Goal: Task Accomplishment & Management: Manage account settings

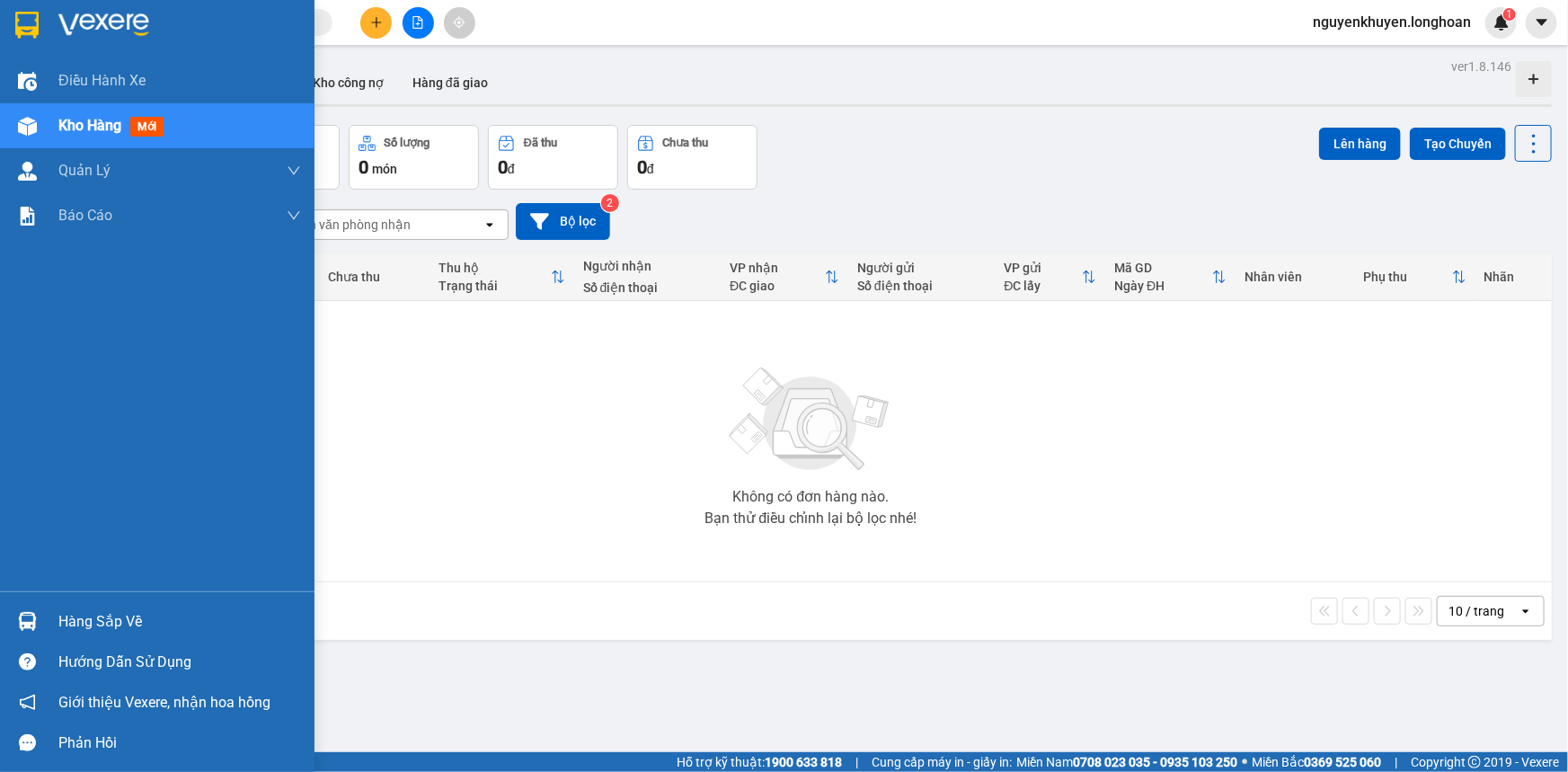
click at [90, 620] on div "Hàng sắp về" at bounding box center [179, 621] width 243 height 27
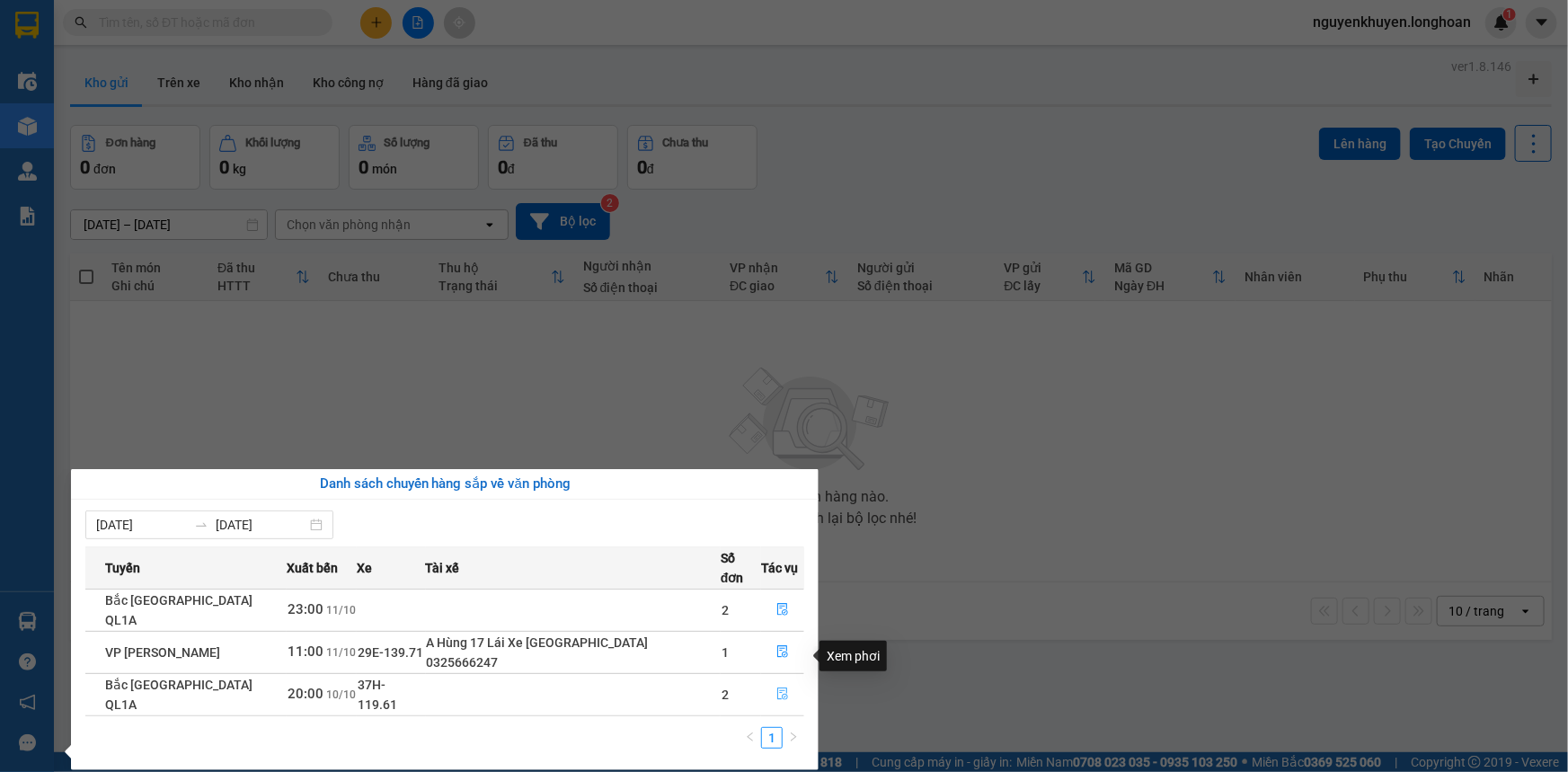
click at [781, 687] on icon "file-done" at bounding box center [782, 693] width 13 height 13
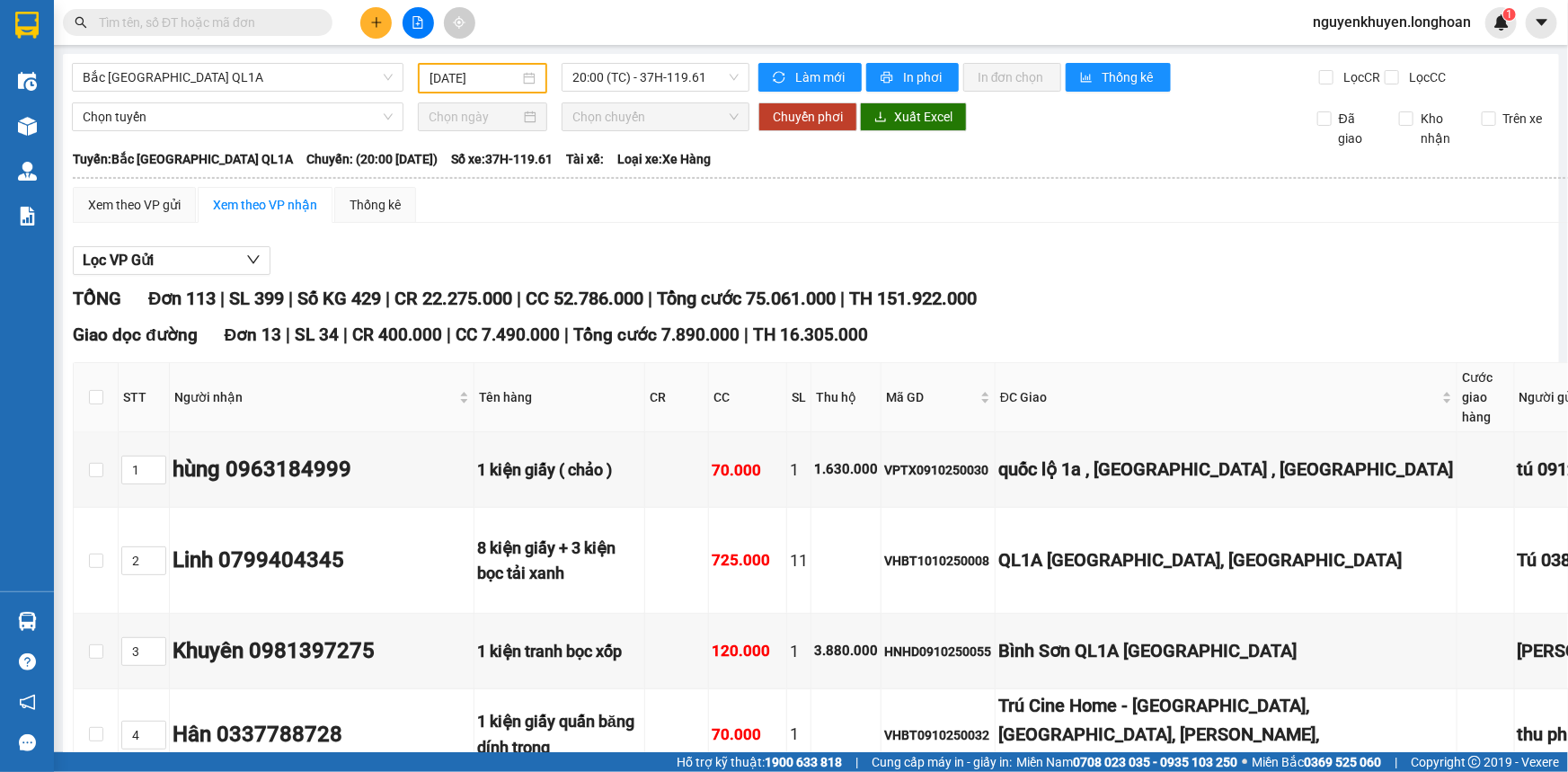
type input "[DATE]"
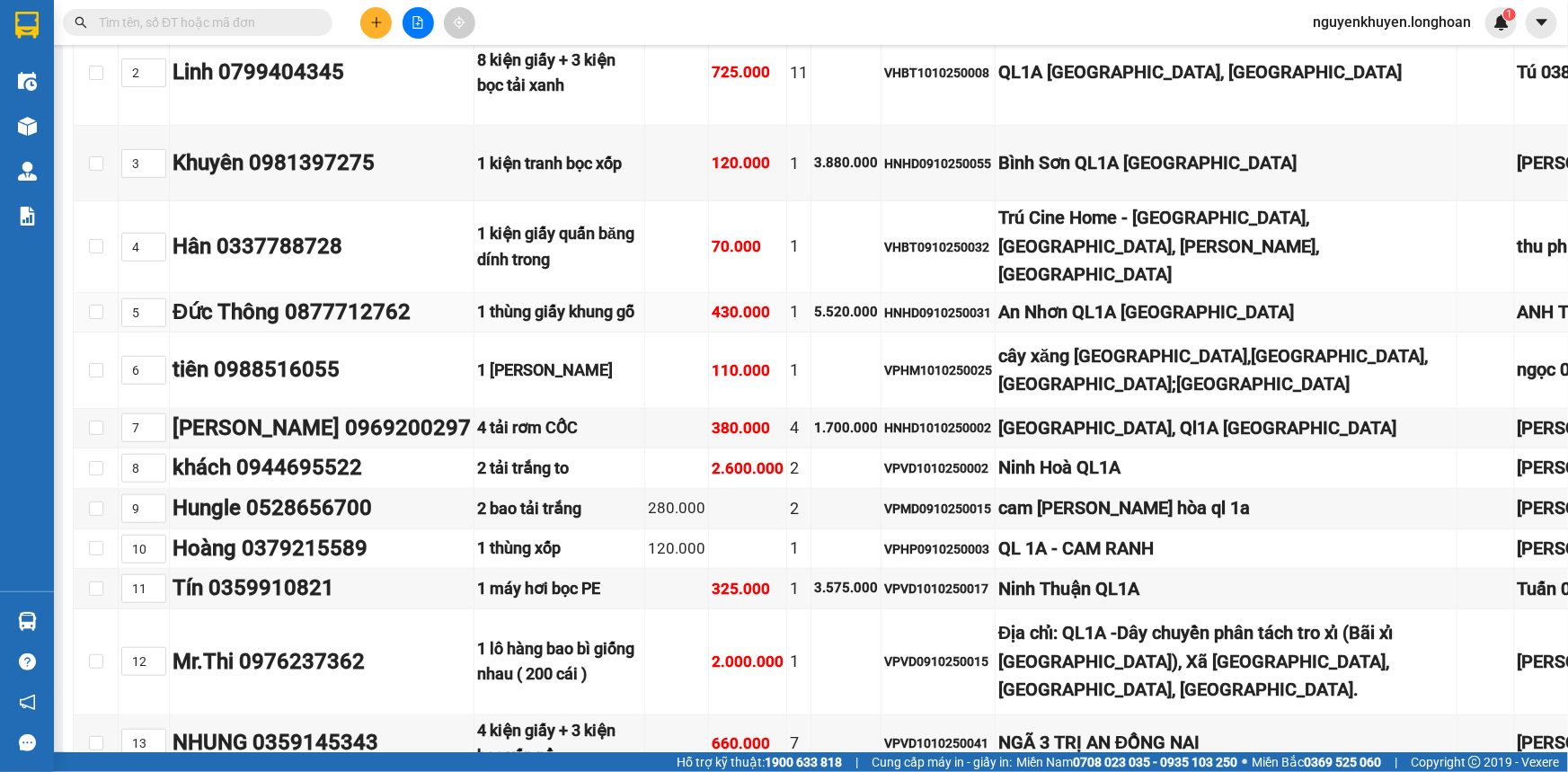
scroll to position [490, 0]
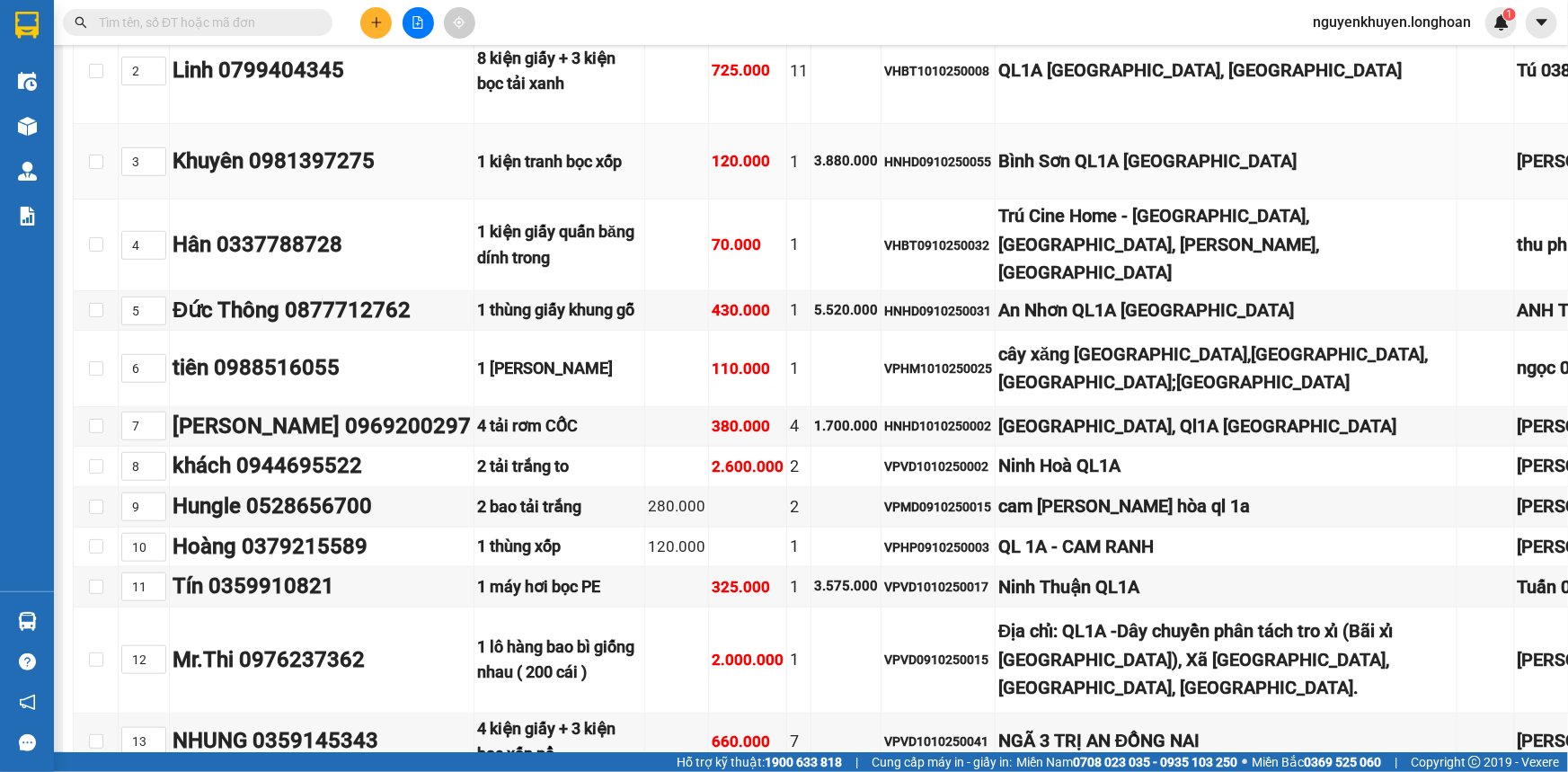
click at [1013, 175] on div "Bình Sơn QL1A [GEOGRAPHIC_DATA]" at bounding box center [1225, 161] width 455 height 28
click at [95, 169] on input "checkbox" at bounding box center [96, 162] width 14 height 14
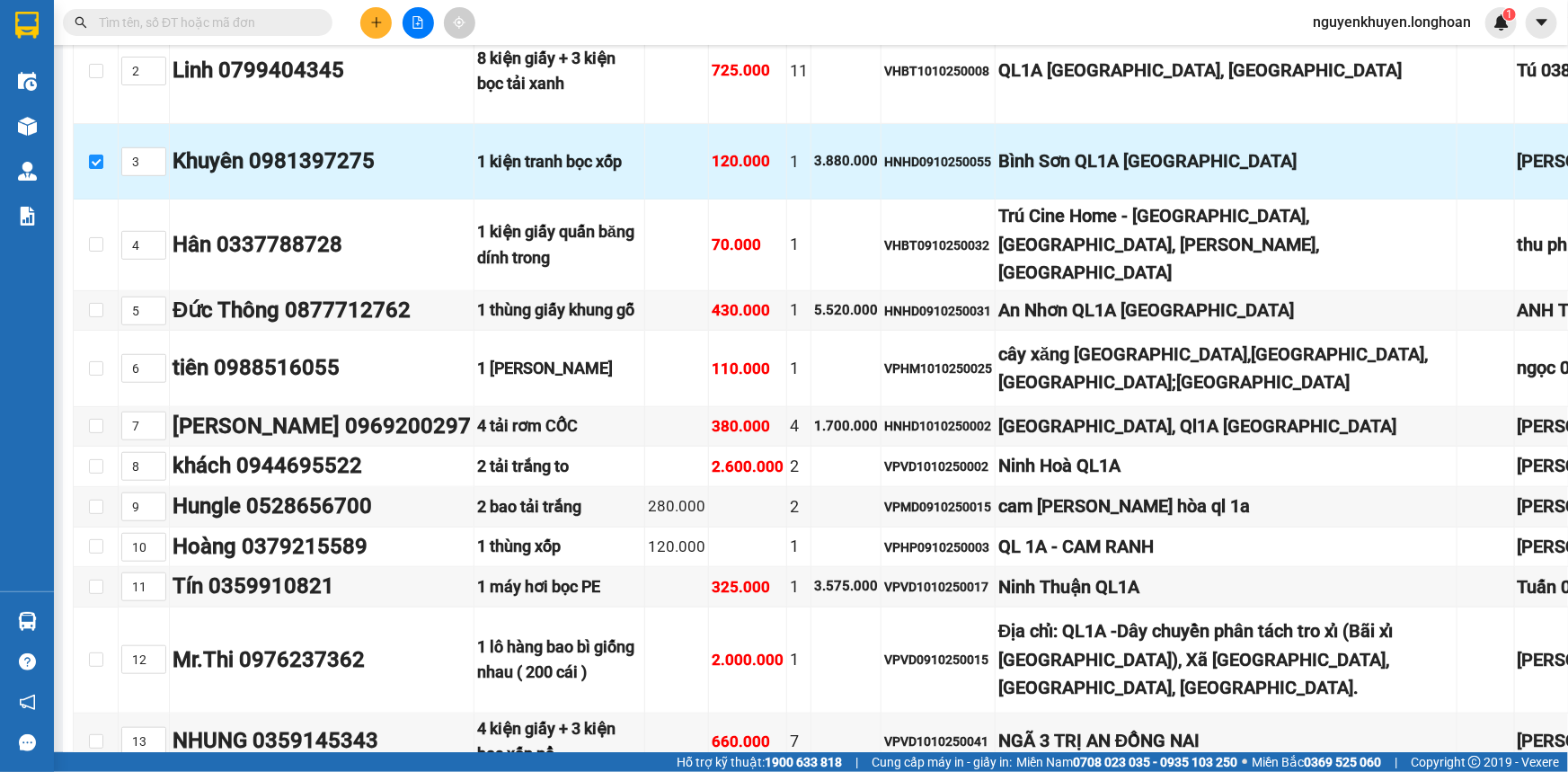
click at [285, 179] on div "Khuyên 0981397275" at bounding box center [321, 162] width 298 height 34
click at [93, 169] on input "checkbox" at bounding box center [96, 162] width 14 height 14
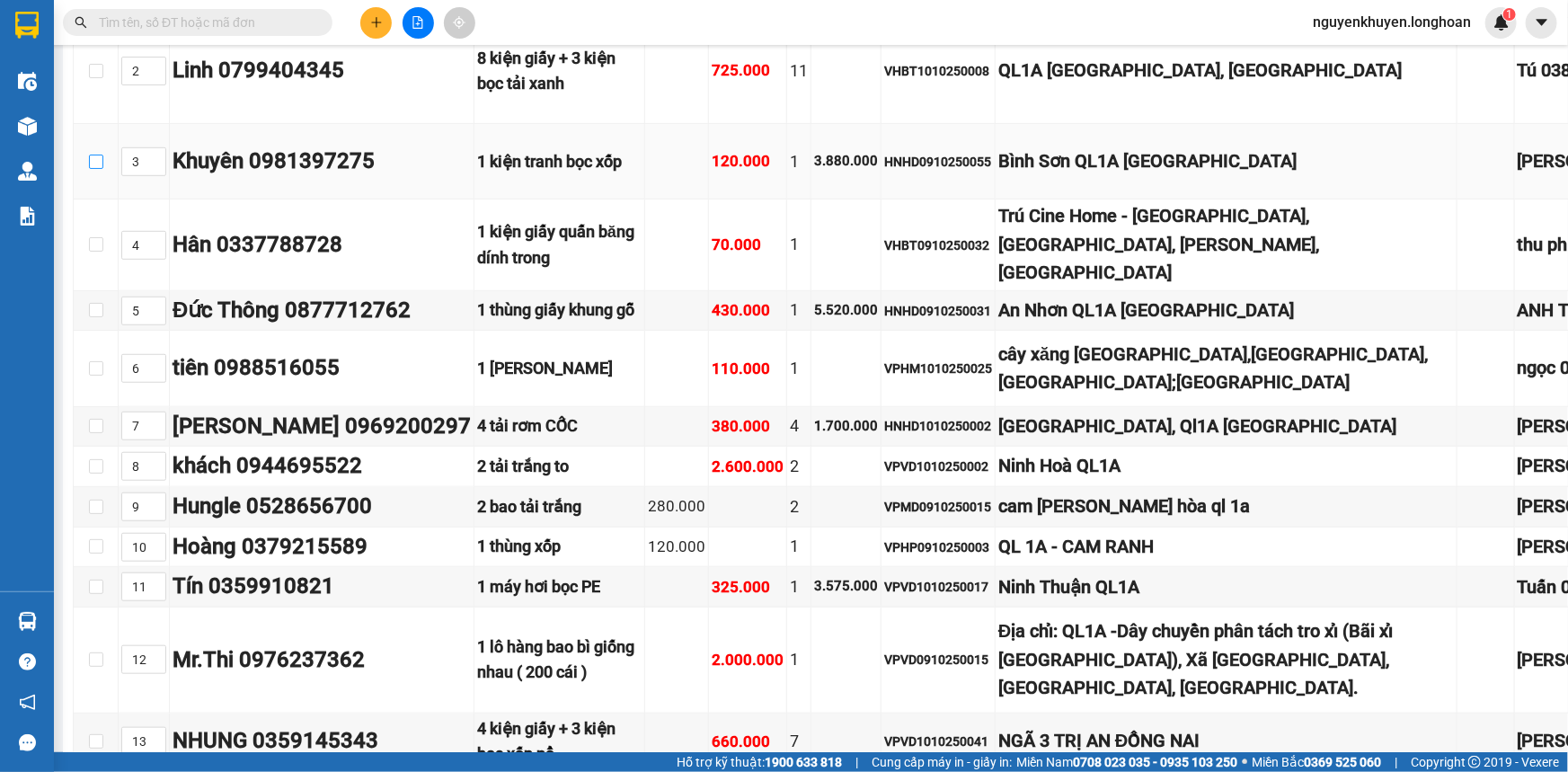
click at [93, 169] on input "checkbox" at bounding box center [96, 162] width 14 height 14
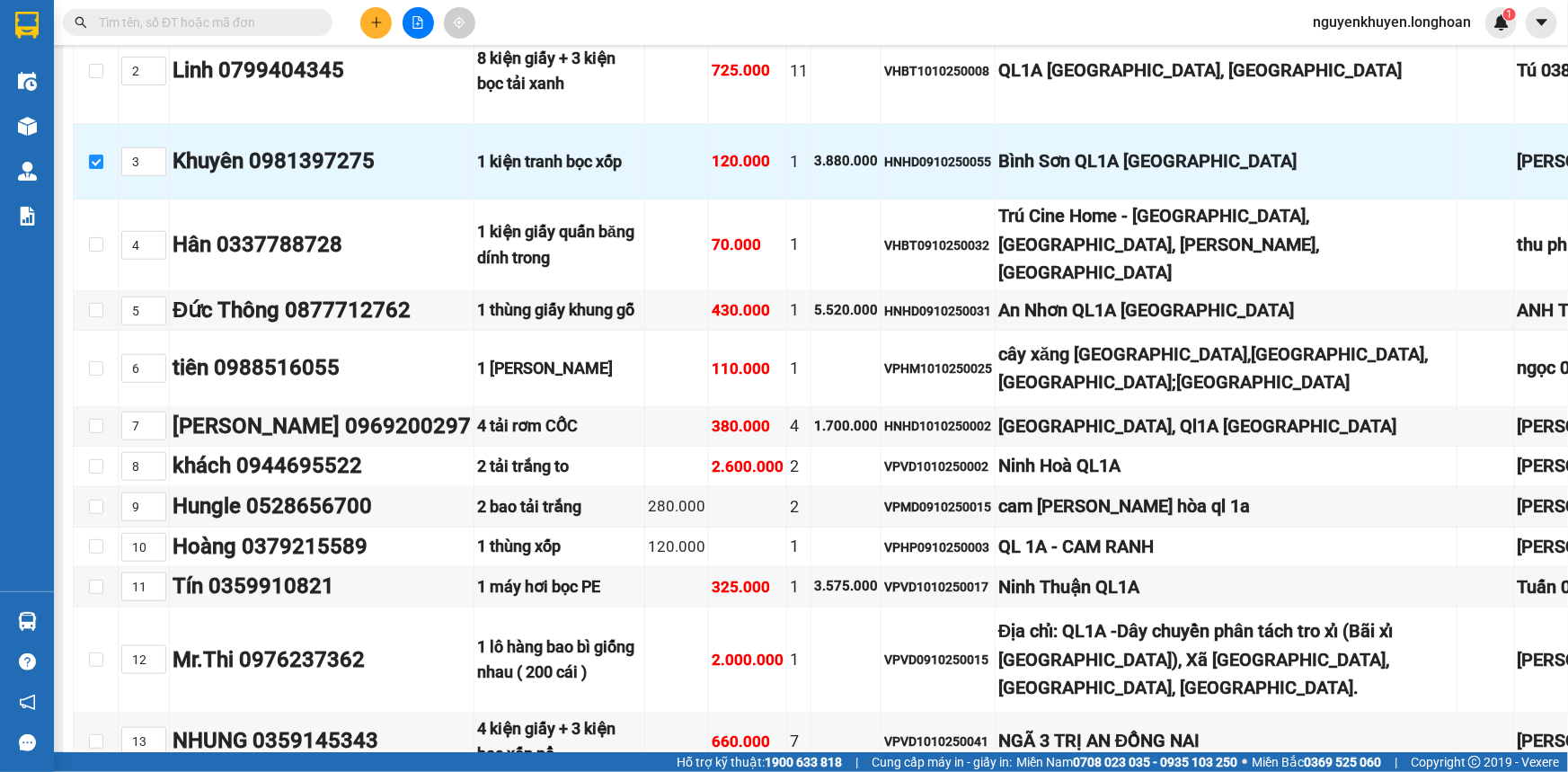
scroll to position [490, 138]
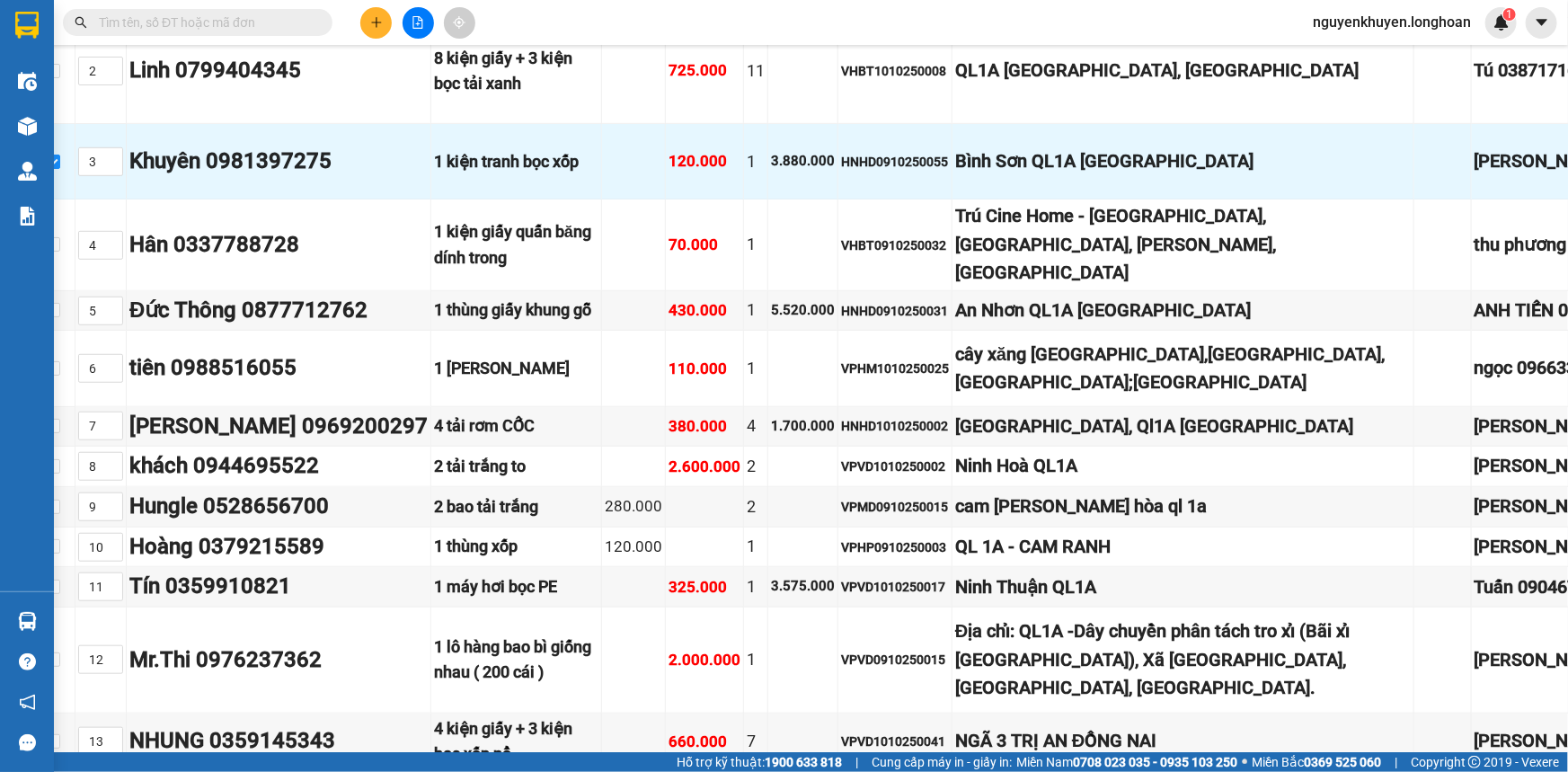
scroll to position [490, 0]
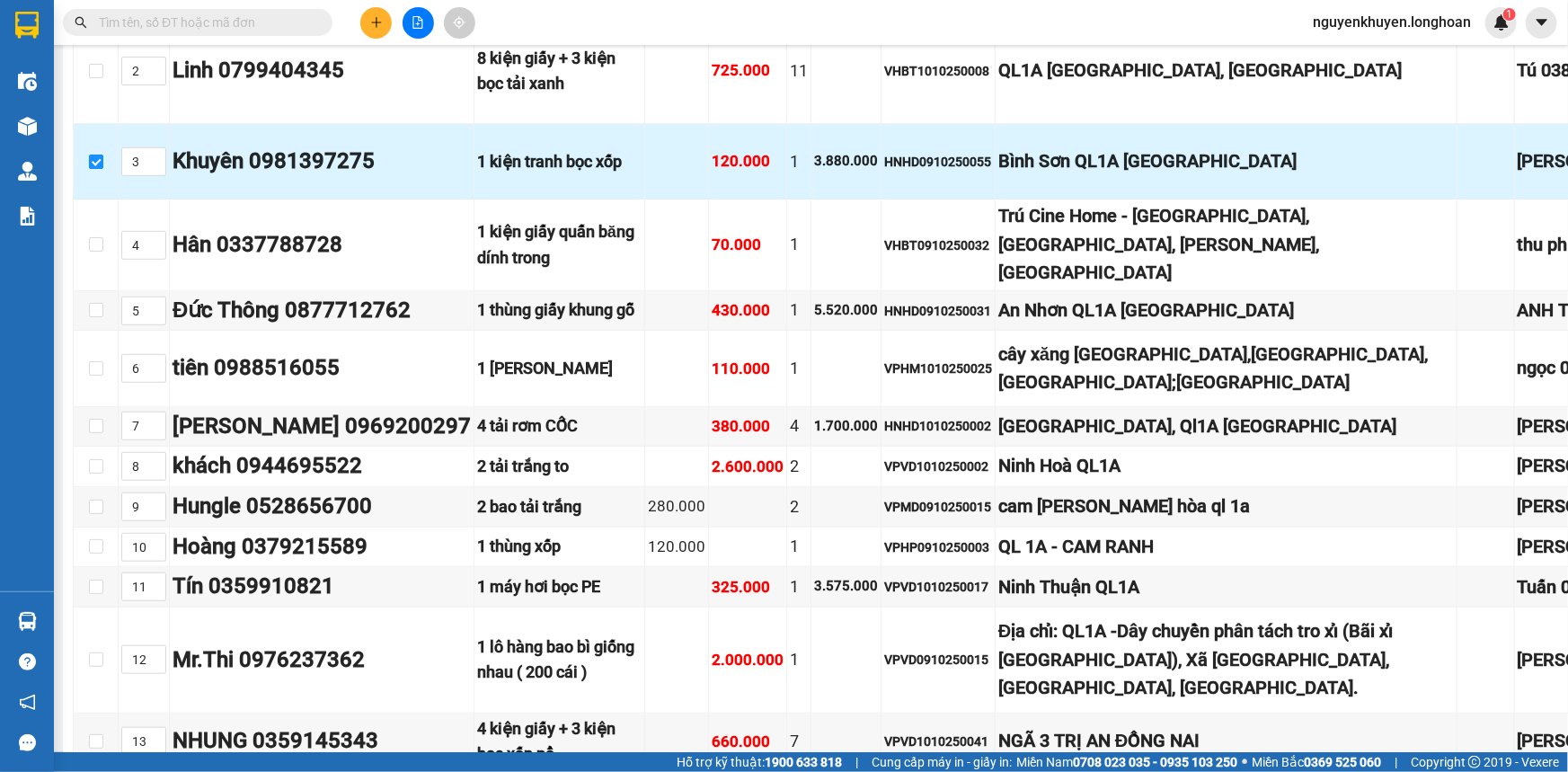
click at [97, 169] on input "checkbox" at bounding box center [96, 162] width 14 height 14
checkbox input "false"
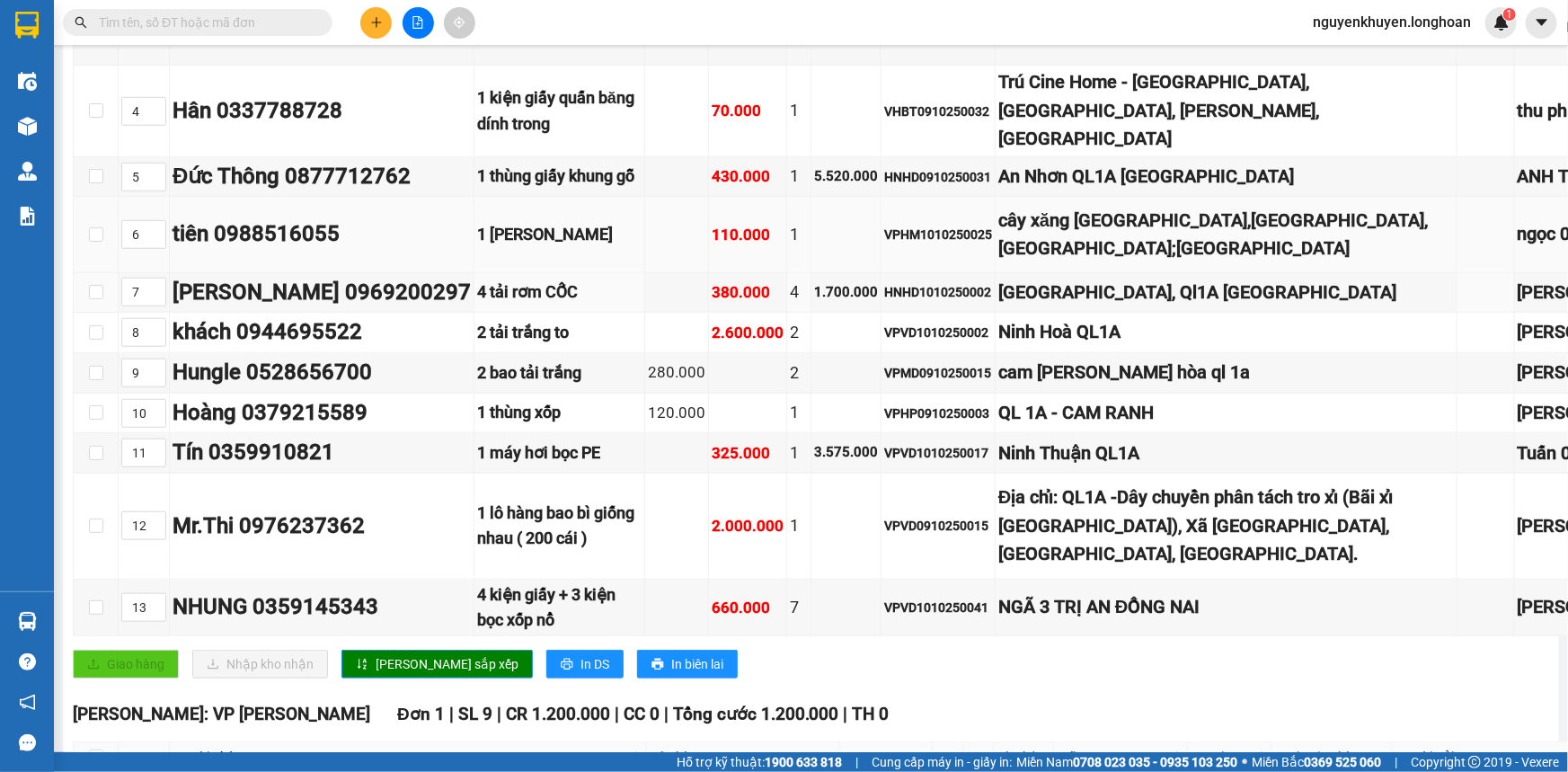
scroll to position [571, 0]
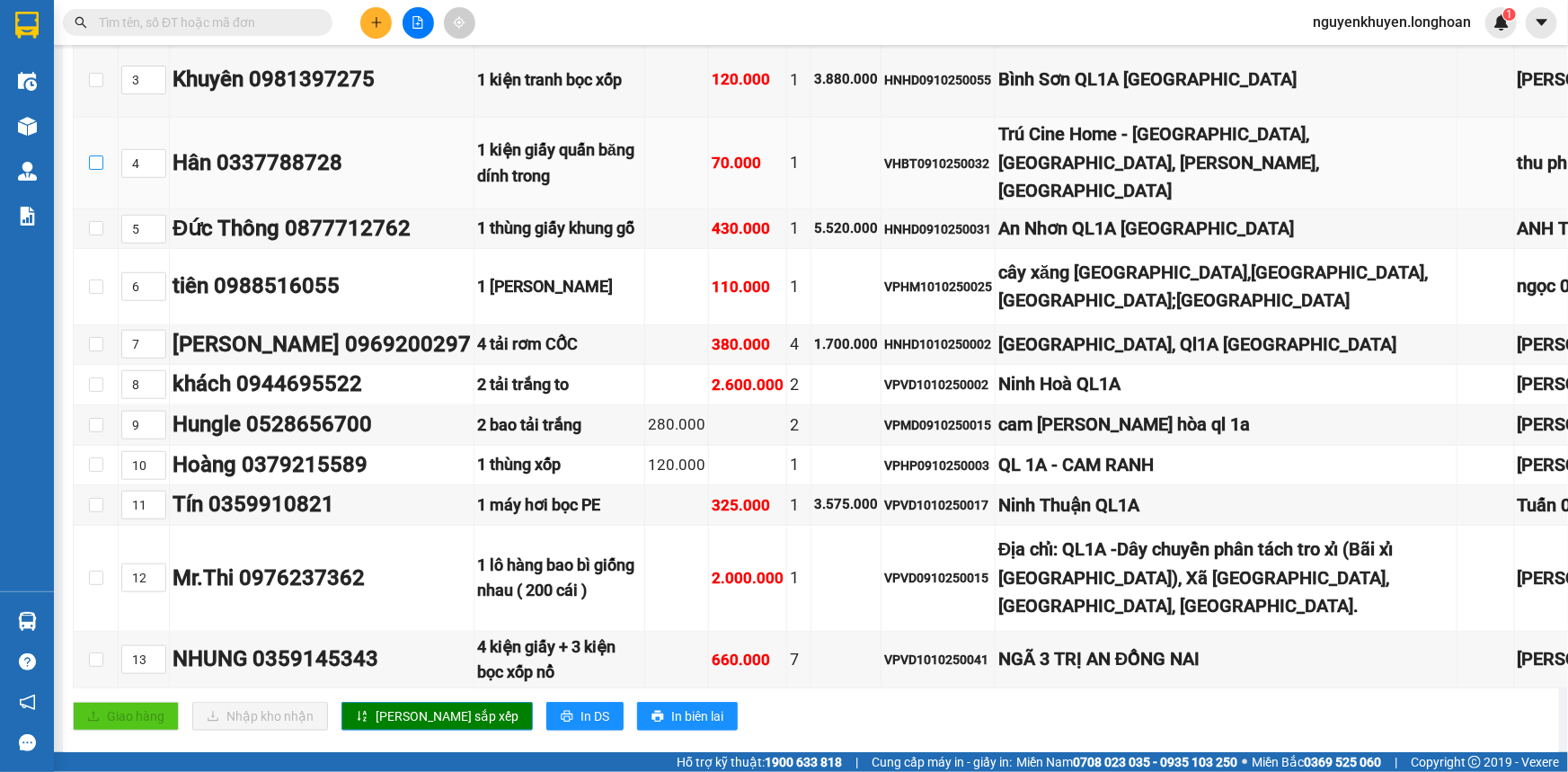
click at [94, 170] on input "checkbox" at bounding box center [96, 162] width 14 height 14
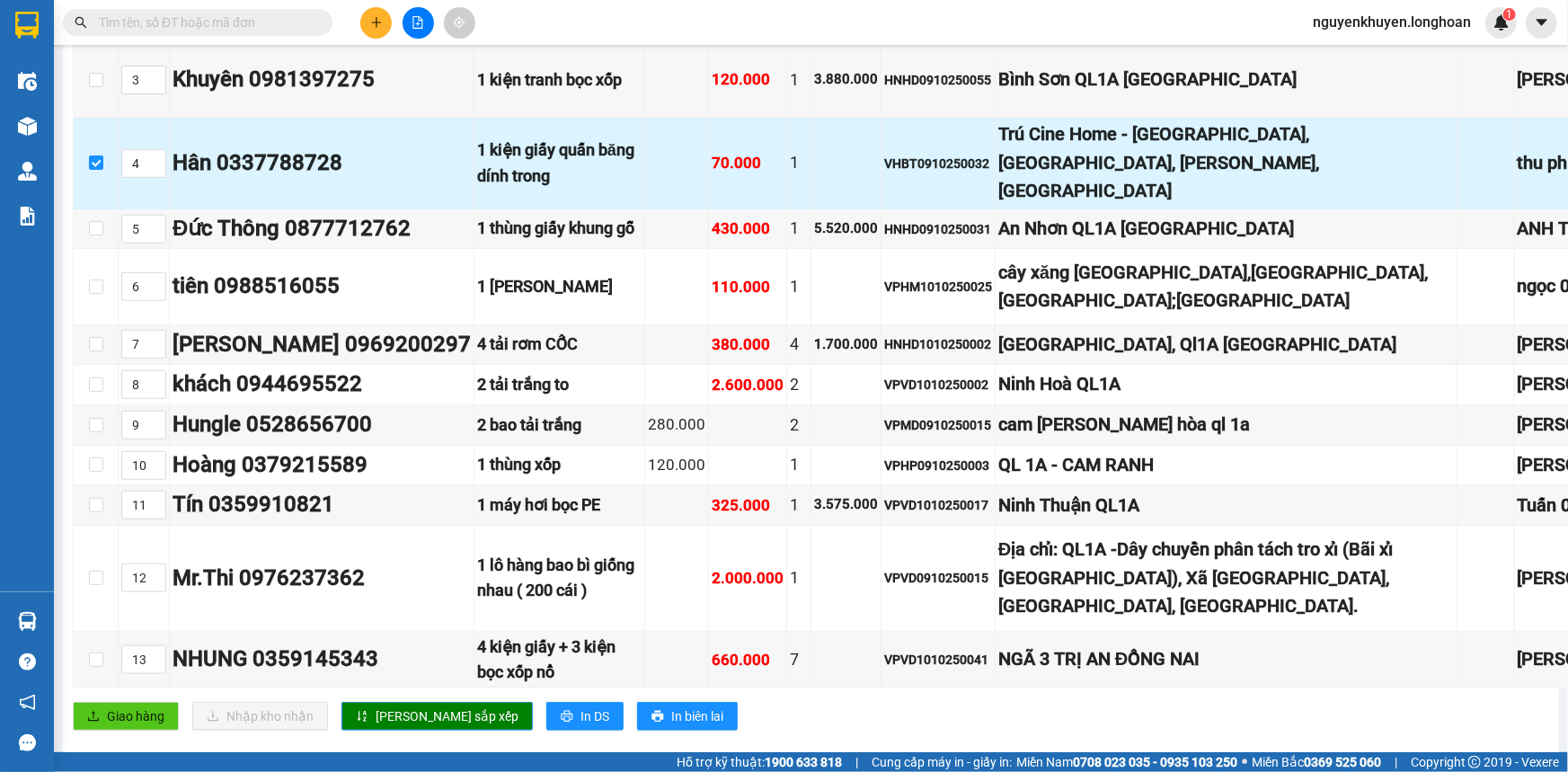
click at [1033, 205] on div "Trú Cine Home - [GEOGRAPHIC_DATA], [GEOGRAPHIC_DATA], [PERSON_NAME], [GEOGRAPHI…" at bounding box center [1225, 162] width 455 height 84
click at [434, 174] on td "Hân 0337788728" at bounding box center [322, 163] width 305 height 91
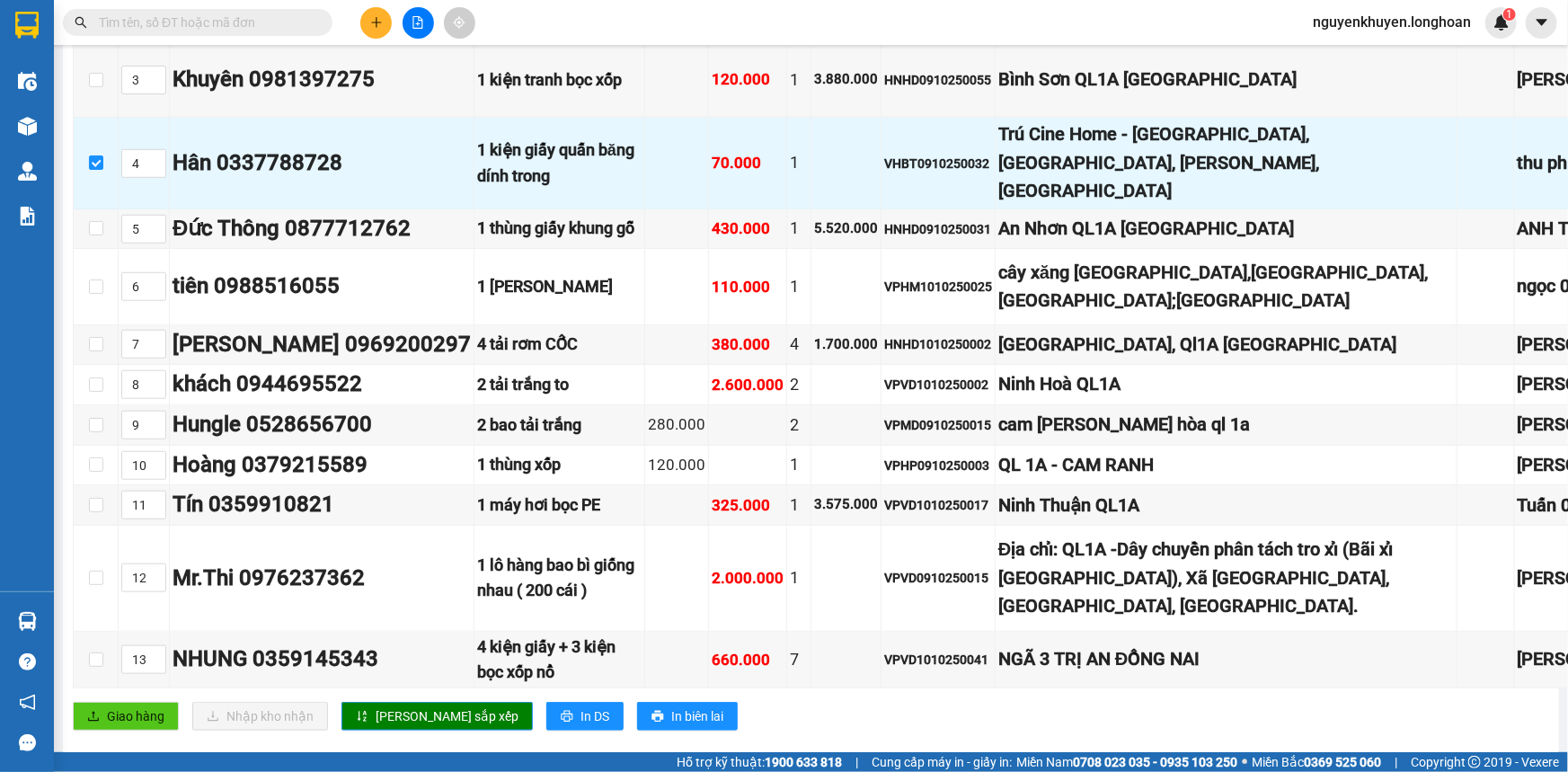
scroll to position [571, 138]
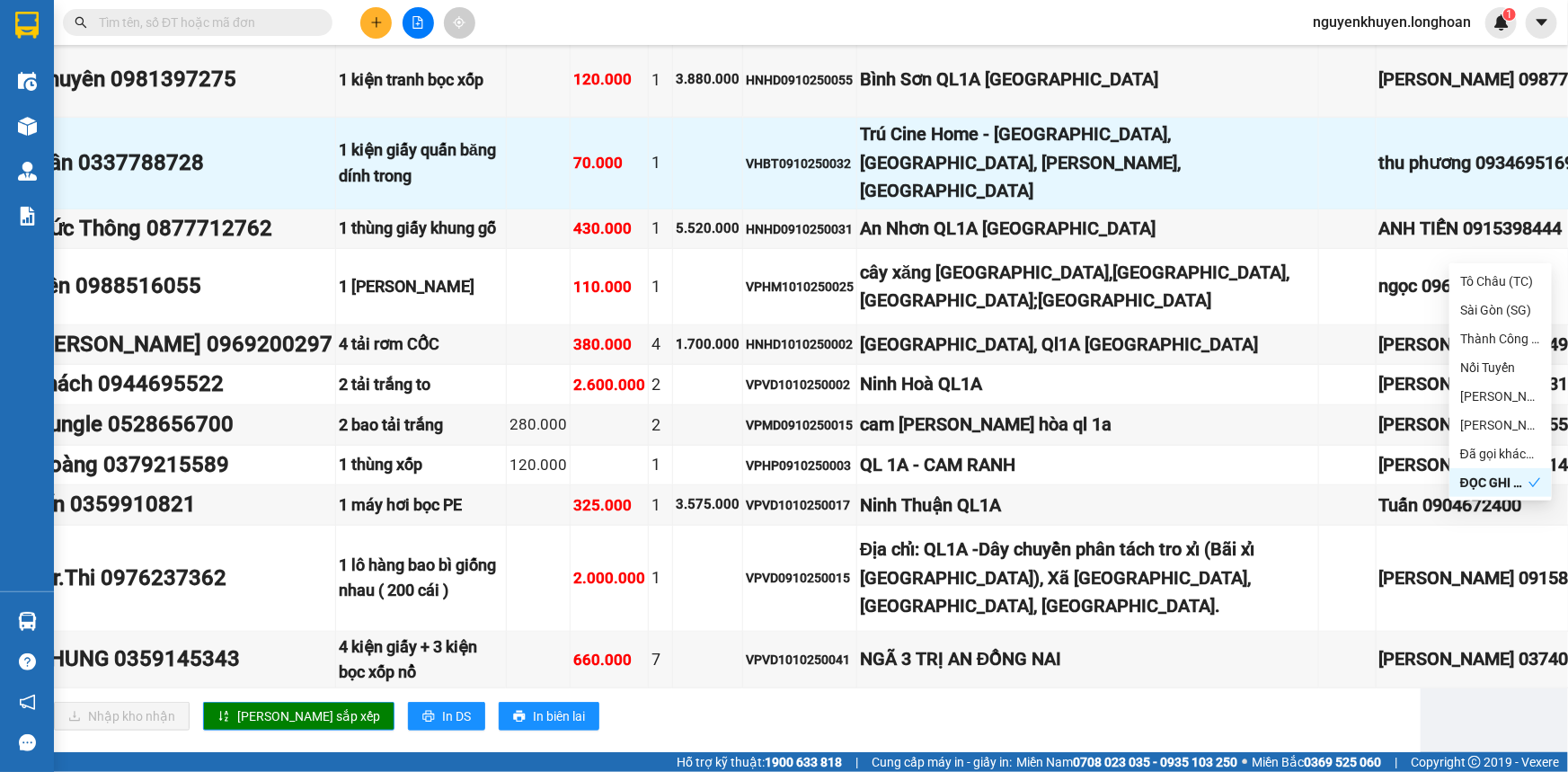
click at [1486, 485] on div "ĐỌC GHI CHÚ" at bounding box center [1494, 483] width 68 height 20
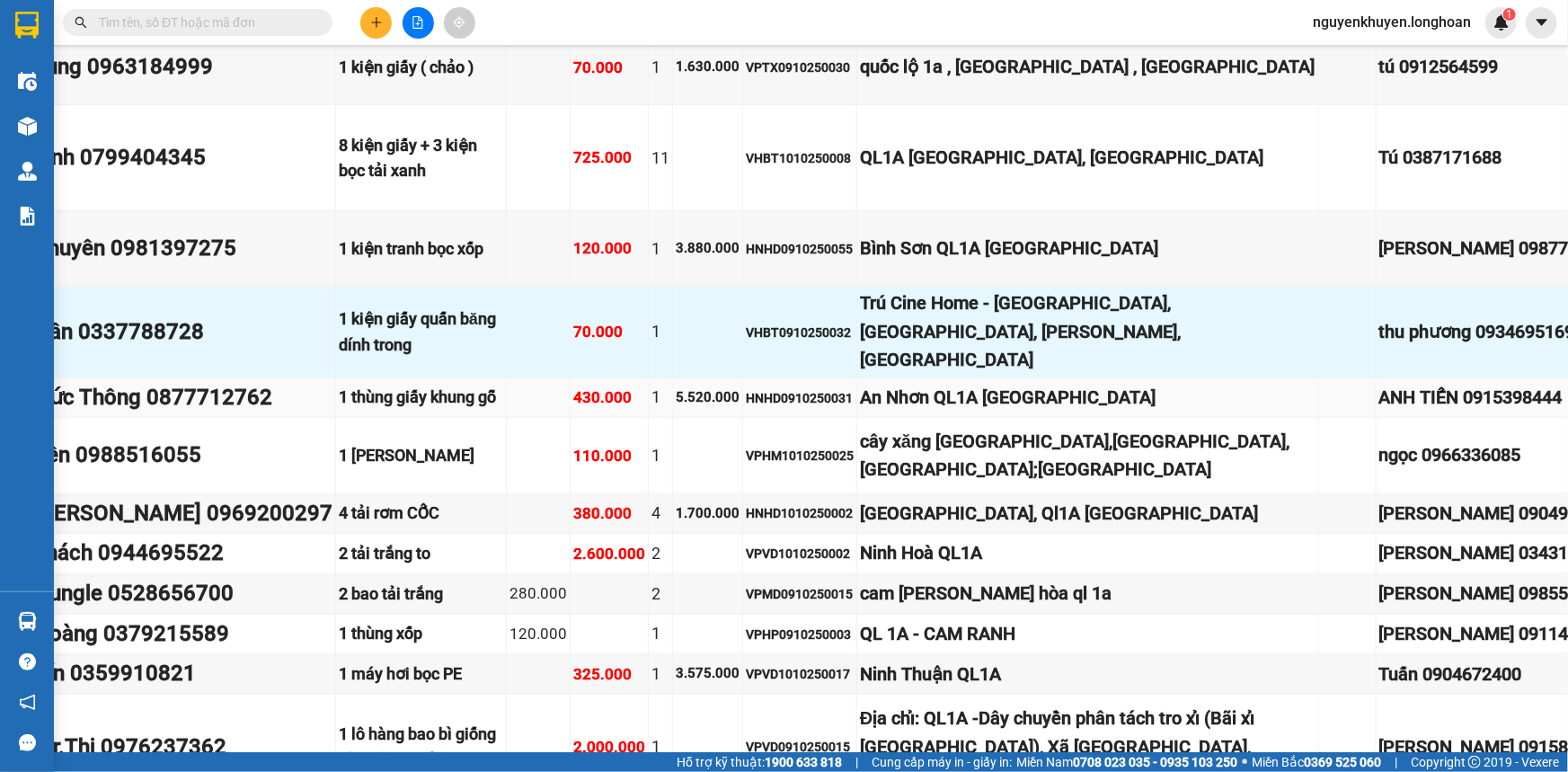
scroll to position [408, 138]
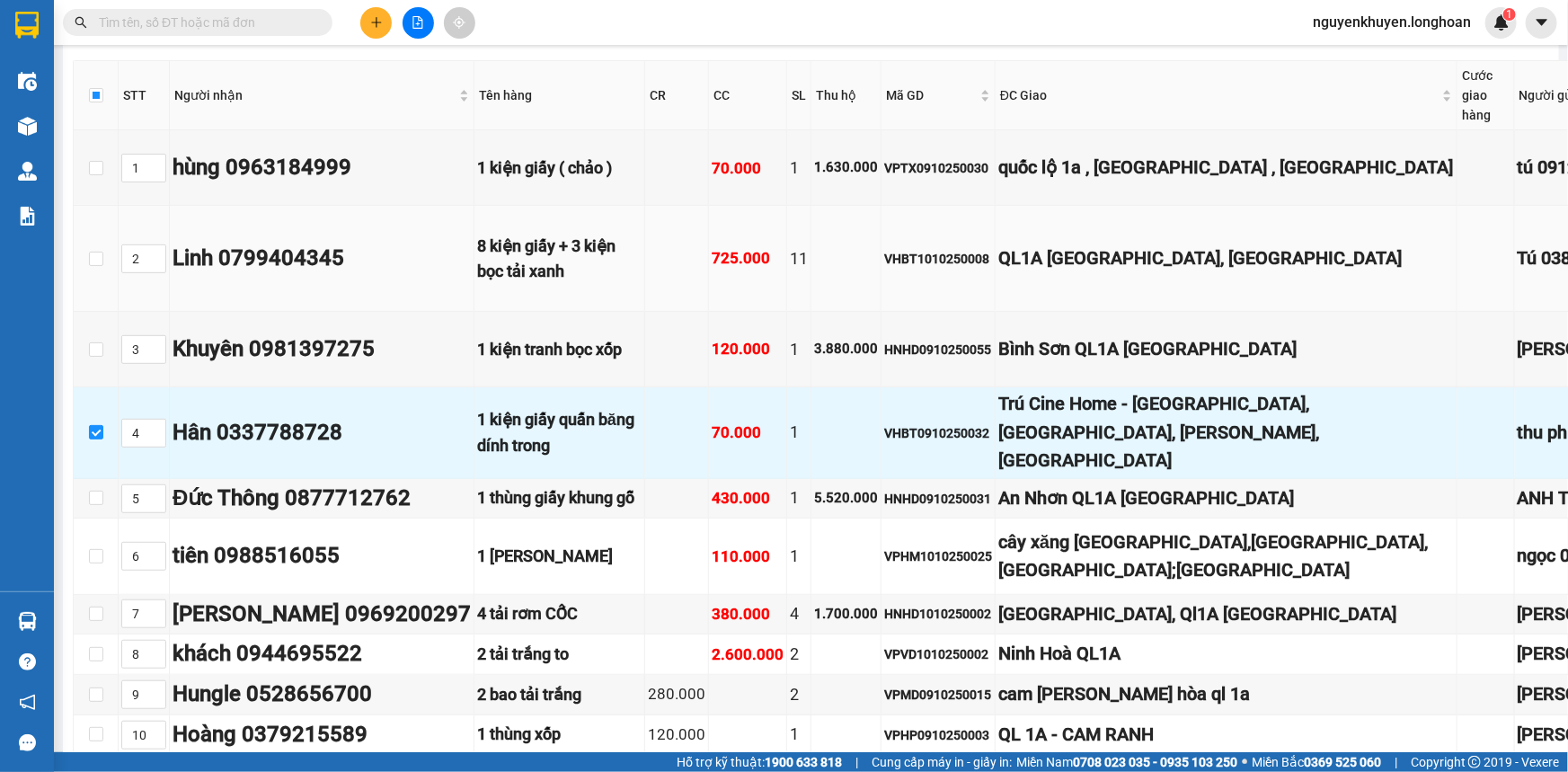
scroll to position [408, 0]
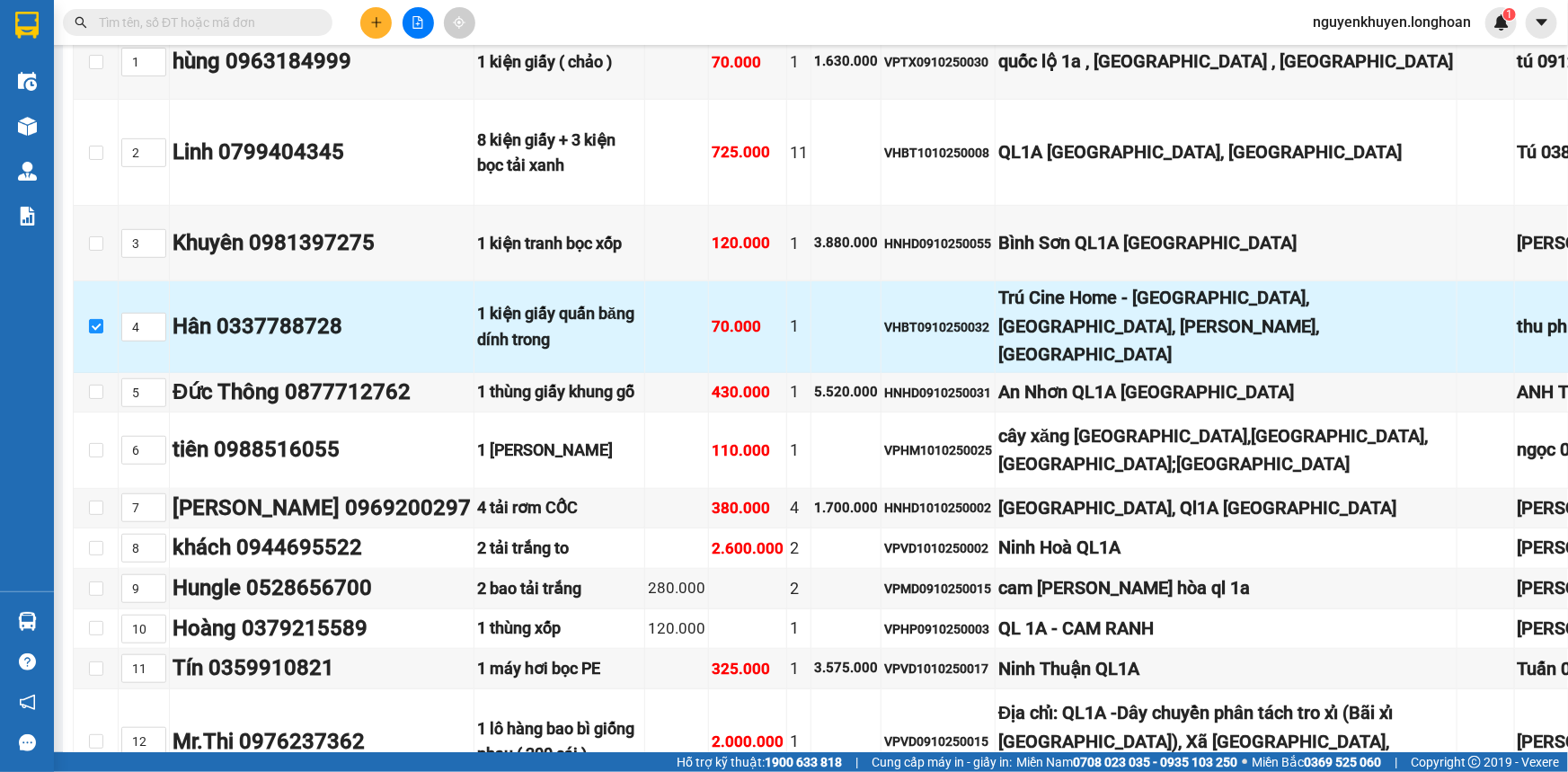
click at [998, 368] on div "Trú Cine Home - [GEOGRAPHIC_DATA], [GEOGRAPHIC_DATA], [PERSON_NAME], [GEOGRAPHI…" at bounding box center [1225, 326] width 455 height 84
click at [711, 339] on div "70.000" at bounding box center [747, 326] width 72 height 24
click at [137, 340] on input "4" at bounding box center [143, 327] width 43 height 27
click at [505, 352] on div "1 kiện giấy quấn băng dính trong" at bounding box center [559, 326] width 164 height 51
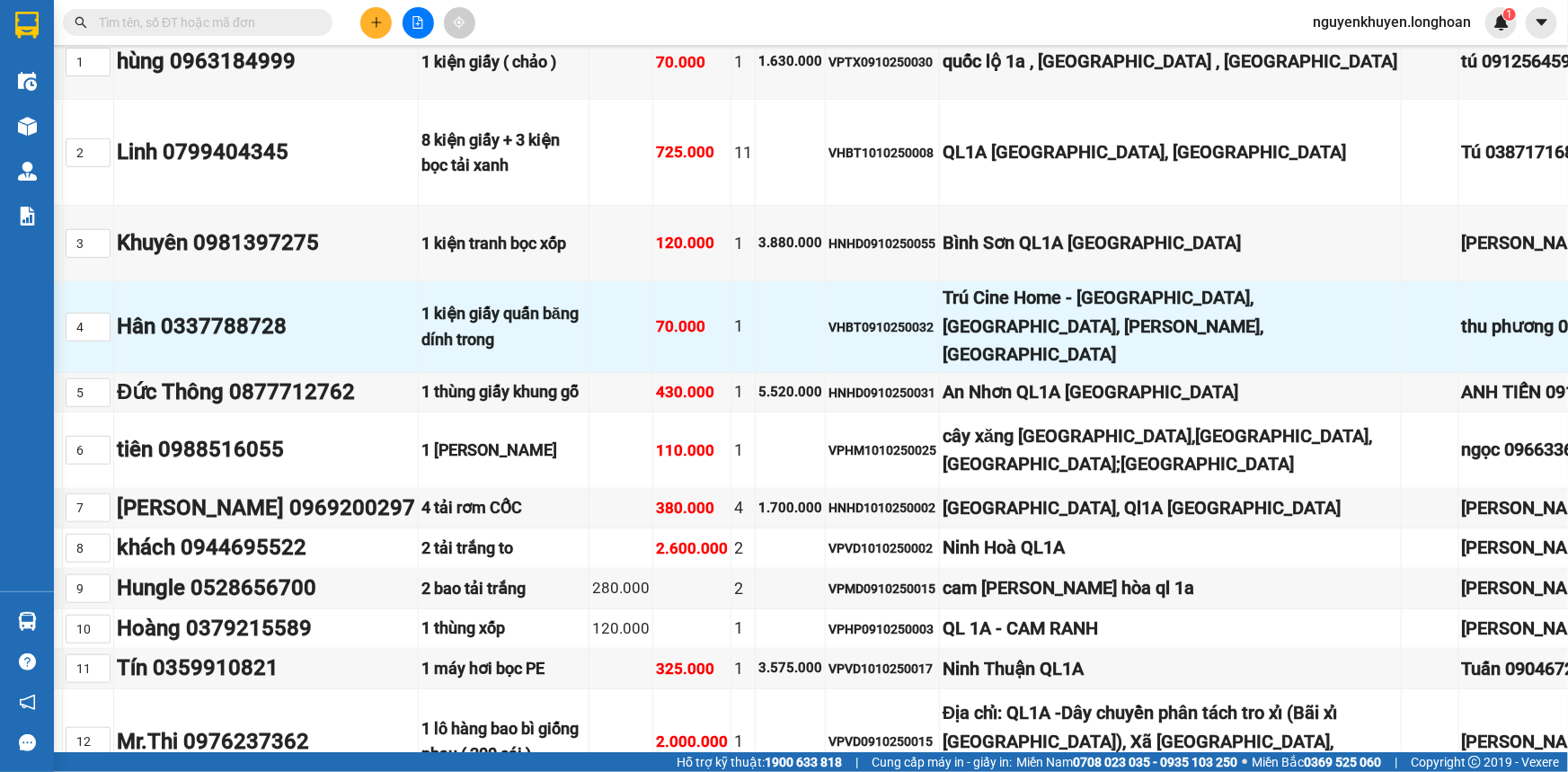
scroll to position [408, 138]
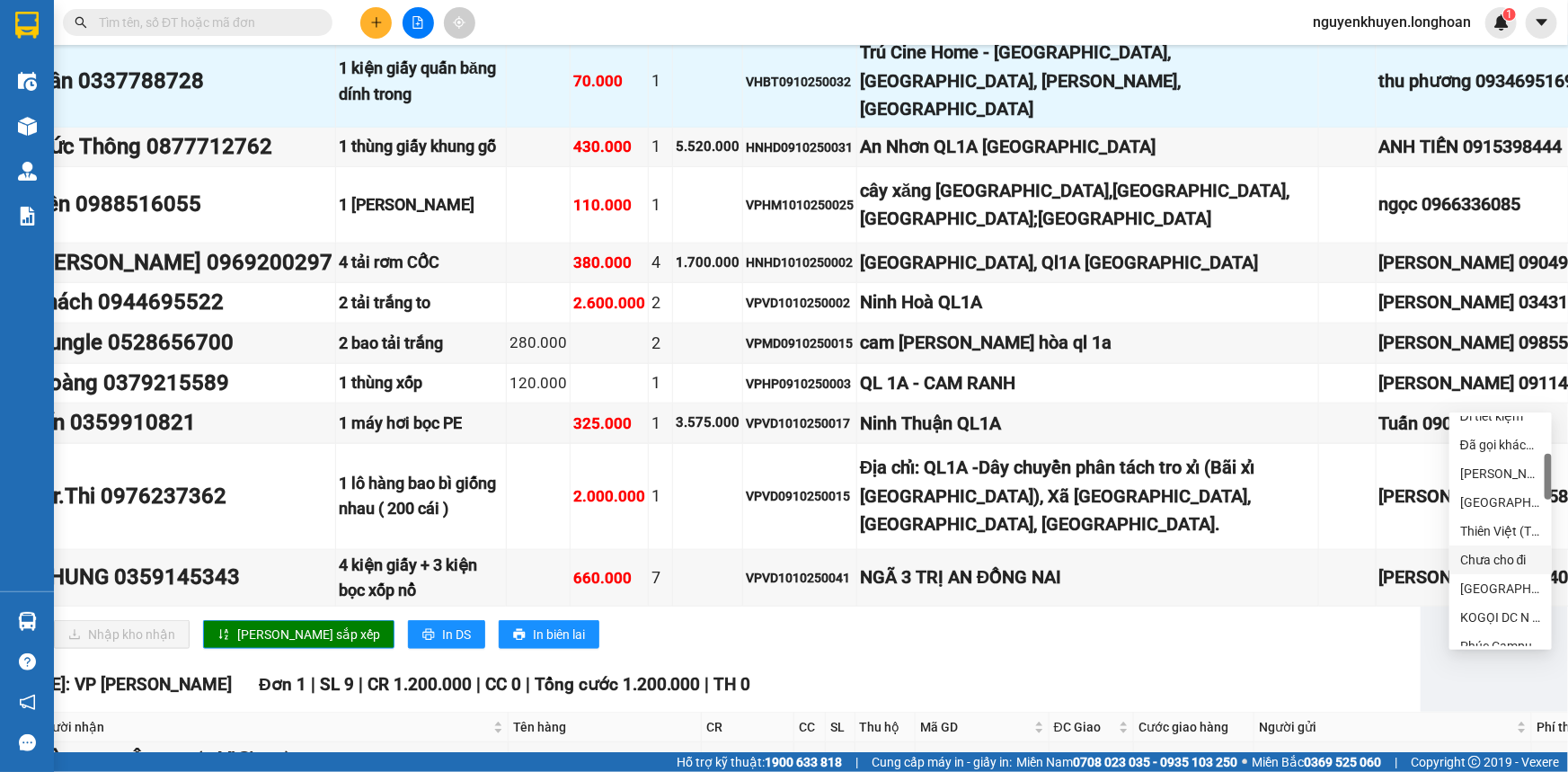
scroll to position [326, 0]
click at [1515, 507] on div "[GEOGRAPHIC_DATA] tận nơi" at bounding box center [1500, 507] width 81 height 20
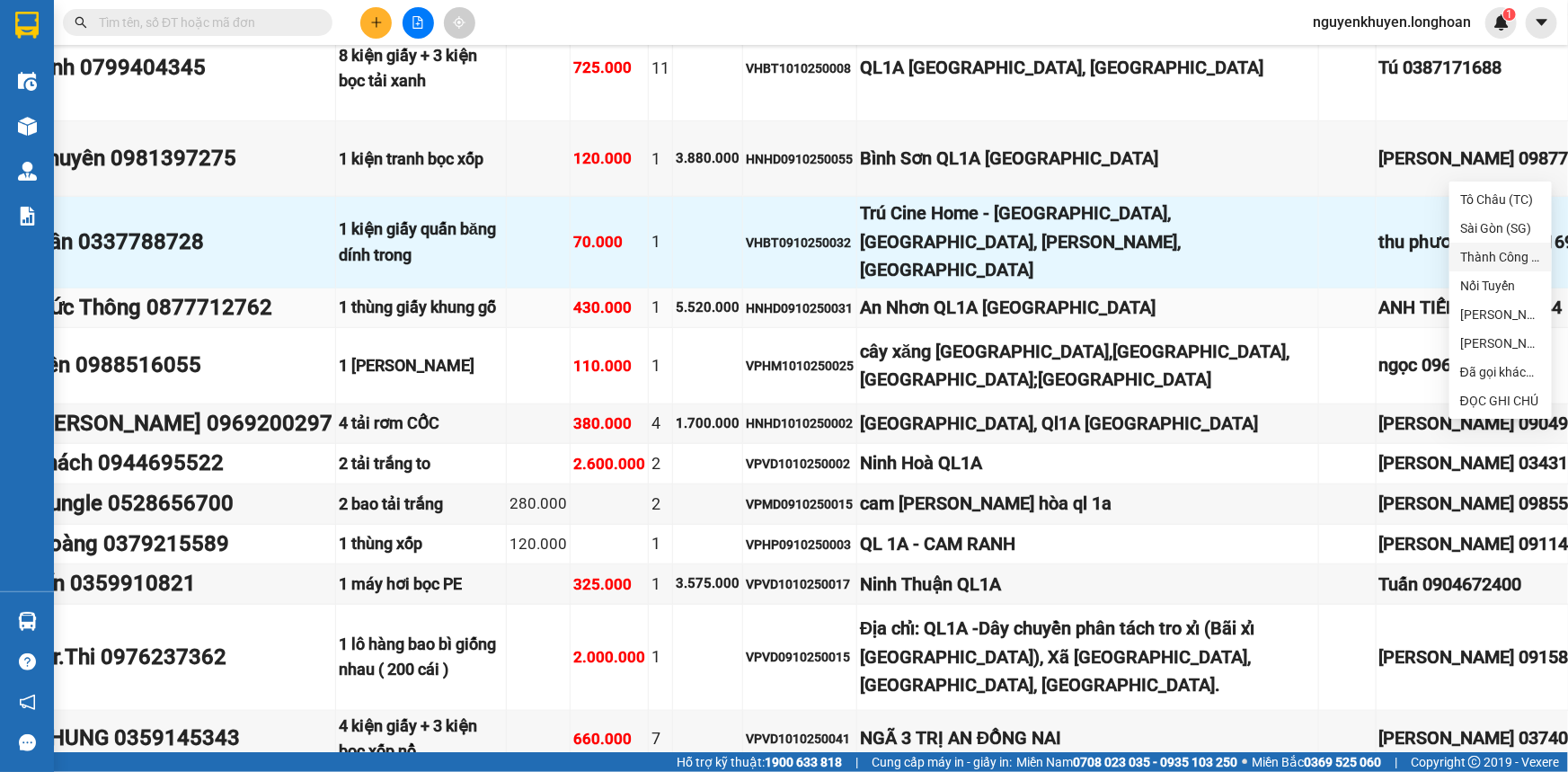
scroll to position [571, 138]
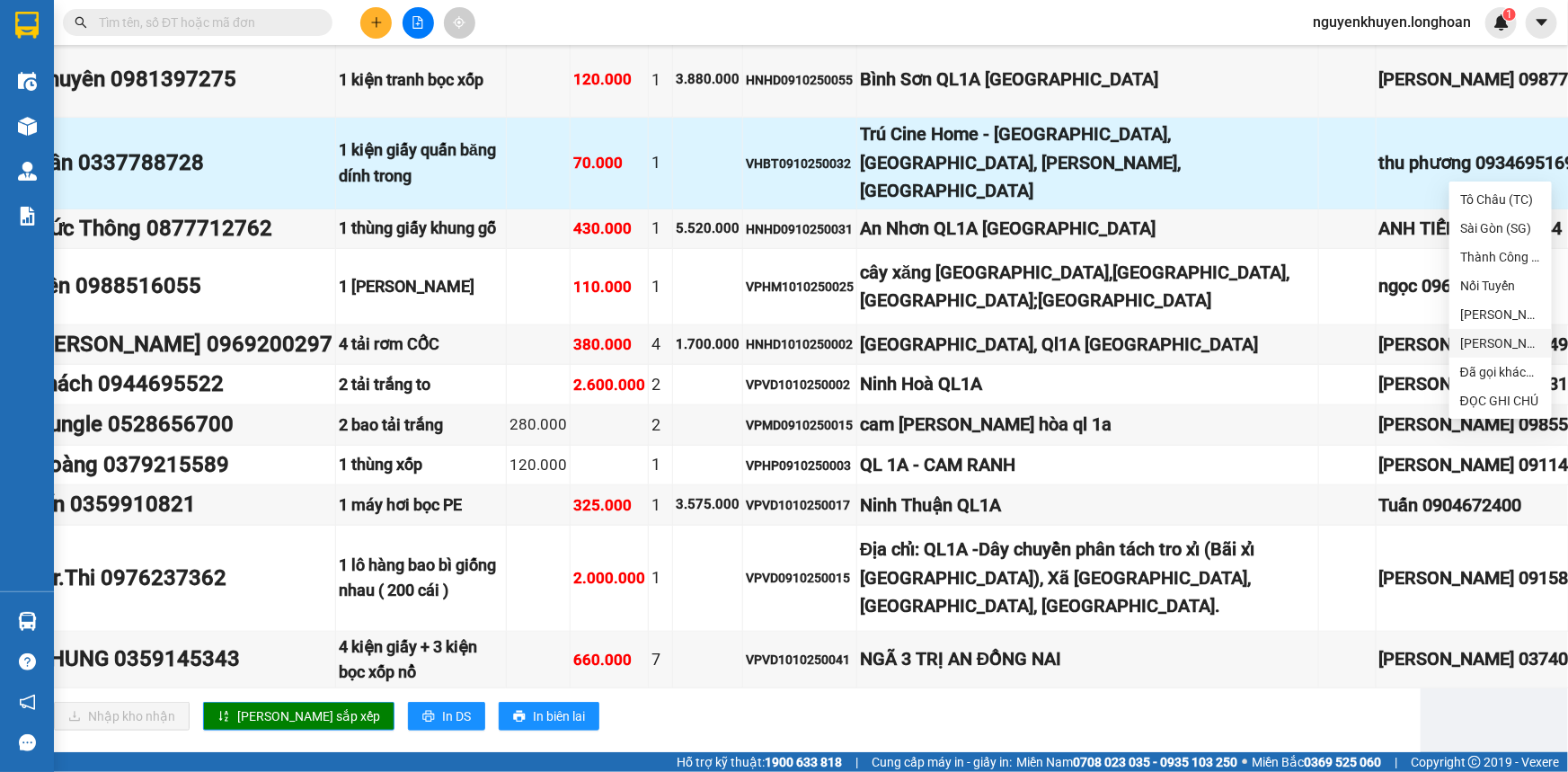
click at [507, 208] on td at bounding box center [539, 163] width 64 height 91
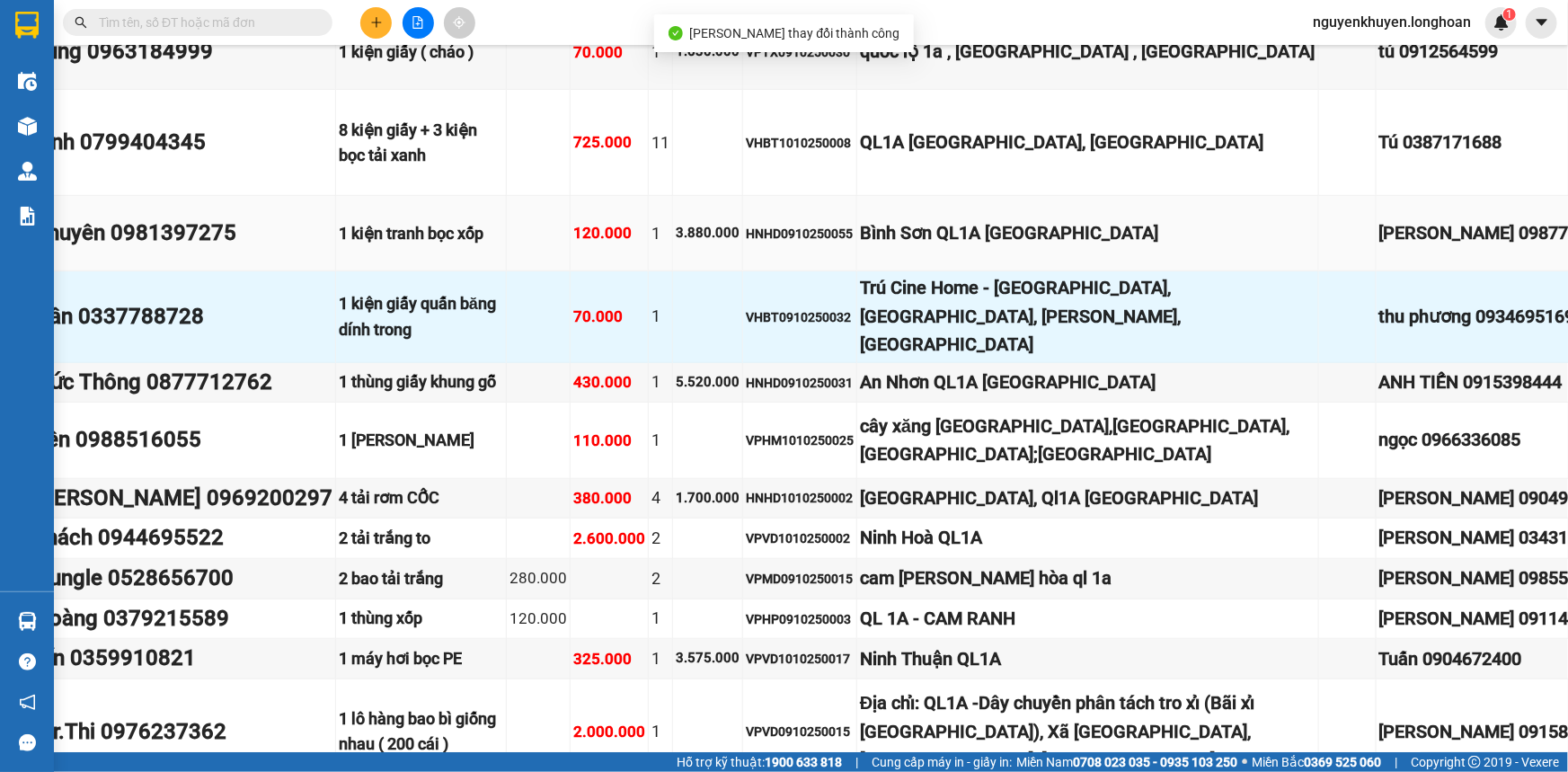
scroll to position [408, 138]
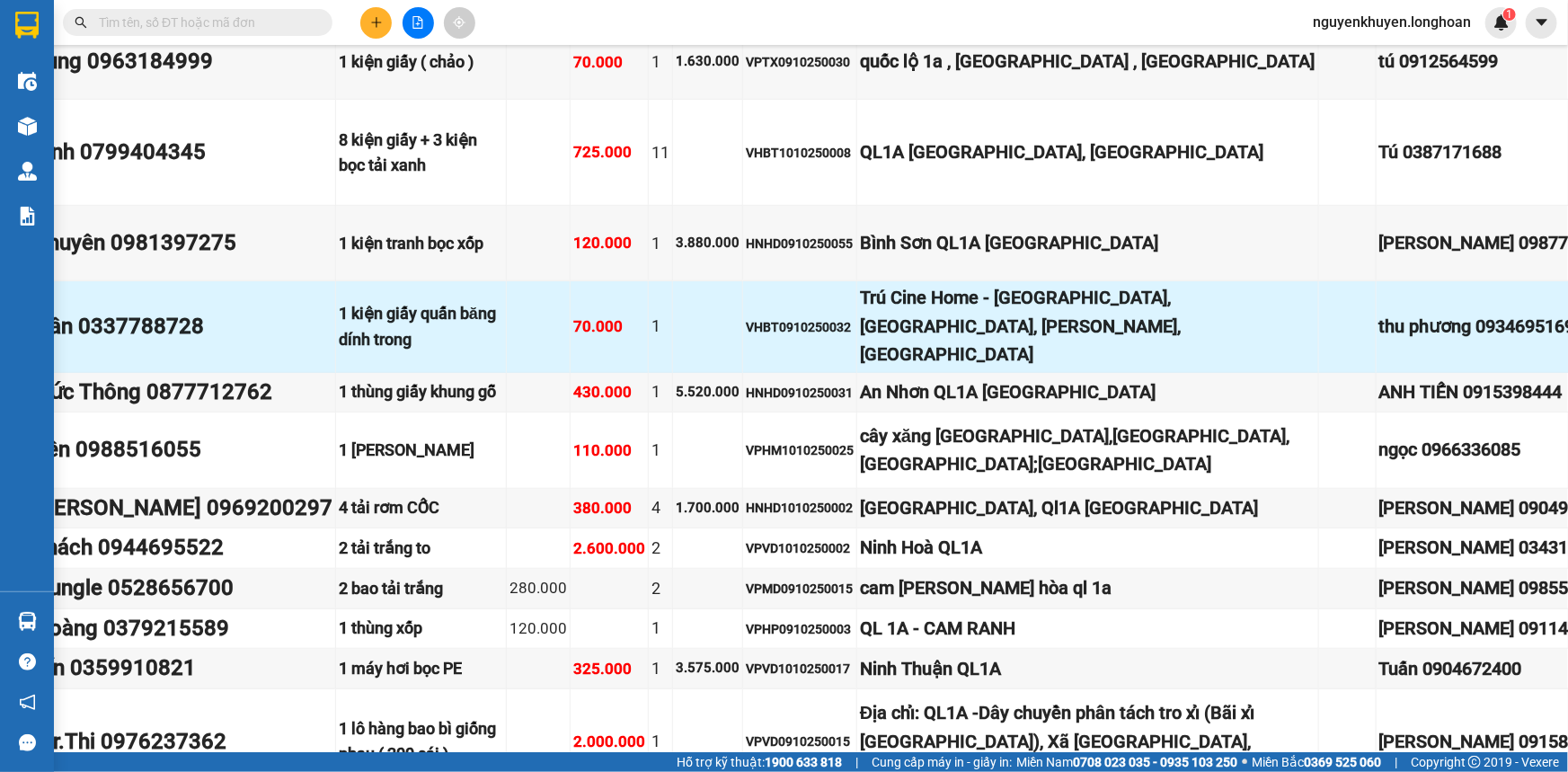
drag, startPoint x: 851, startPoint y: 400, endPoint x: 803, endPoint y: 395, distance: 47.8
click at [860, 368] on div "Trú Cine Home - [GEOGRAPHIC_DATA], [GEOGRAPHIC_DATA], [PERSON_NAME], [GEOGRAPHI…" at bounding box center [1087, 326] width 455 height 84
click at [1379, 340] on div "thu phương 0934695169" at bounding box center [1498, 327] width 239 height 28
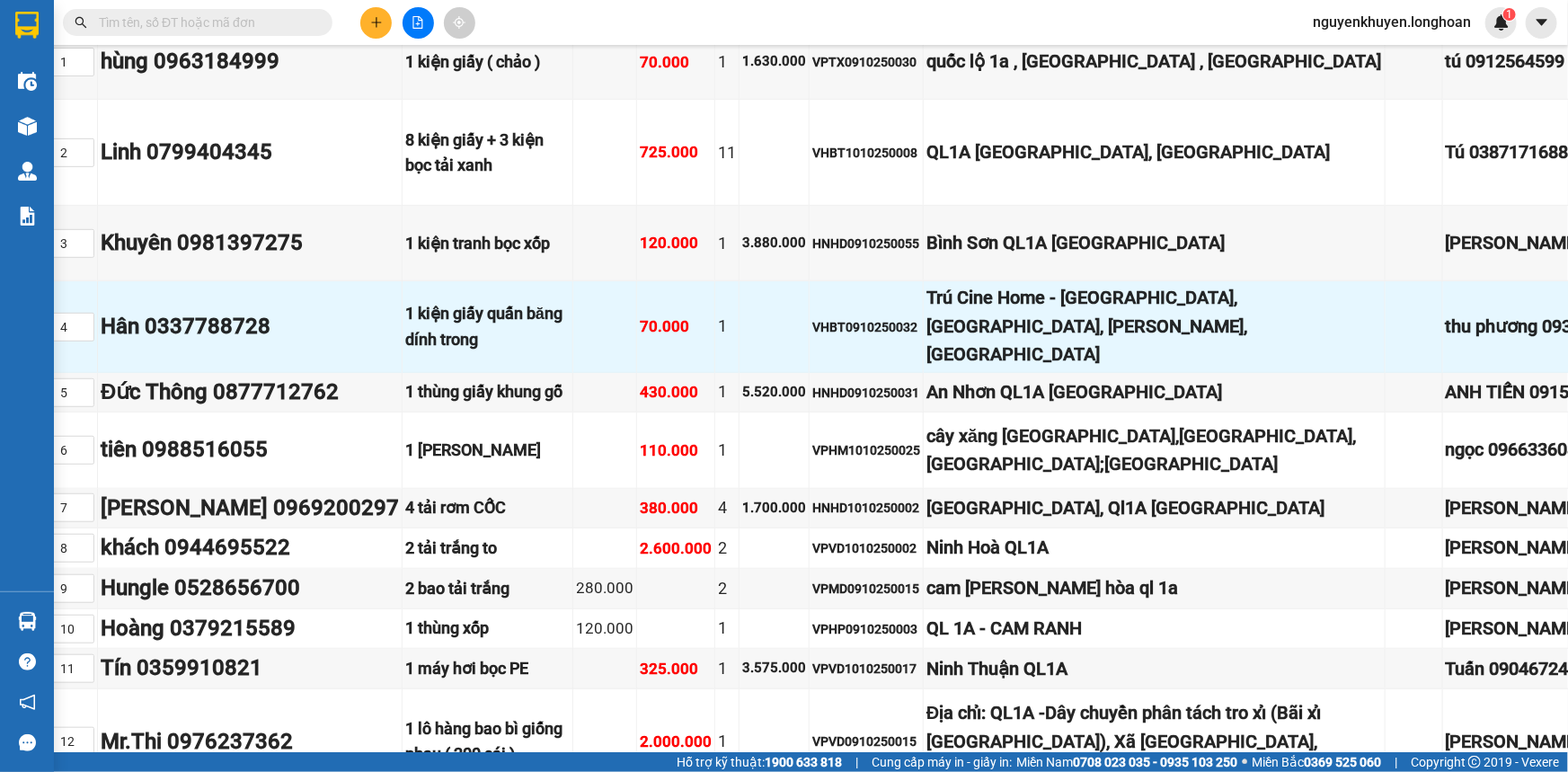
scroll to position [408, 0]
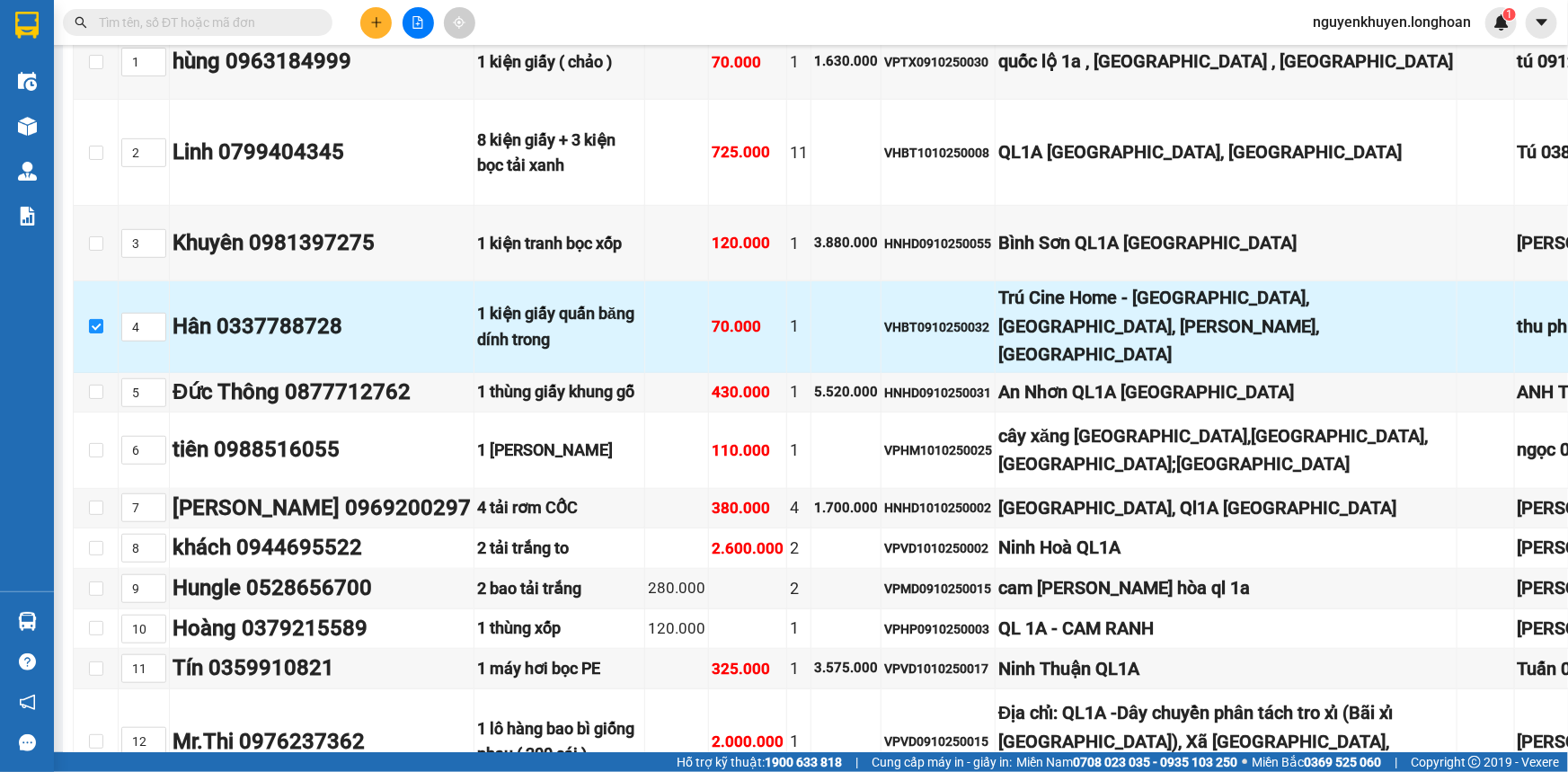
click at [262, 344] on div "Hân 0337788728" at bounding box center [321, 327] width 298 height 34
click at [279, 344] on div "Hân 0337788728" at bounding box center [321, 327] width 298 height 34
click at [178, 344] on div "Hân 0337788728" at bounding box center [321, 327] width 298 height 34
click at [91, 333] on input "checkbox" at bounding box center [96, 326] width 14 height 14
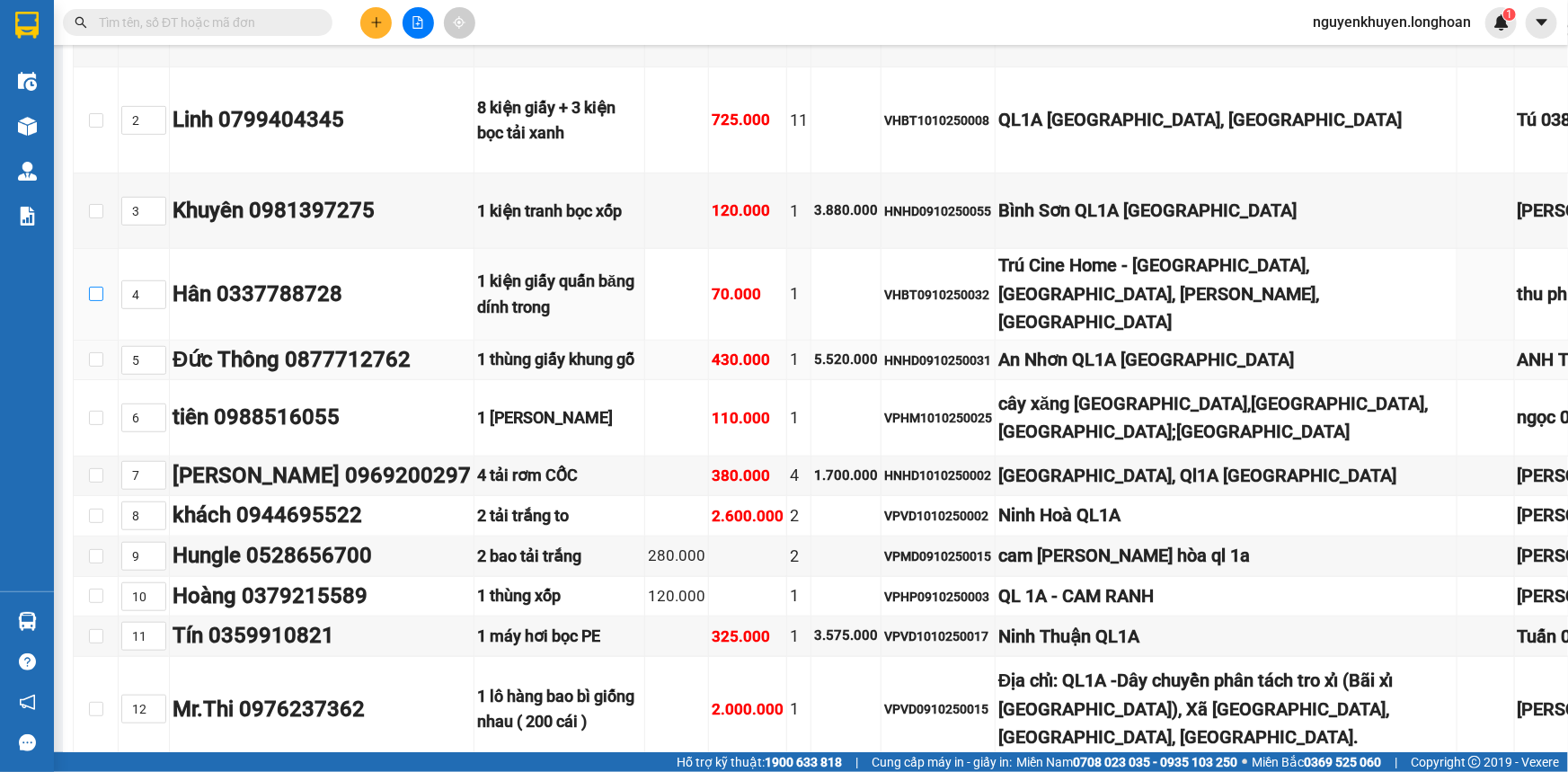
scroll to position [490, 0]
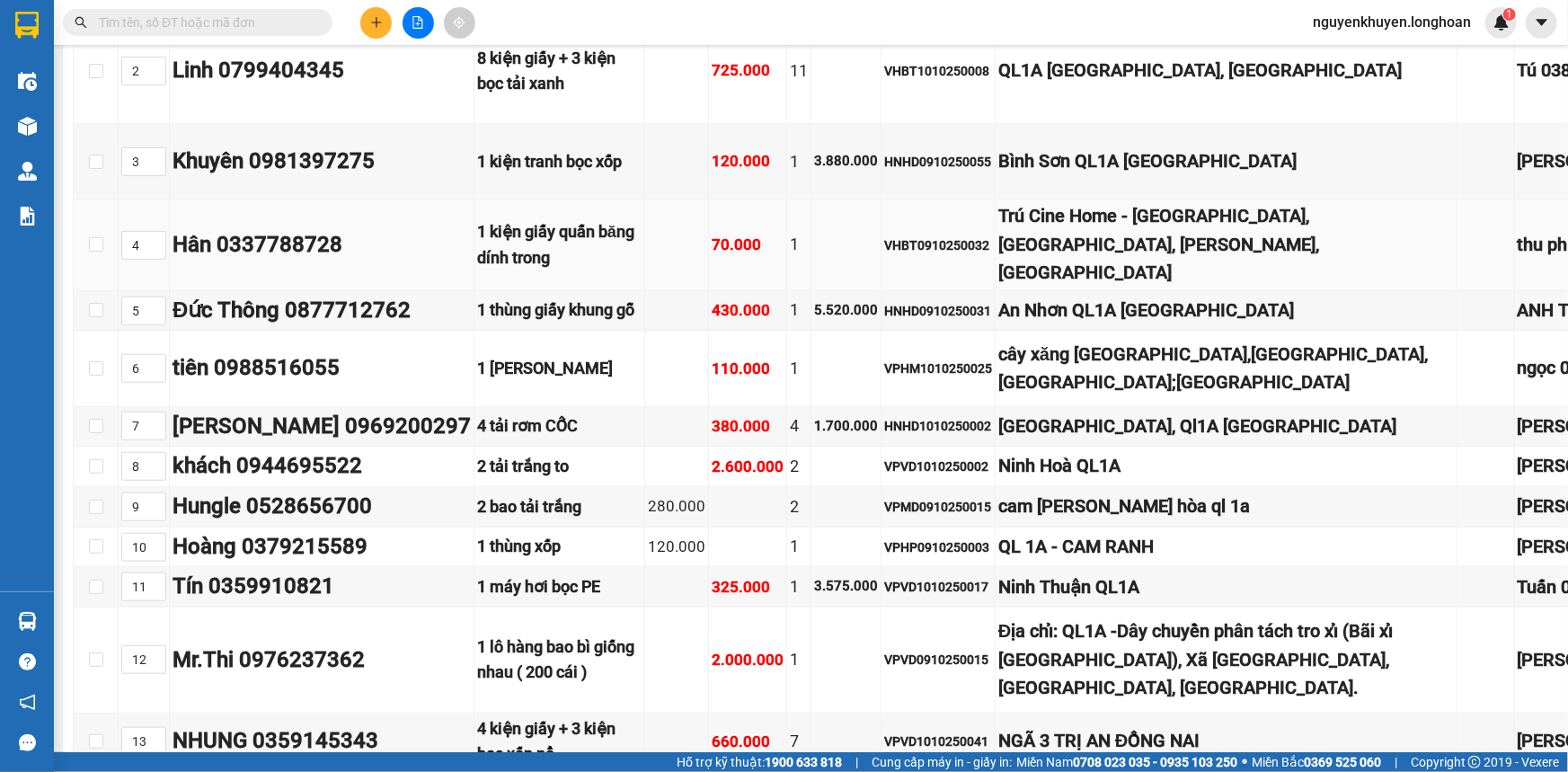
click at [998, 287] on div "Trú Cine Home - [GEOGRAPHIC_DATA], [GEOGRAPHIC_DATA], [PERSON_NAME], [GEOGRAPHI…" at bounding box center [1225, 244] width 455 height 84
click at [100, 252] on input "checkbox" at bounding box center [96, 244] width 14 height 14
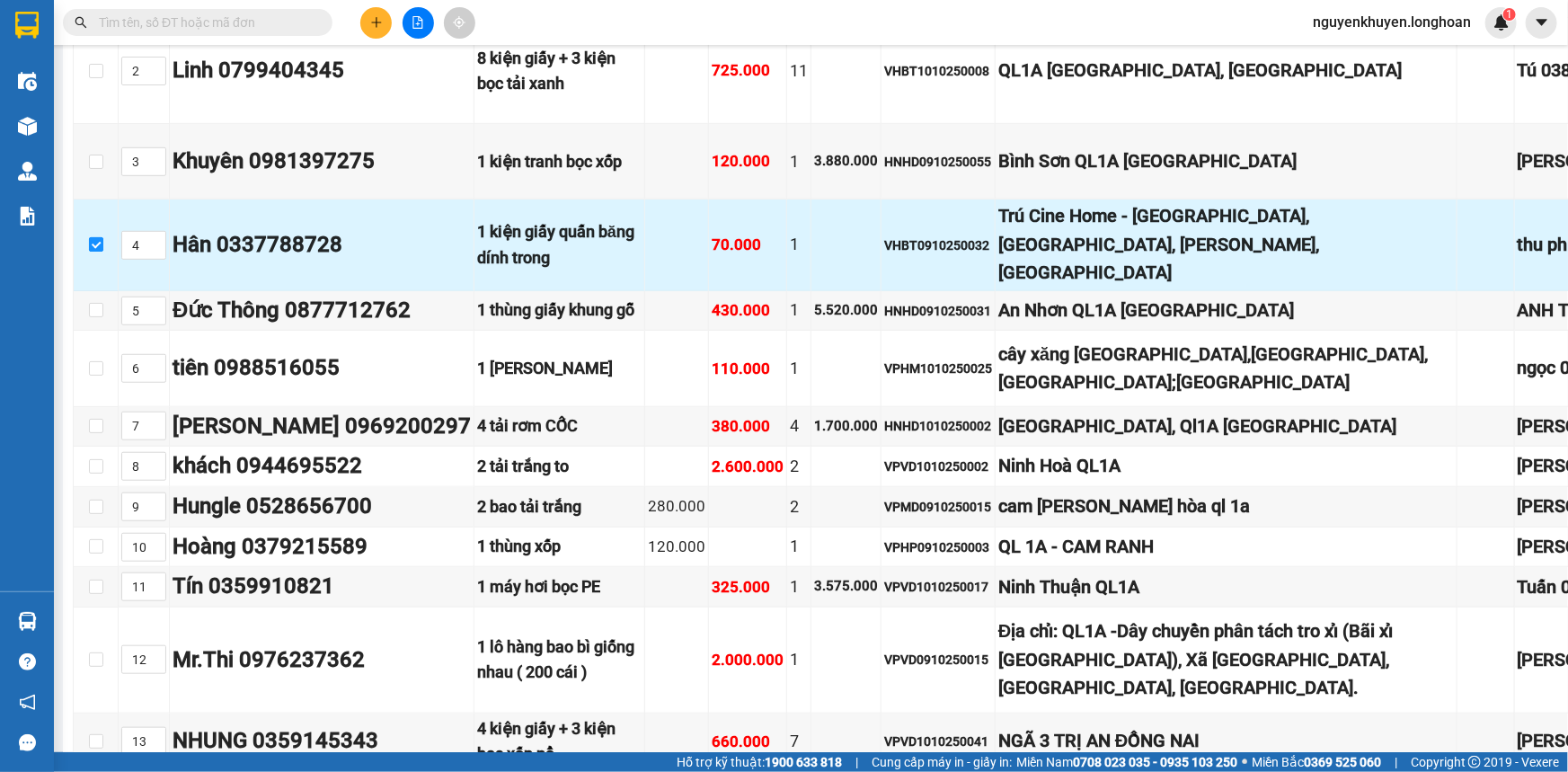
click at [98, 252] on input "checkbox" at bounding box center [96, 244] width 14 height 14
checkbox input "false"
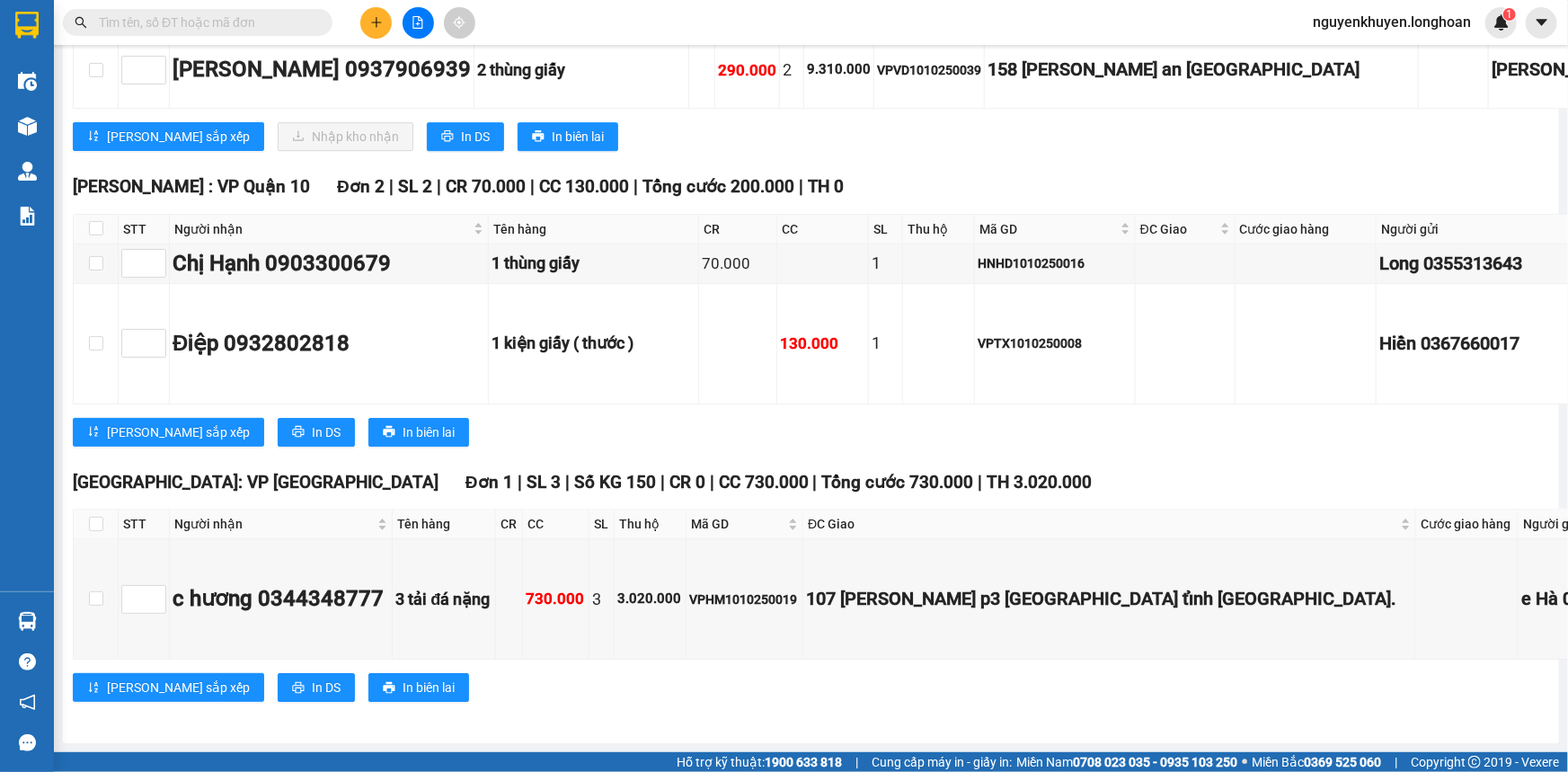
scroll to position [15761, 0]
click at [461, 146] on span "In DS" at bounding box center [475, 137] width 29 height 20
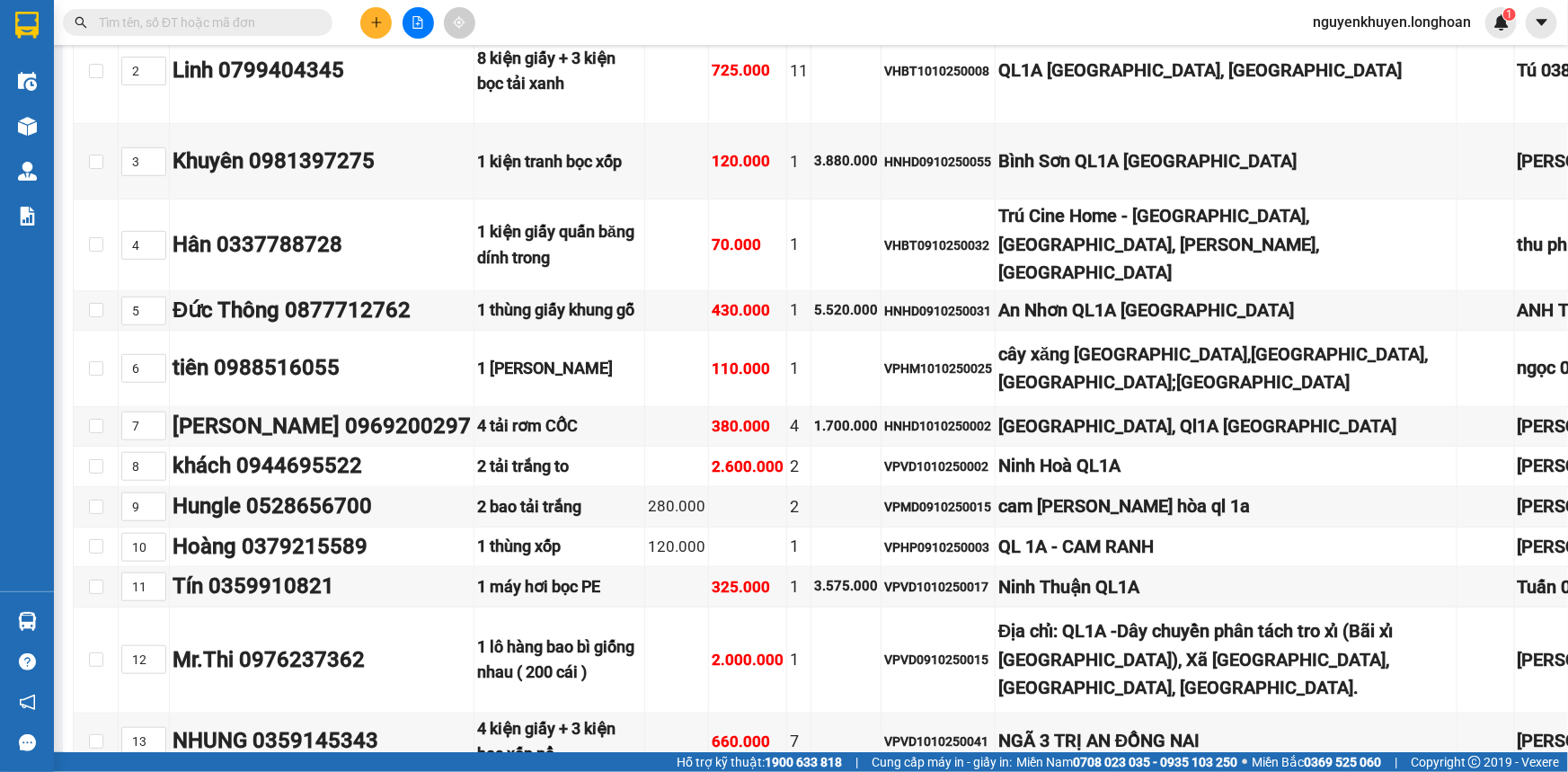
scroll to position [490, 138]
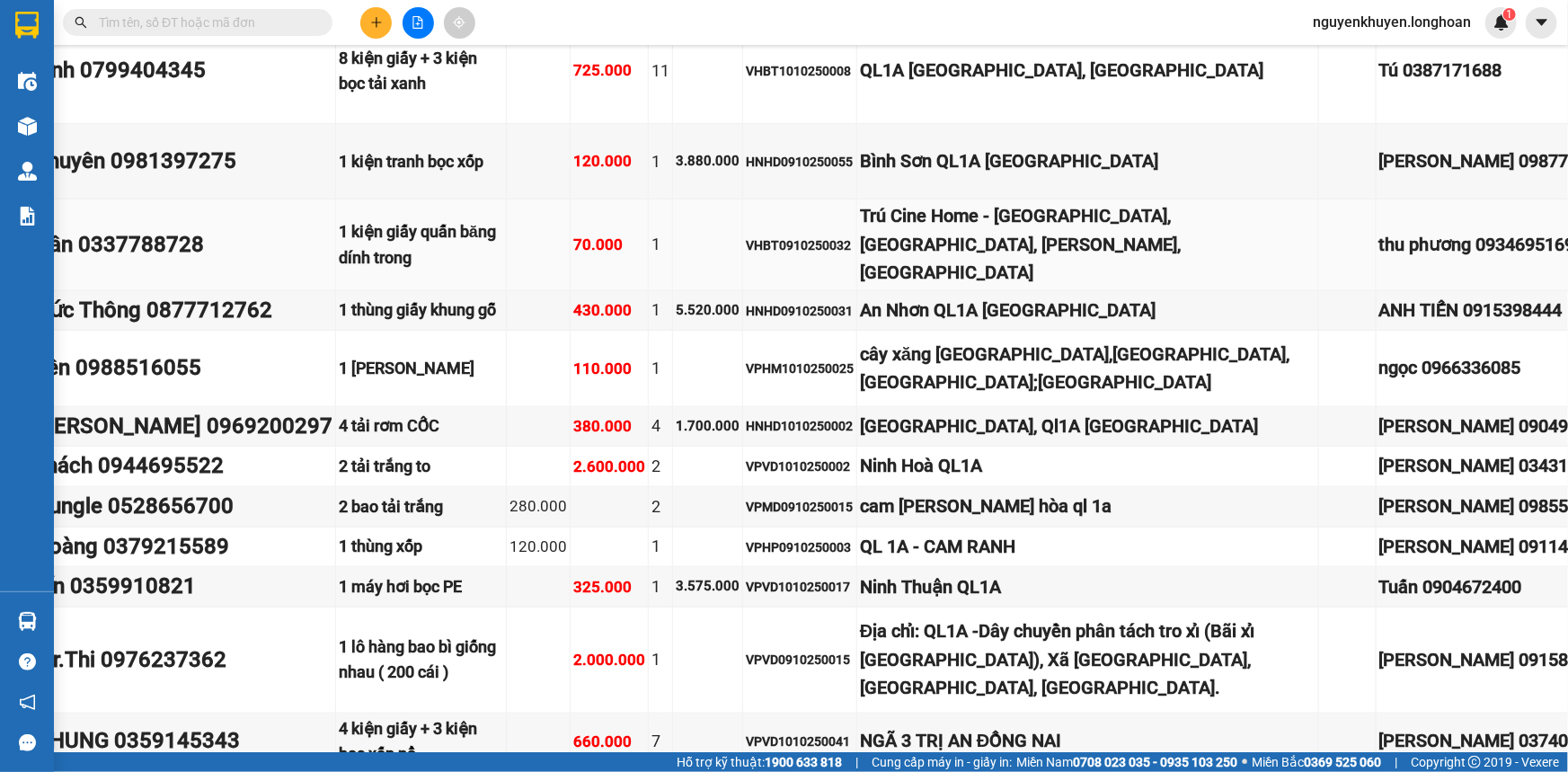
click at [1379, 259] on div "thu phương 0934695169" at bounding box center [1498, 245] width 239 height 28
click at [1376, 290] on td "thu phương 0934695169" at bounding box center [1498, 244] width 245 height 91
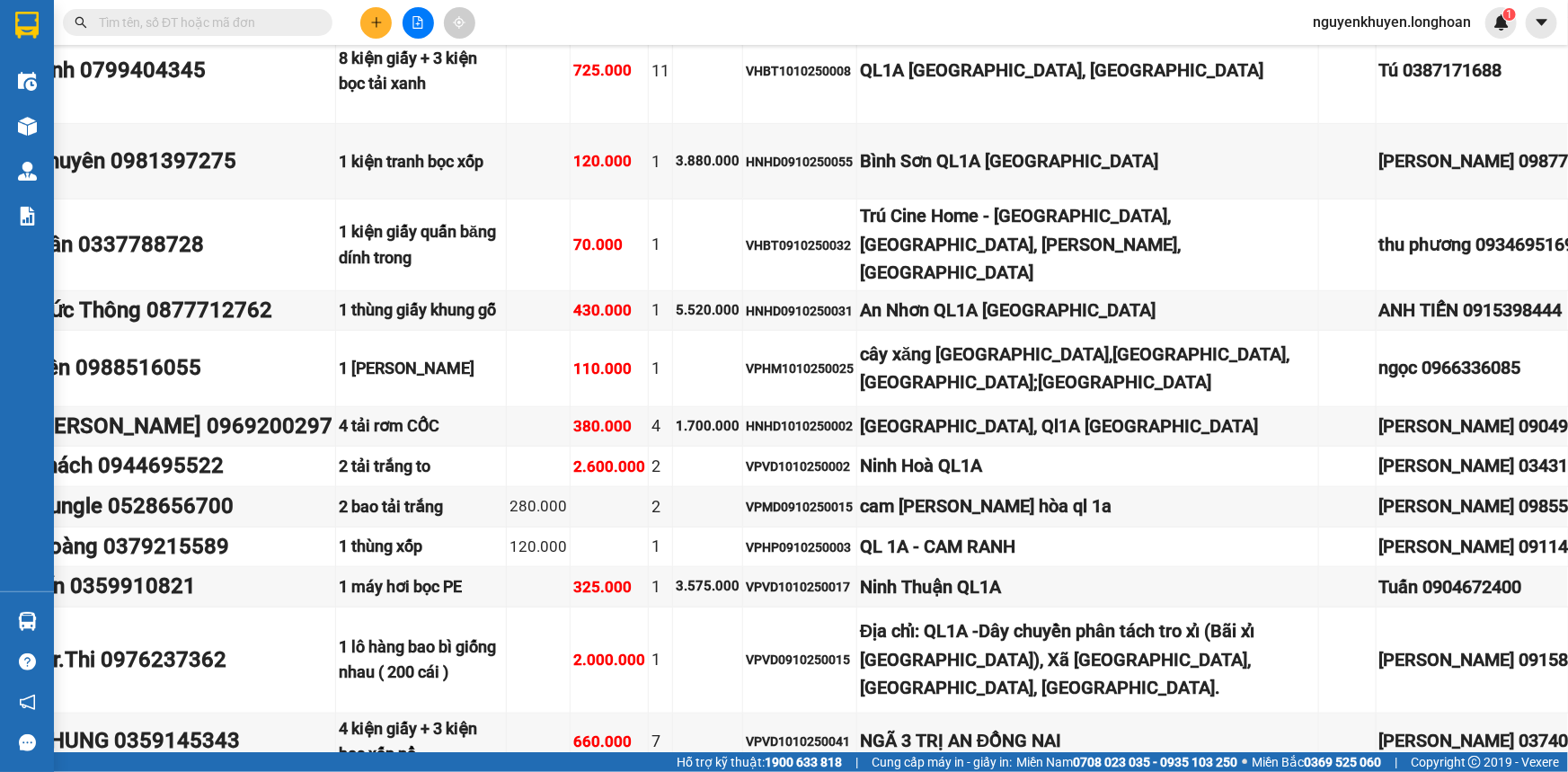
scroll to position [490, 0]
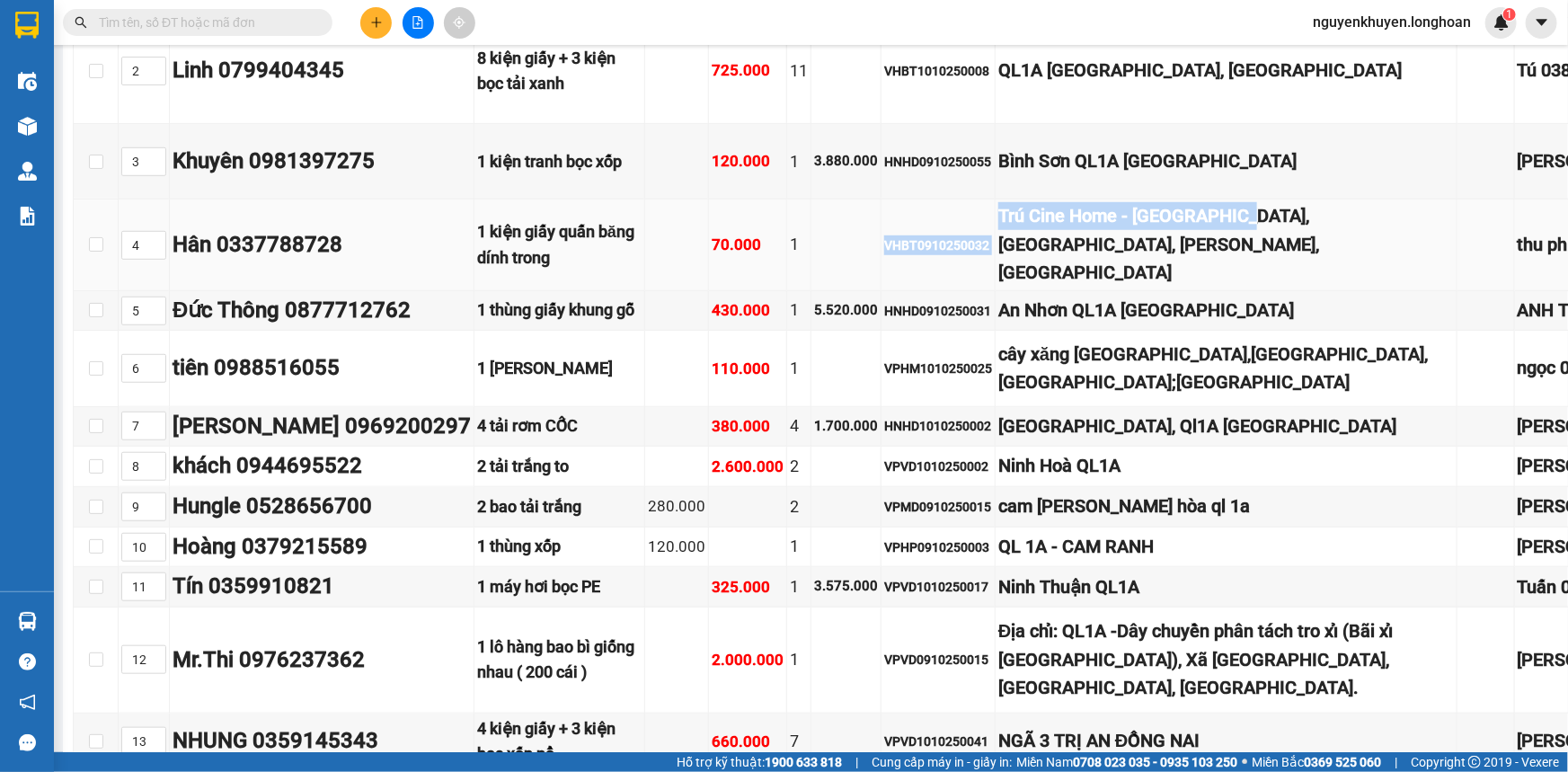
drag, startPoint x: 759, startPoint y: 312, endPoint x: 925, endPoint y: 315, distance: 166.2
click at [925, 290] on tr "4 Hân 0337788728 1 kiện giấy quấn băng dính trong 70.000 1 VHBT0910250032 Trú C…" at bounding box center [1062, 244] width 1976 height 91
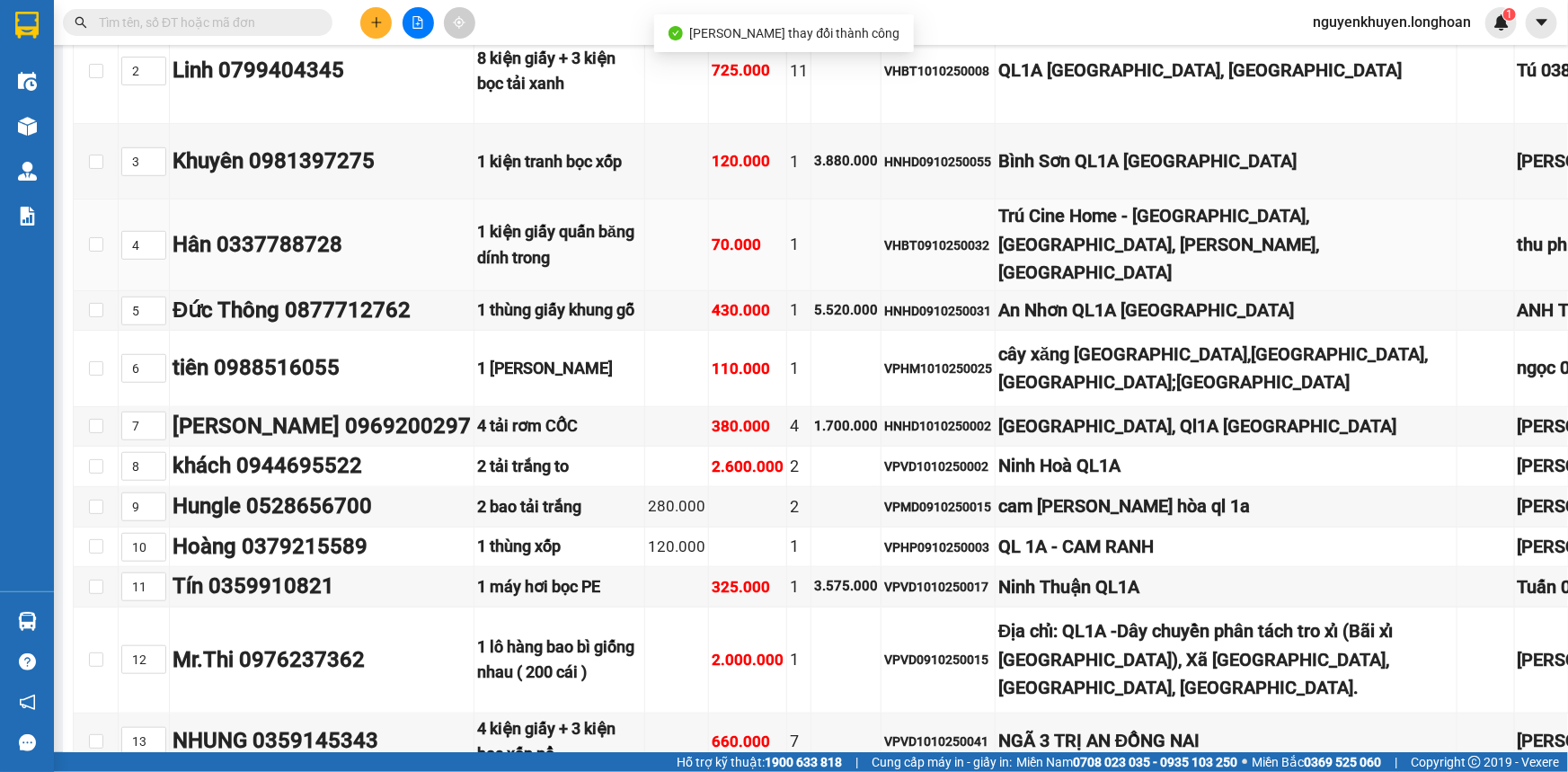
click at [998, 287] on div "Trú Cine Home - [GEOGRAPHIC_DATA], [GEOGRAPHIC_DATA], [PERSON_NAME], [GEOGRAPHI…" at bounding box center [1225, 244] width 455 height 84
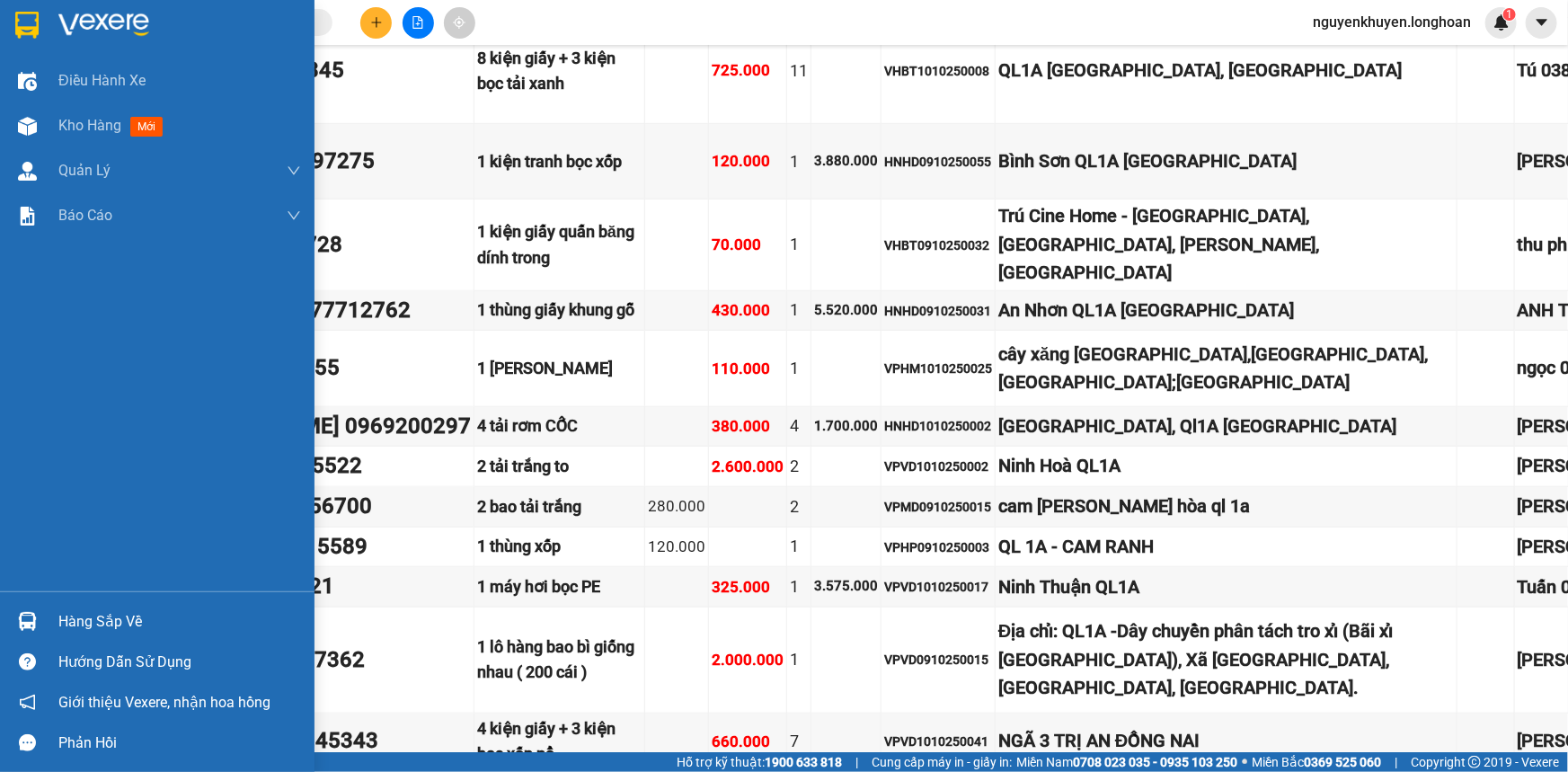
click at [123, 617] on div "Hàng sắp về" at bounding box center [179, 621] width 243 height 27
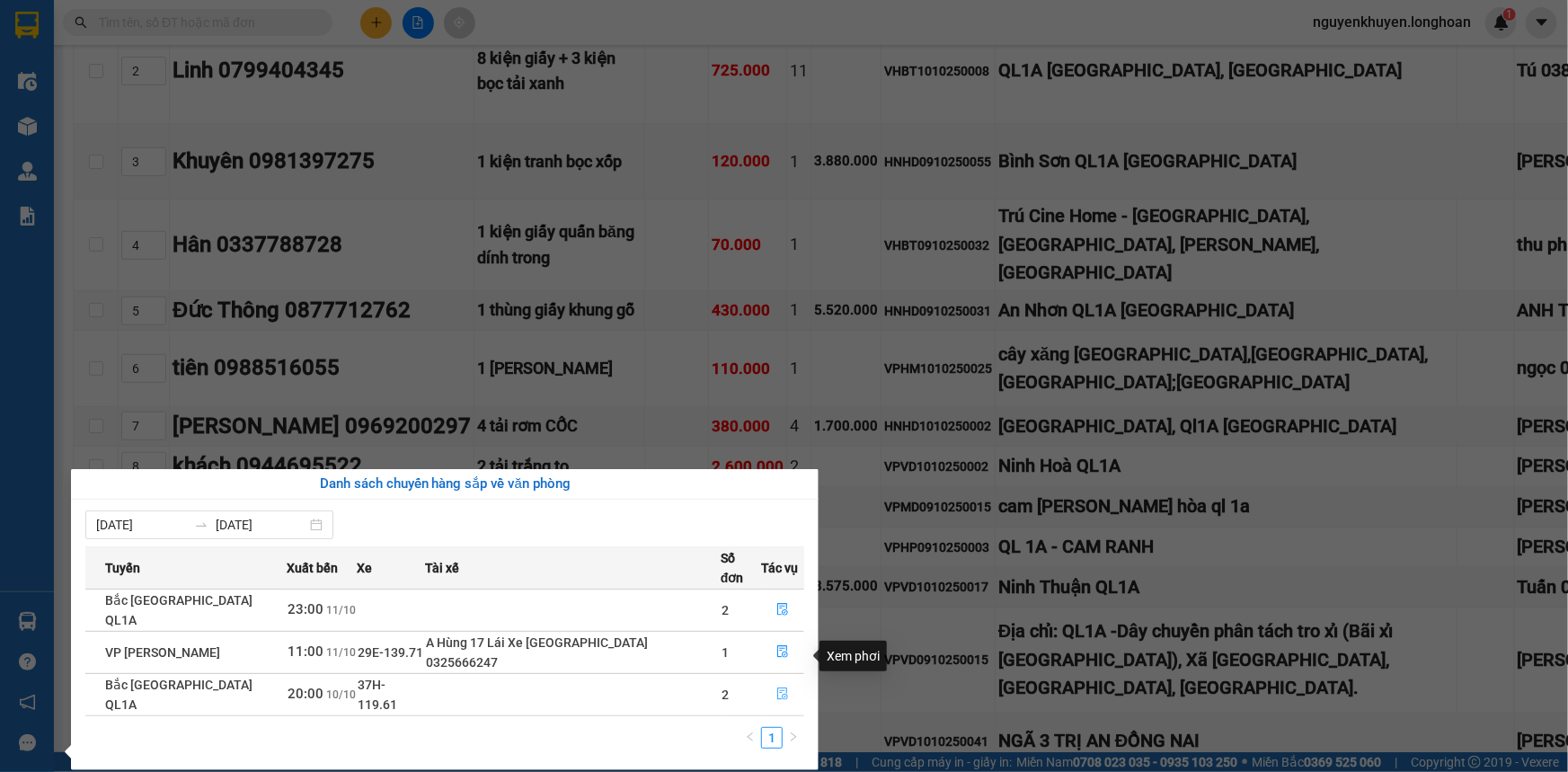
click at [776, 687] on icon "file-done" at bounding box center [782, 693] width 13 height 13
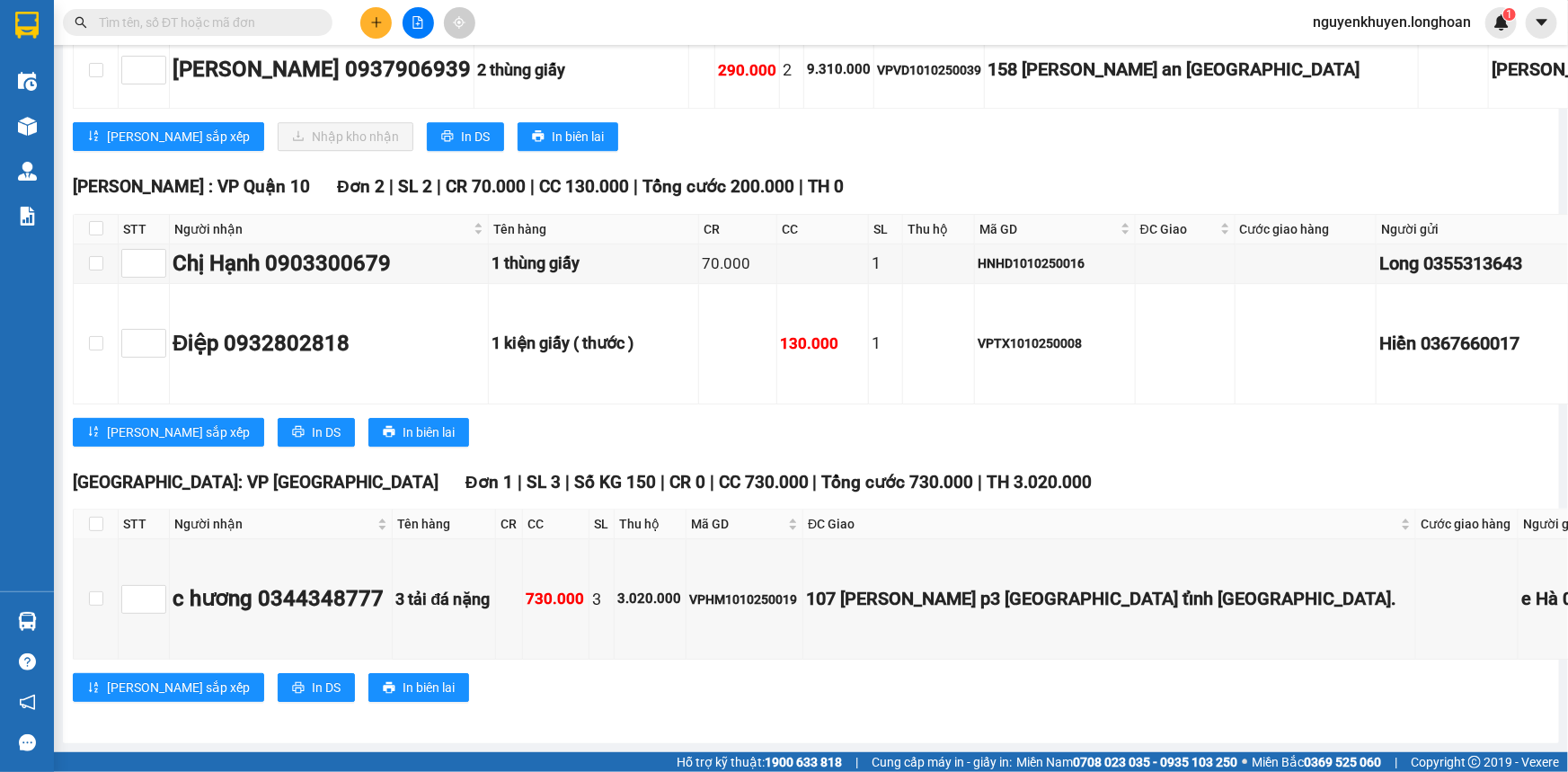
scroll to position [15925, 0]
click at [427, 151] on button "In DS" at bounding box center [465, 136] width 77 height 29
checkbox input "true"
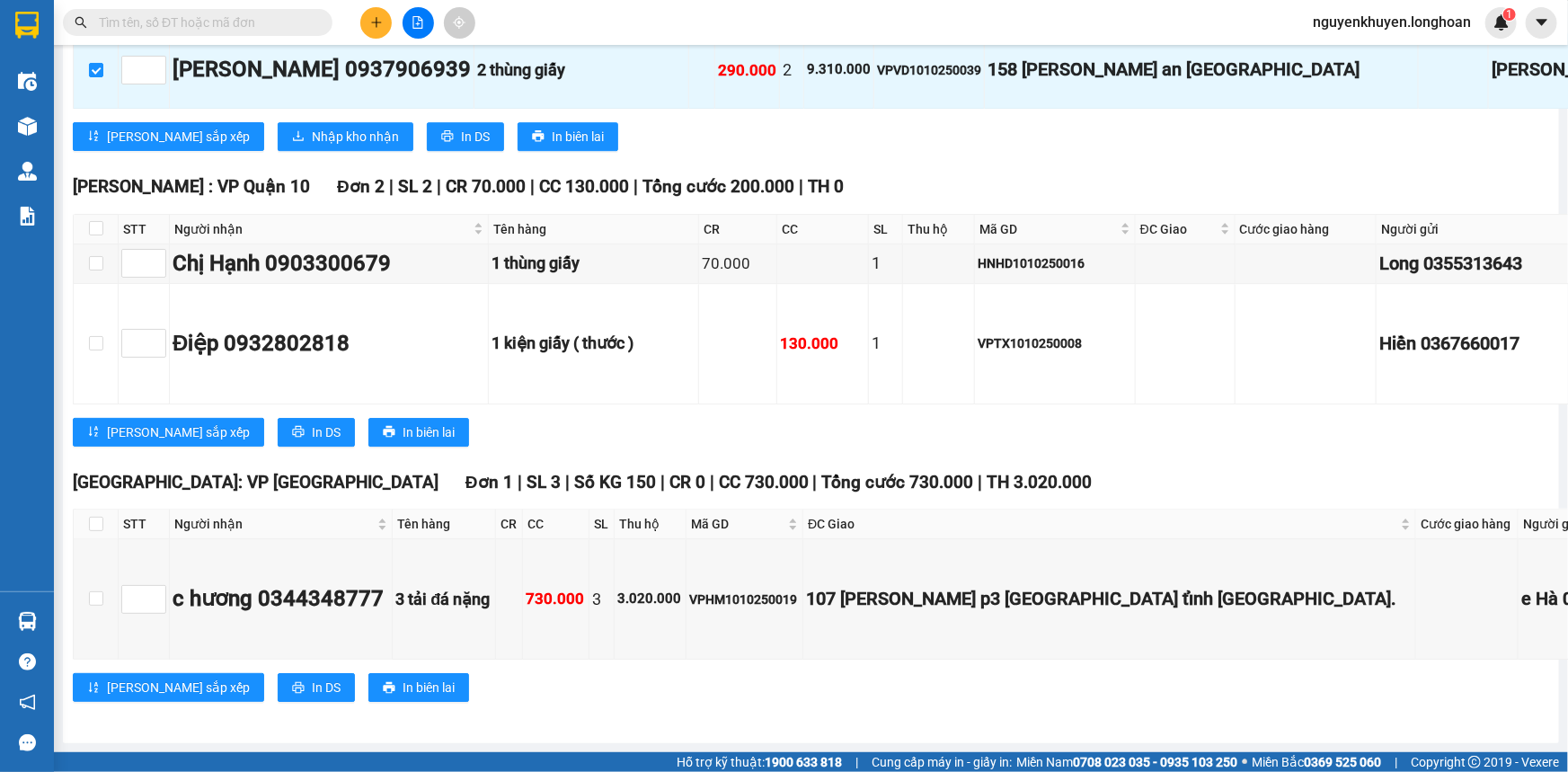
checkbox input "true"
click at [312, 146] on span "Nhập kho nhận" at bounding box center [355, 137] width 87 height 20
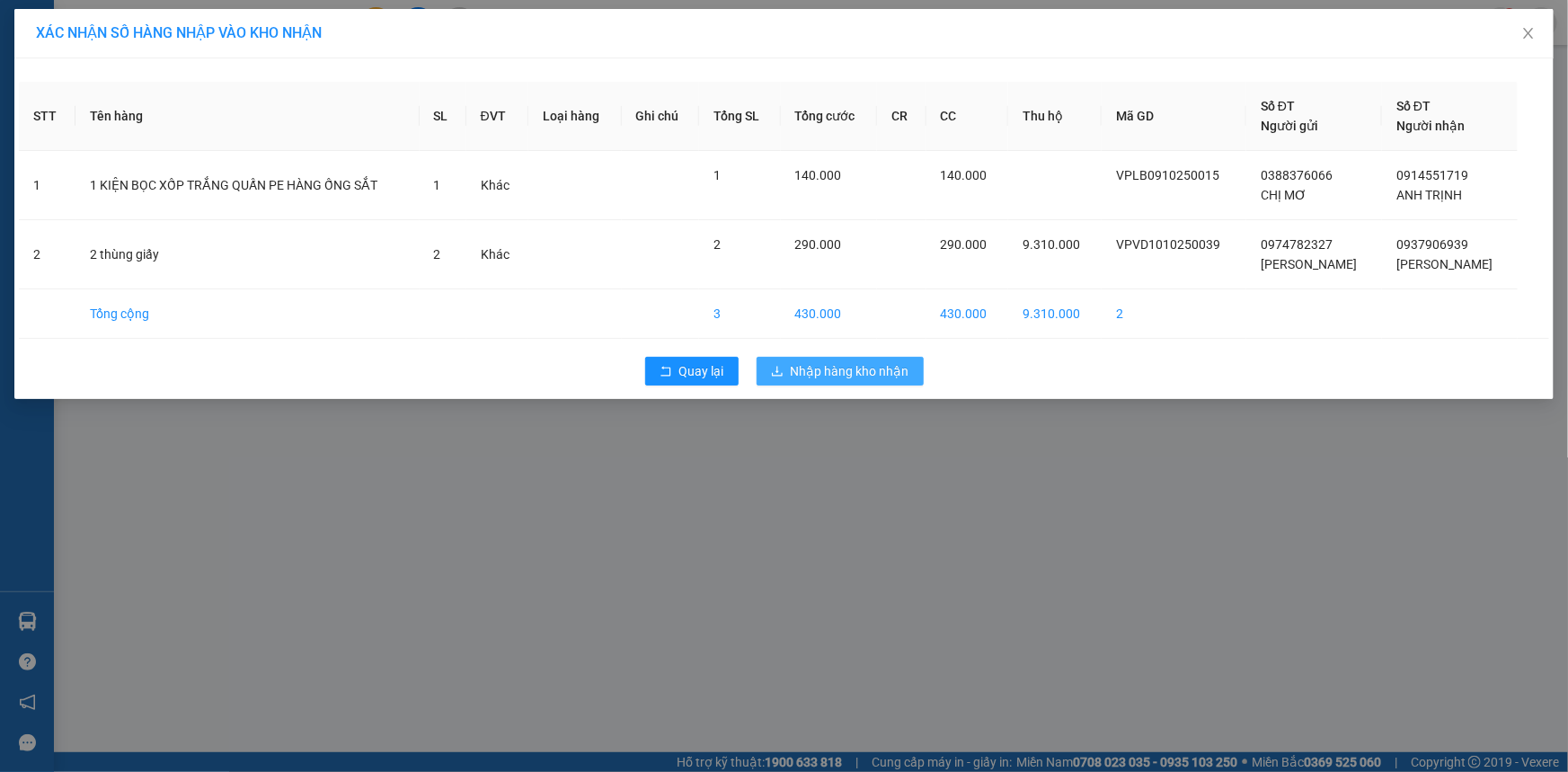
click at [839, 372] on span "Nhập hàng kho nhận" at bounding box center [850, 371] width 119 height 20
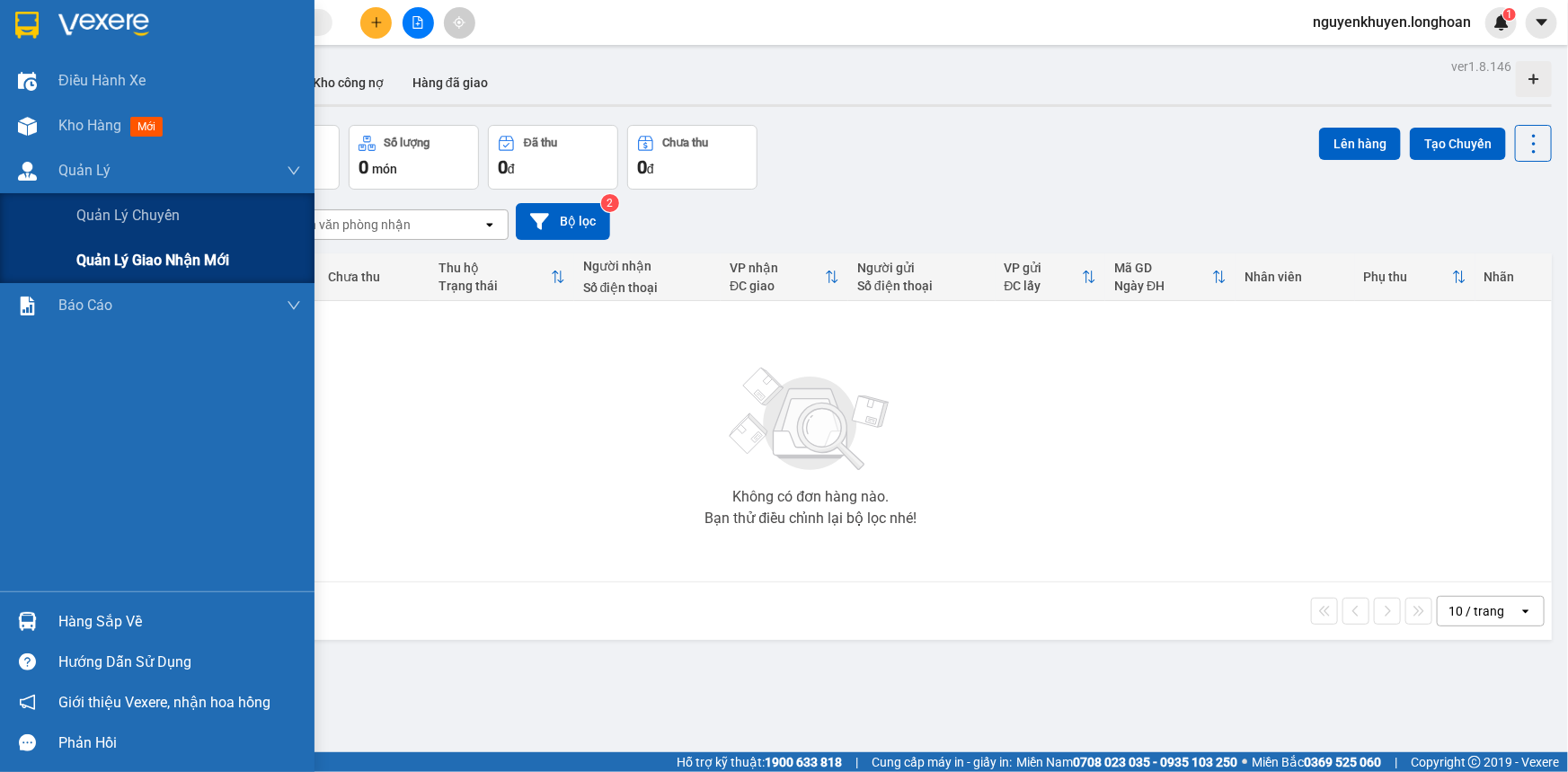
click at [204, 261] on span "Quản lý giao nhận mới" at bounding box center [152, 260] width 153 height 22
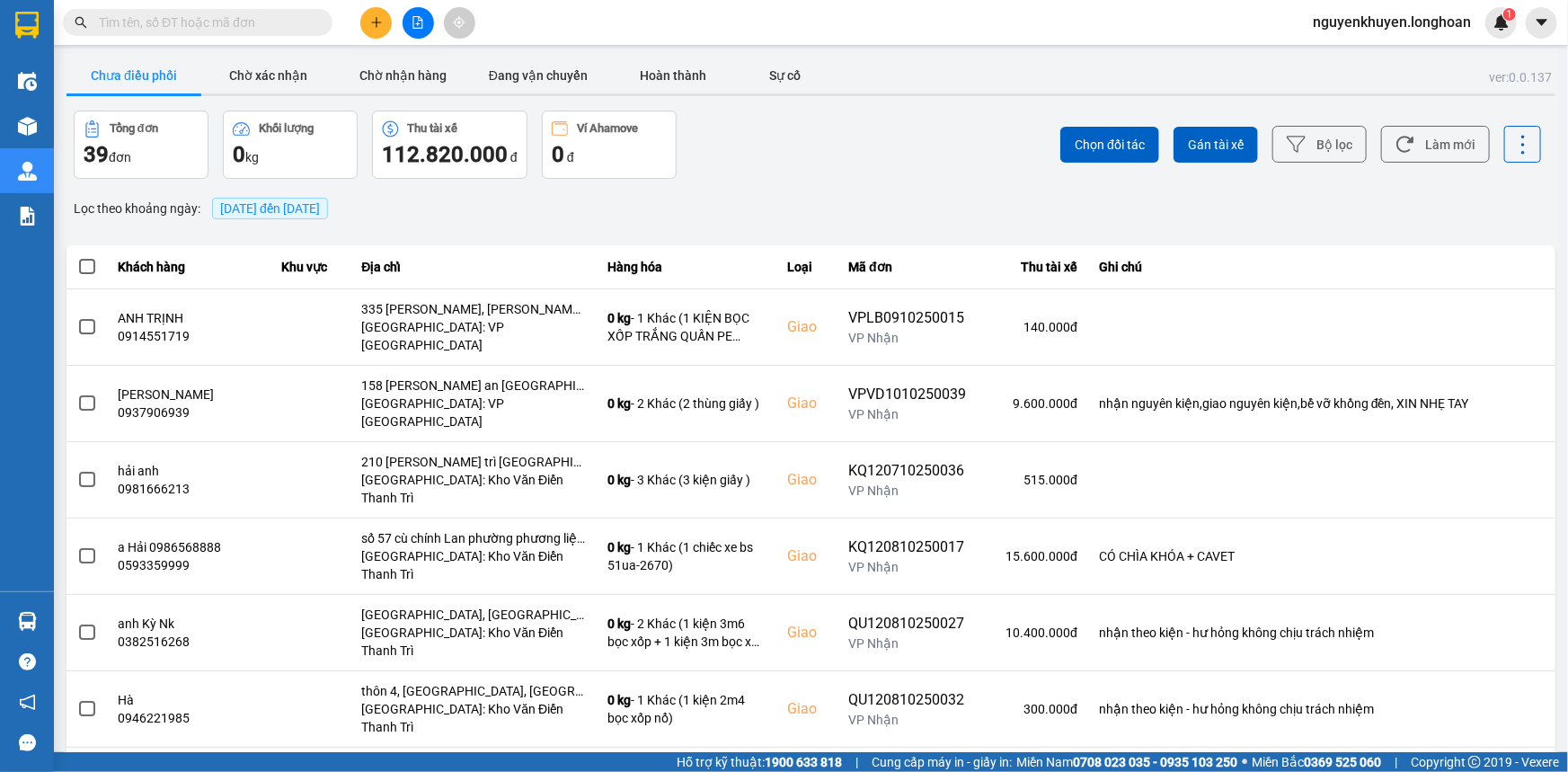
click at [282, 203] on span "[DATE] đến [DATE]" at bounding box center [270, 208] width 100 height 14
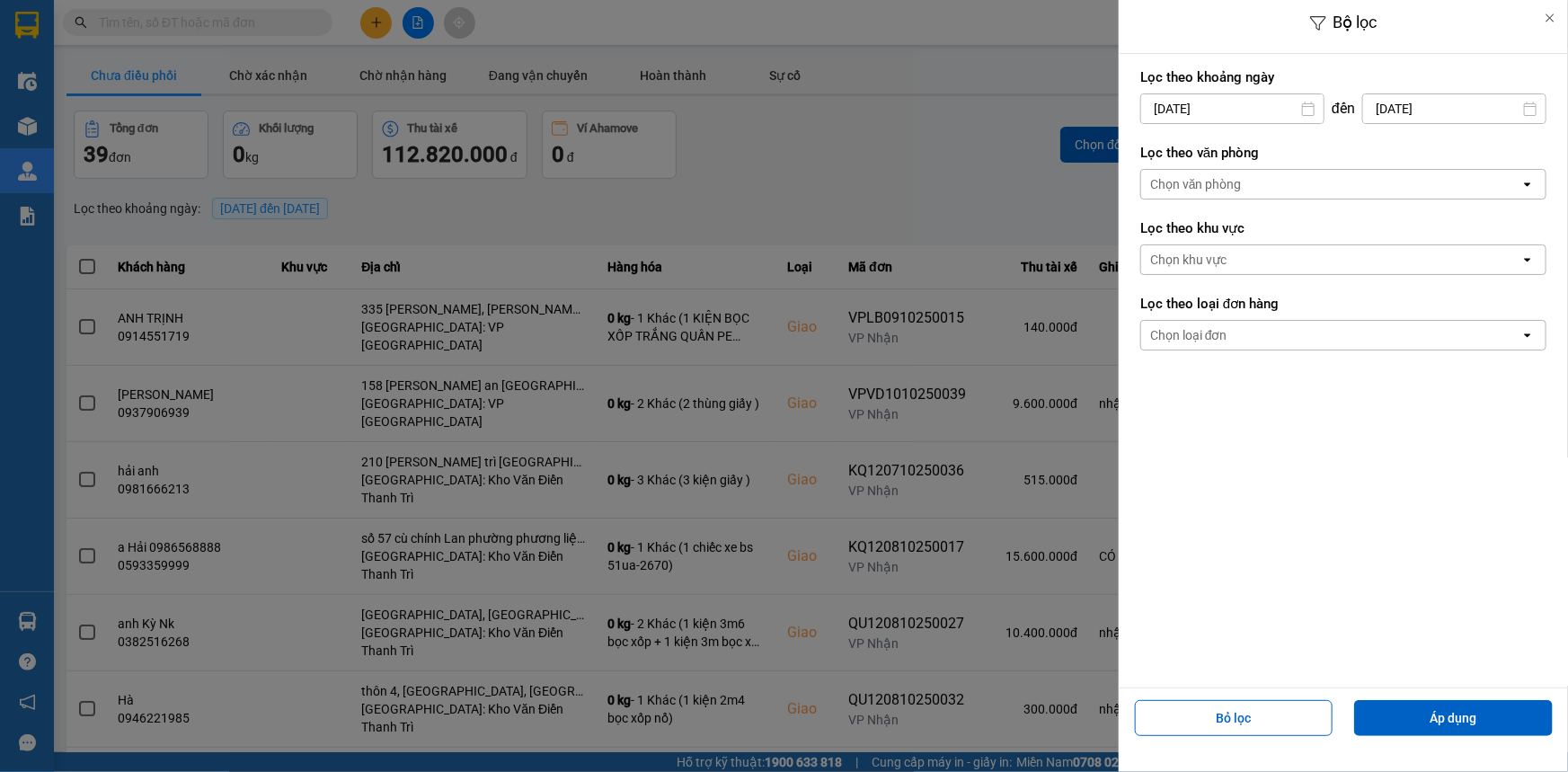
click at [1175, 181] on div "Chọn văn phòng" at bounding box center [1196, 184] width 92 height 18
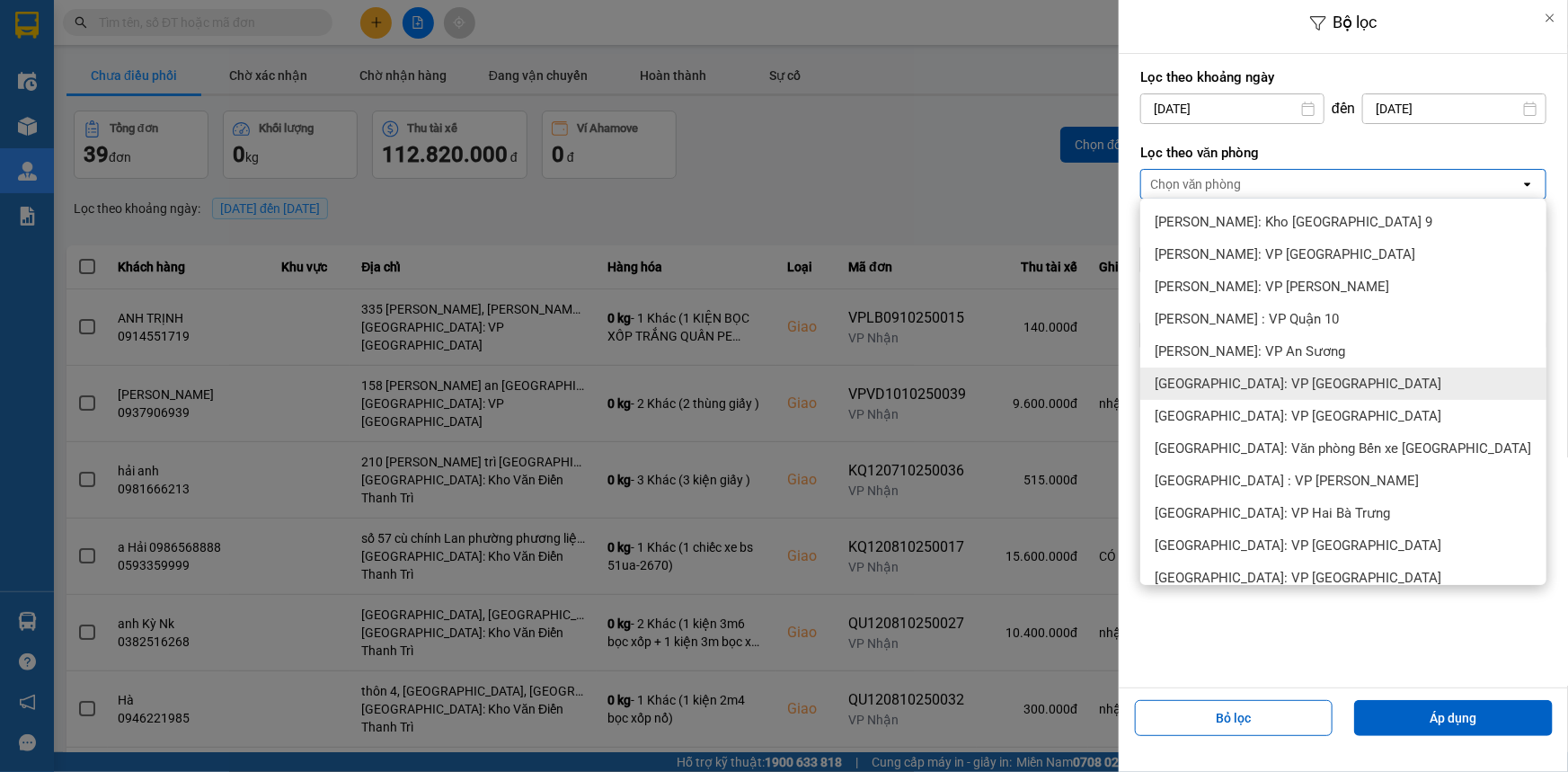
click at [1265, 383] on span "[GEOGRAPHIC_DATA]: VP [GEOGRAPHIC_DATA]" at bounding box center [1297, 384] width 287 height 18
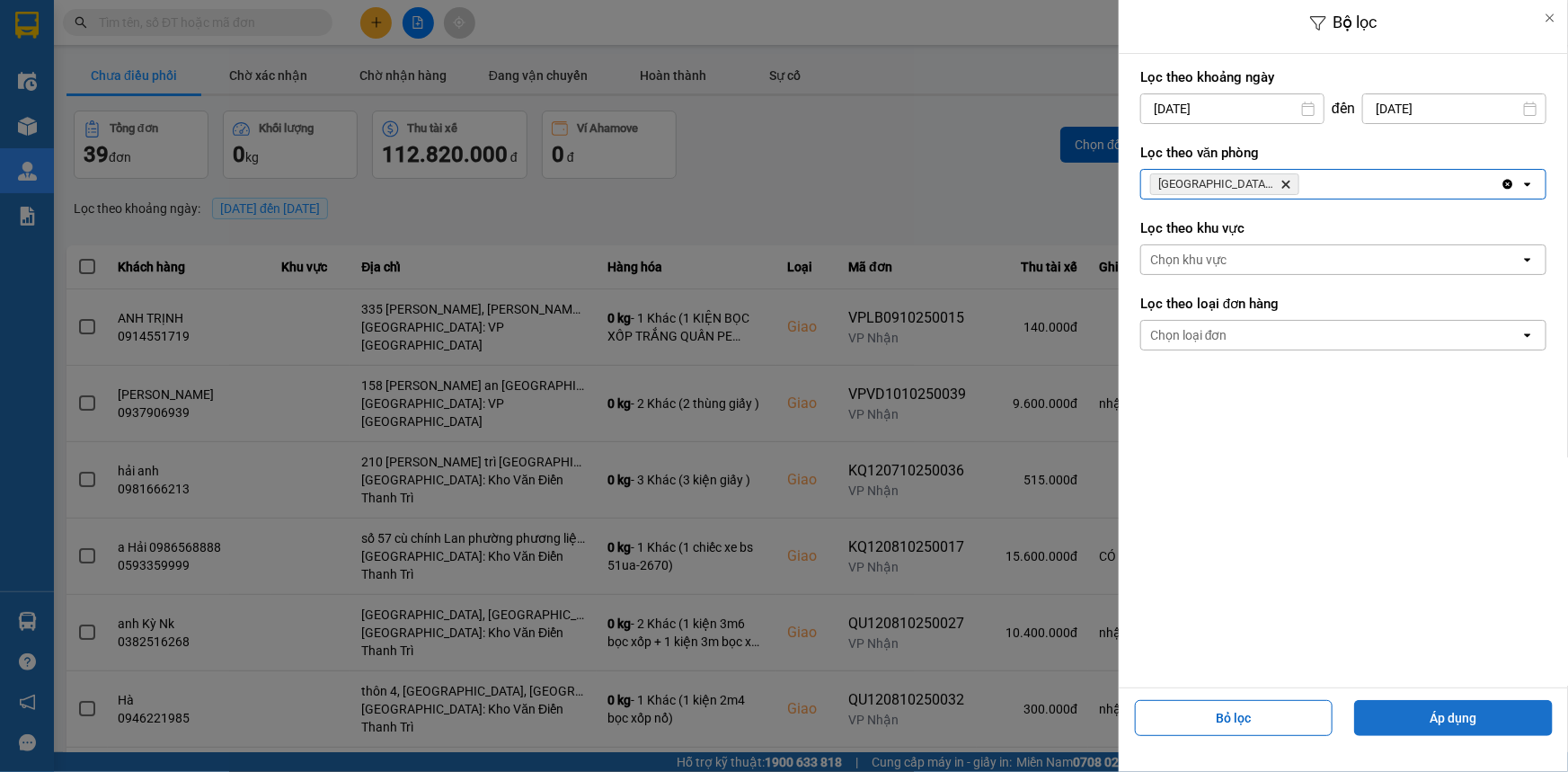
click at [1455, 724] on button "Áp dụng" at bounding box center [1453, 718] width 199 height 36
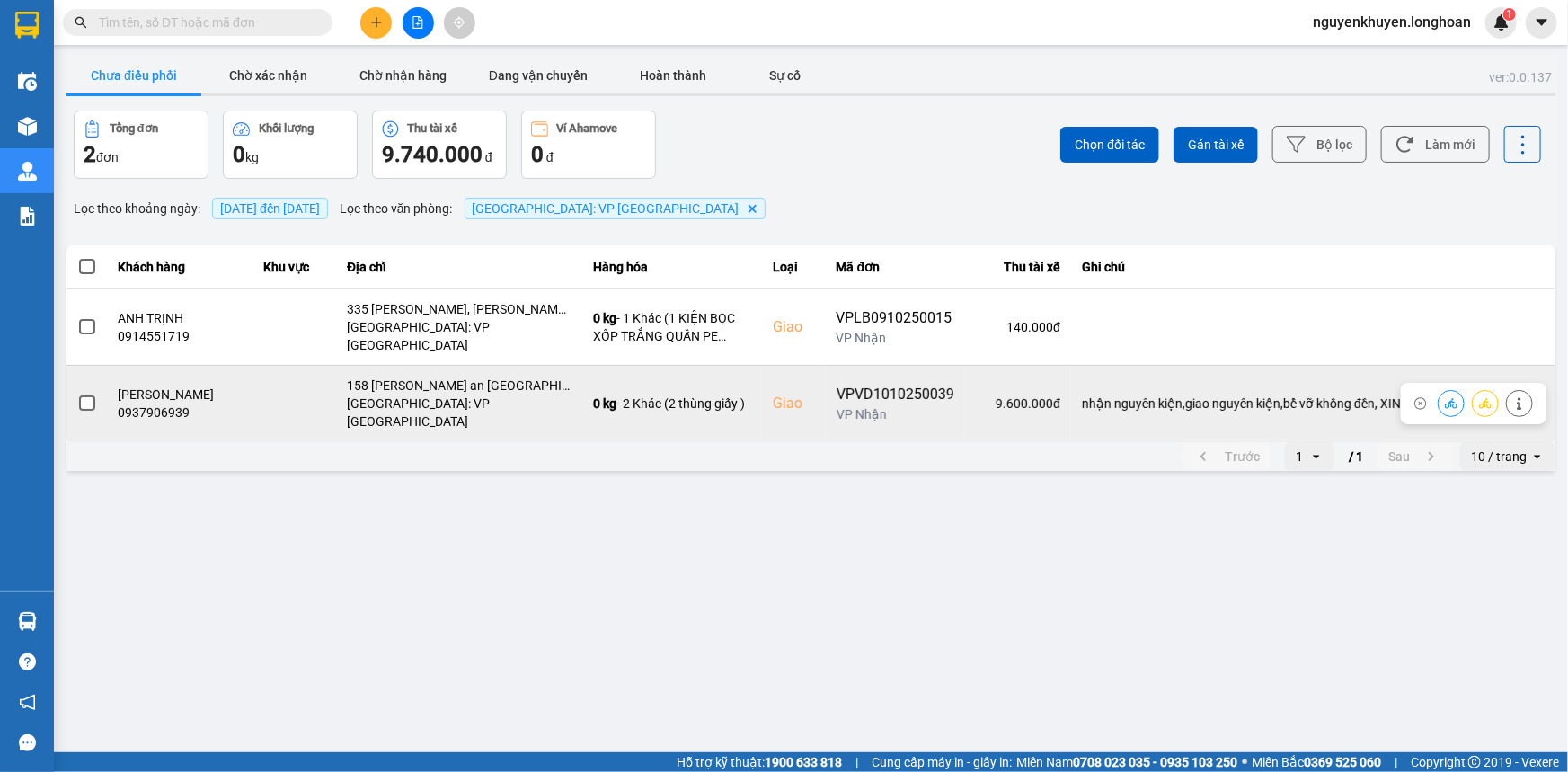
click at [86, 395] on span at bounding box center [87, 403] width 16 height 16
click at [77, 393] on input "checkbox" at bounding box center [77, 393] width 0 height 0
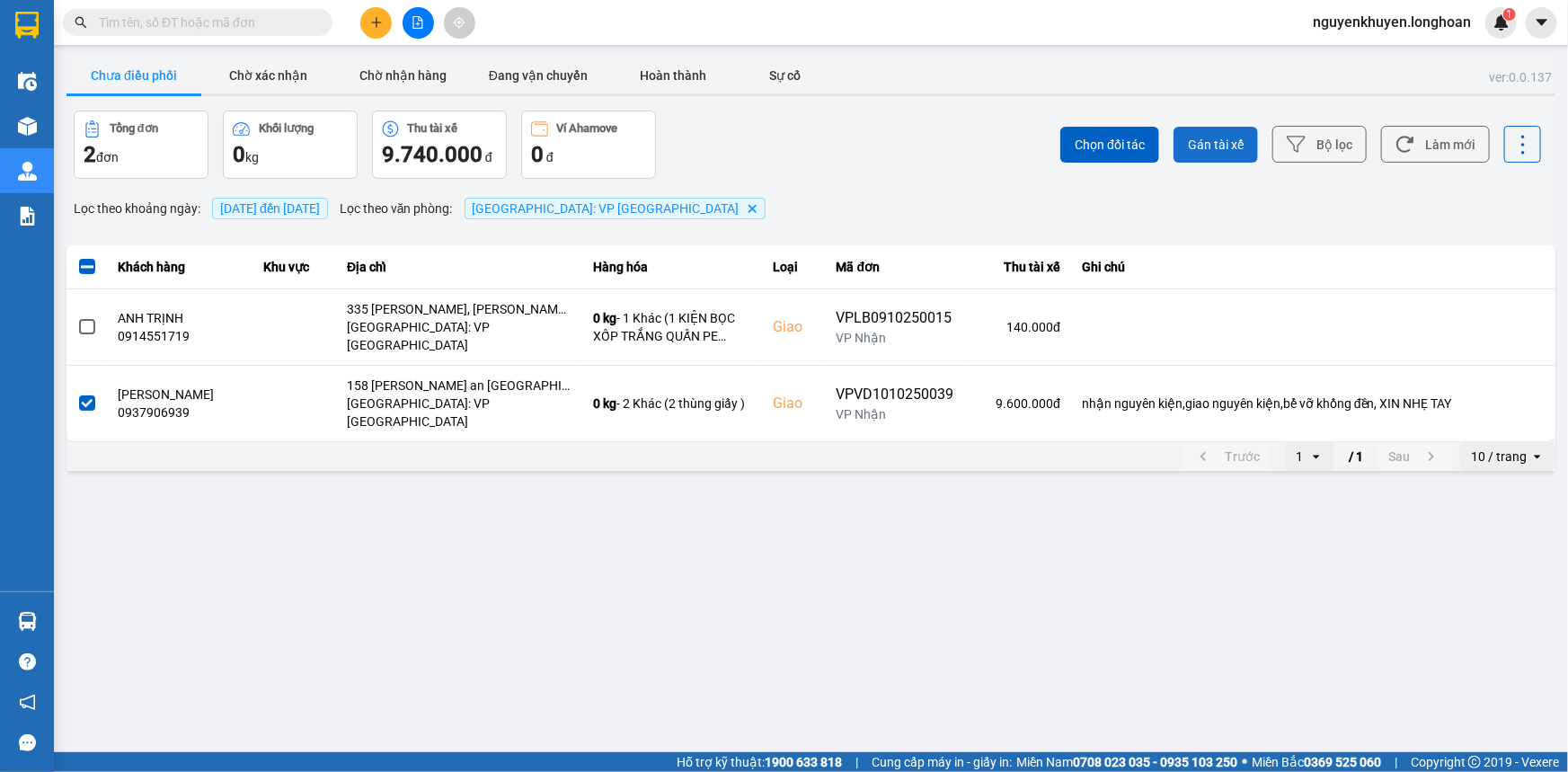
click at [1220, 137] on span "Gán tài xế" at bounding box center [1216, 145] width 56 height 18
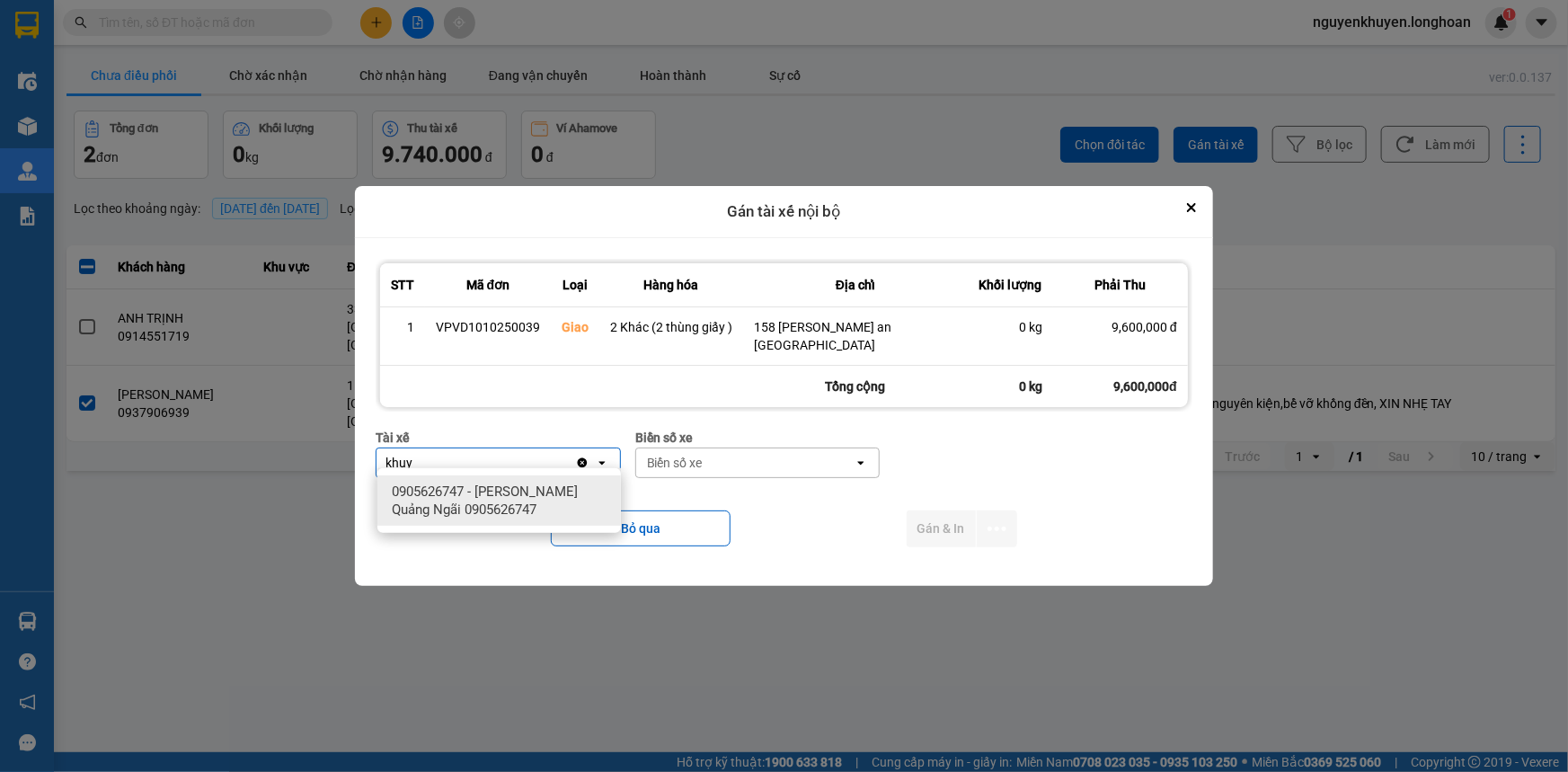
type input "khuy"
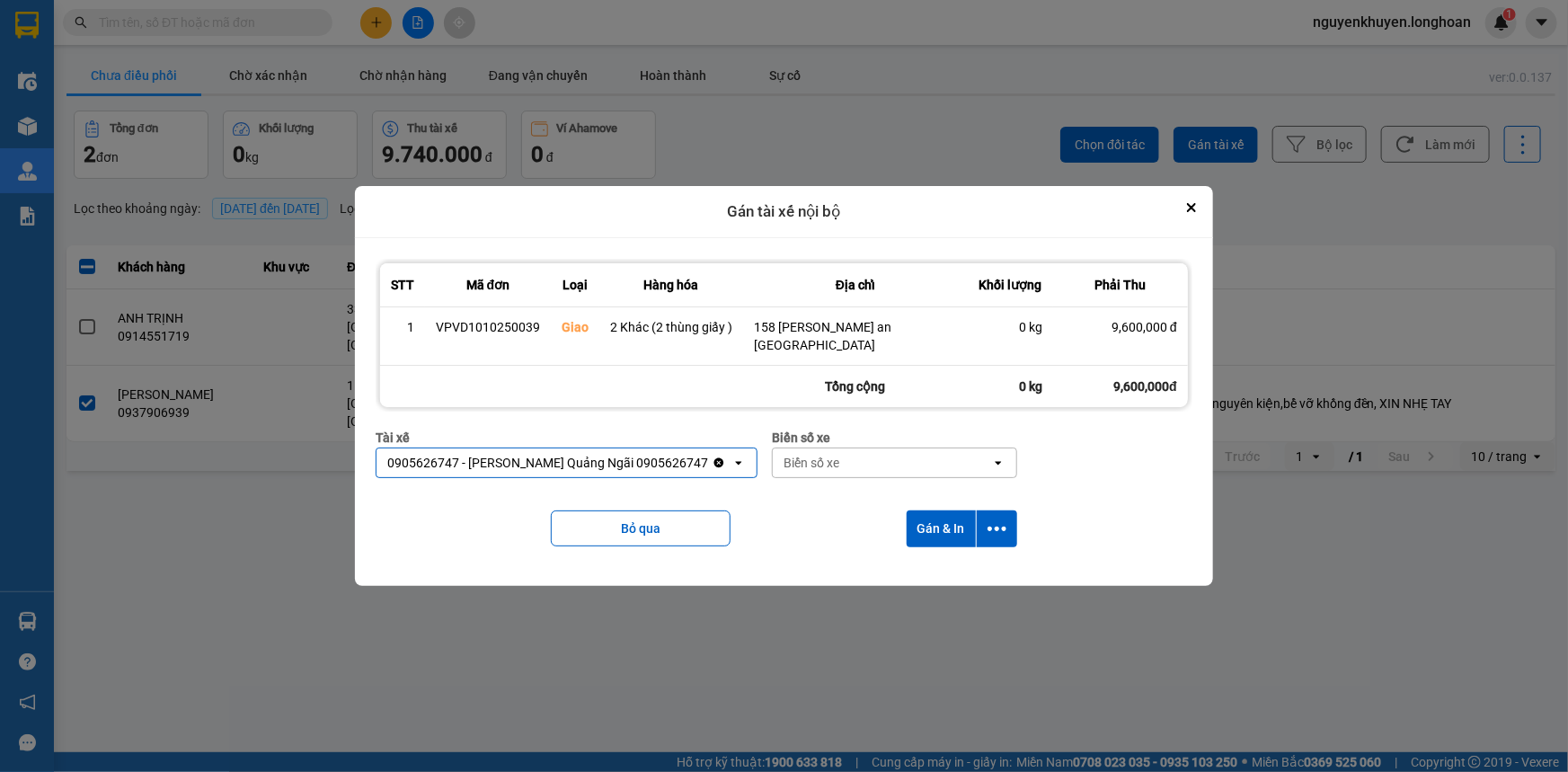
click at [797, 454] on div "Biển số xe" at bounding box center [811, 463] width 56 height 18
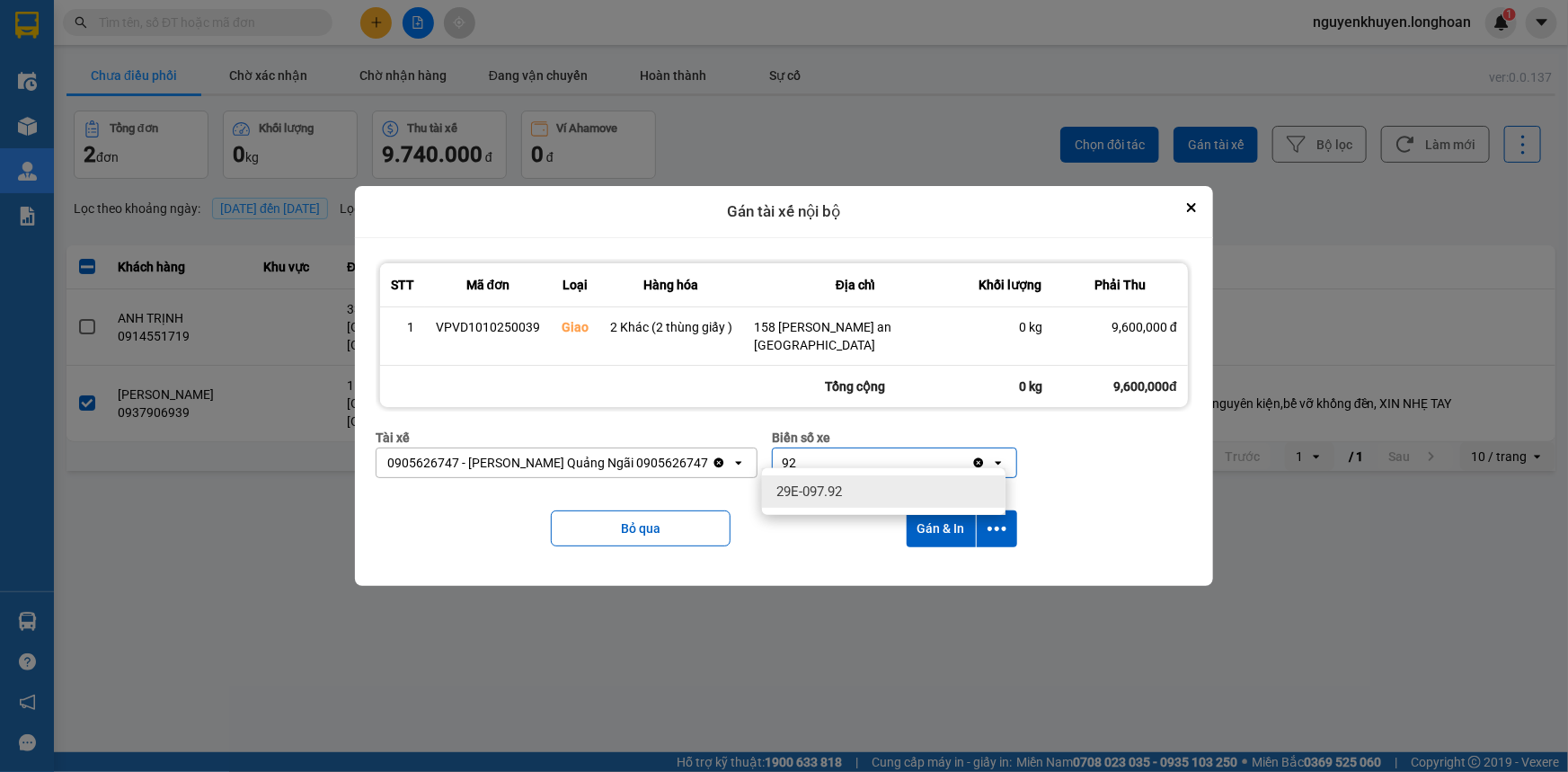
type input "92"
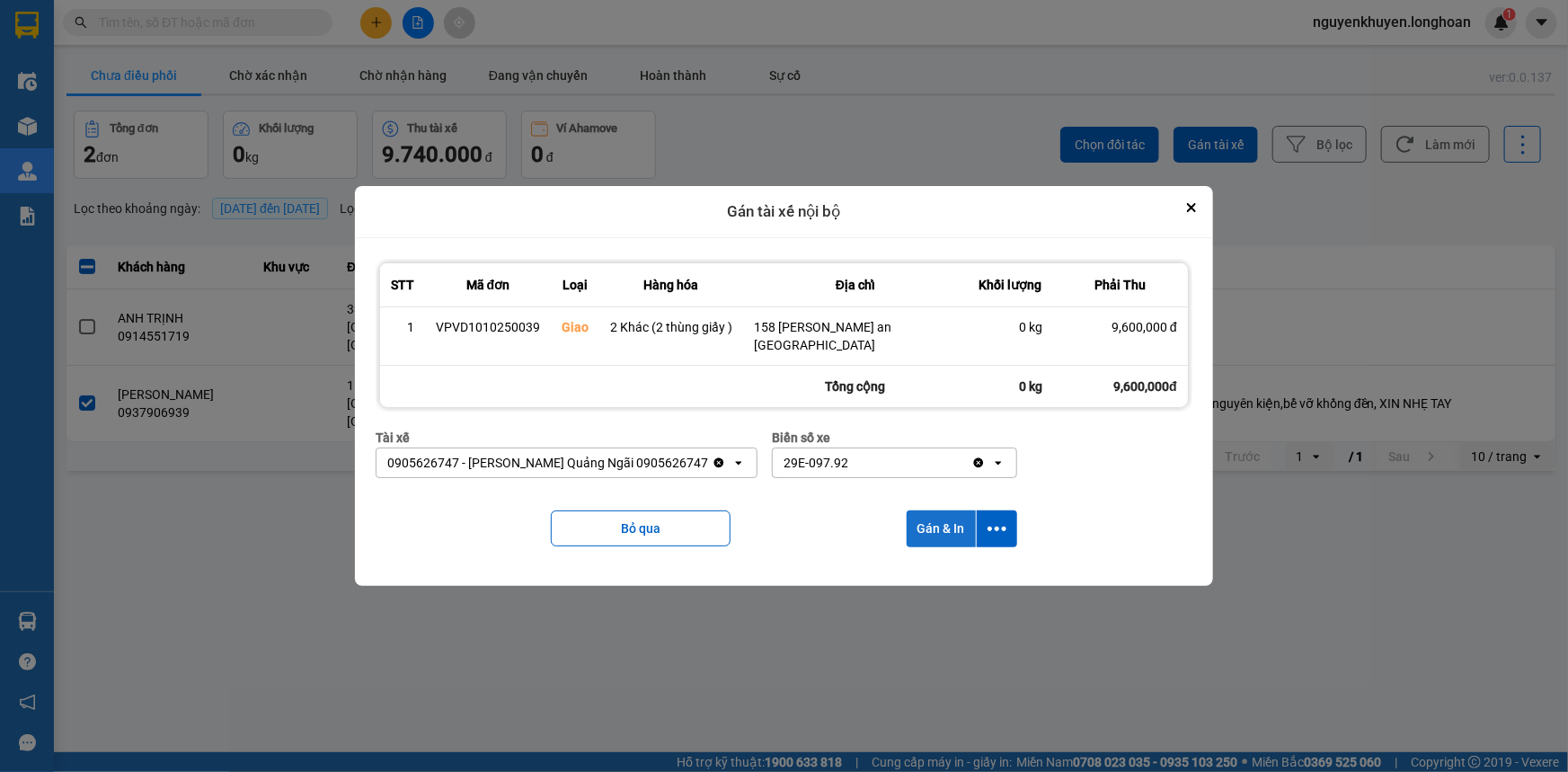
click at [933, 520] on button "Gán & In" at bounding box center [940, 528] width 69 height 37
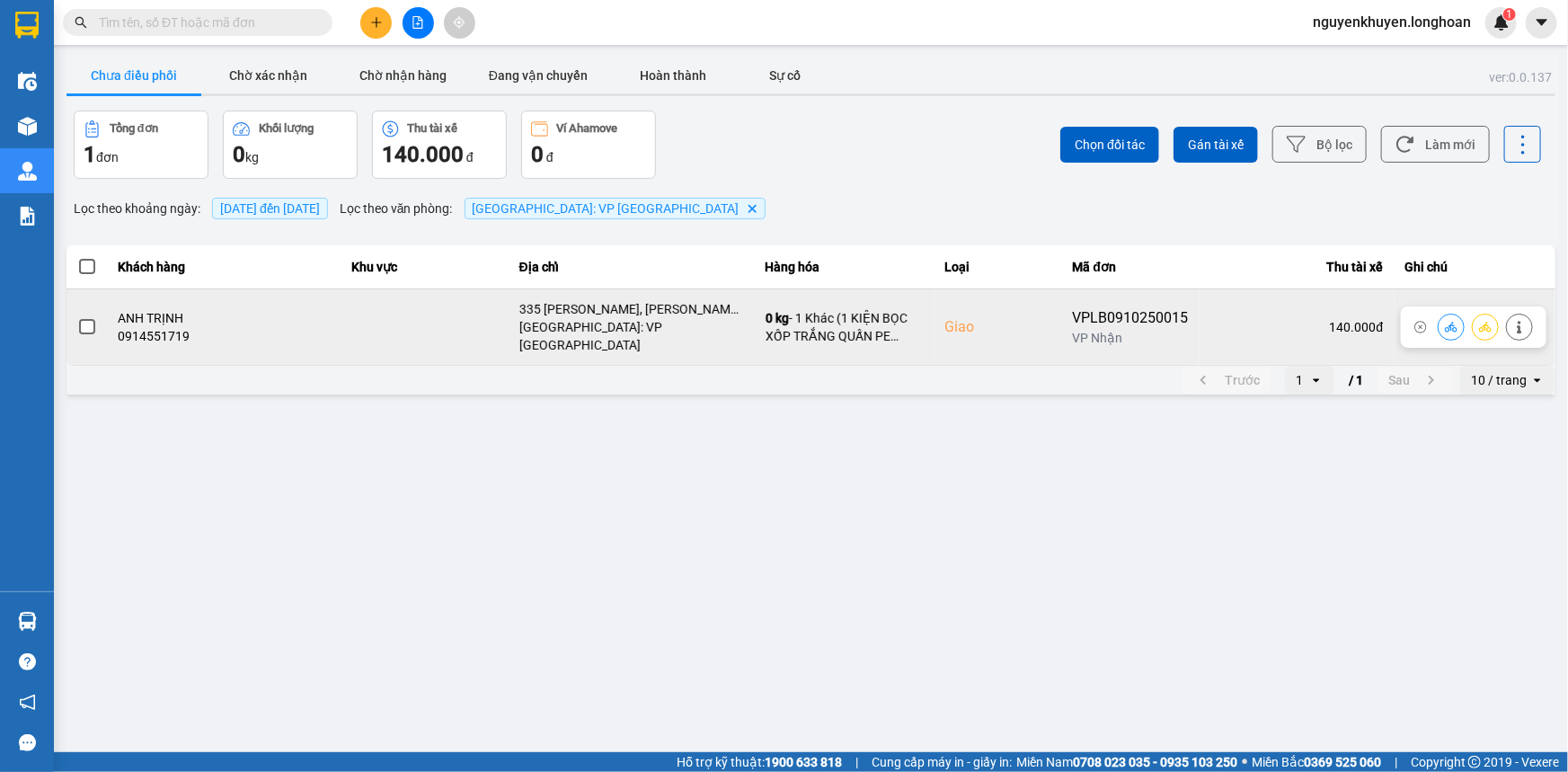
click at [88, 319] on span at bounding box center [87, 327] width 16 height 16
click at [77, 317] on input "checkbox" at bounding box center [77, 317] width 0 height 0
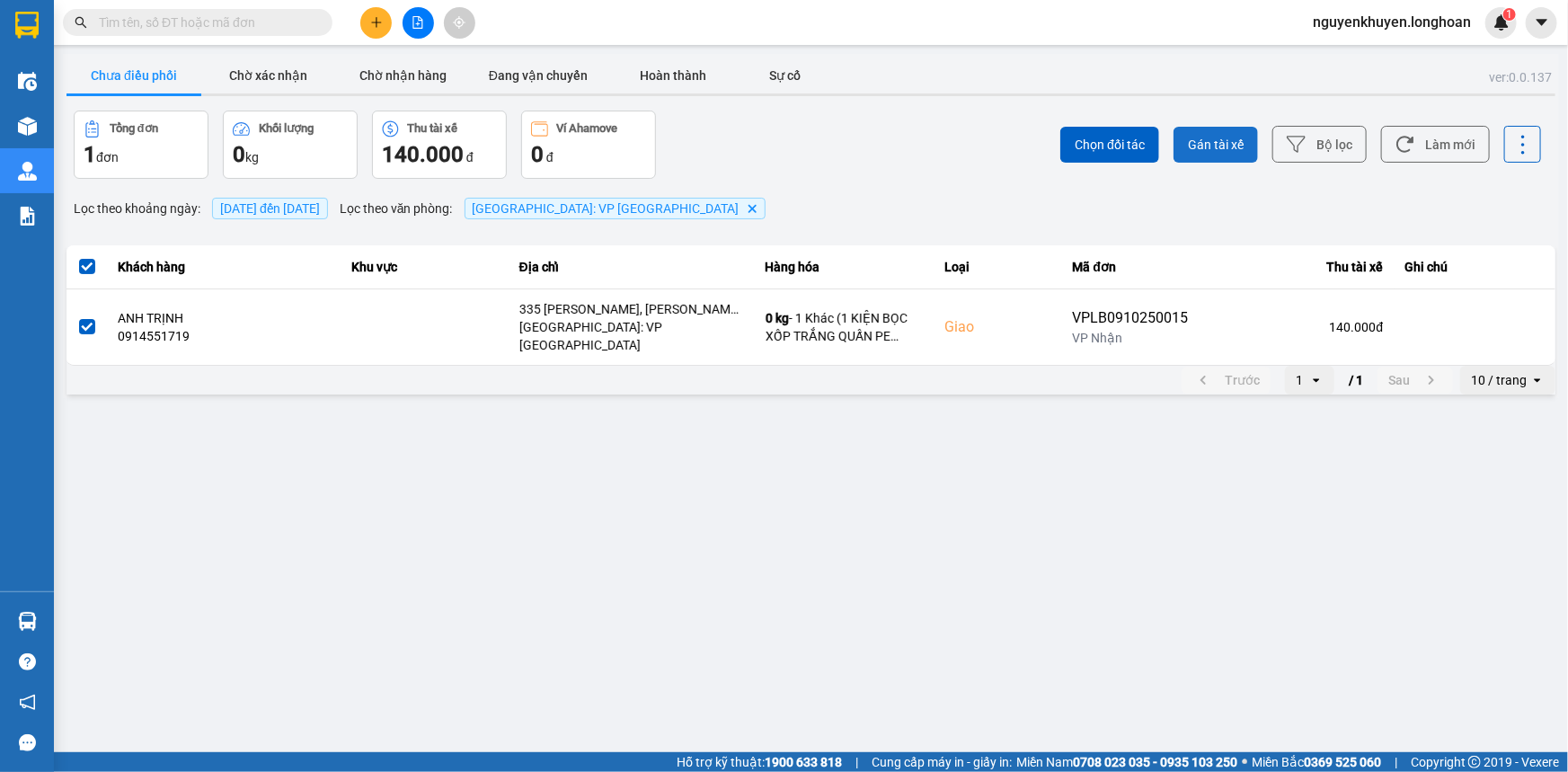
click at [1219, 146] on span "Gán tài xế" at bounding box center [1216, 145] width 56 height 18
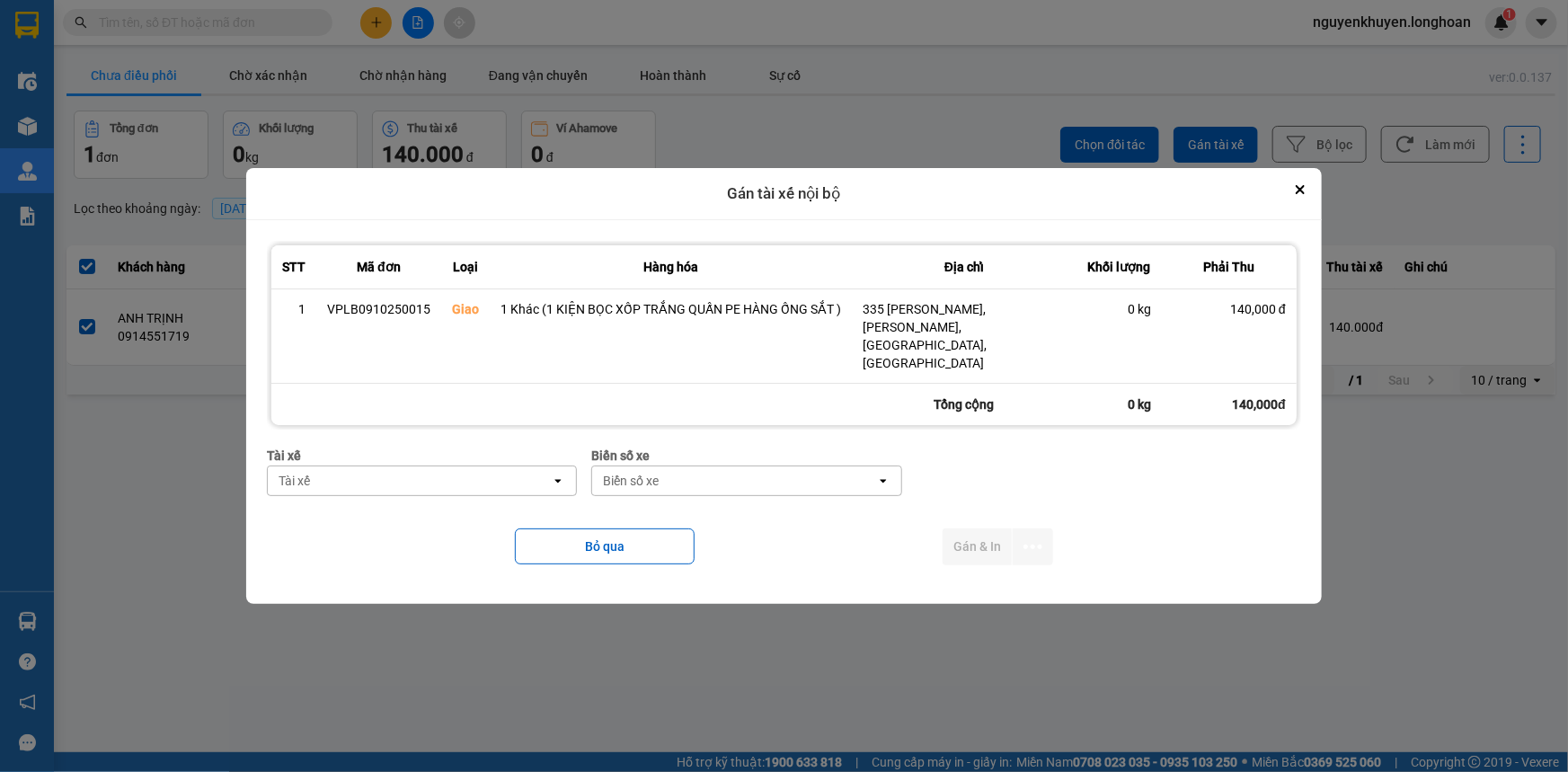
click at [497, 466] on div "Tài xế" at bounding box center [409, 480] width 283 height 29
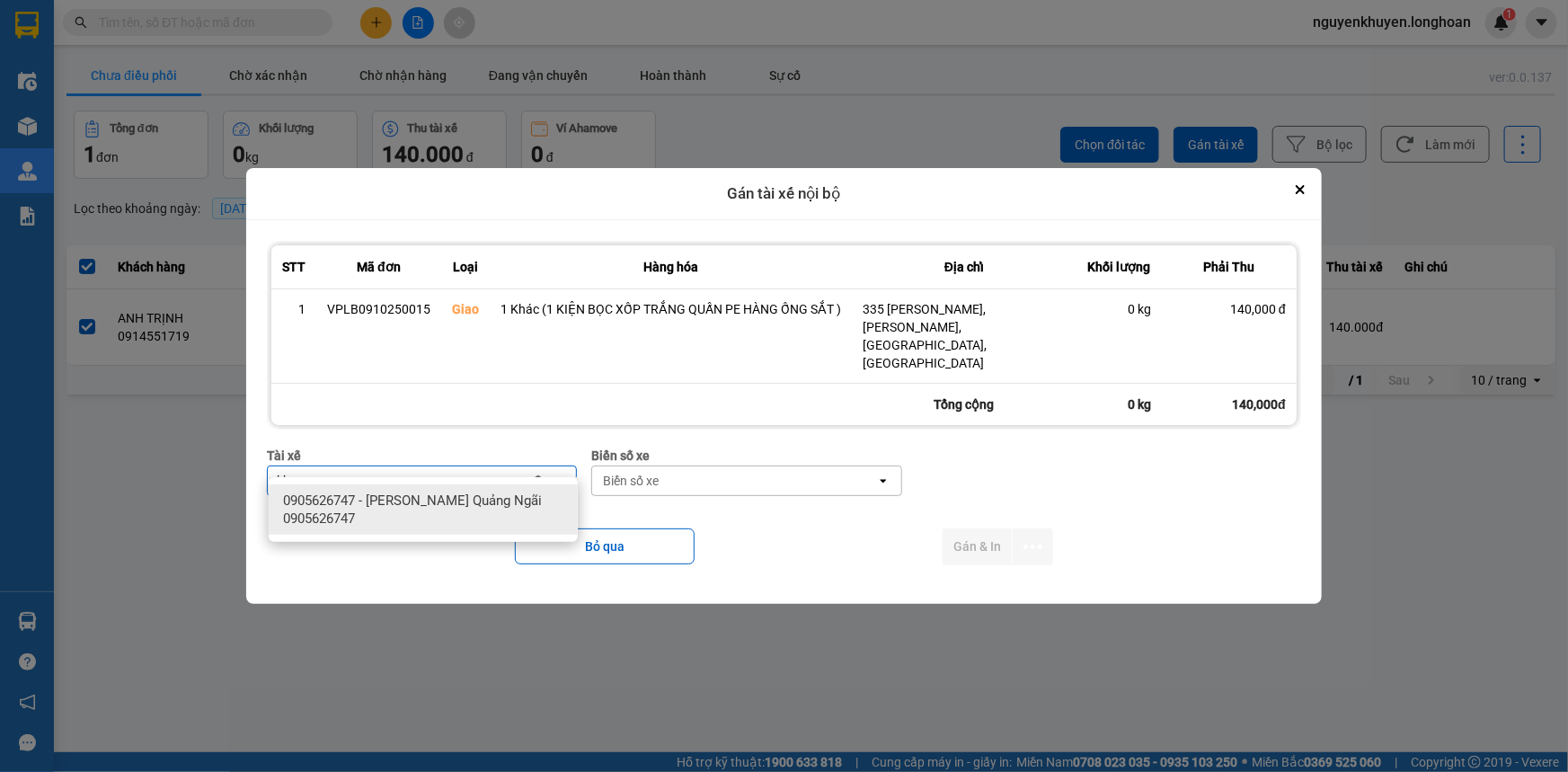
type input "khuy"
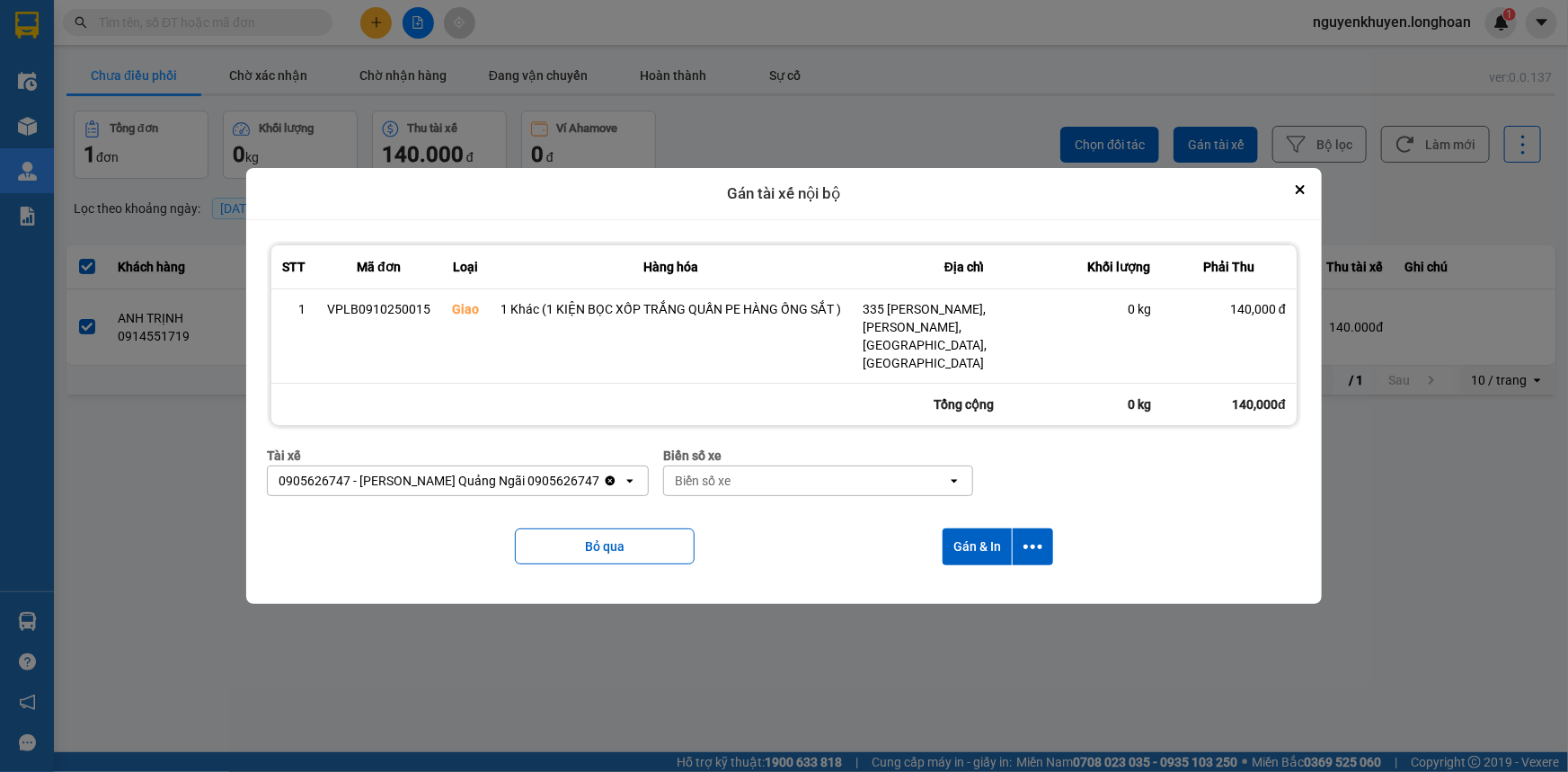
click at [726, 466] on div "Biển số xe" at bounding box center [805, 480] width 283 height 29
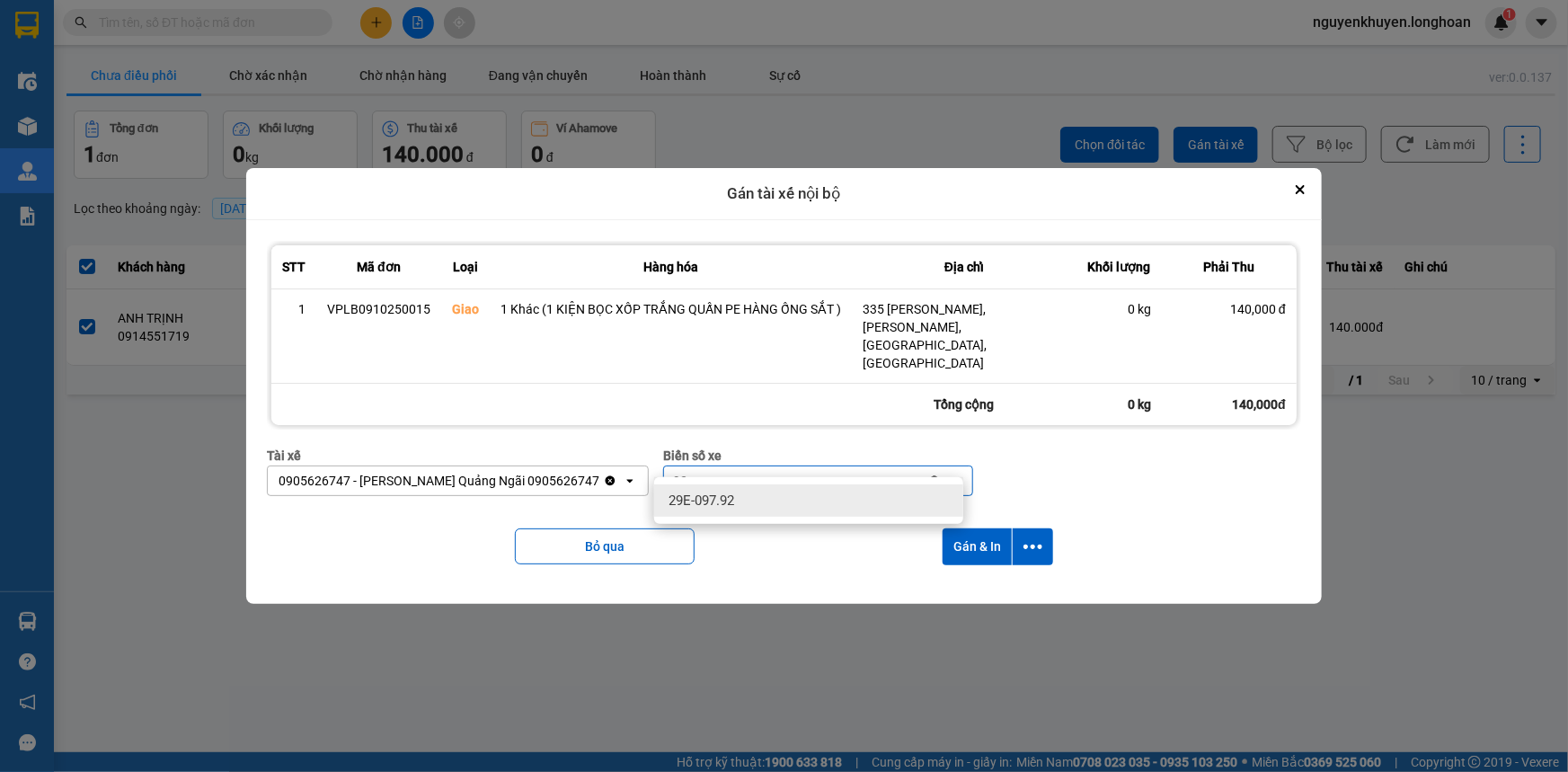
type input "92"
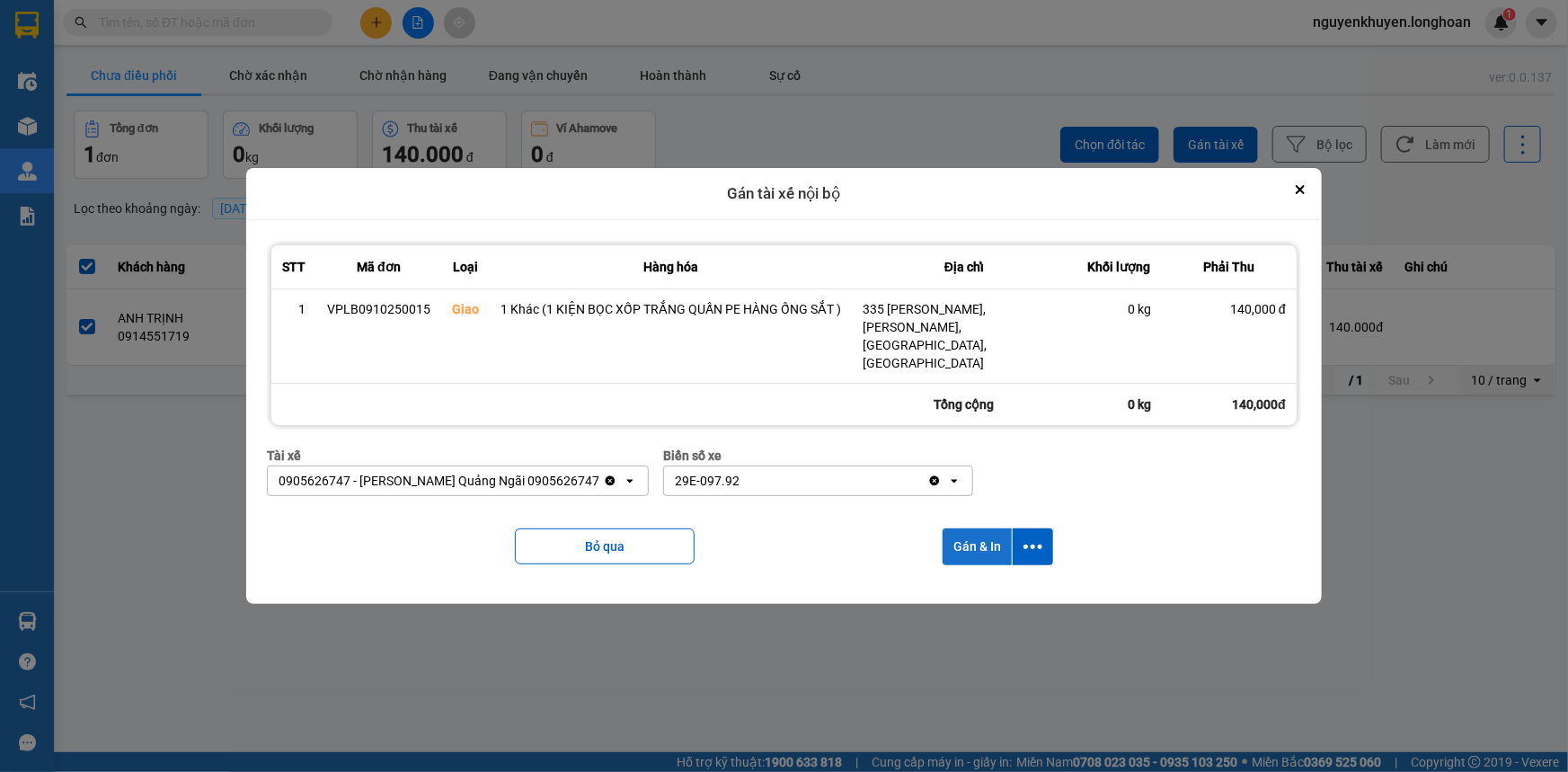
click at [976, 528] on button "Gán & In" at bounding box center [976, 546] width 69 height 37
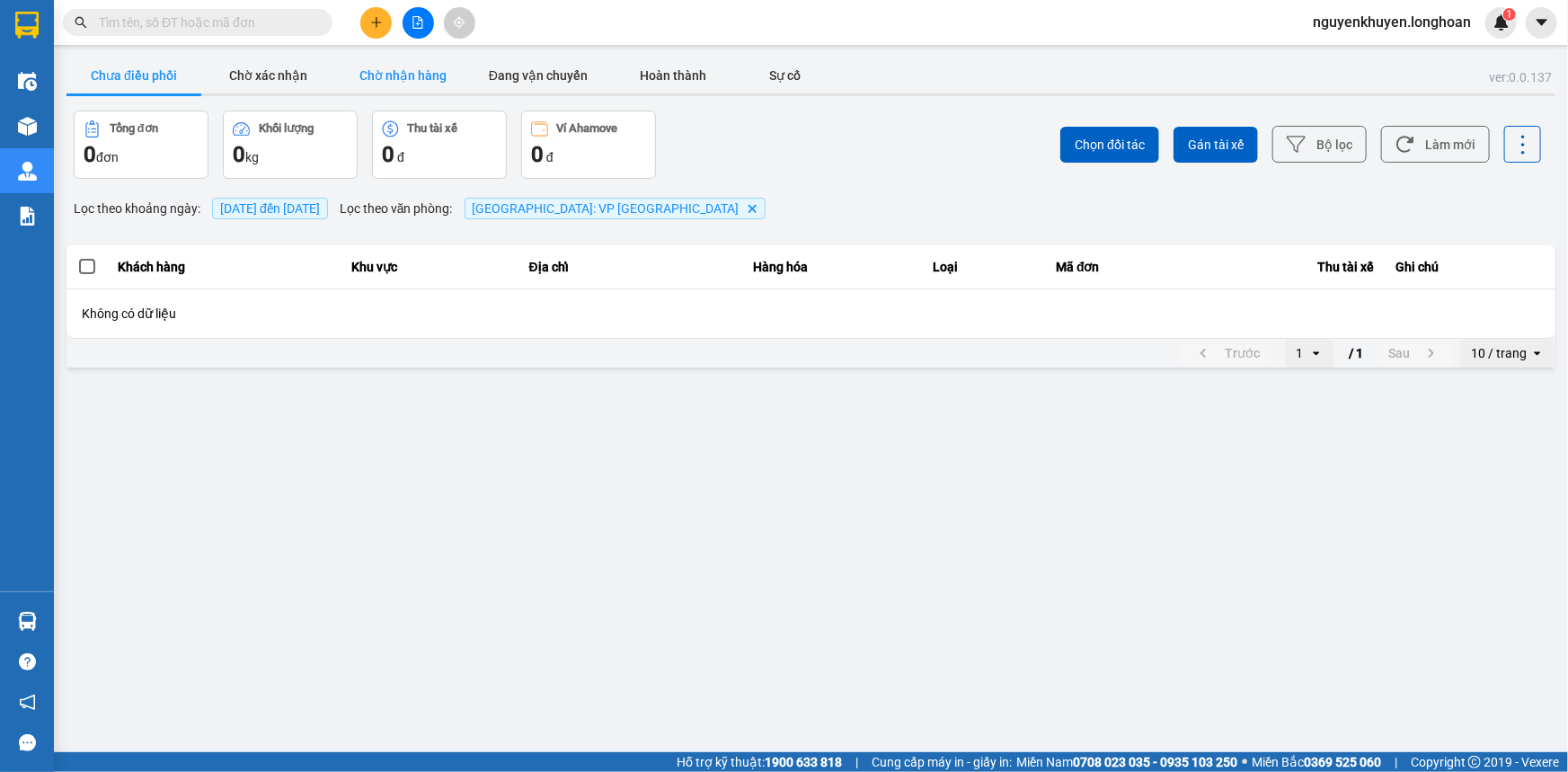
click at [367, 84] on button "Chờ nhận hàng" at bounding box center [403, 75] width 135 height 36
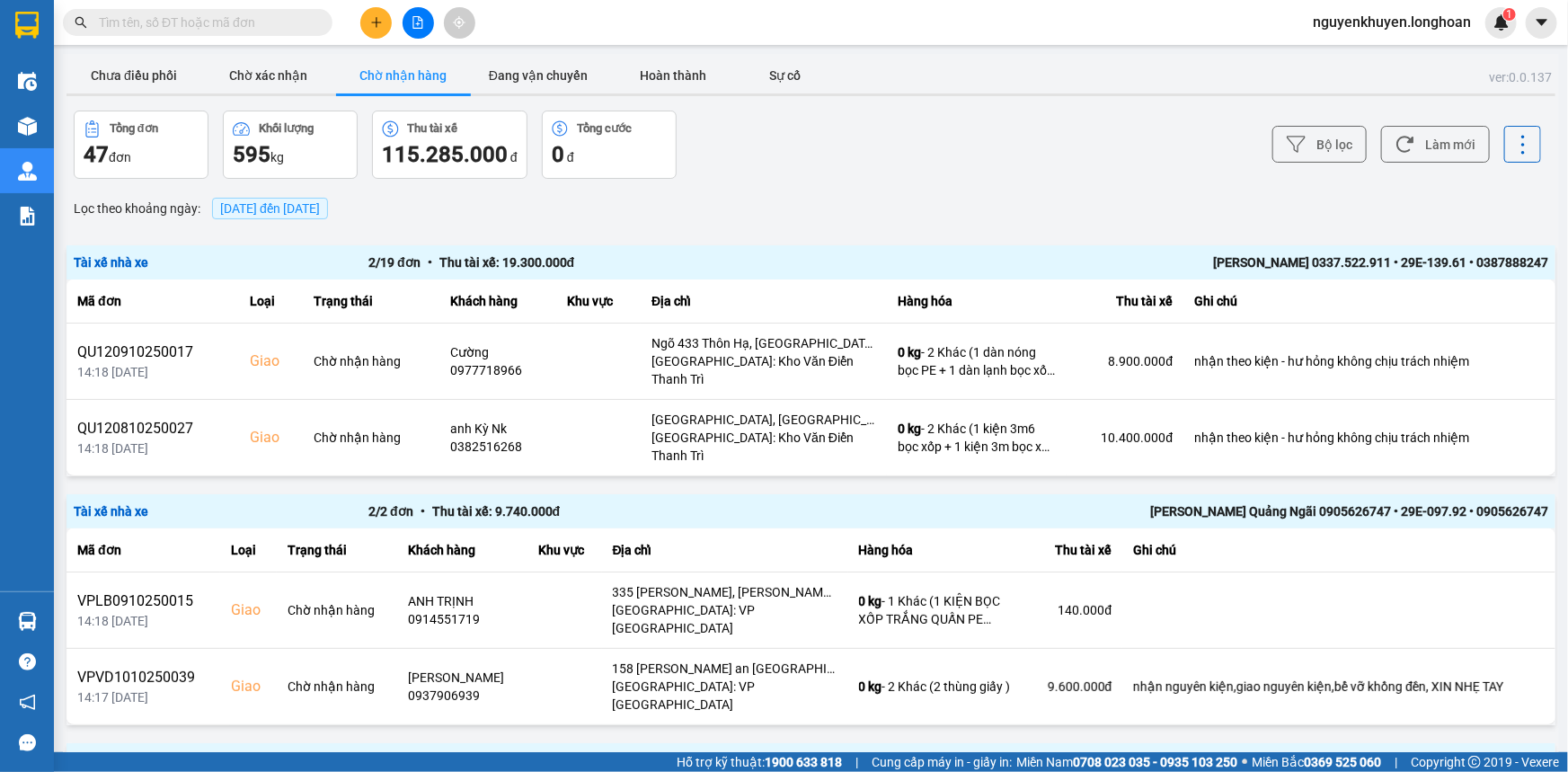
click at [320, 210] on span "[DATE] đến [DATE]" at bounding box center [270, 208] width 100 height 14
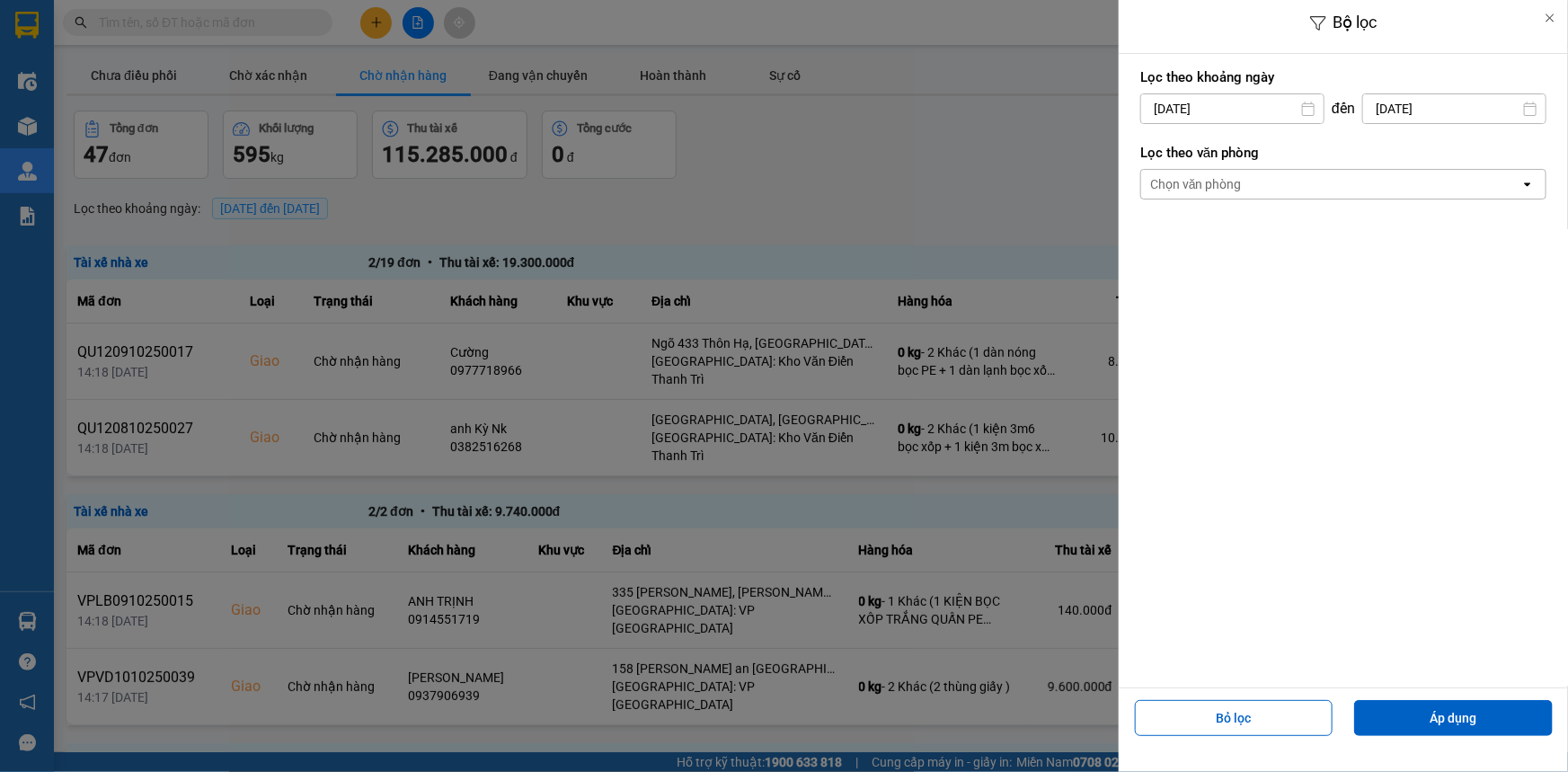
click at [1246, 172] on div "Chọn văn phòng" at bounding box center [1330, 184] width 379 height 29
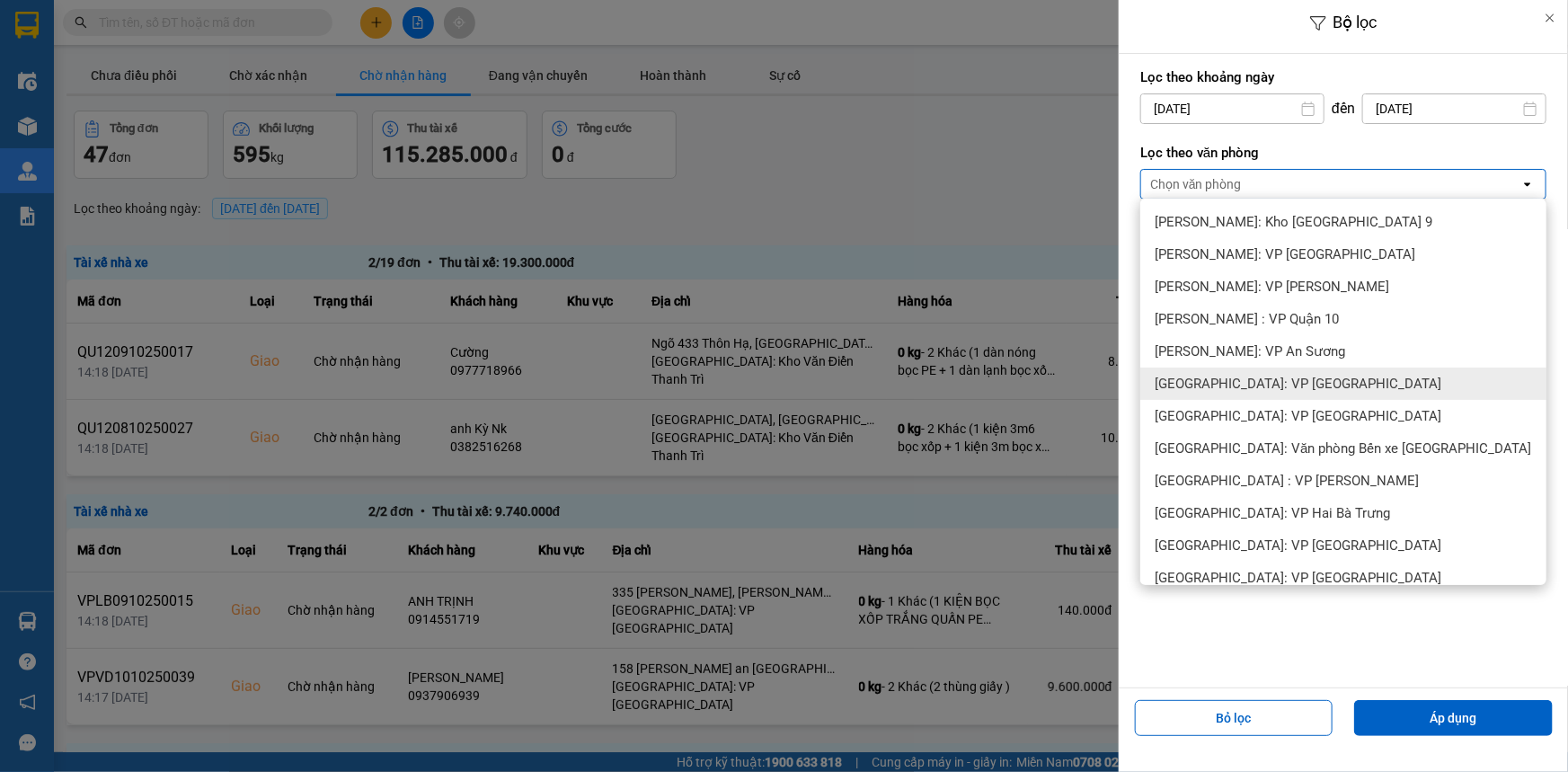
click at [1294, 384] on span "[GEOGRAPHIC_DATA]: VP [GEOGRAPHIC_DATA]" at bounding box center [1297, 384] width 287 height 18
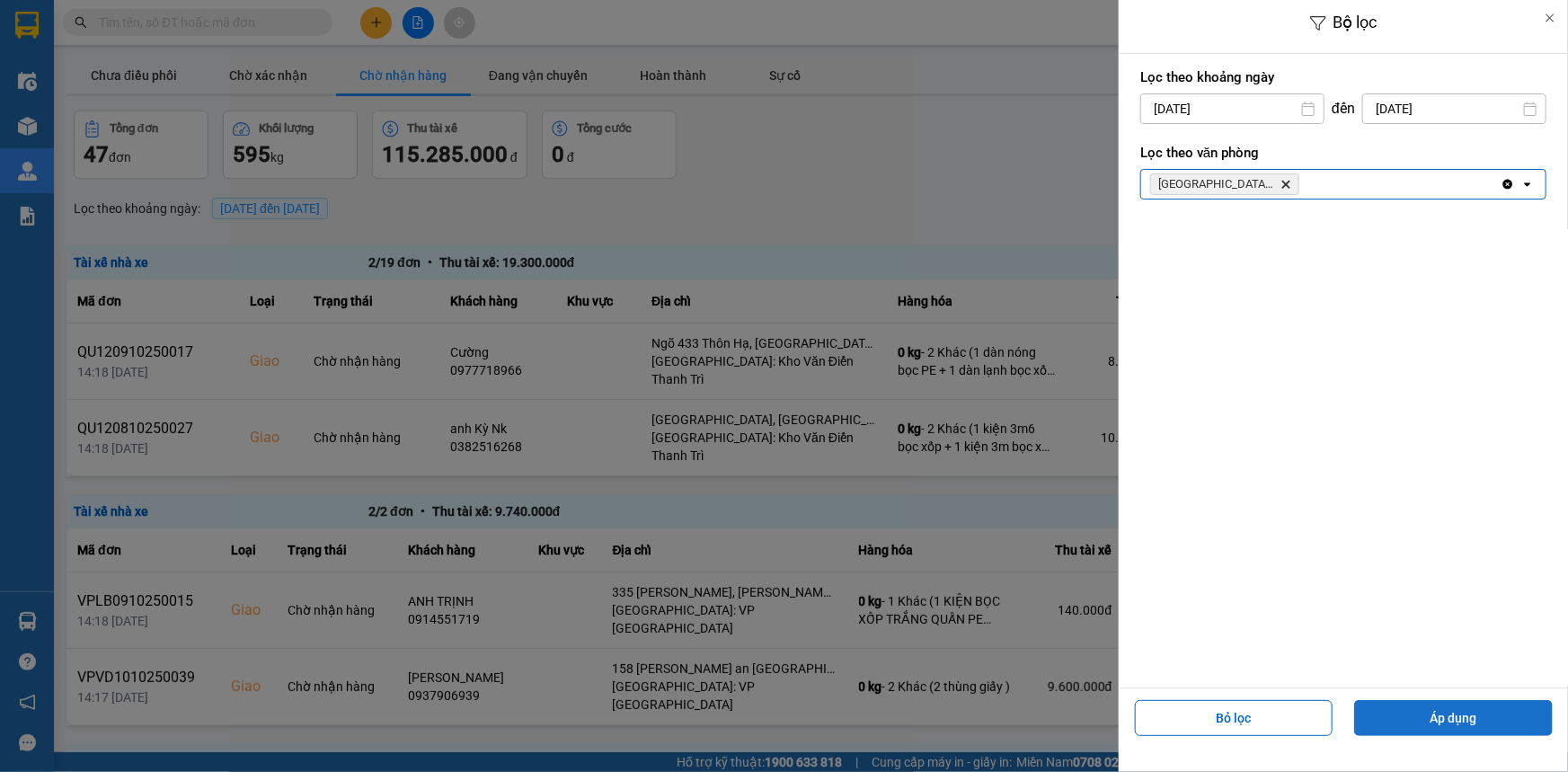
click at [1454, 713] on button "Áp dụng" at bounding box center [1453, 718] width 199 height 36
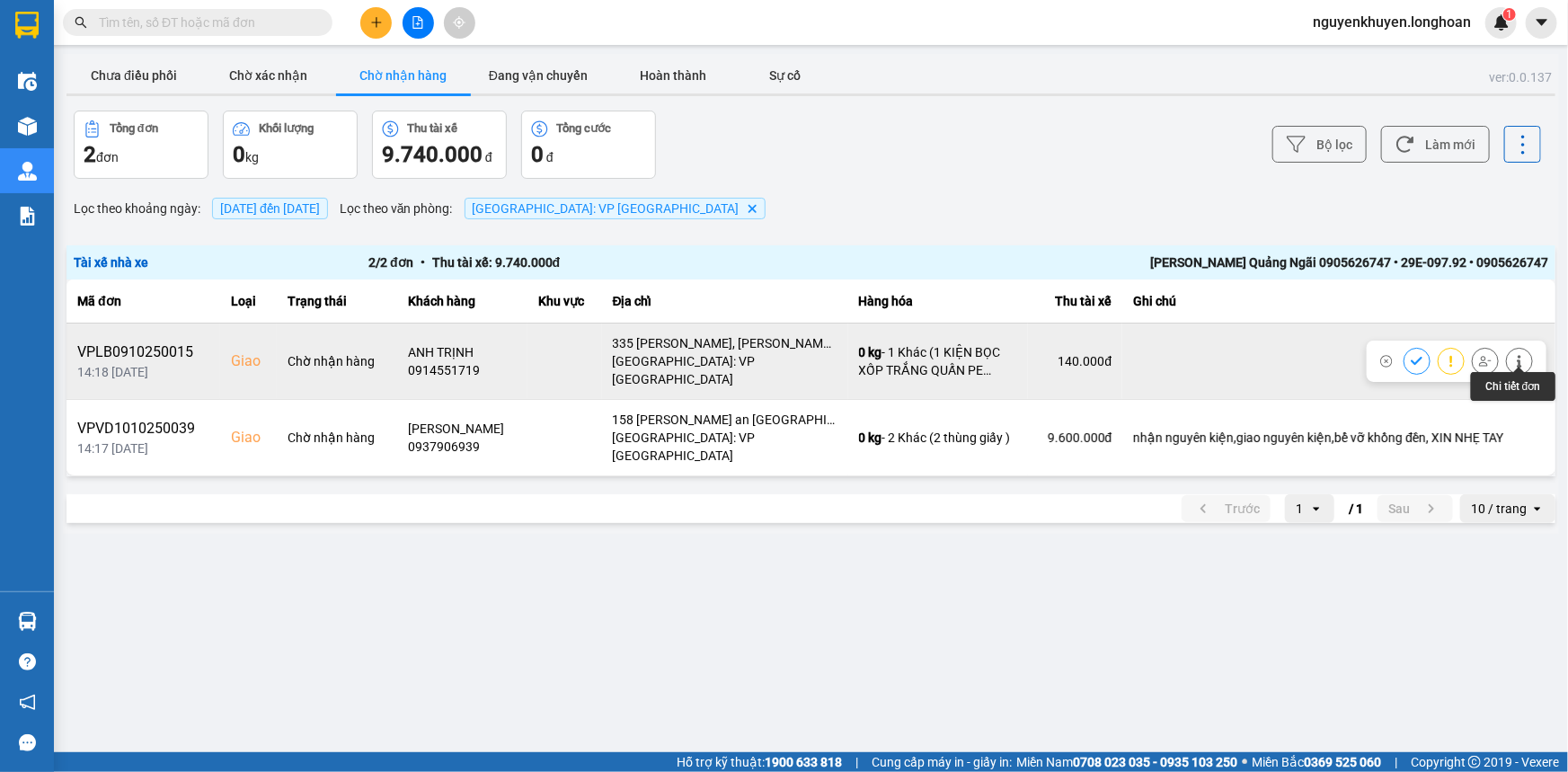
click at [1521, 355] on icon at bounding box center [1519, 361] width 13 height 13
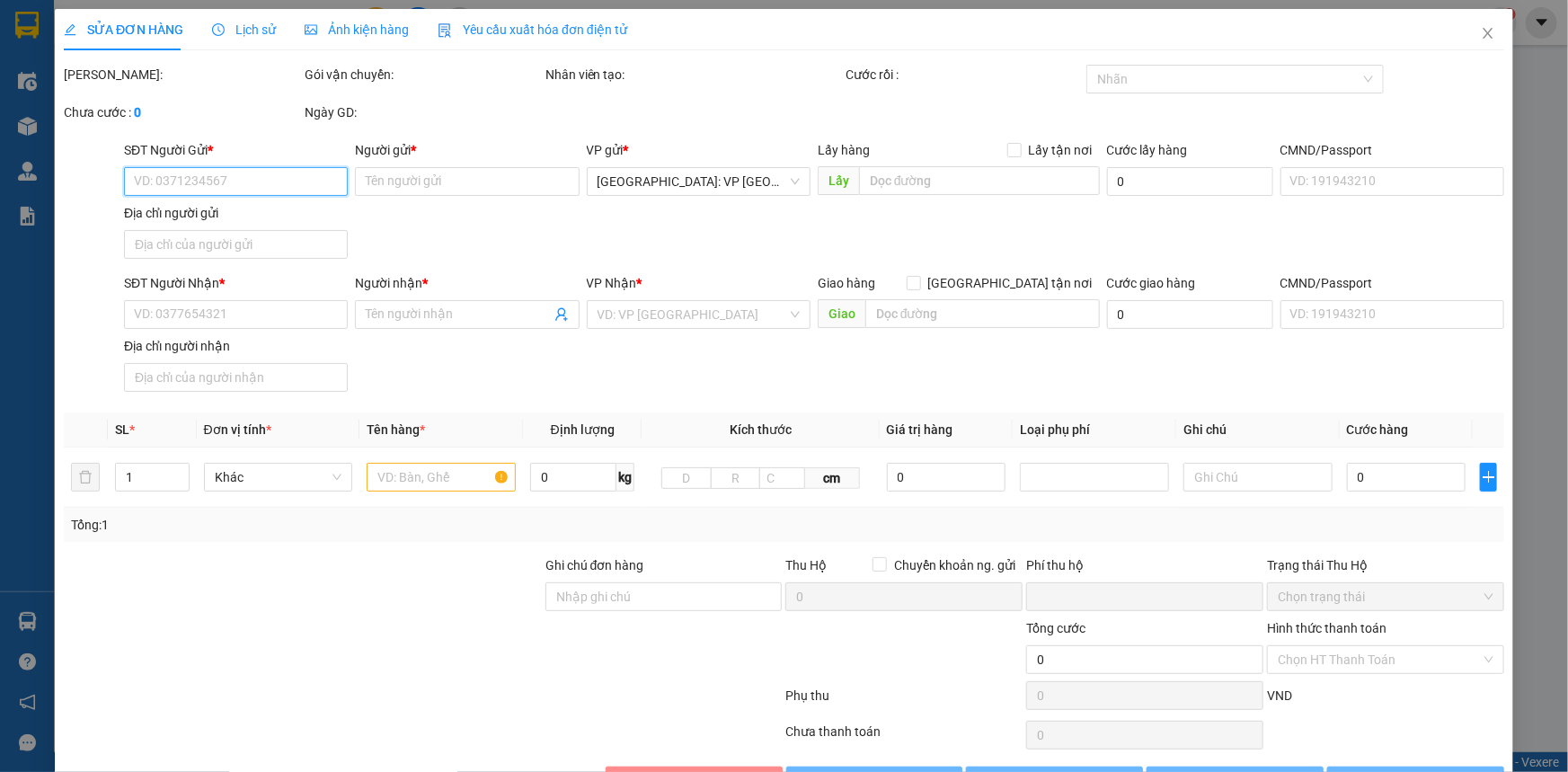
type input "0388376066"
type input "CHỊ MƠ"
type input "0914551719"
type input "ANH TRỊNH"
checkbox input "true"
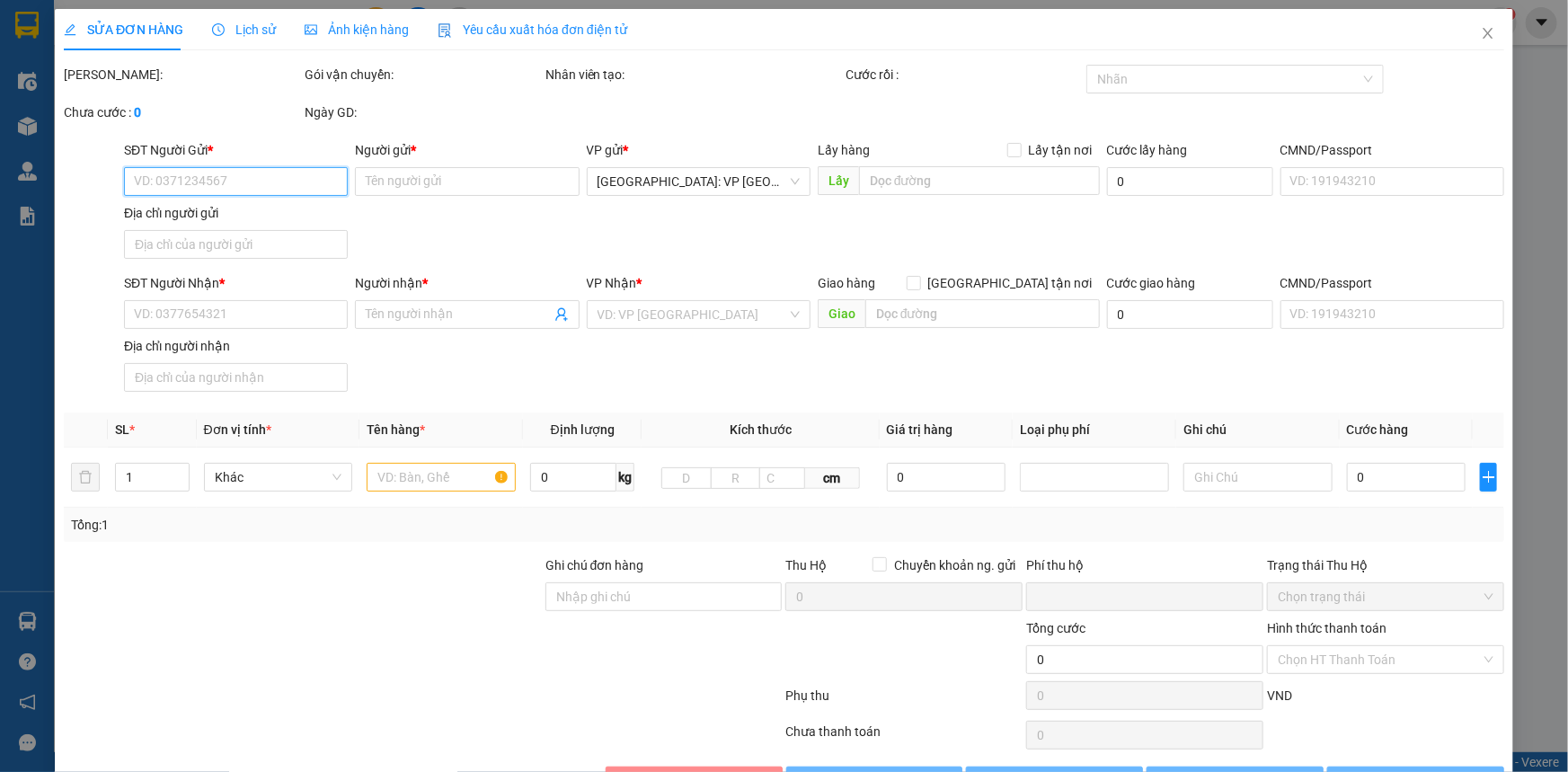
type input "335 [PERSON_NAME], [PERSON_NAME], [GEOGRAPHIC_DATA], [GEOGRAPHIC_DATA]"
type input "0"
type input "140.000"
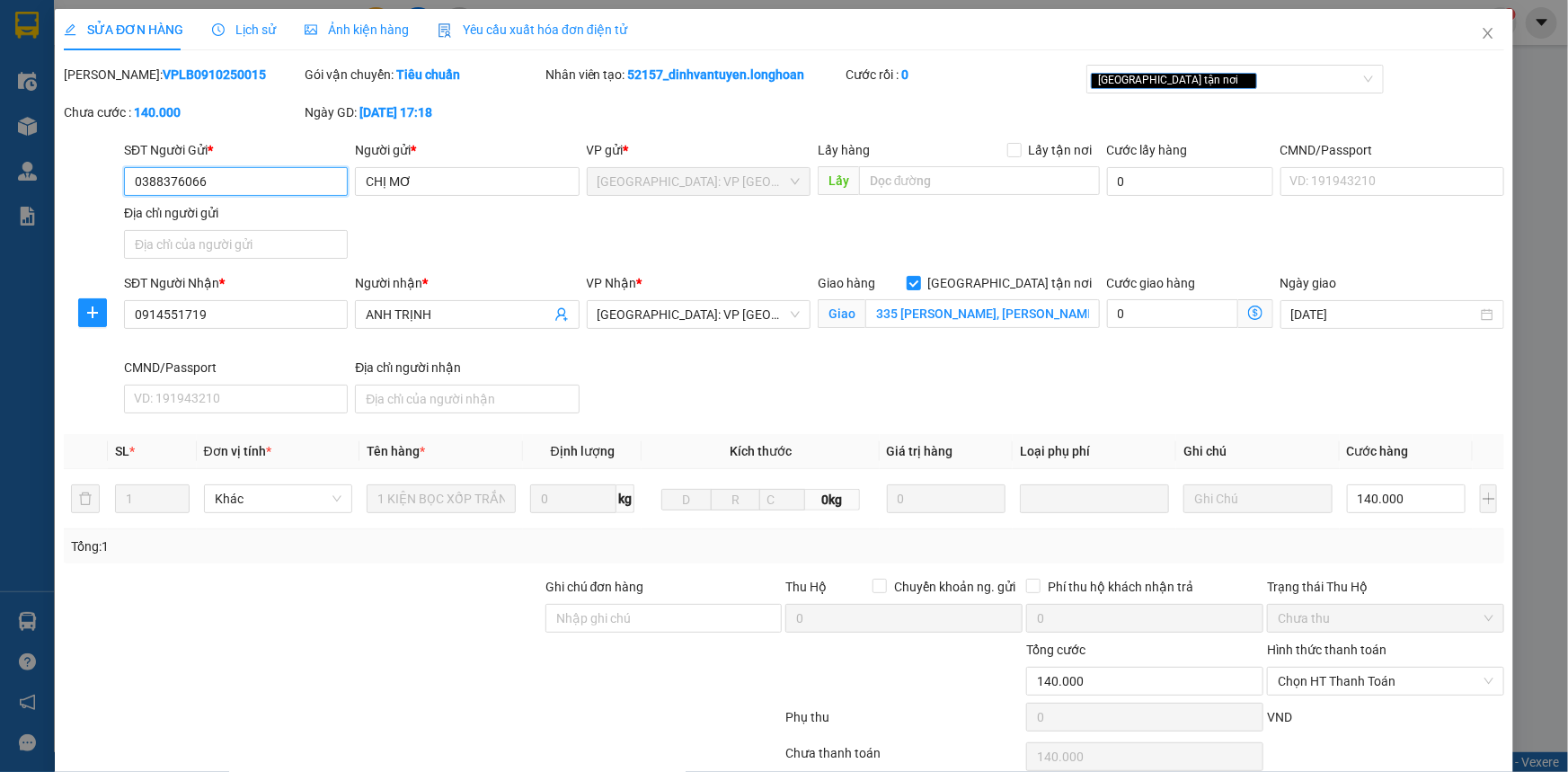
scroll to position [78, 0]
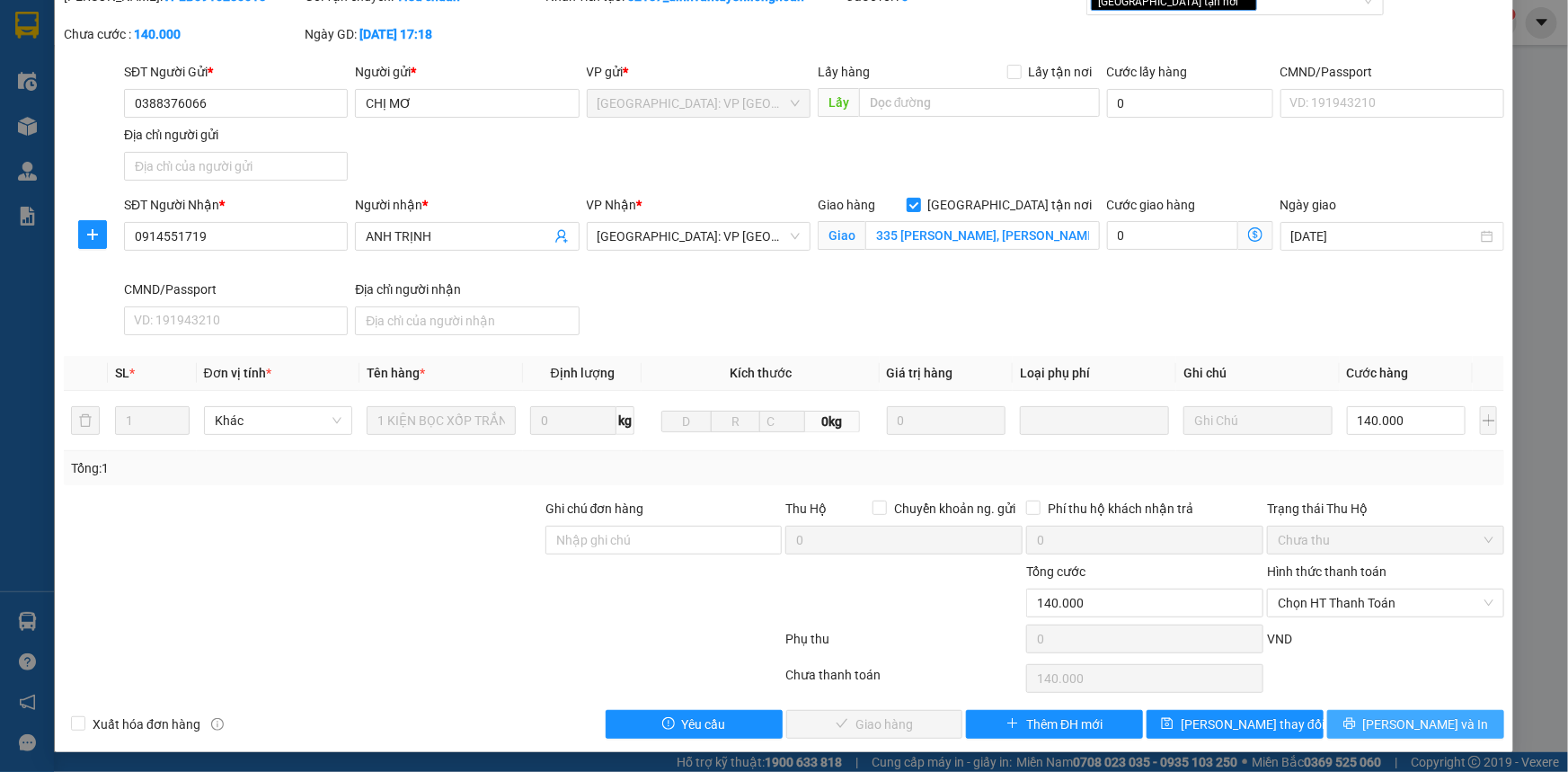
click at [1456, 712] on button "[PERSON_NAME] và In" at bounding box center [1415, 724] width 177 height 29
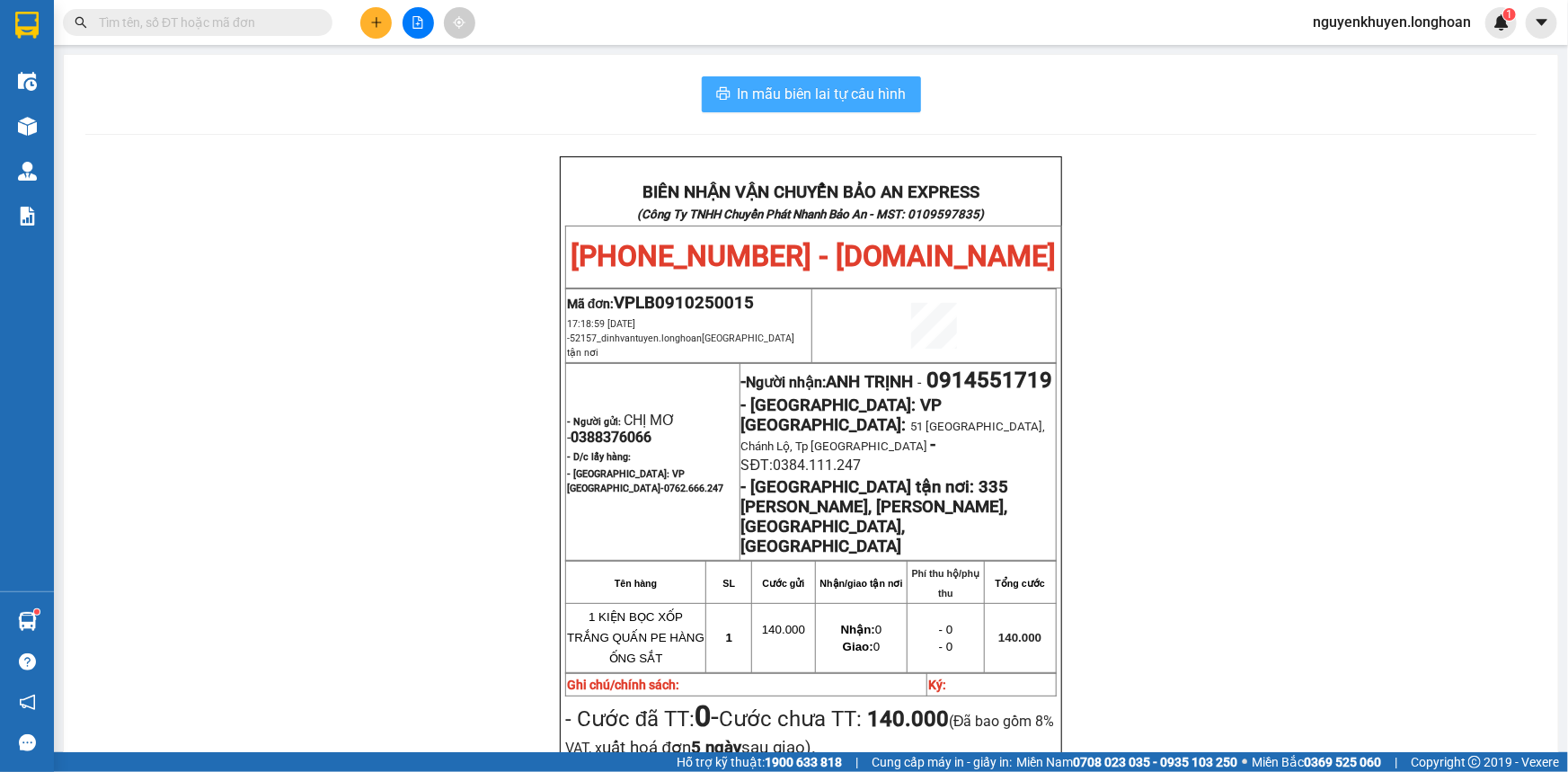
click at [762, 84] on span "In mẫu biên lai tự cấu hình" at bounding box center [822, 94] width 169 height 22
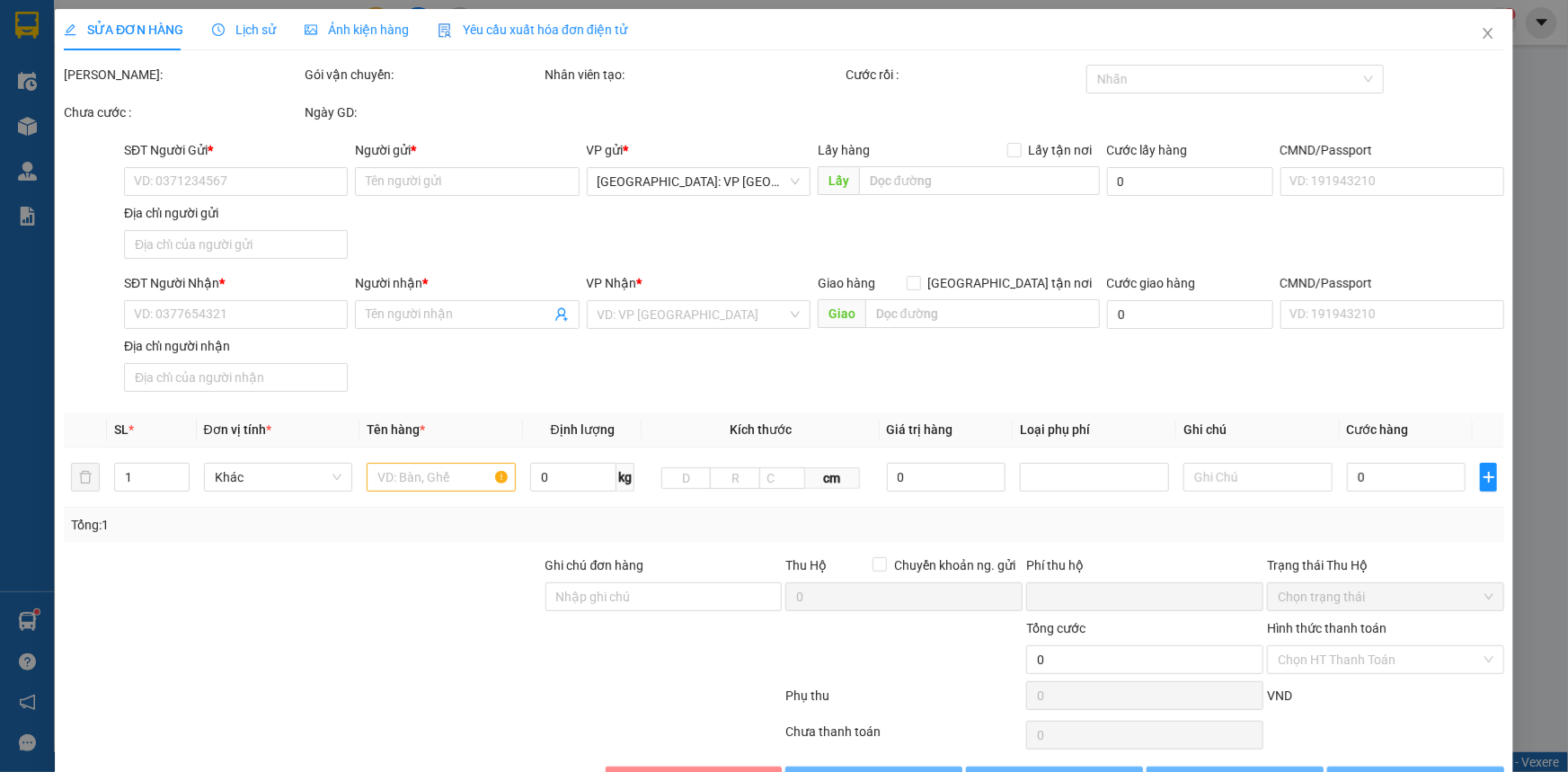
type input "0388376066"
type input "CHỊ MƠ"
type input "0914551719"
type input "ANH TRỊNH"
checkbox input "true"
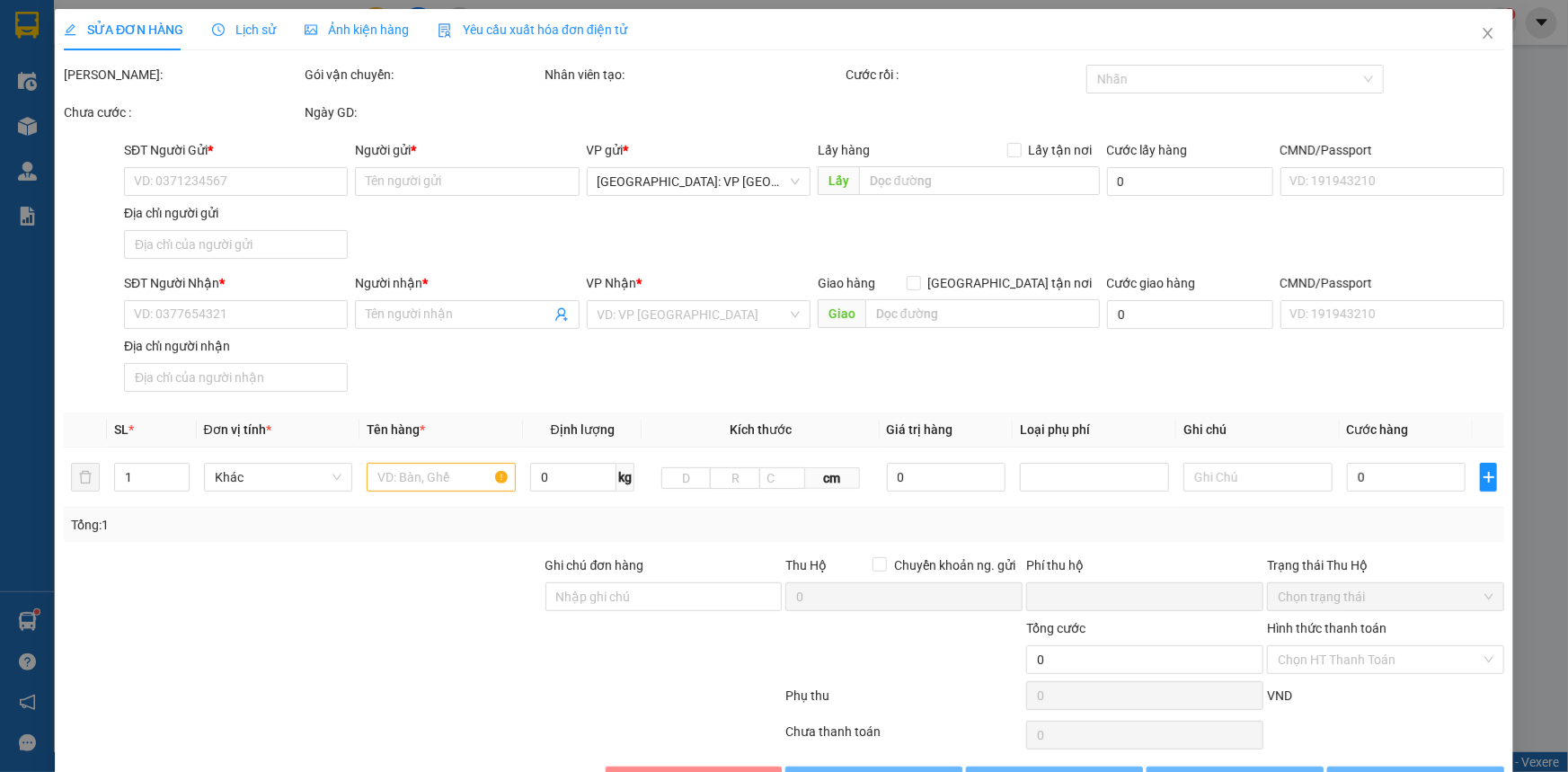
type input "335 [PERSON_NAME], [PERSON_NAME], [GEOGRAPHIC_DATA], [GEOGRAPHIC_DATA]"
type input "0"
type input "140.000"
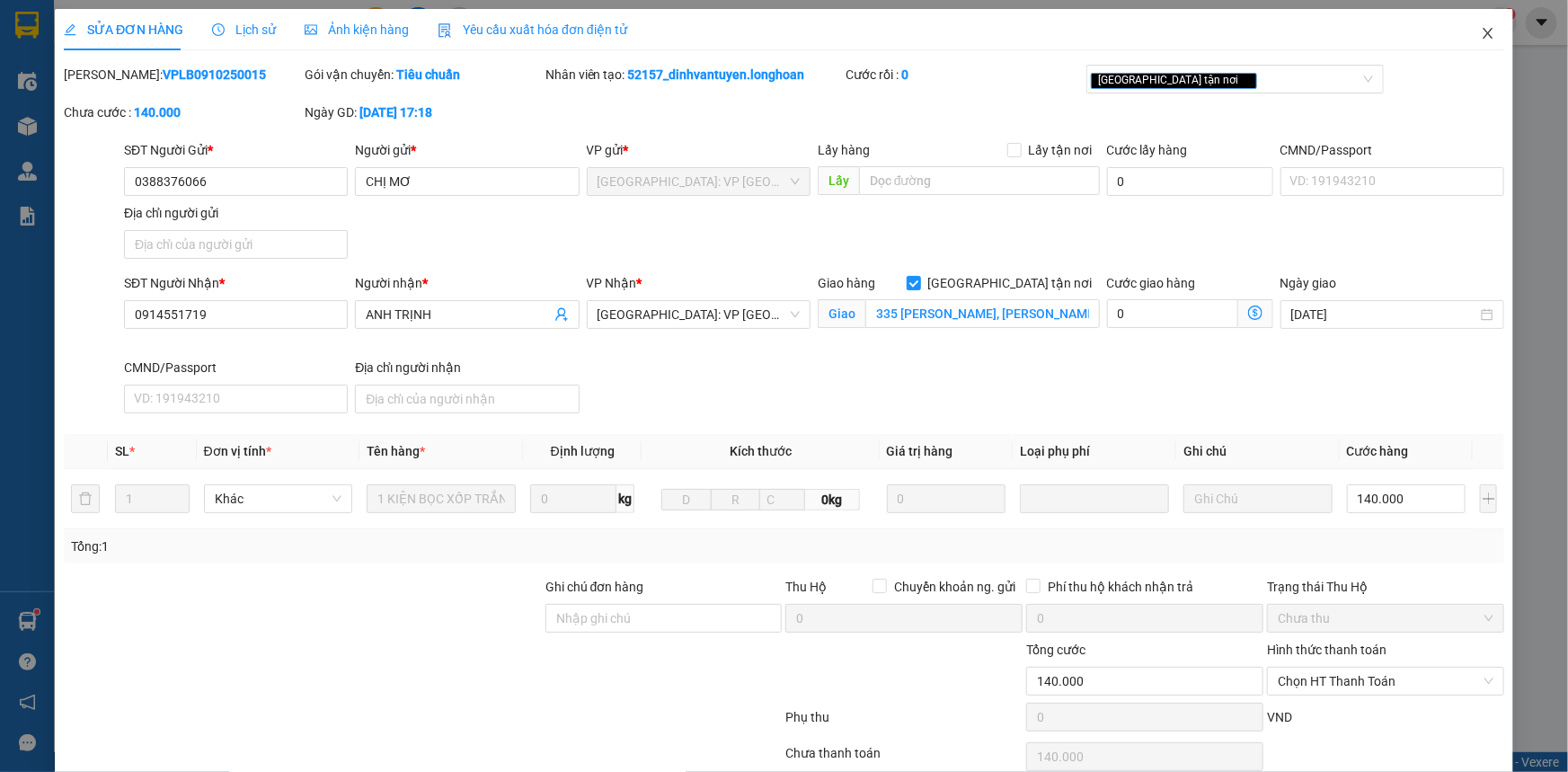
click at [1483, 27] on span "Close" at bounding box center [1487, 34] width 50 height 50
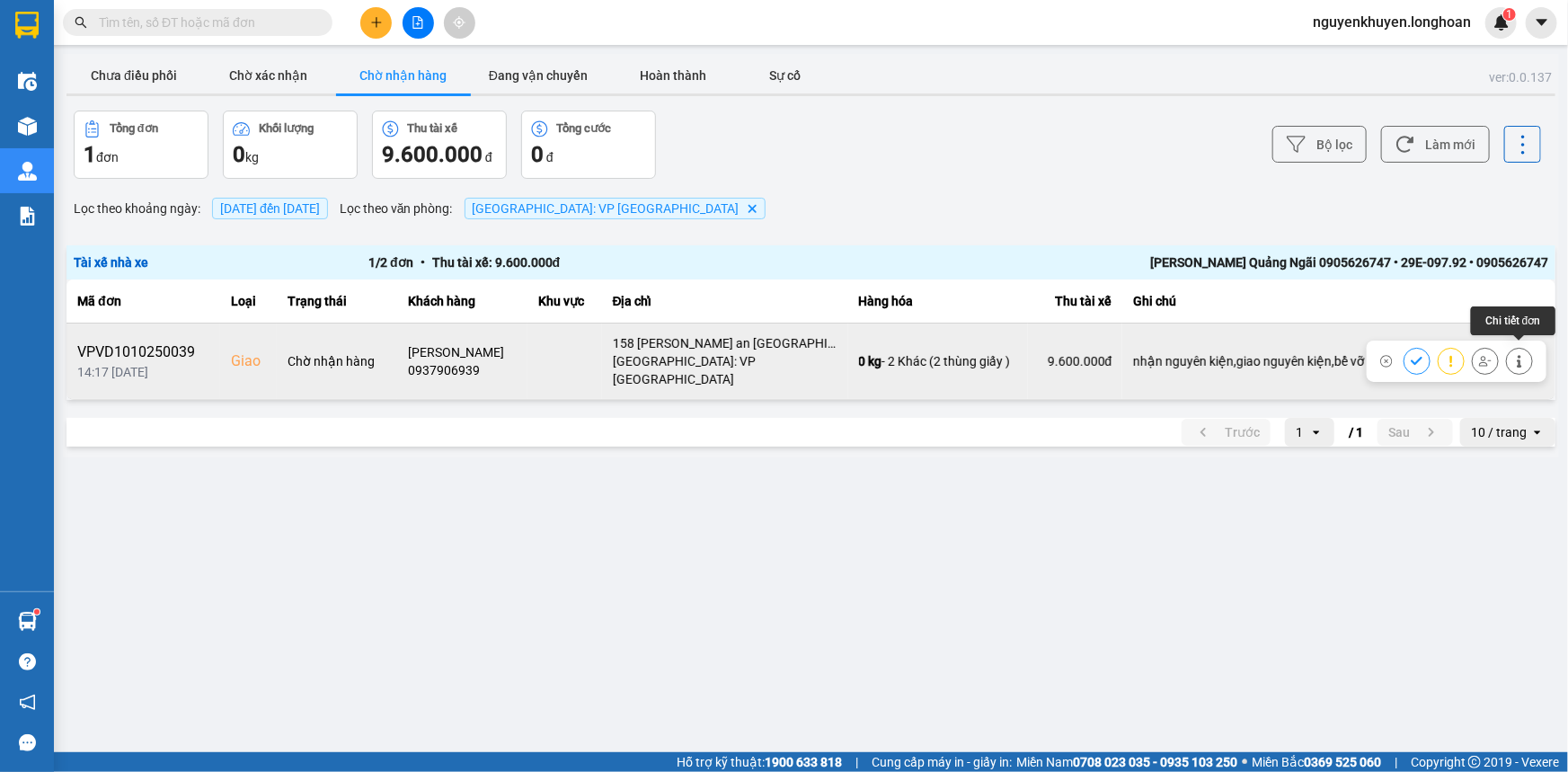
click at [1526, 349] on button at bounding box center [1519, 360] width 25 height 31
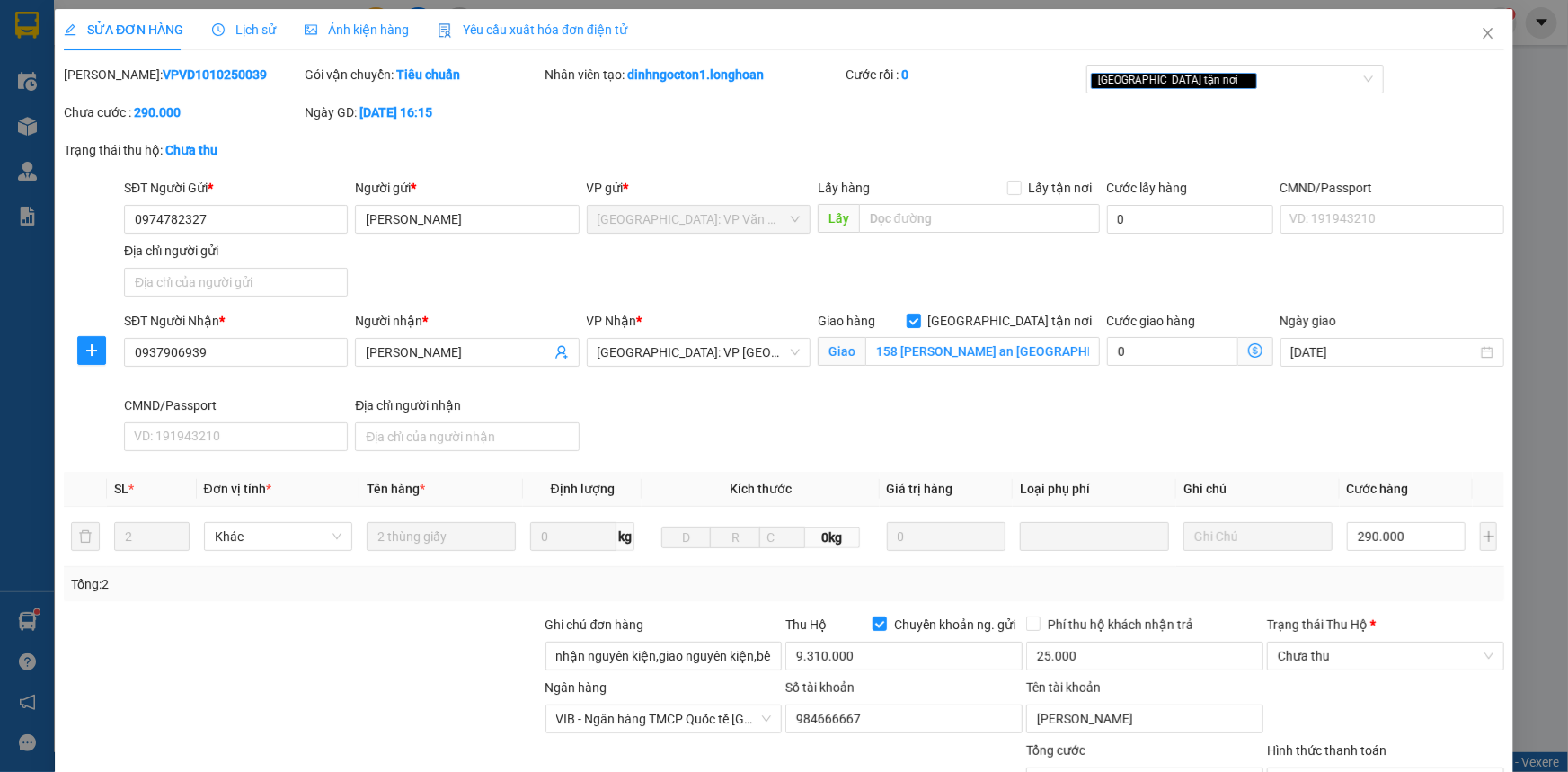
type input "0974782327"
type input "[PERSON_NAME]"
type input "0937906939"
type input "[PERSON_NAME]"
checkbox input "true"
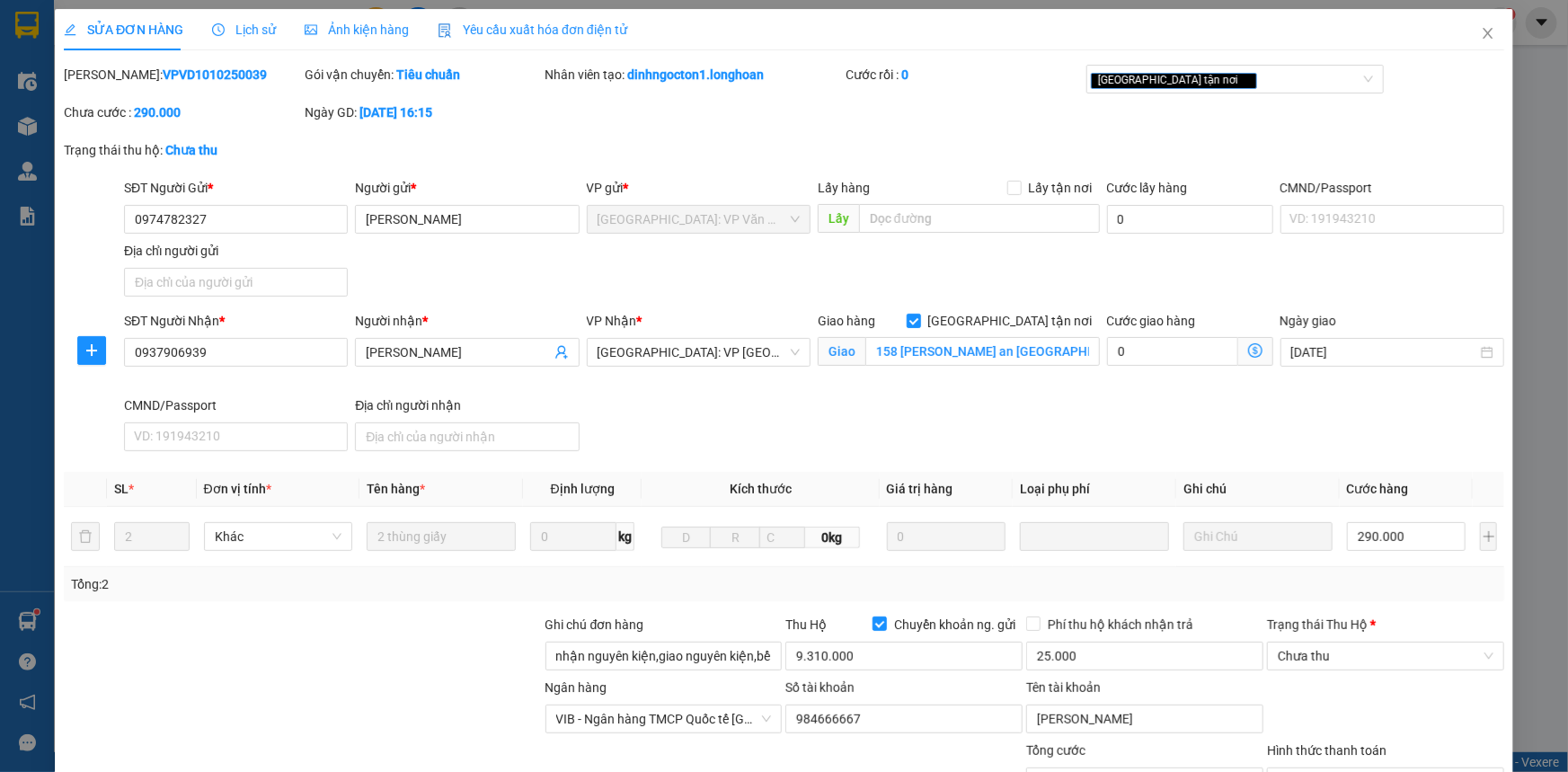
type input "158 [PERSON_NAME] an [GEOGRAPHIC_DATA]"
type input "nhận nguyên kiện,giao nguyên kiện,bể vỡ khồng đền, XIN NHẸ TAY"
type input "290.000"
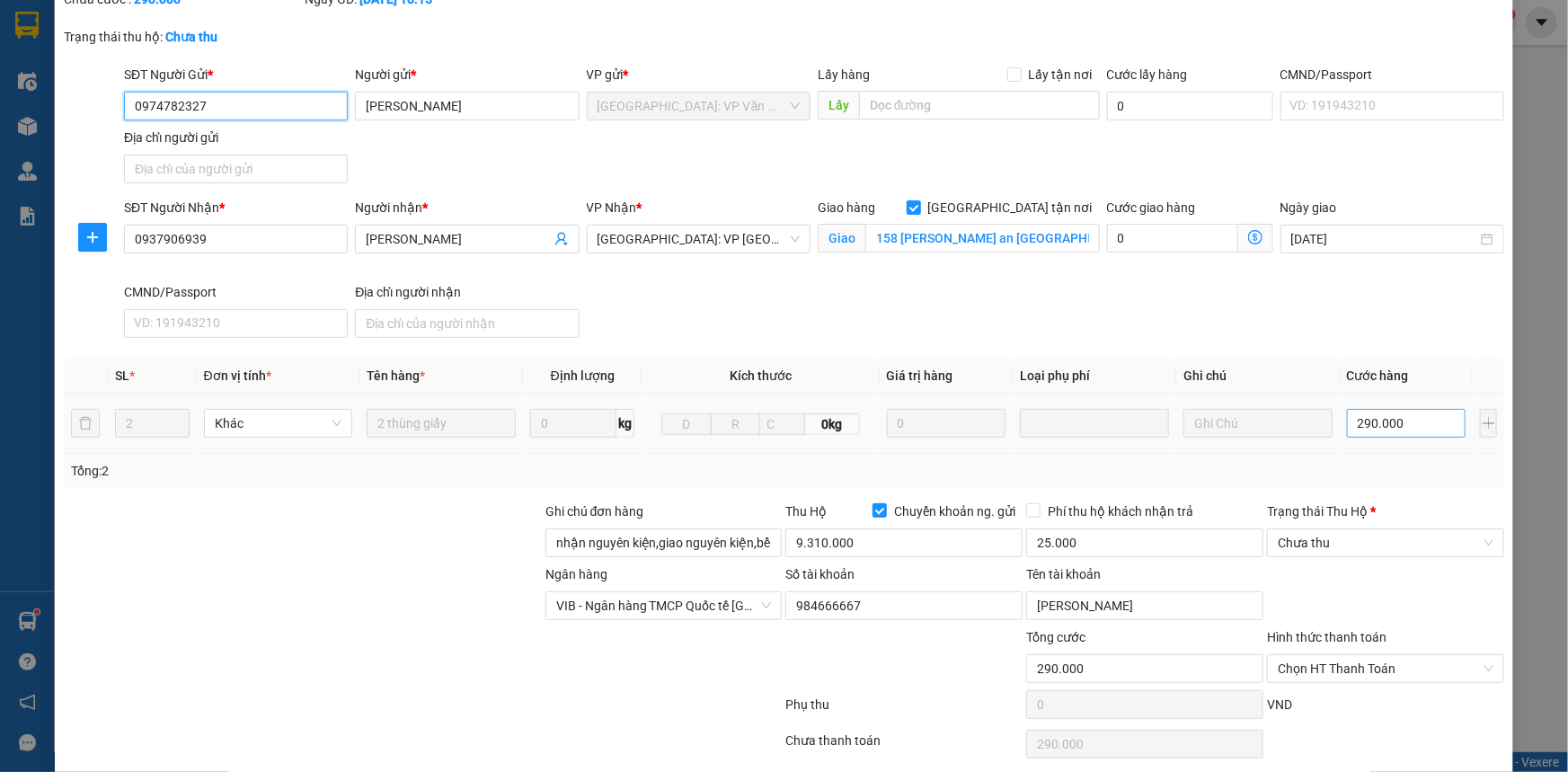
scroll to position [179, 0]
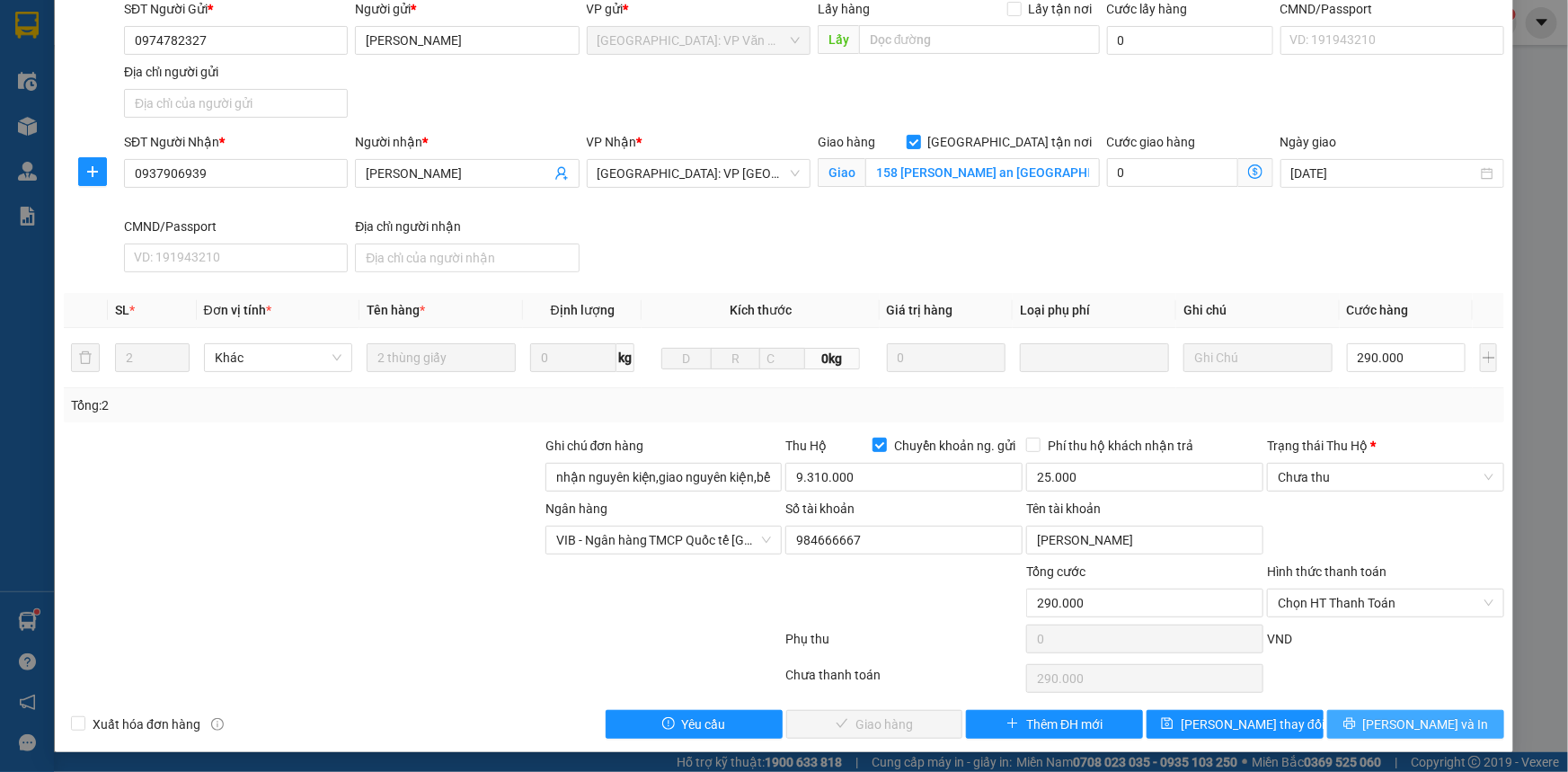
click at [1428, 719] on span "[PERSON_NAME] và In" at bounding box center [1426, 724] width 126 height 20
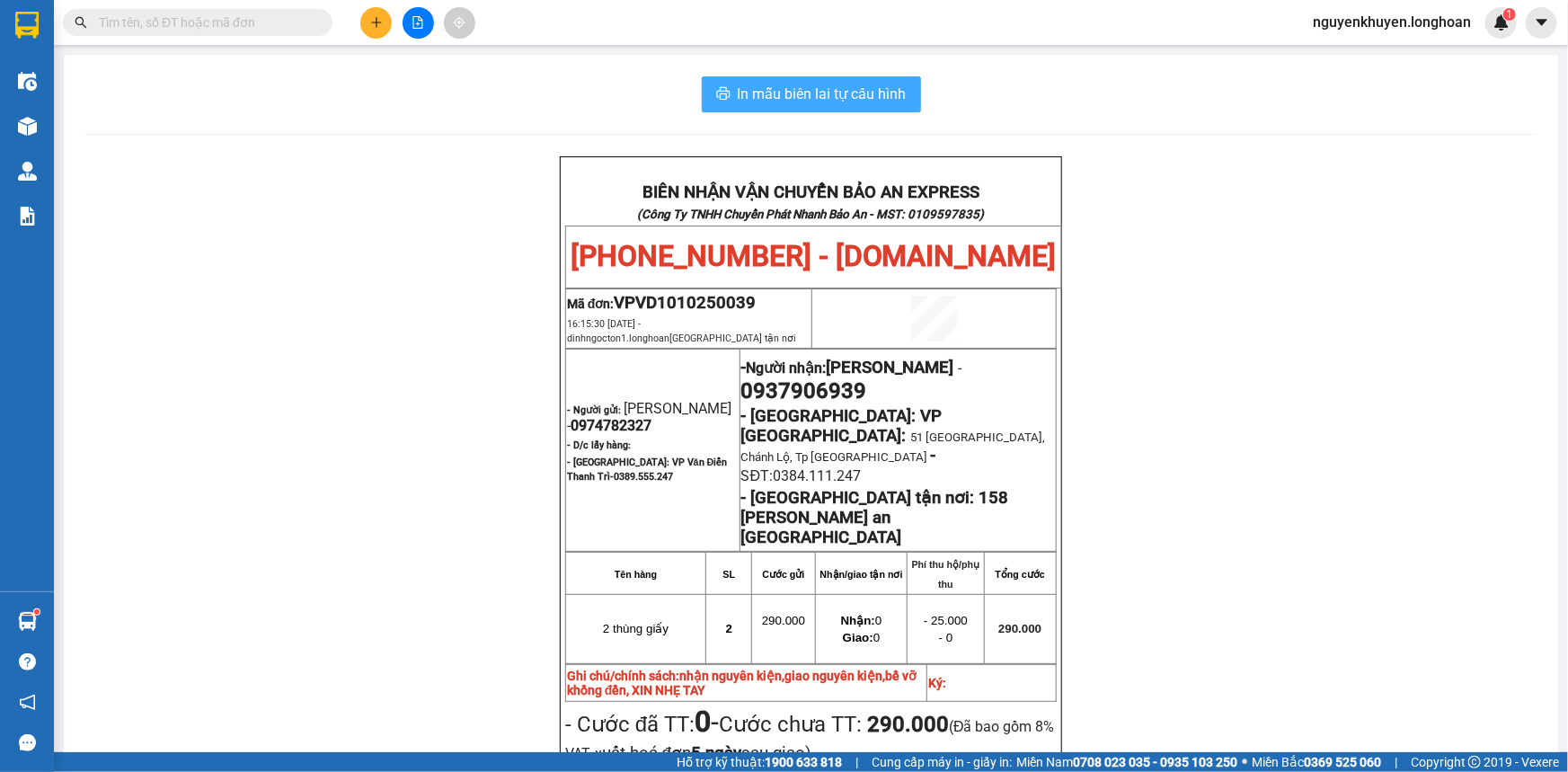
click at [755, 109] on button "In mẫu biên lai tự cấu hình" at bounding box center [811, 94] width 219 height 36
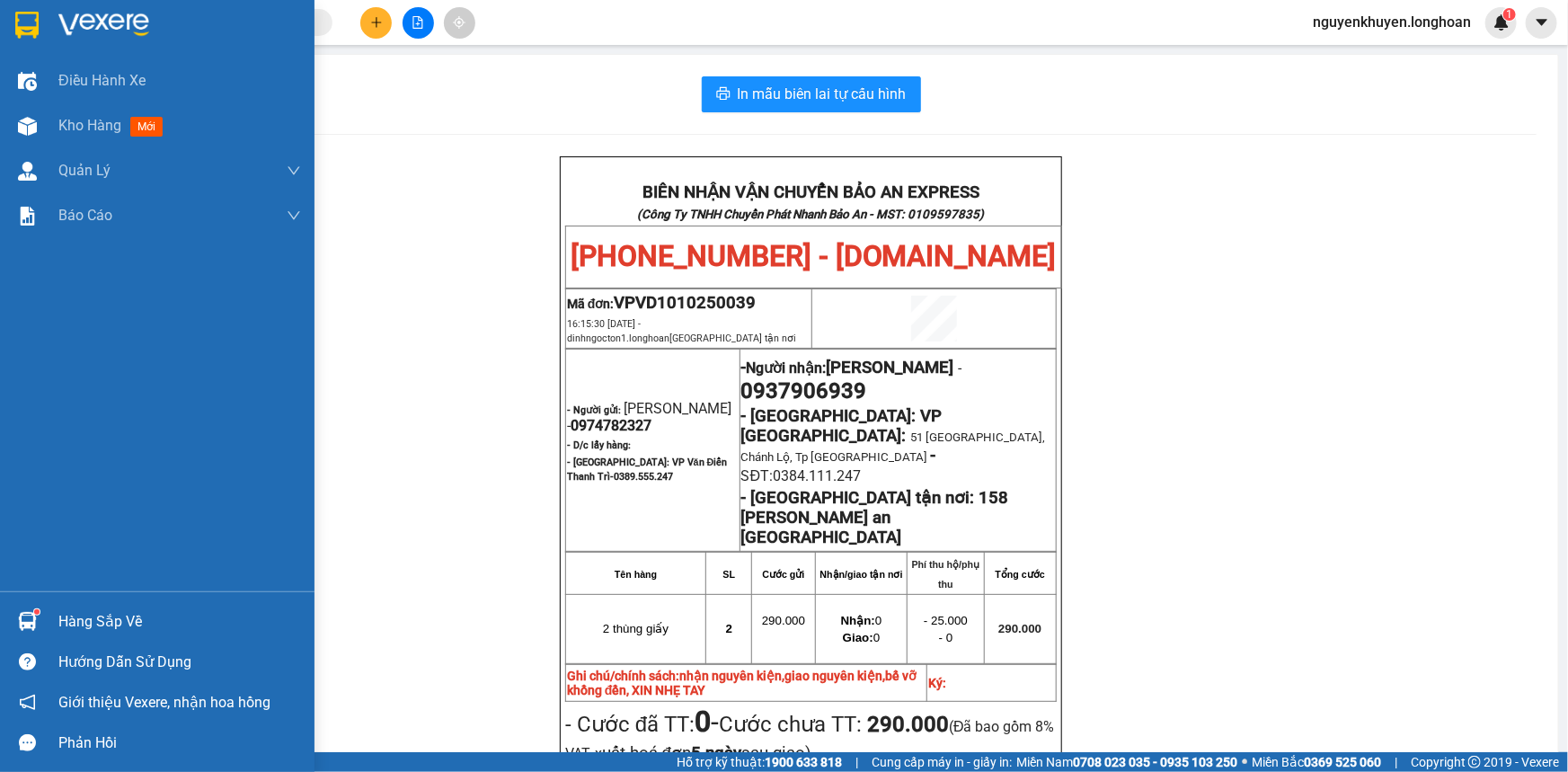
click at [101, 26] on img at bounding box center [103, 25] width 91 height 27
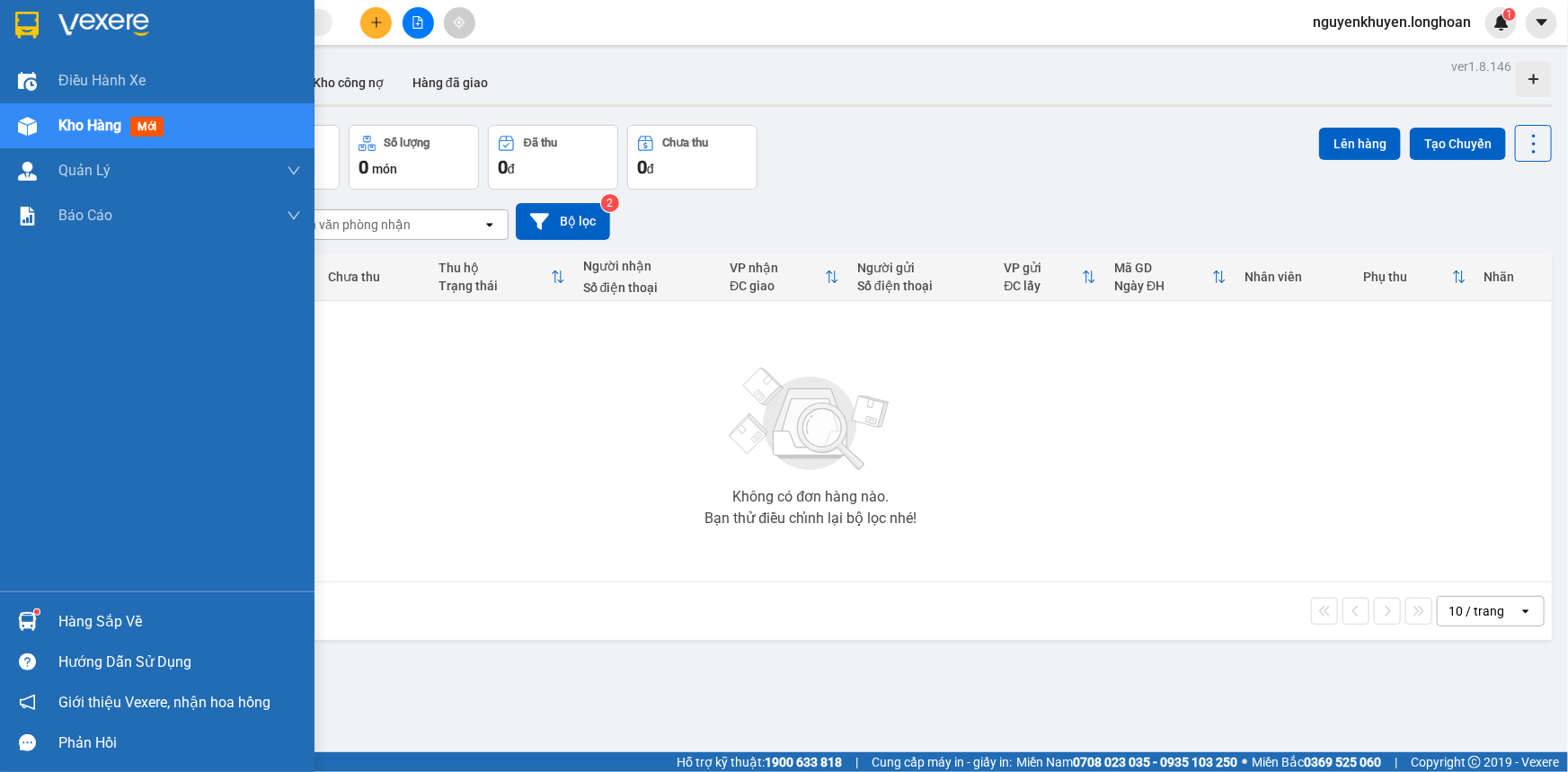
click at [117, 623] on div "Hàng sắp về" at bounding box center [179, 621] width 243 height 27
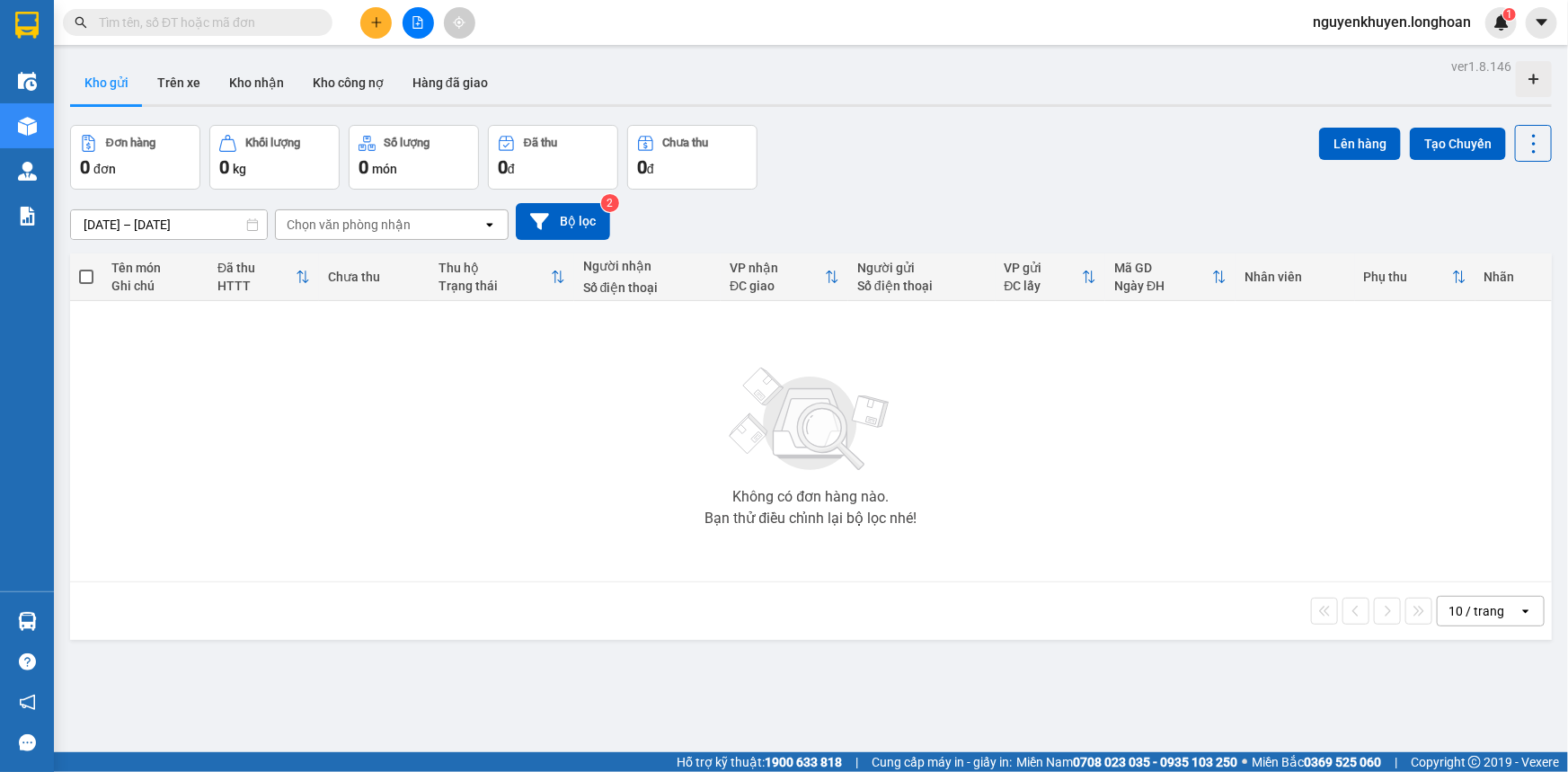
click at [649, 408] on section "Kết quả tìm kiếm ( 0 ) Bộ lọc No Data nguyenkhuyen.longhoan 1 Điều hành xe Kho …" at bounding box center [784, 386] width 1568 height 772
click at [252, 80] on button "Kho nhận" at bounding box center [257, 82] width 84 height 43
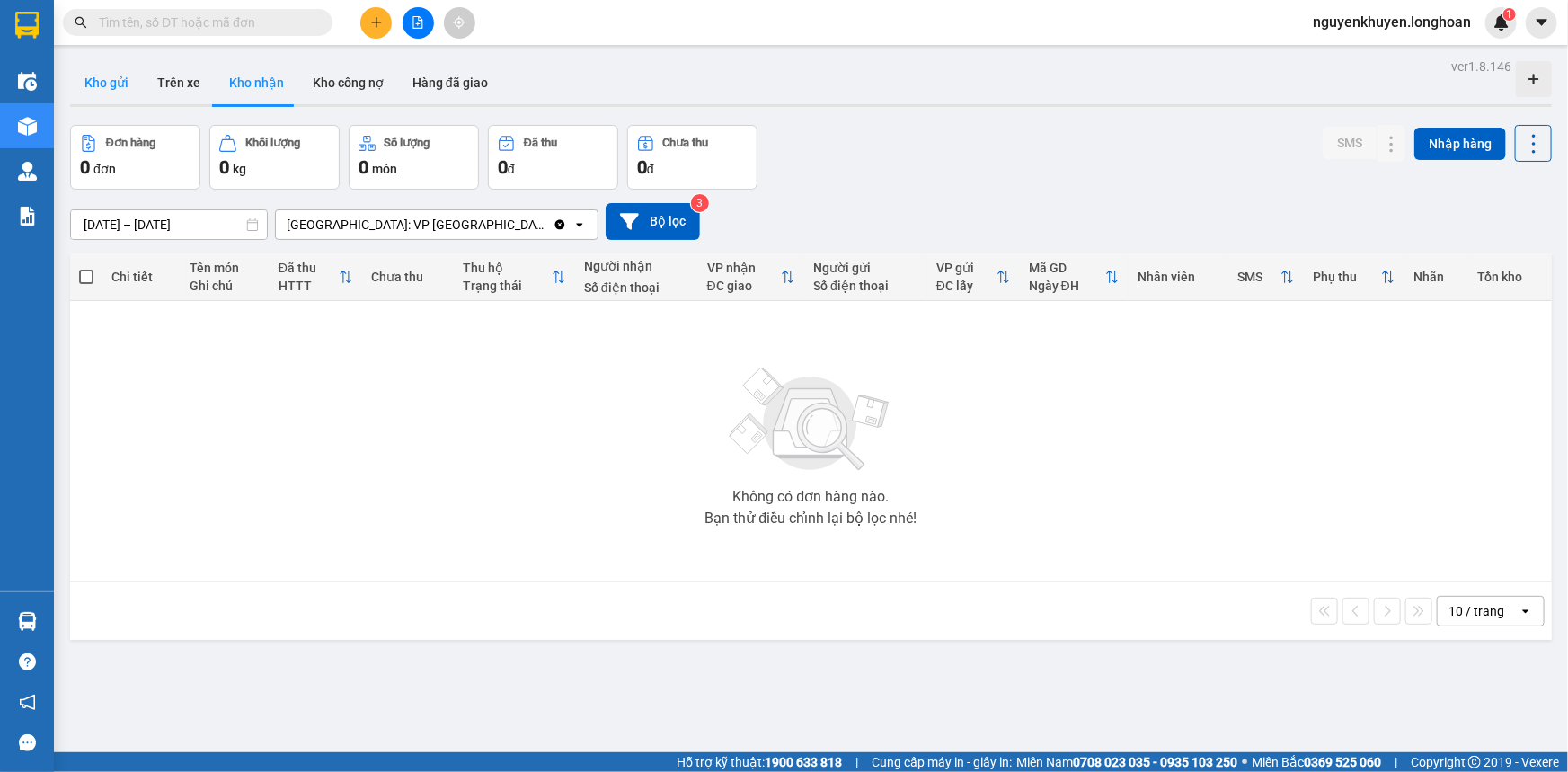
click at [111, 78] on button "Kho gửi" at bounding box center [106, 82] width 73 height 43
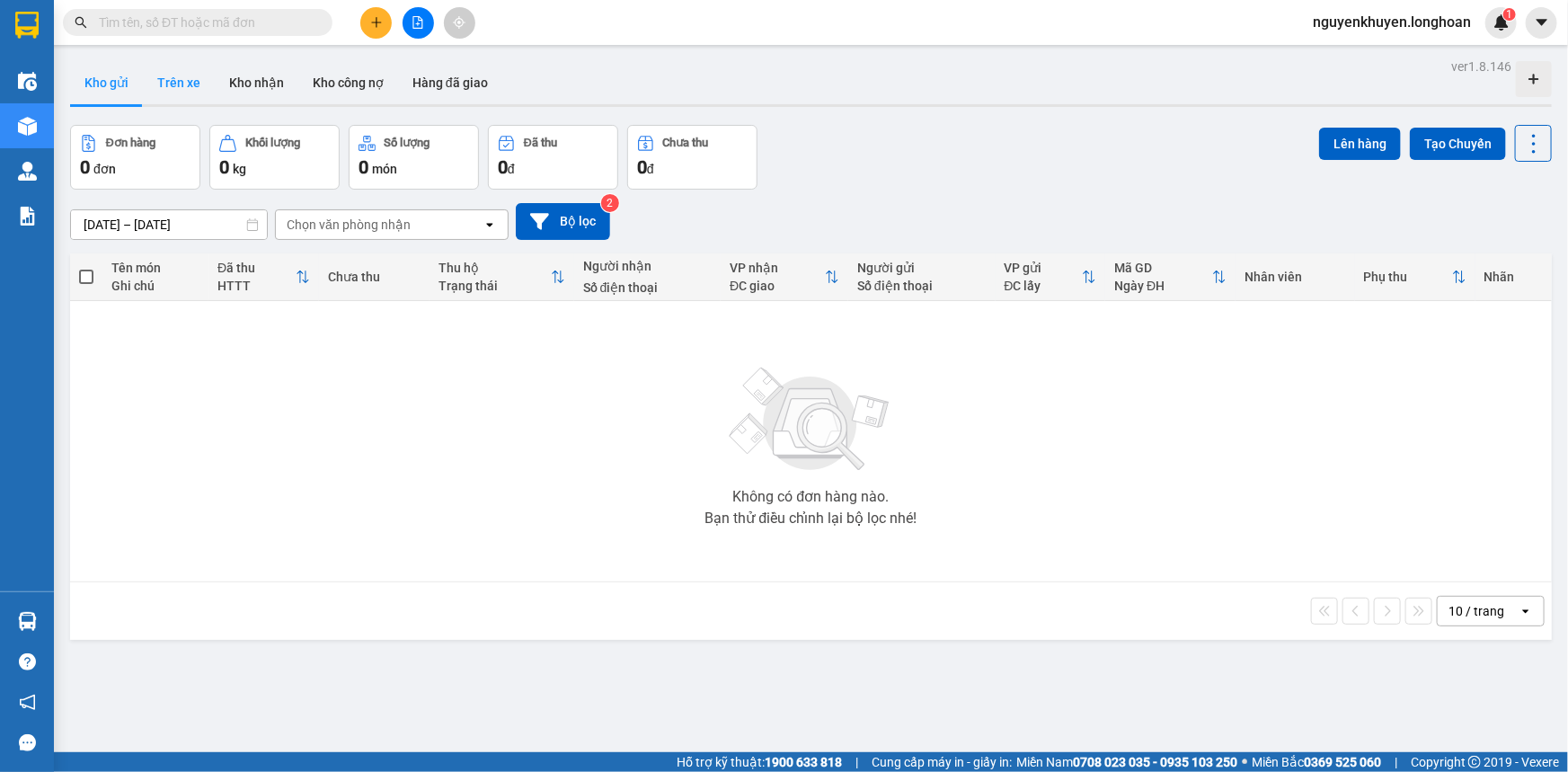
click at [164, 80] on button "Trên xe" at bounding box center [179, 82] width 72 height 43
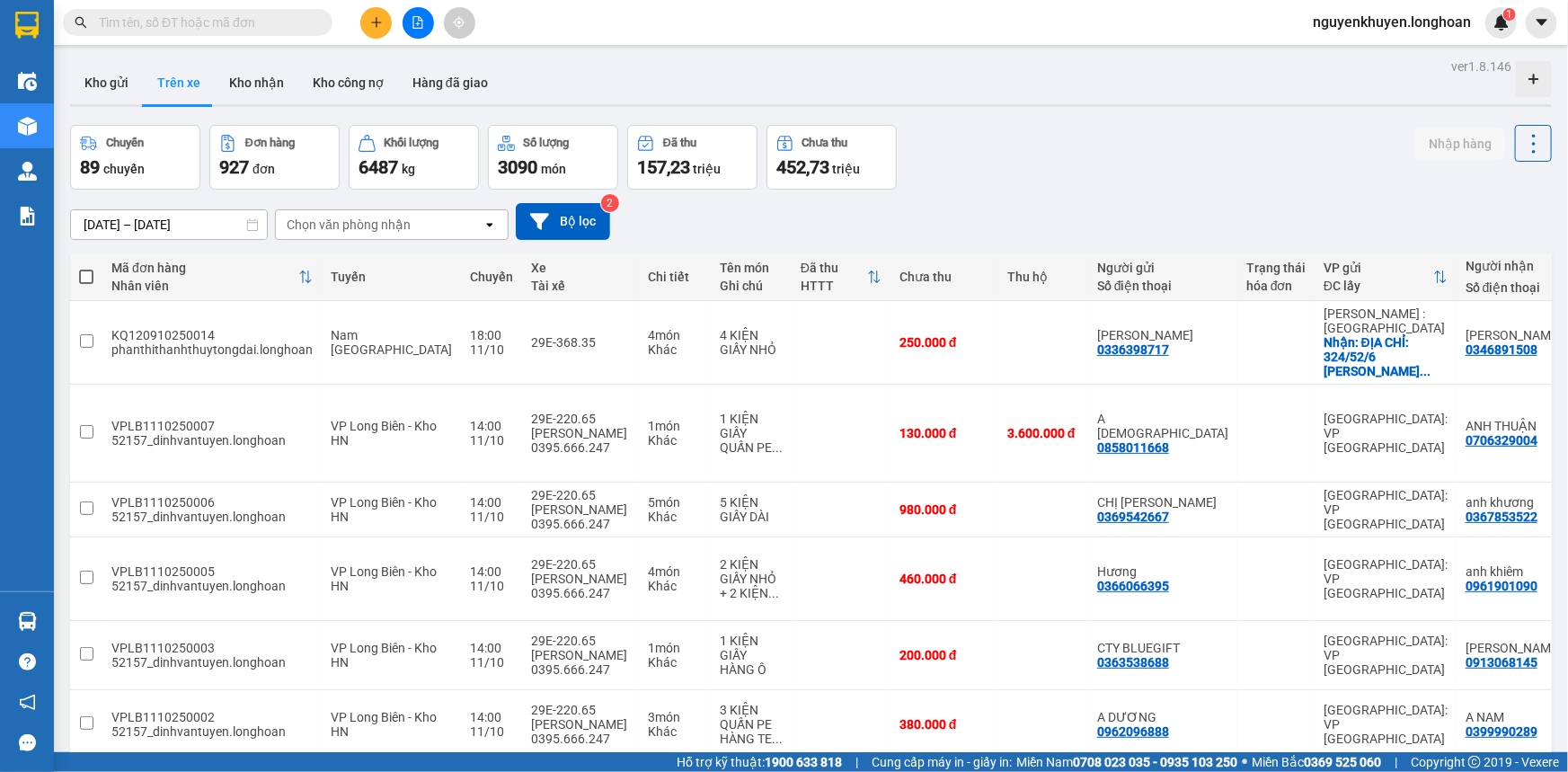
click at [189, 22] on input "text" at bounding box center [205, 23] width 212 height 20
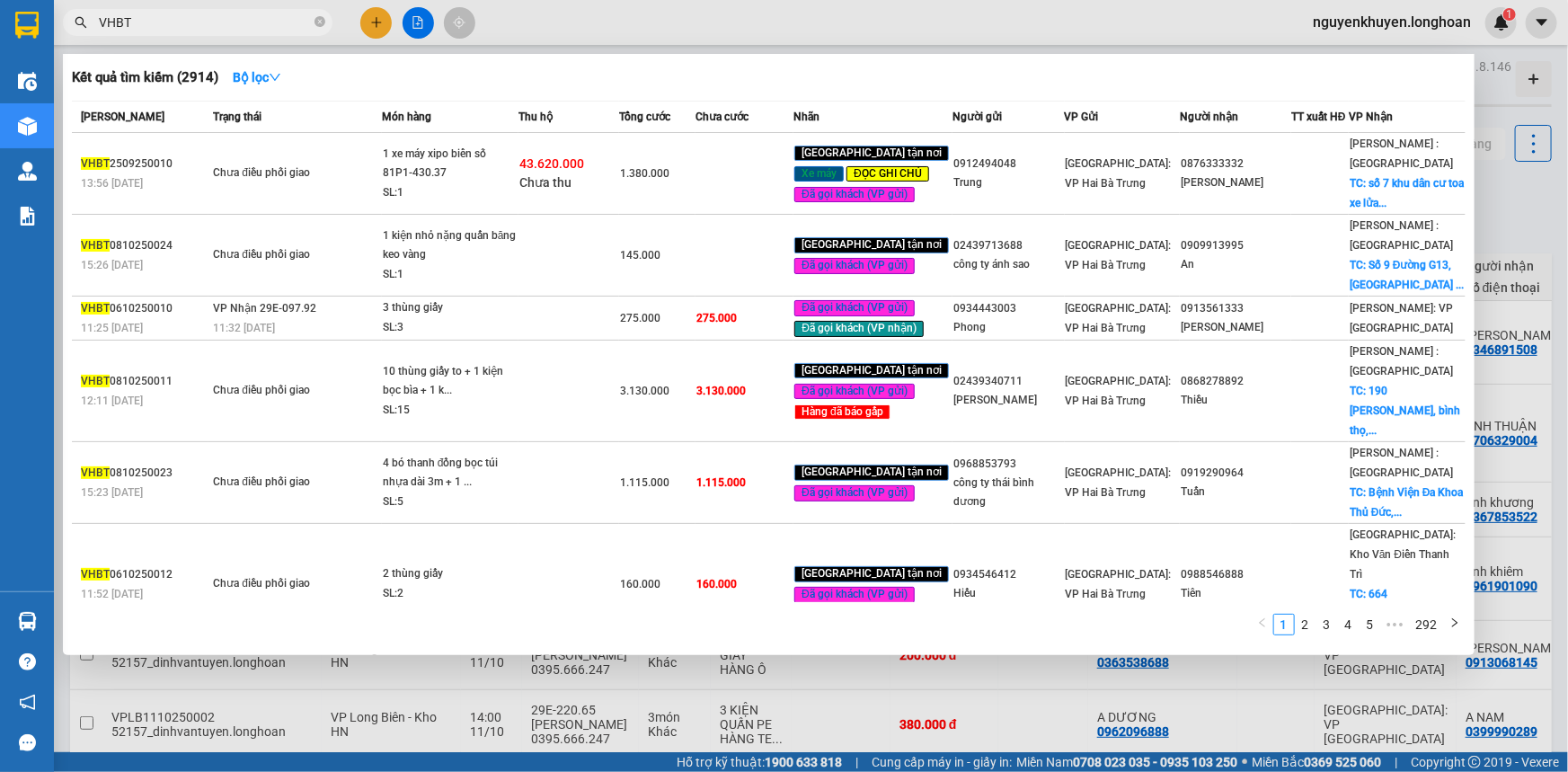
click at [142, 24] on input "VHBT" at bounding box center [205, 23] width 212 height 20
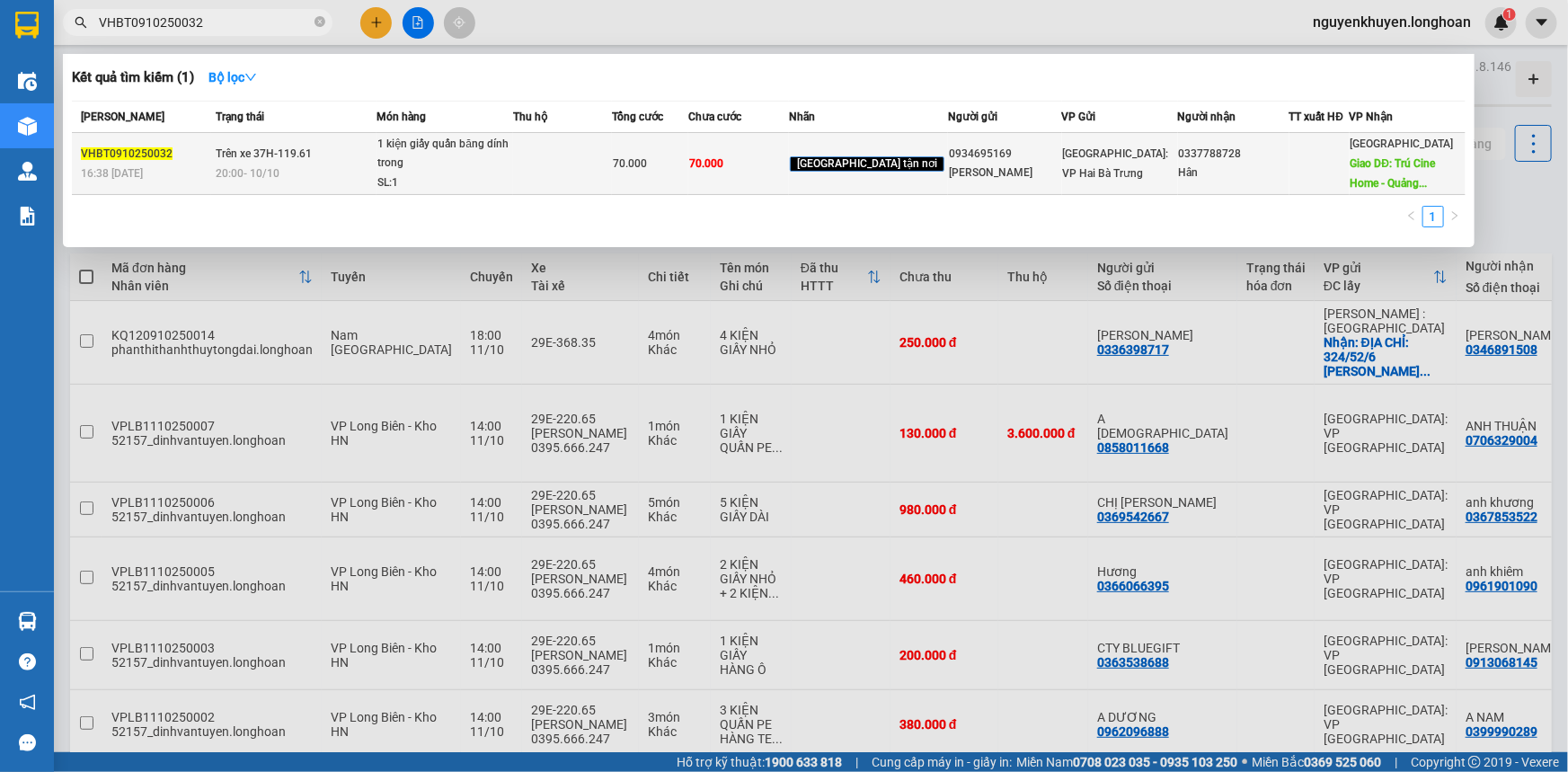
type input "VHBT0910250032"
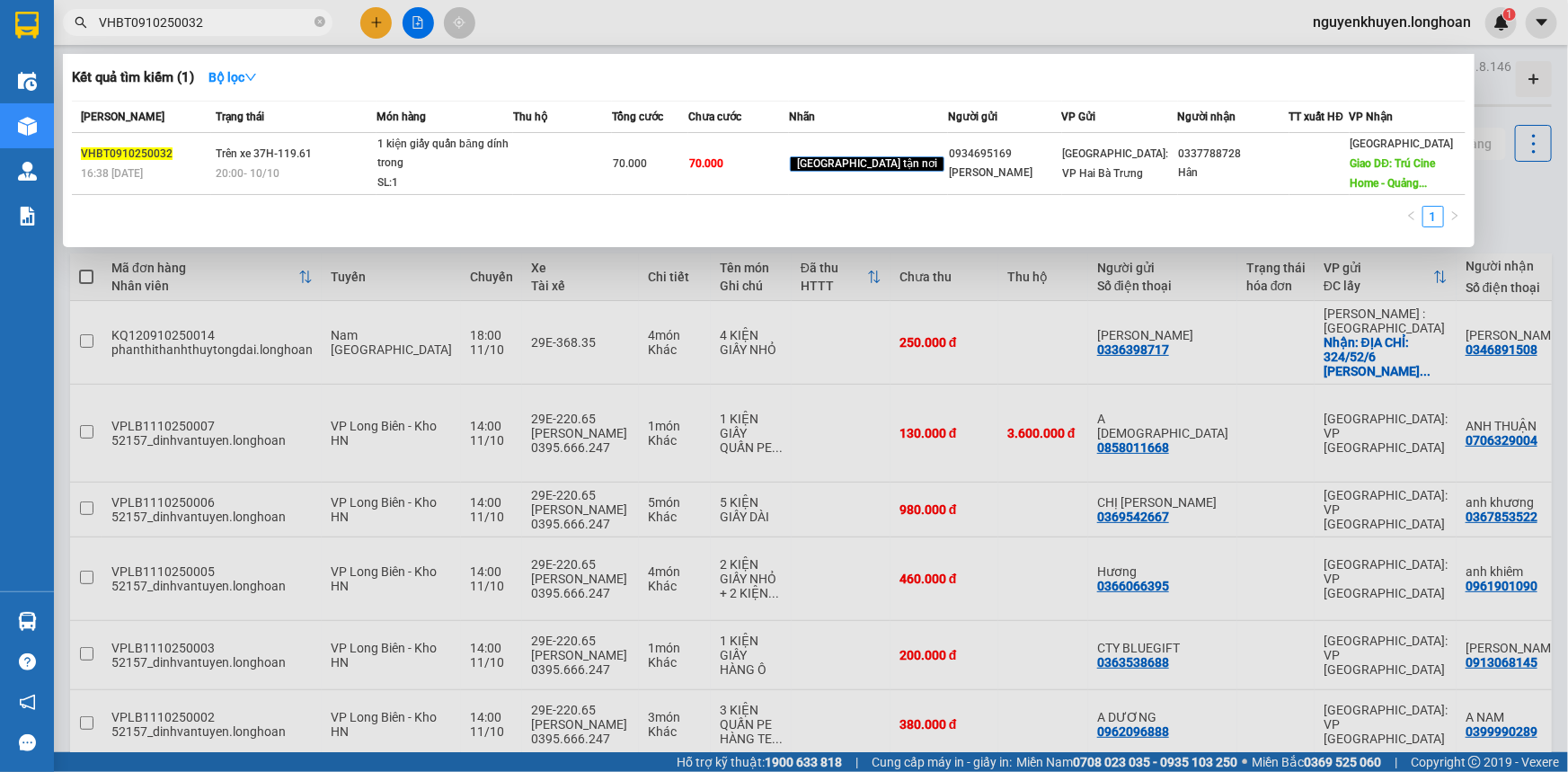
click at [448, 152] on div "1 kiện giấy quấn băng dính trong" at bounding box center [444, 154] width 135 height 39
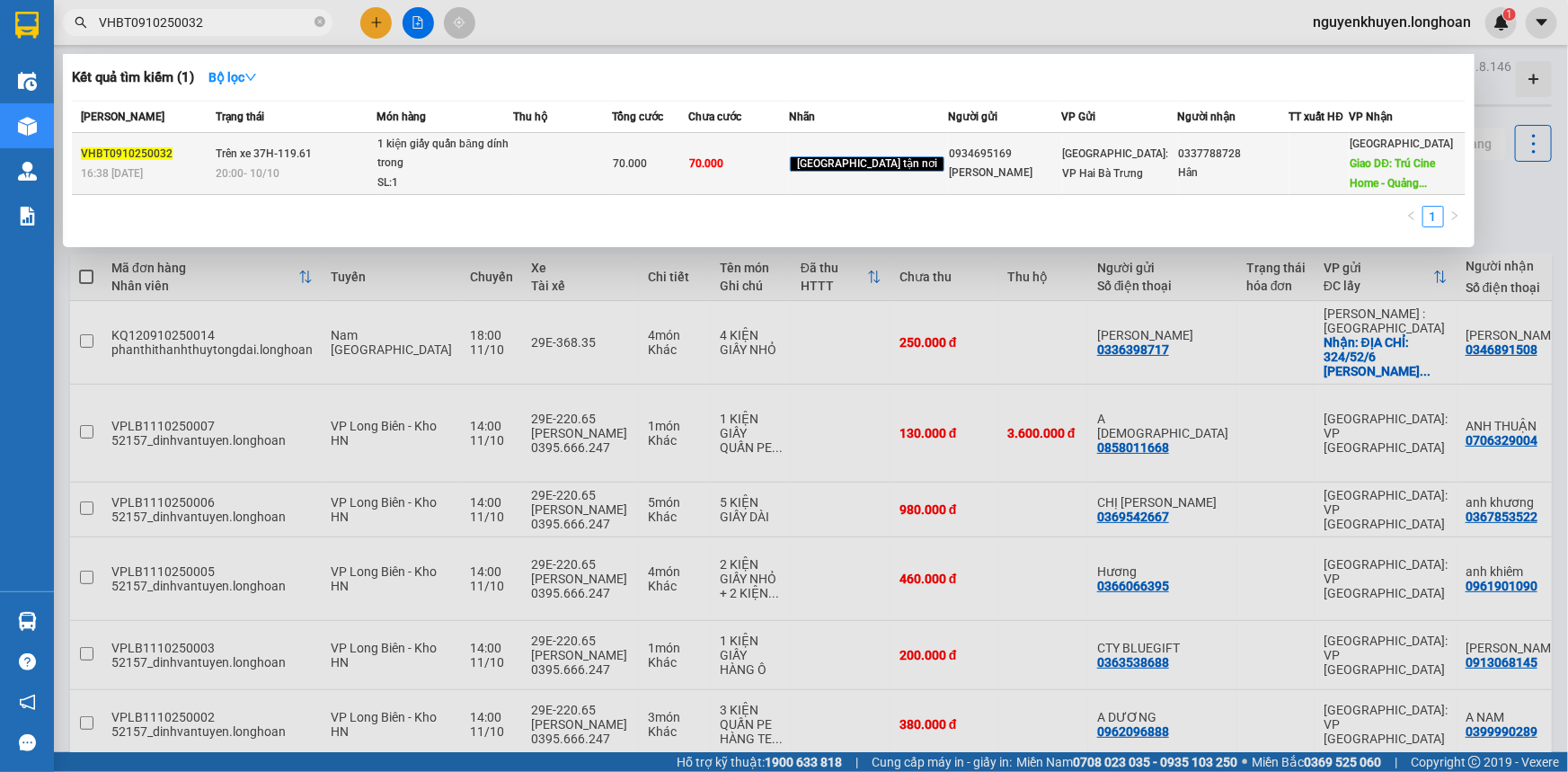
click at [980, 152] on div "0934695169" at bounding box center [1004, 154] width 111 height 19
click at [885, 161] on span "[GEOGRAPHIC_DATA] tận nơi" at bounding box center [867, 164] width 155 height 16
click at [886, 163] on span "[GEOGRAPHIC_DATA] tận nơi" at bounding box center [867, 164] width 155 height 16
click at [862, 166] on span "[GEOGRAPHIC_DATA] tận nơi" at bounding box center [867, 164] width 155 height 16
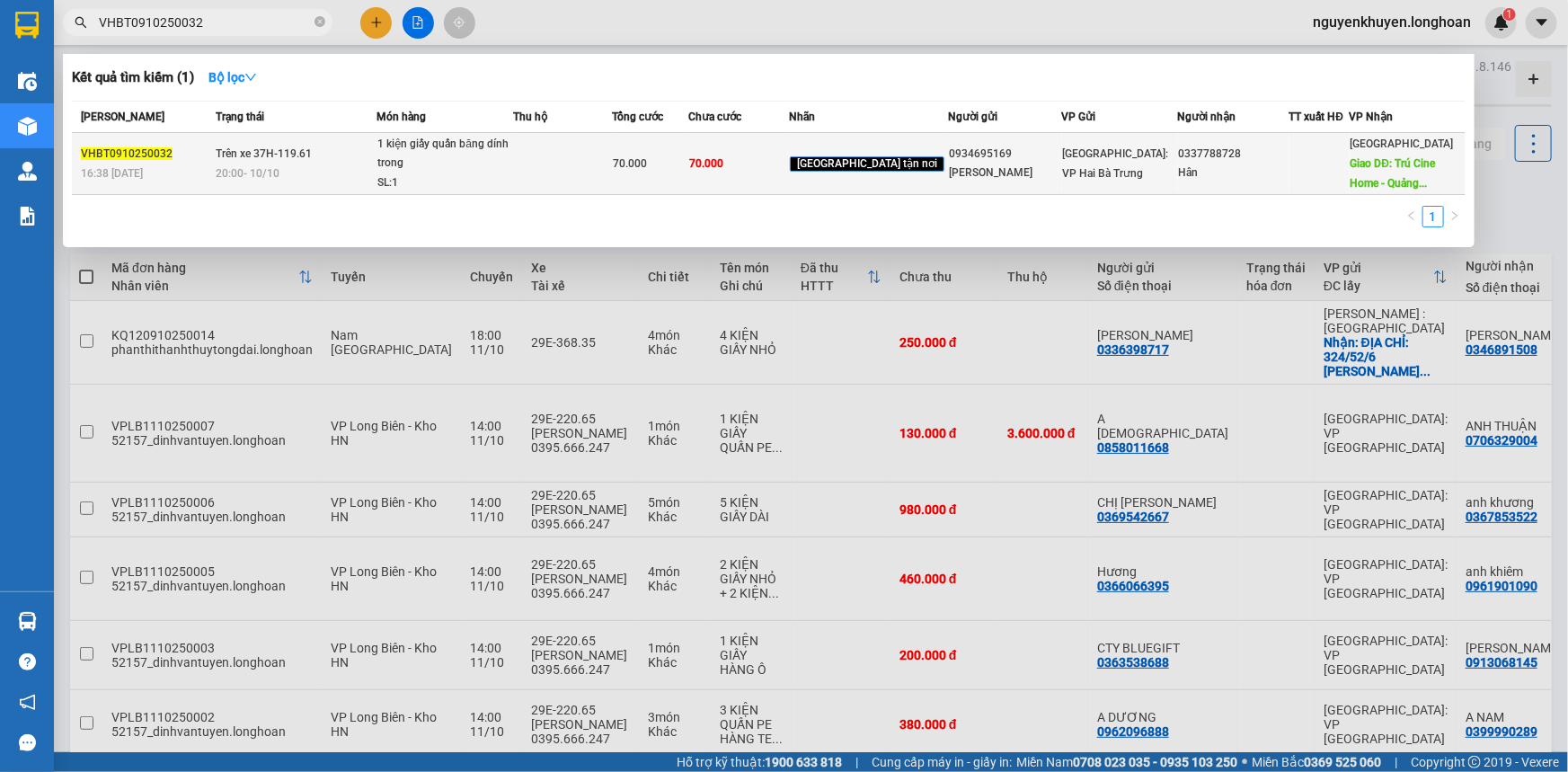
click at [267, 160] on span "Trên xe 37H-119.61" at bounding box center [264, 153] width 96 height 13
click at [137, 154] on span "VHBT0910250032" at bounding box center [127, 153] width 92 height 13
click at [1407, 166] on span "Giao DĐ: Trú Cine Home - Quảng..." at bounding box center [1392, 173] width 85 height 32
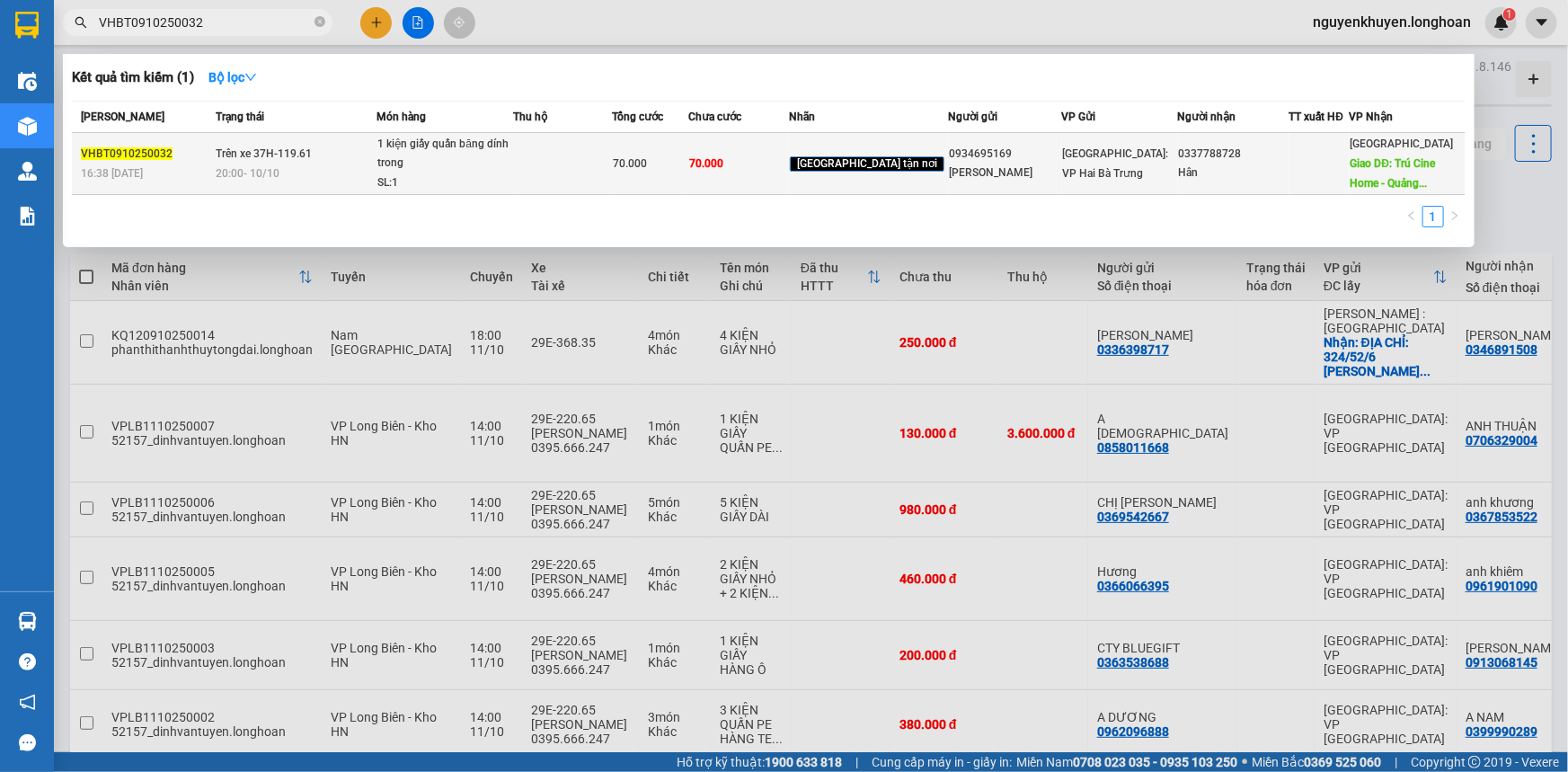
click at [1407, 166] on span "Giao DĐ: Trú Cine Home - Quảng..." at bounding box center [1392, 173] width 85 height 32
click at [1391, 158] on span "Giao DĐ: Trú Cine Home - Quảng..." at bounding box center [1392, 173] width 85 height 32
click at [270, 155] on span "Trên xe 37H-119.61" at bounding box center [264, 153] width 96 height 13
click at [959, 158] on div "0934695169" at bounding box center [1004, 154] width 111 height 19
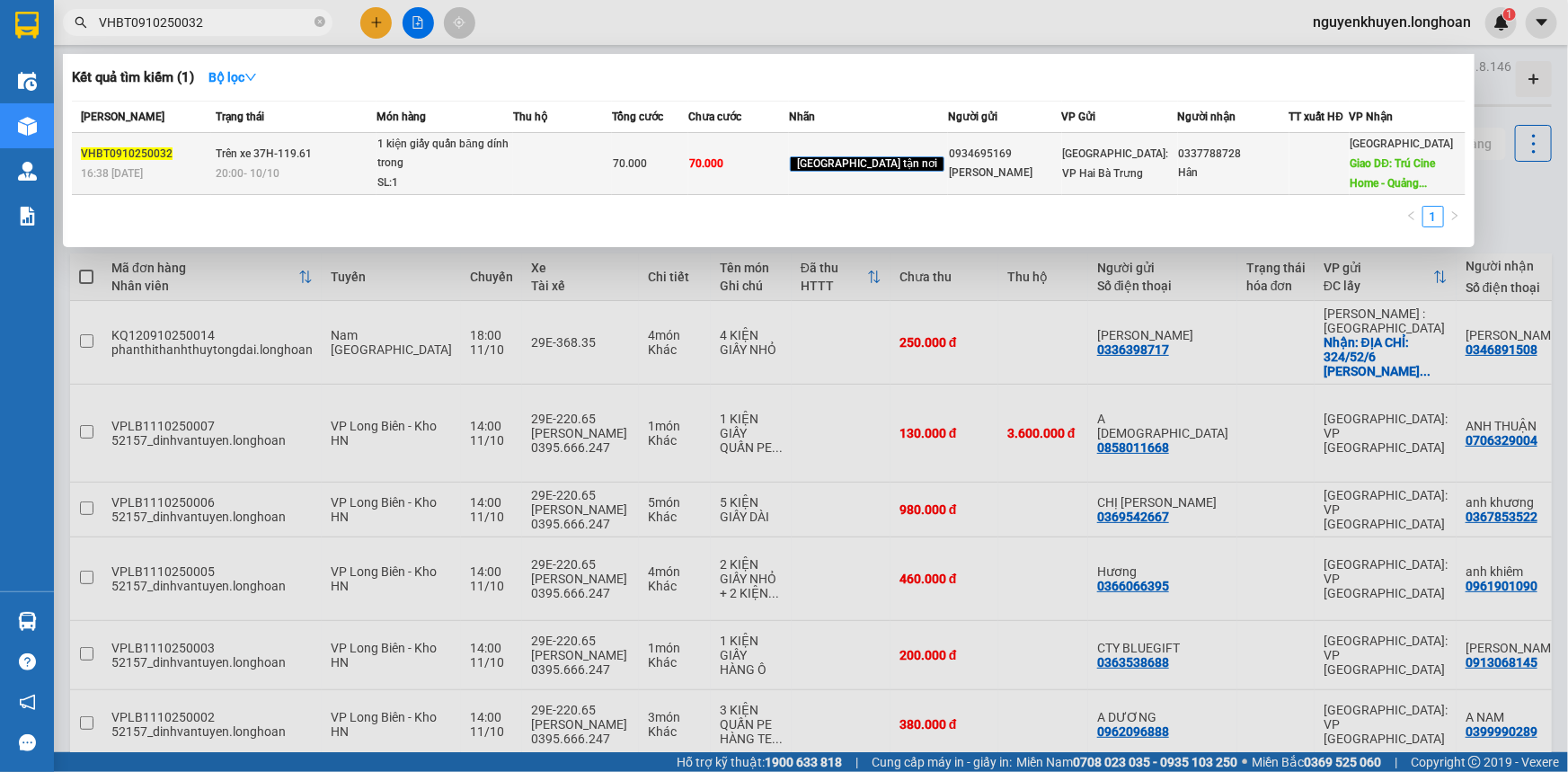
click at [1063, 154] on span "[GEOGRAPHIC_DATA]: VP Hai Bà Trưng" at bounding box center [1116, 163] width 106 height 32
click at [234, 162] on td "Trên xe 37H-119.61 20:00 [DATE]" at bounding box center [293, 164] width 165 height 62
click at [278, 159] on span "Trên xe 37H-119.61" at bounding box center [264, 153] width 96 height 13
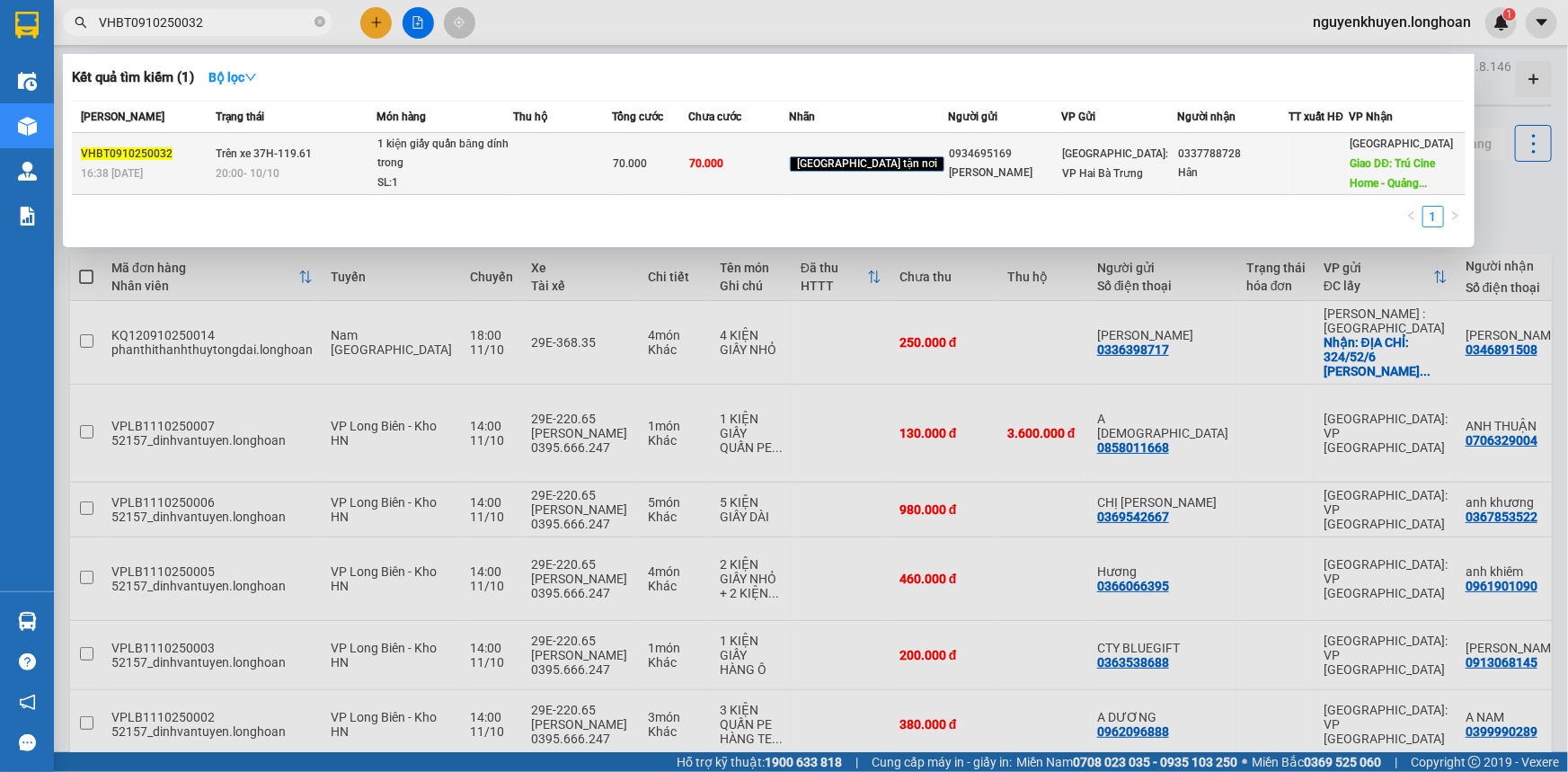
click at [118, 152] on span "VHBT0910250032" at bounding box center [127, 153] width 92 height 13
click at [121, 180] on span "16:38 [DATE]" at bounding box center [112, 173] width 62 height 13
click at [1197, 152] on div "0337788728" at bounding box center [1234, 154] width 110 height 19
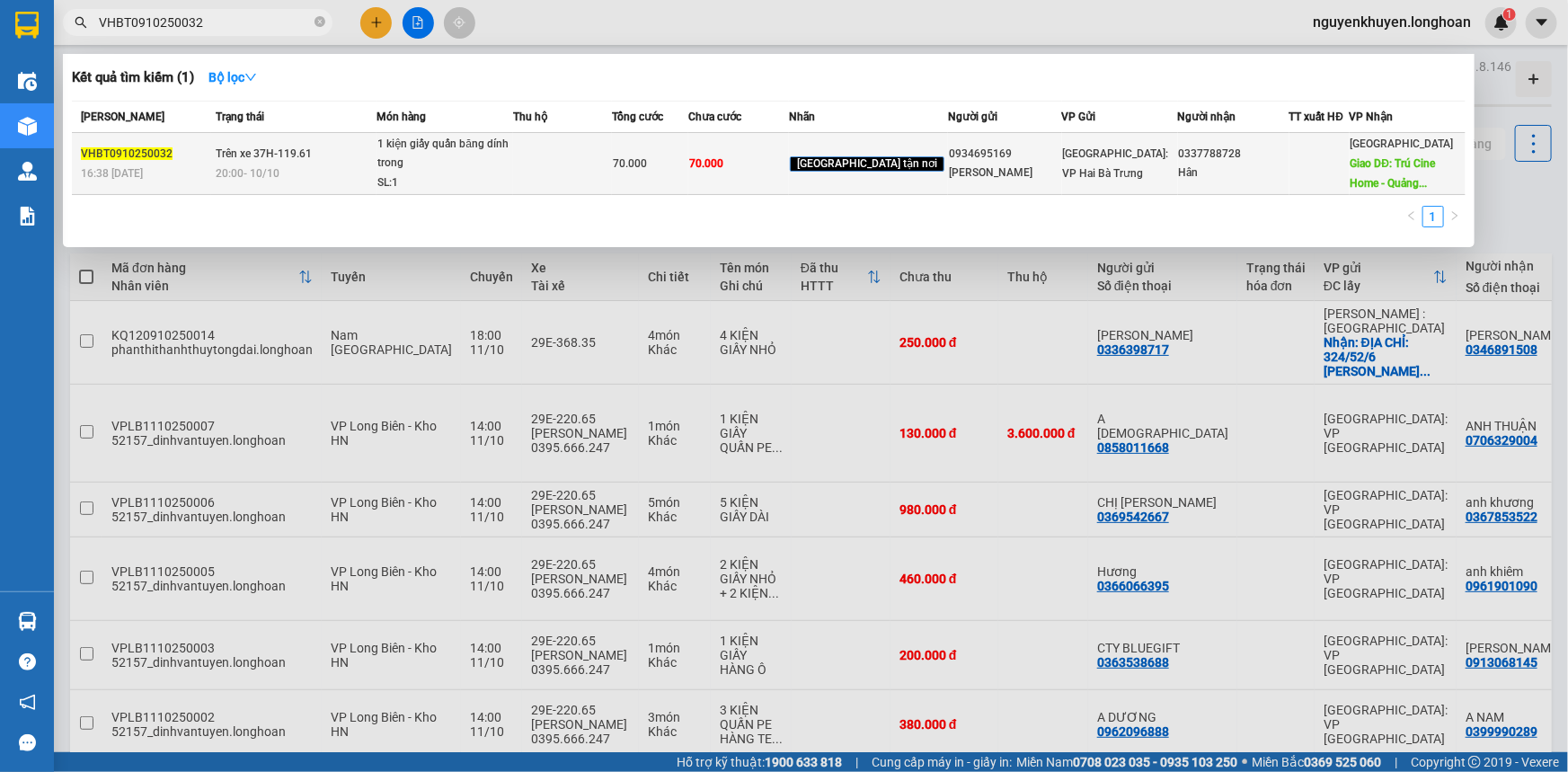
click at [879, 160] on span "[GEOGRAPHIC_DATA] tận nơi" at bounding box center [867, 164] width 155 height 16
click at [874, 162] on span "[GEOGRAPHIC_DATA] tận nơi" at bounding box center [867, 164] width 155 height 16
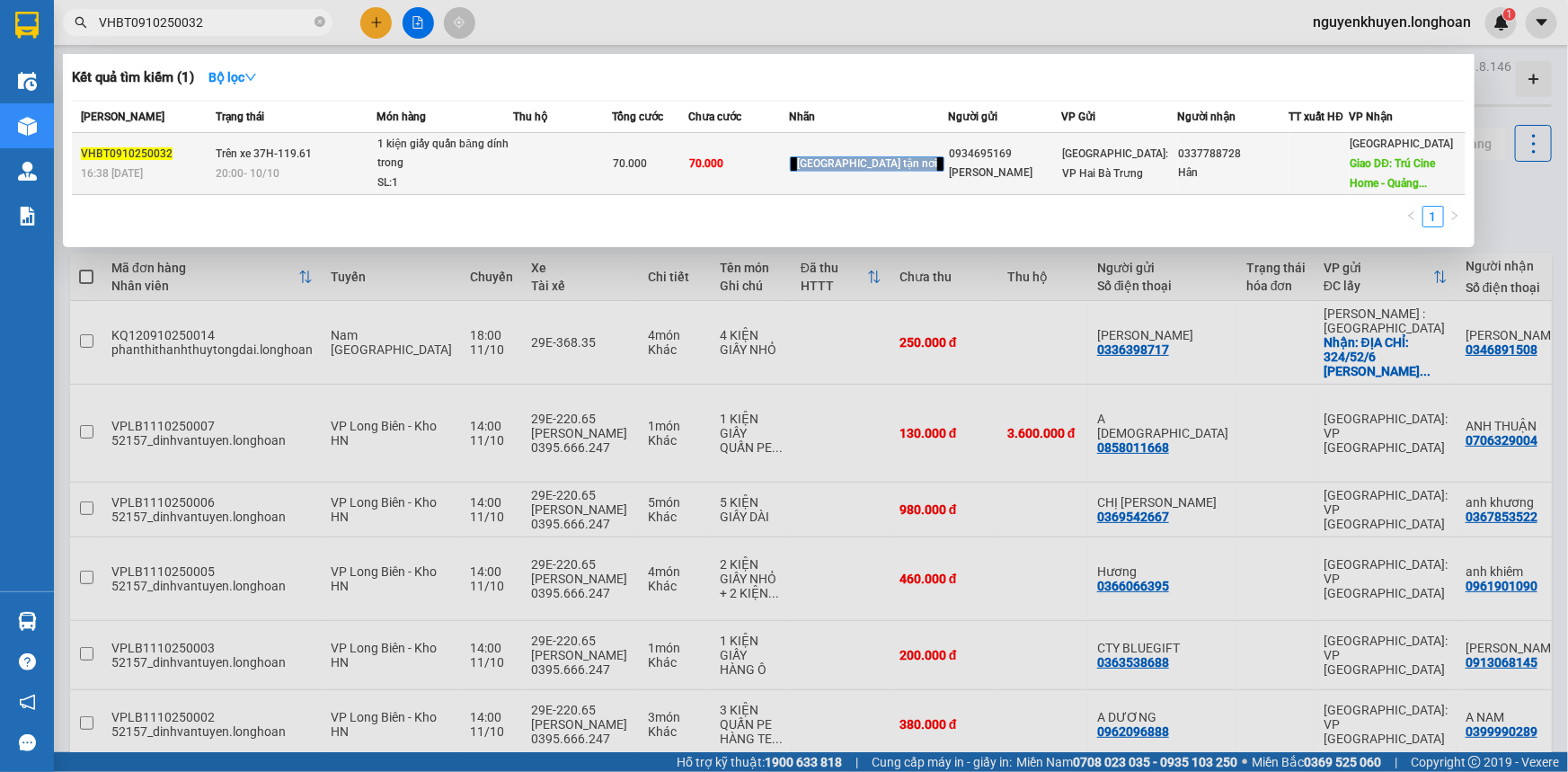
click at [856, 164] on span "[GEOGRAPHIC_DATA] tận nơi" at bounding box center [867, 164] width 155 height 16
click at [687, 171] on div "70.000" at bounding box center [650, 164] width 75 height 20
click at [612, 158] on td at bounding box center [562, 164] width 99 height 62
click at [647, 160] on span "70.000" at bounding box center [630, 163] width 34 height 13
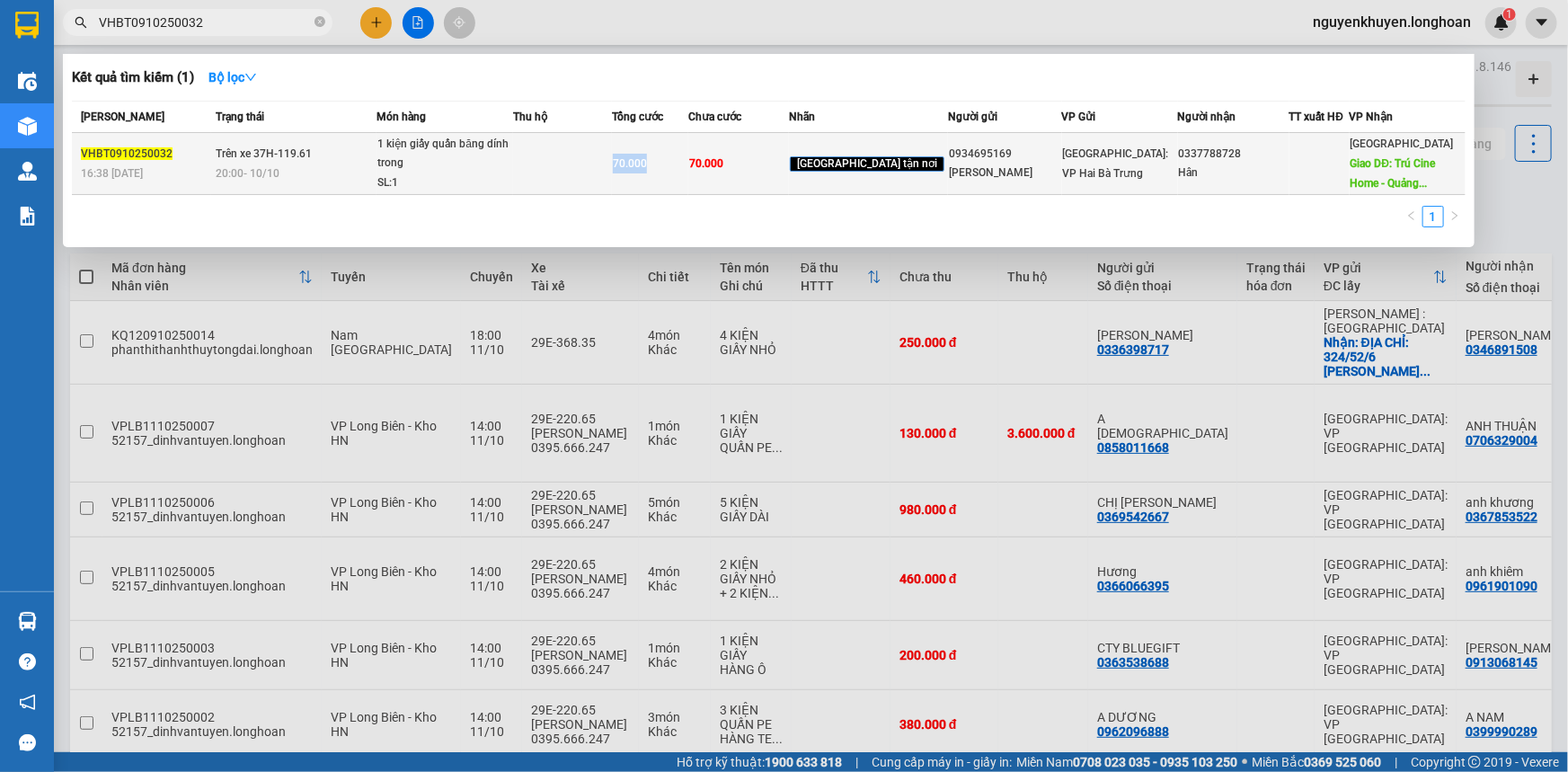
click at [647, 160] on span "70.000" at bounding box center [630, 163] width 34 height 13
click at [475, 155] on div "1 kiện giấy quấn băng dính trong" at bounding box center [444, 154] width 135 height 39
click at [447, 151] on div "1 kiện giấy quấn băng dính trong" at bounding box center [444, 154] width 135 height 39
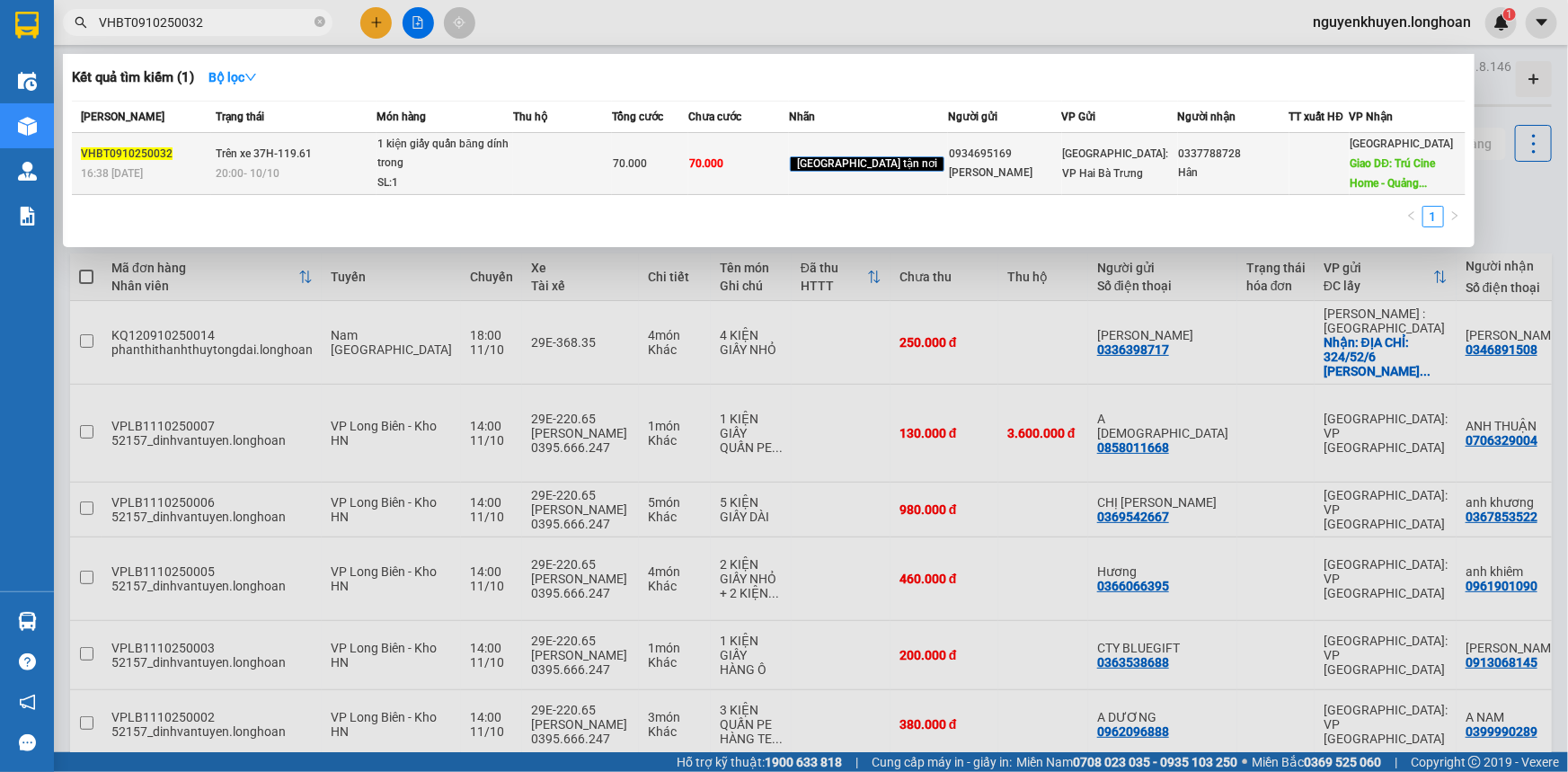
click at [688, 184] on td "70.000" at bounding box center [650, 164] width 76 height 62
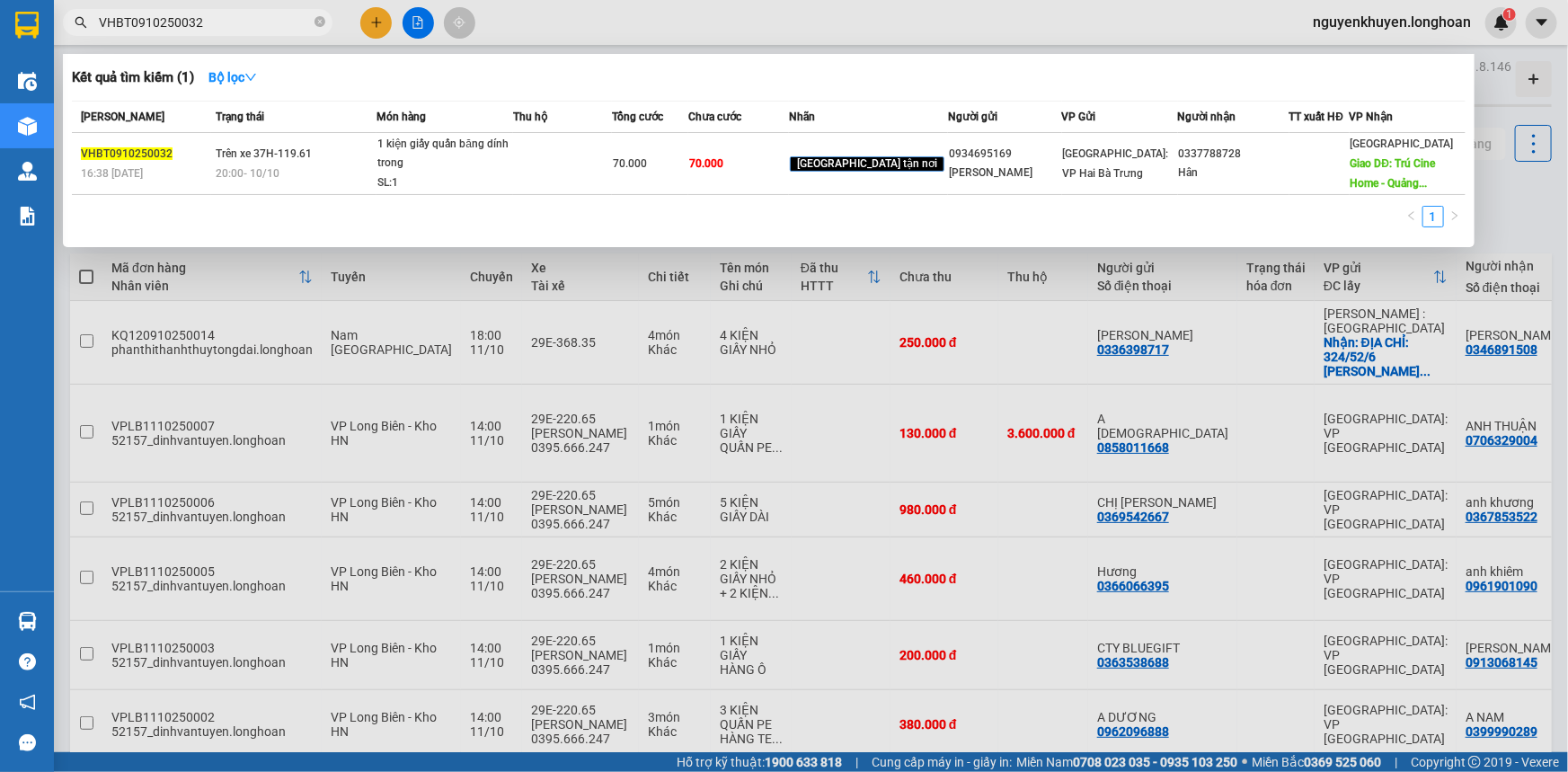
click at [163, 81] on h3 "Kết quả tìm kiếm ( 1 )" at bounding box center [133, 77] width 122 height 19
click at [256, 75] on icon "down" at bounding box center [250, 77] width 11 height 7
click at [688, 75] on div "Kết quả tìm kiếm ( 1 ) Bộ lọc" at bounding box center [768, 77] width 1393 height 29
click at [827, 334] on div at bounding box center [784, 386] width 1568 height 772
click at [212, 19] on input "VHBT0910250032" at bounding box center [205, 23] width 212 height 20
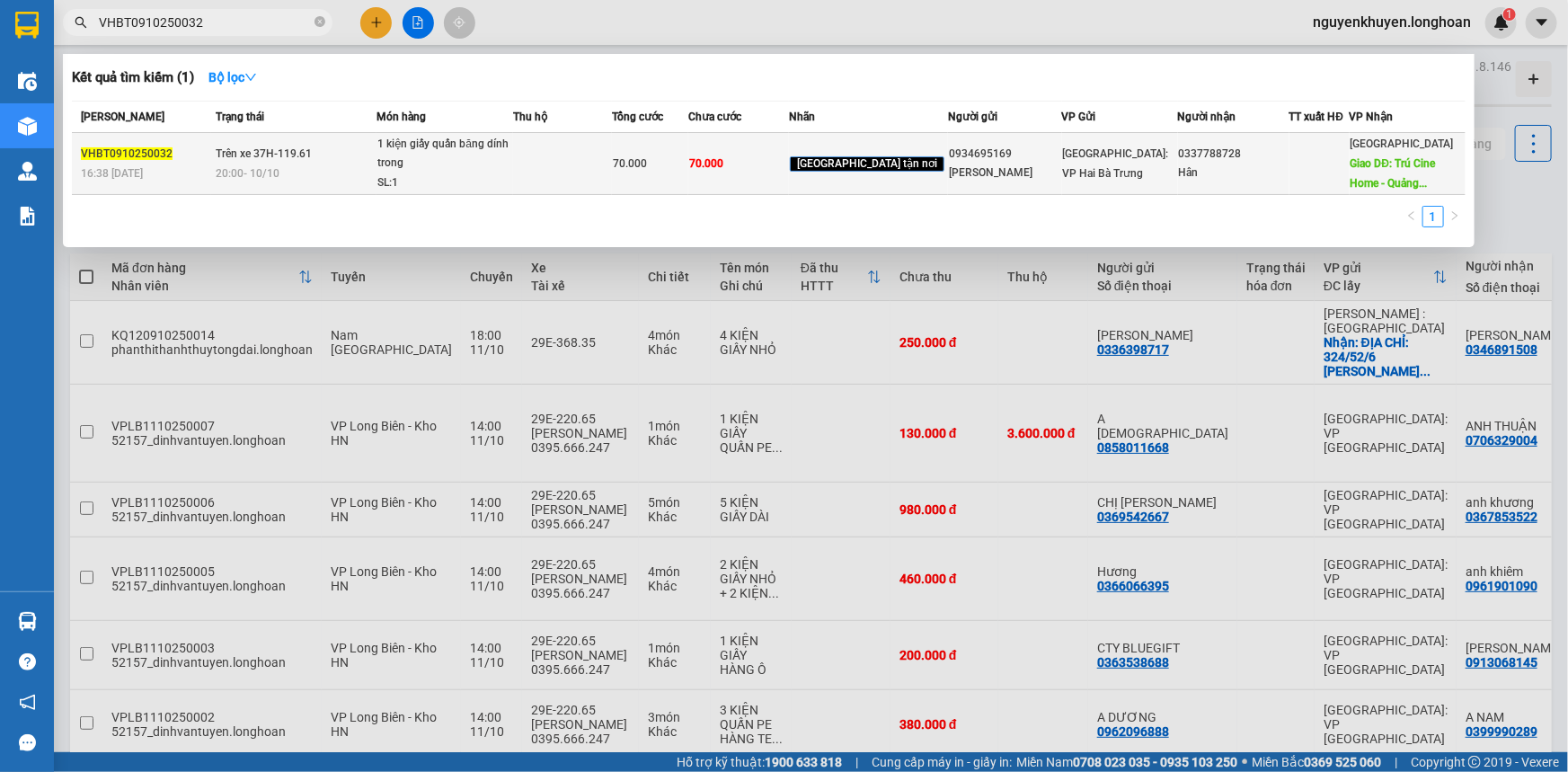
click at [1087, 162] on div "[GEOGRAPHIC_DATA]: VP Hai Bà Trưng" at bounding box center [1120, 164] width 114 height 40
click at [1179, 163] on div "Hân" at bounding box center [1234, 172] width 110 height 19
click at [1185, 158] on div "0337788728" at bounding box center [1234, 154] width 110 height 19
click at [1097, 147] on span "[GEOGRAPHIC_DATA]: VP Hai Bà Trưng" at bounding box center [1116, 163] width 106 height 32
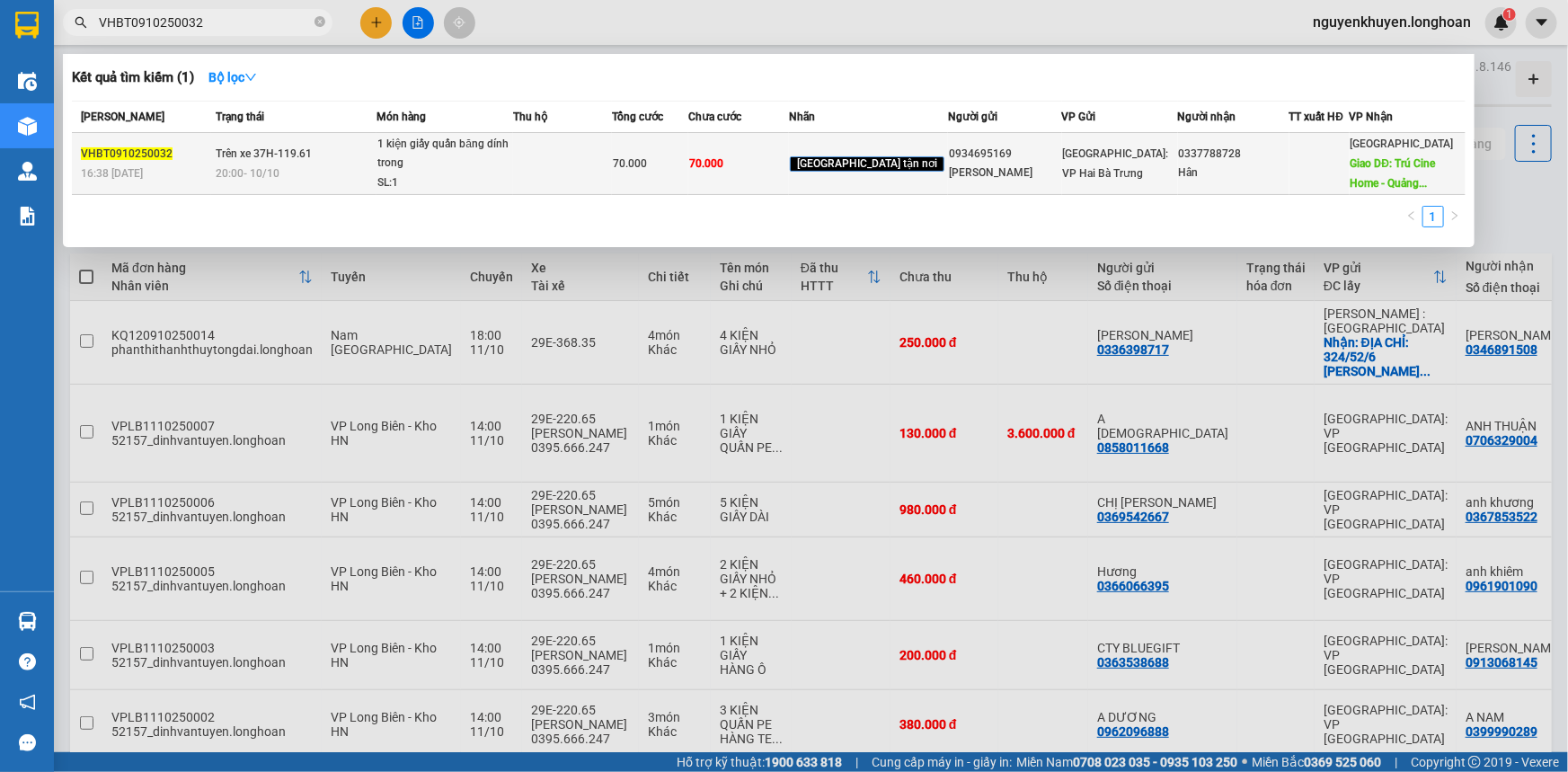
click at [1089, 156] on span "[GEOGRAPHIC_DATA]: VP Hai Bà Trưng" at bounding box center [1116, 163] width 106 height 32
click at [977, 170] on div "[PERSON_NAME]" at bounding box center [1004, 172] width 111 height 19
click at [954, 181] on div "[PERSON_NAME]" at bounding box center [1004, 172] width 111 height 19
click at [647, 160] on span "70.000" at bounding box center [630, 163] width 34 height 13
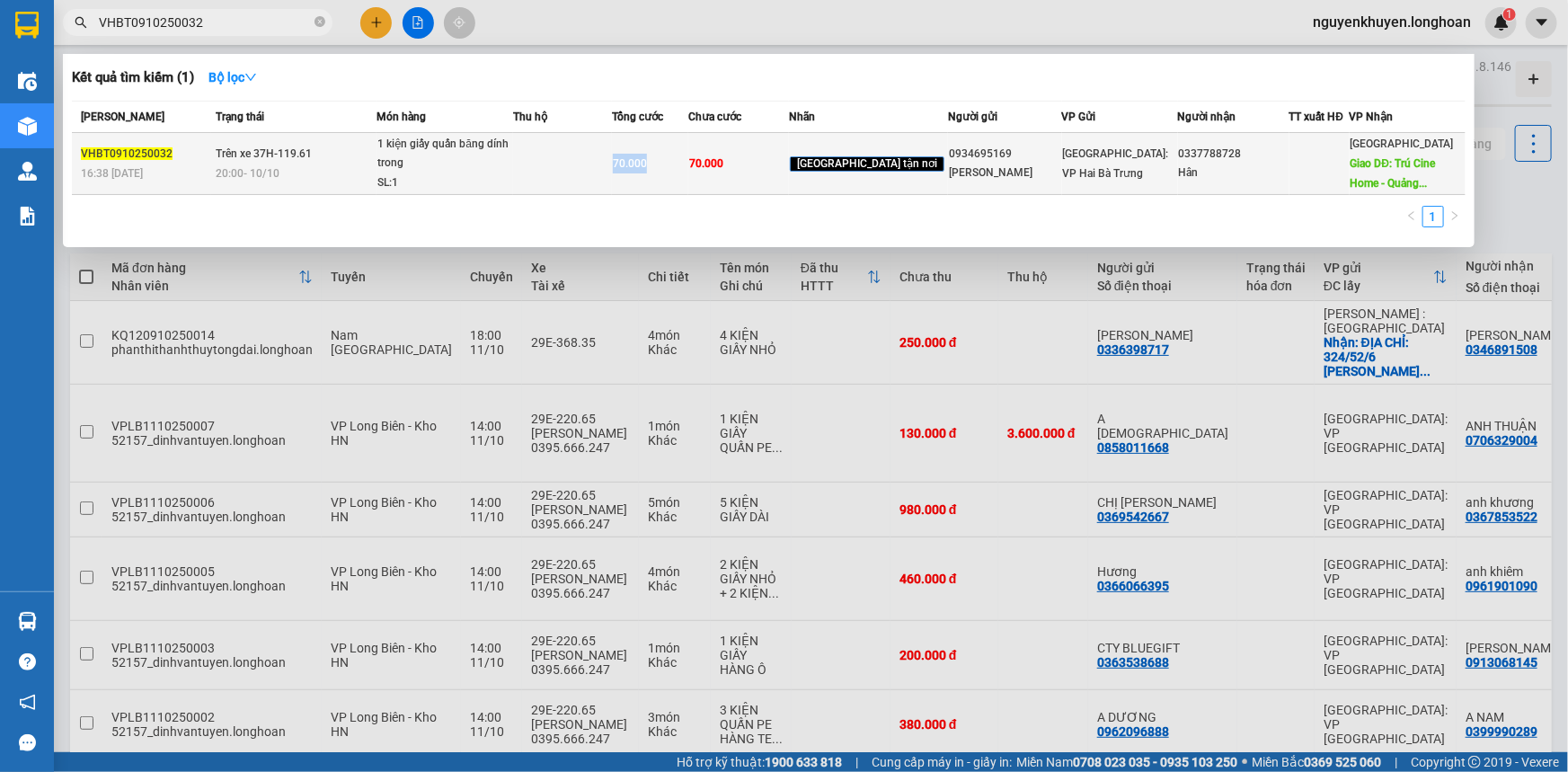
click at [647, 160] on span "70.000" at bounding box center [630, 163] width 34 height 13
click at [464, 156] on div "1 kiện giấy quấn băng dính trong" at bounding box center [444, 154] width 135 height 39
click at [414, 155] on div "1 kiện giấy quấn băng dính trong" at bounding box center [444, 154] width 135 height 39
click at [257, 154] on span "Trên xe 37H-119.61" at bounding box center [264, 153] width 96 height 13
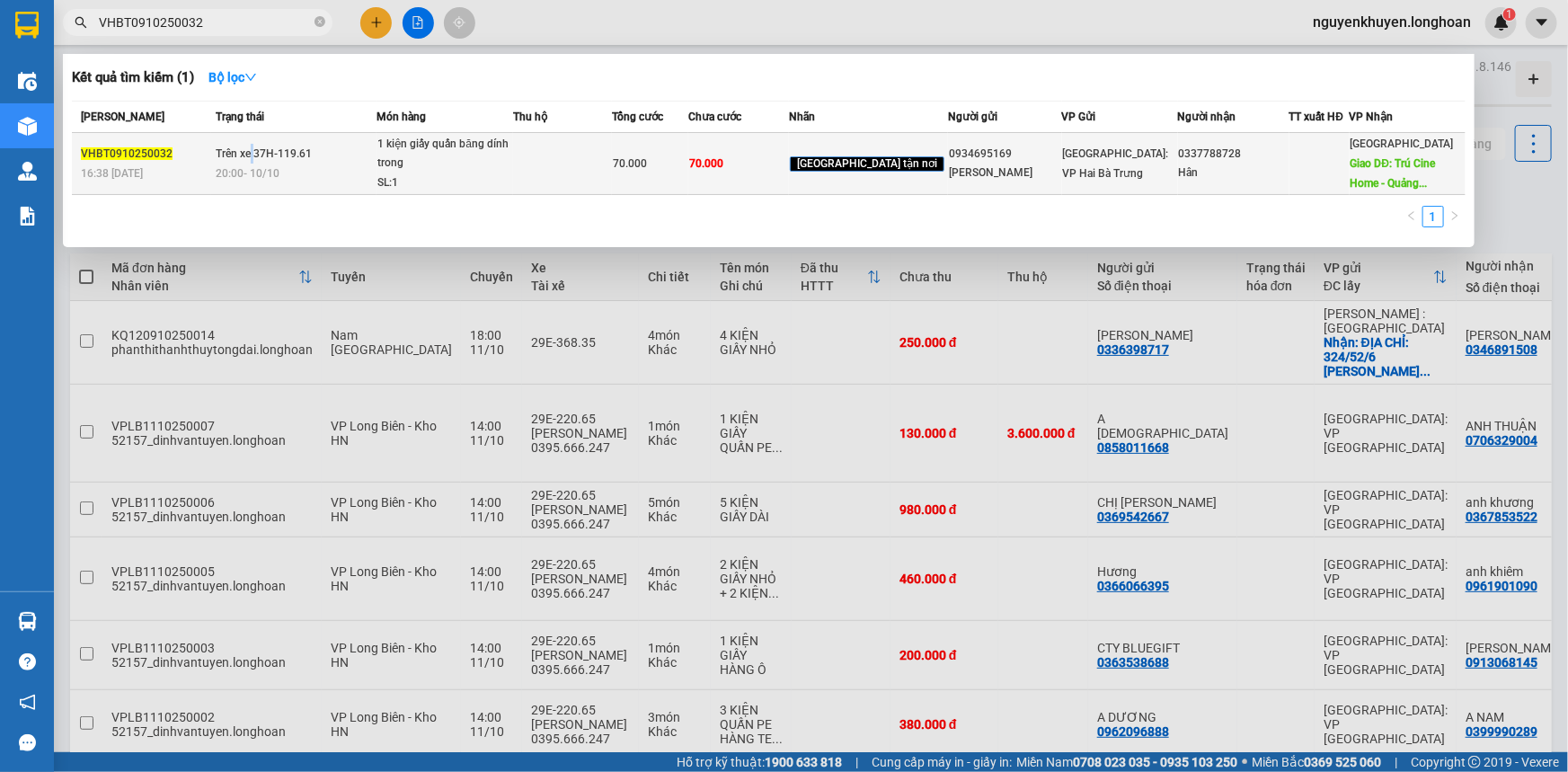
click at [257, 154] on span "Trên xe 37H-119.61" at bounding box center [264, 153] width 96 height 13
click at [165, 162] on div "VHBT0910250032" at bounding box center [145, 154] width 129 height 19
click at [144, 157] on span "VHBT0910250032" at bounding box center [127, 153] width 92 height 13
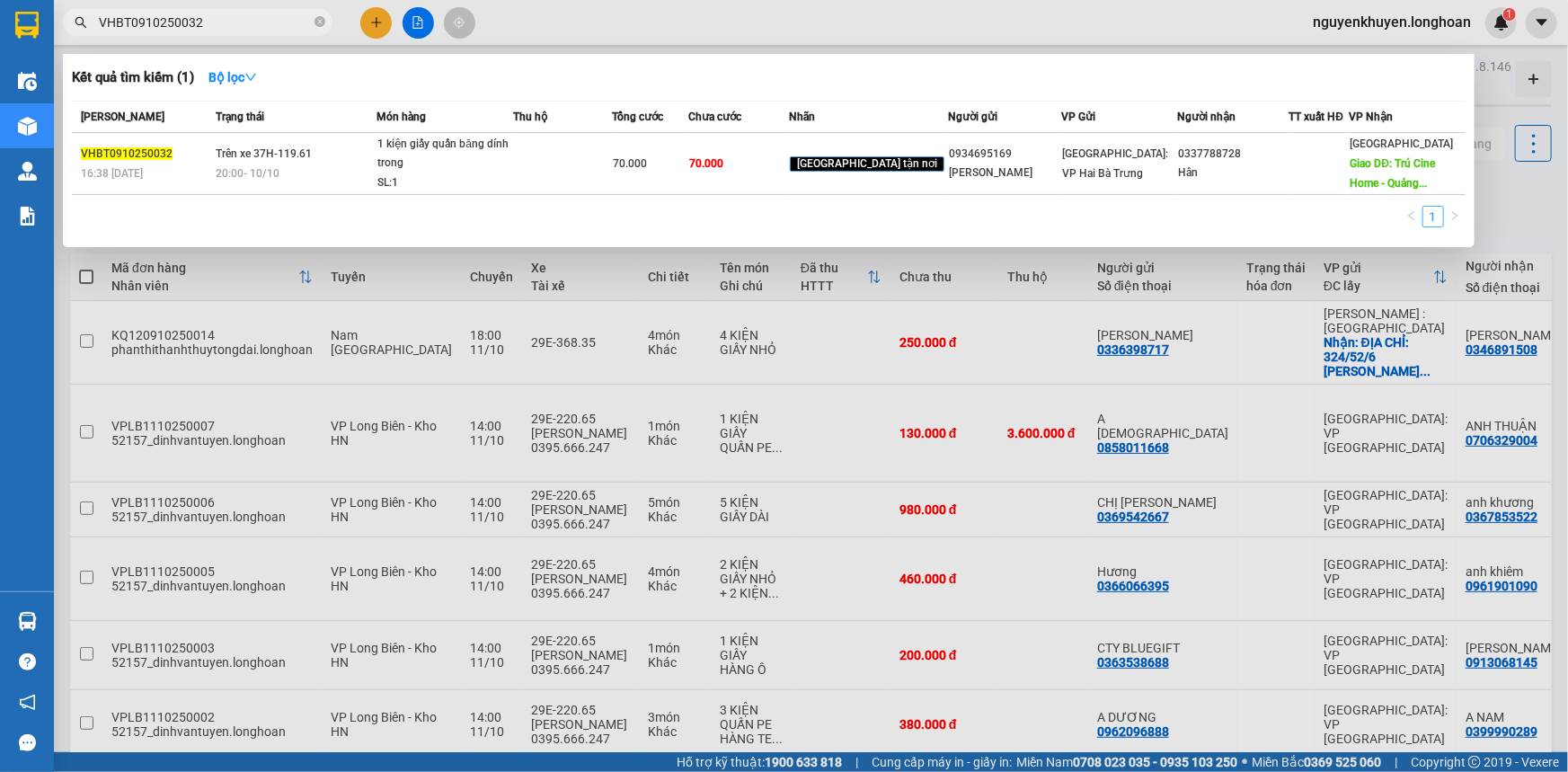
click at [1437, 219] on link "1" at bounding box center [1433, 217] width 20 height 20
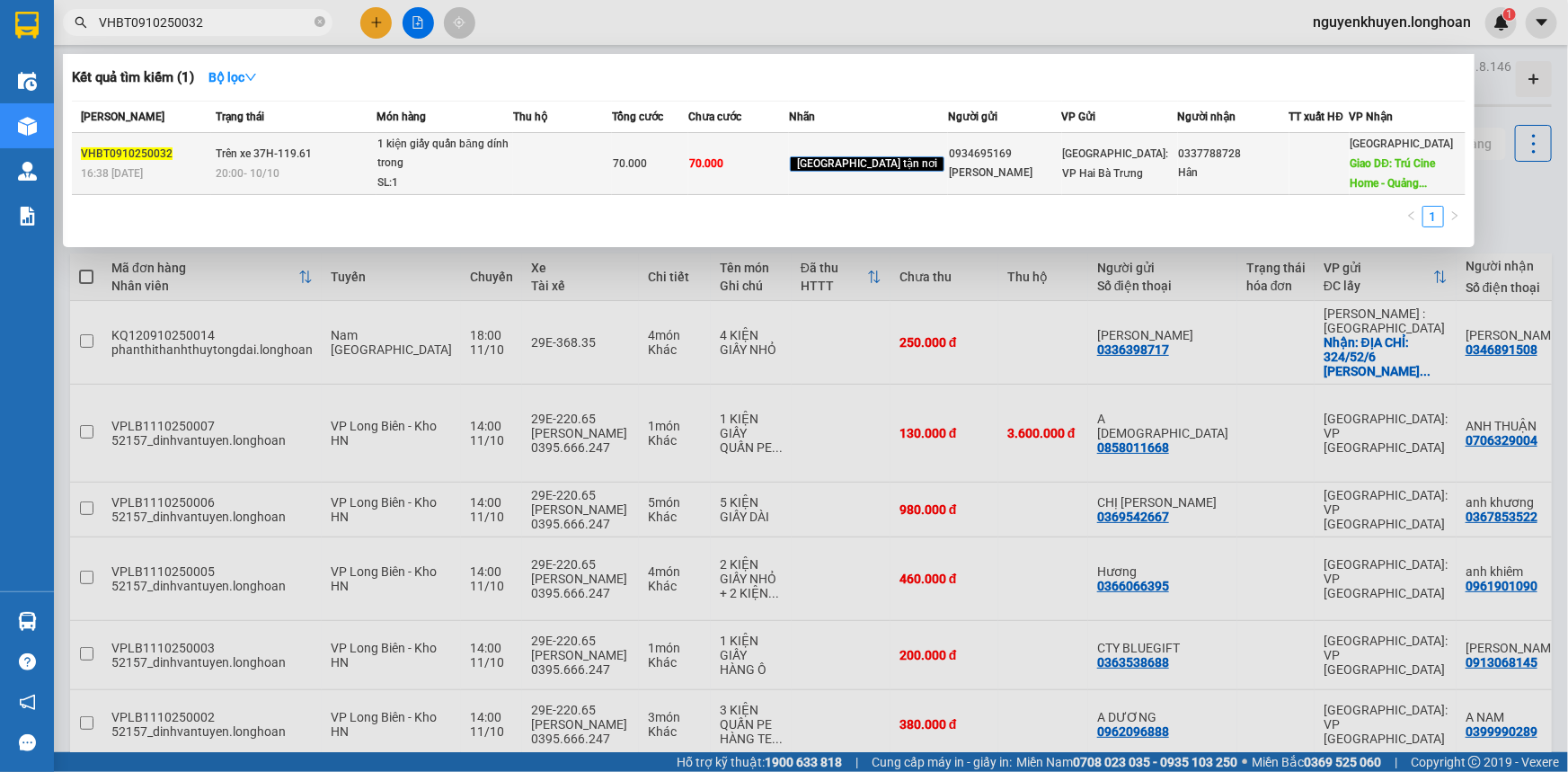
click at [1404, 169] on span "Giao DĐ: Trú Cine Home - Quảng..." at bounding box center [1392, 173] width 85 height 32
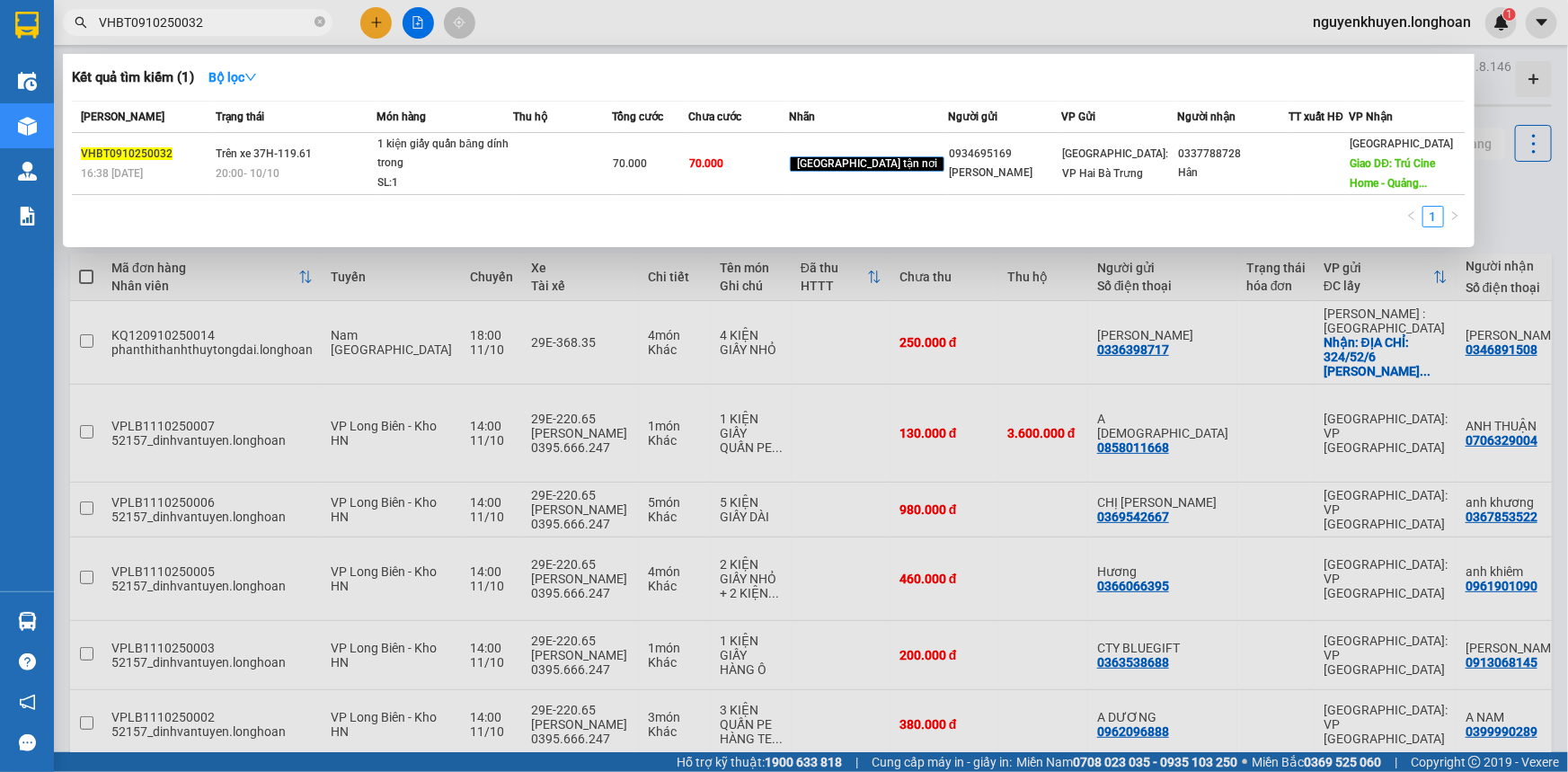
click at [1384, 117] on span "VP Nhận" at bounding box center [1371, 116] width 44 height 13
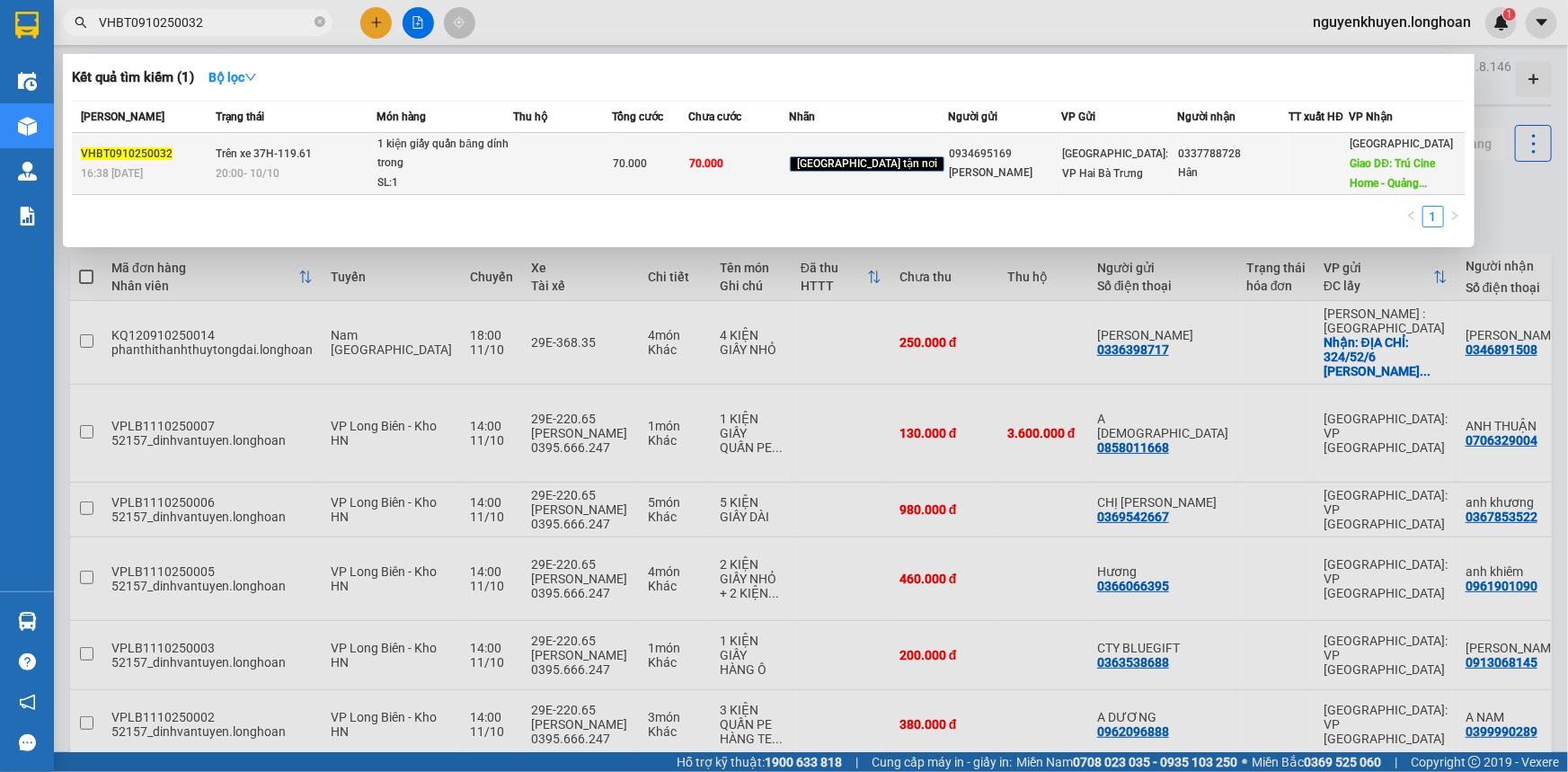
click at [1383, 152] on div "Quảng Ngãi Giao DĐ: Trú Cine Home - [GEOGRAPHIC_DATA]..." at bounding box center [1407, 163] width 114 height 59
click at [1359, 153] on div "Quảng Ngãi Giao DĐ: Trú Cine Home - [GEOGRAPHIC_DATA]..." at bounding box center [1407, 163] width 114 height 59
click at [1359, 168] on span "Giao DĐ: Trú Cine Home - Quảng..." at bounding box center [1392, 173] width 85 height 32
click at [1423, 180] on span "Giao DĐ: Trú Cine Home - Quảng..." at bounding box center [1392, 173] width 85 height 32
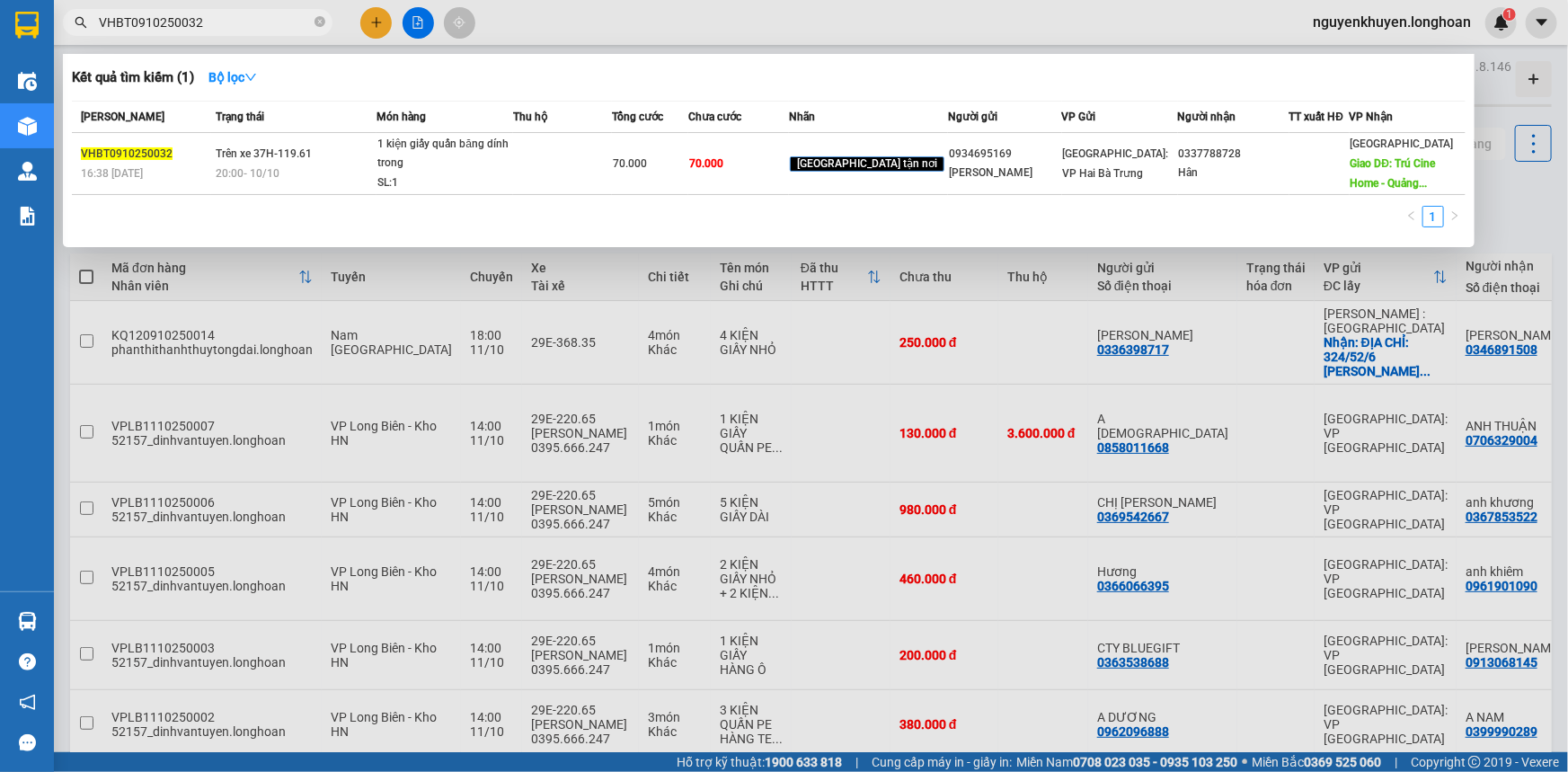
click at [1508, 190] on div at bounding box center [784, 386] width 1568 height 772
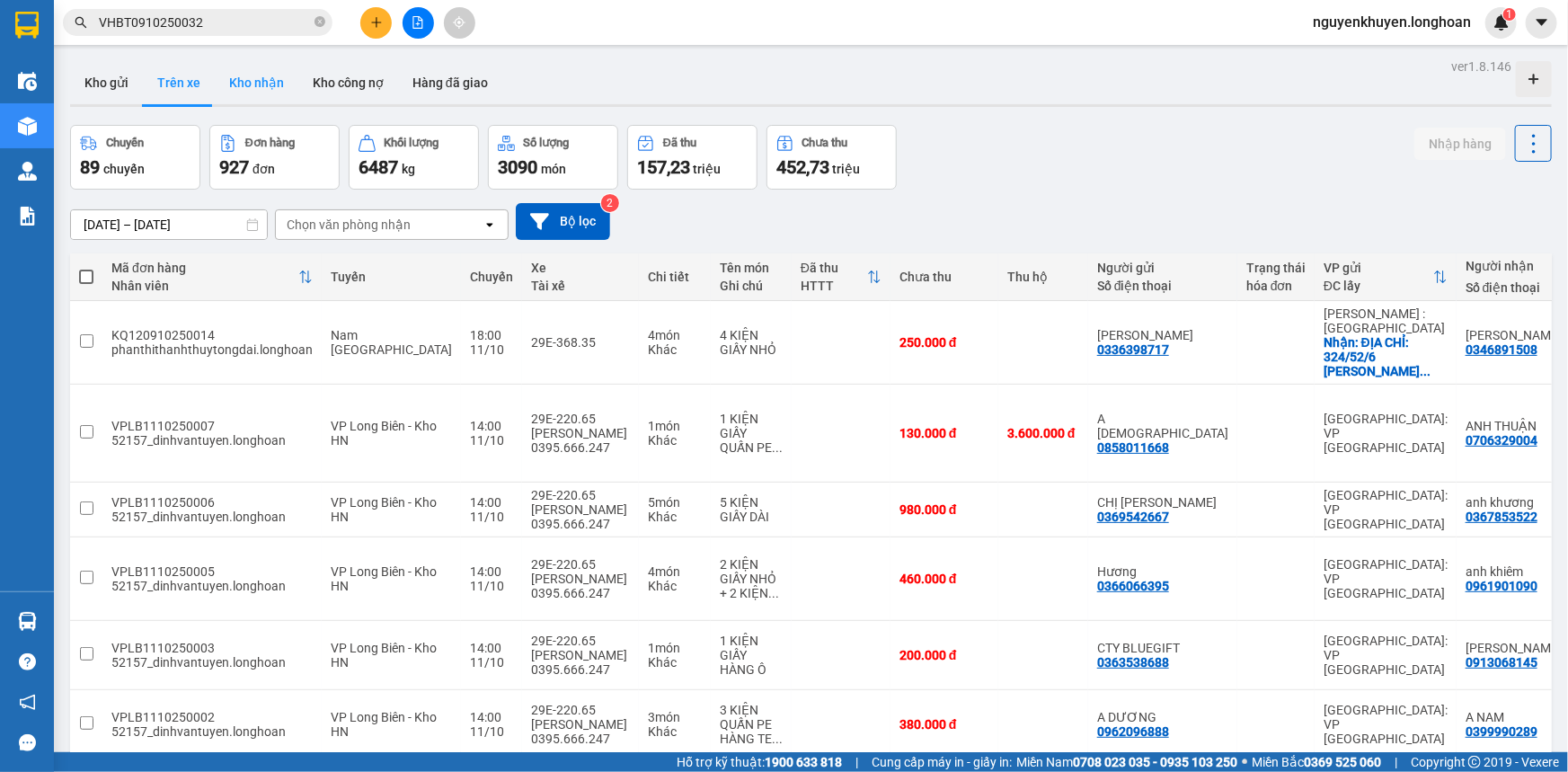
click at [270, 83] on button "Kho nhận" at bounding box center [257, 82] width 84 height 43
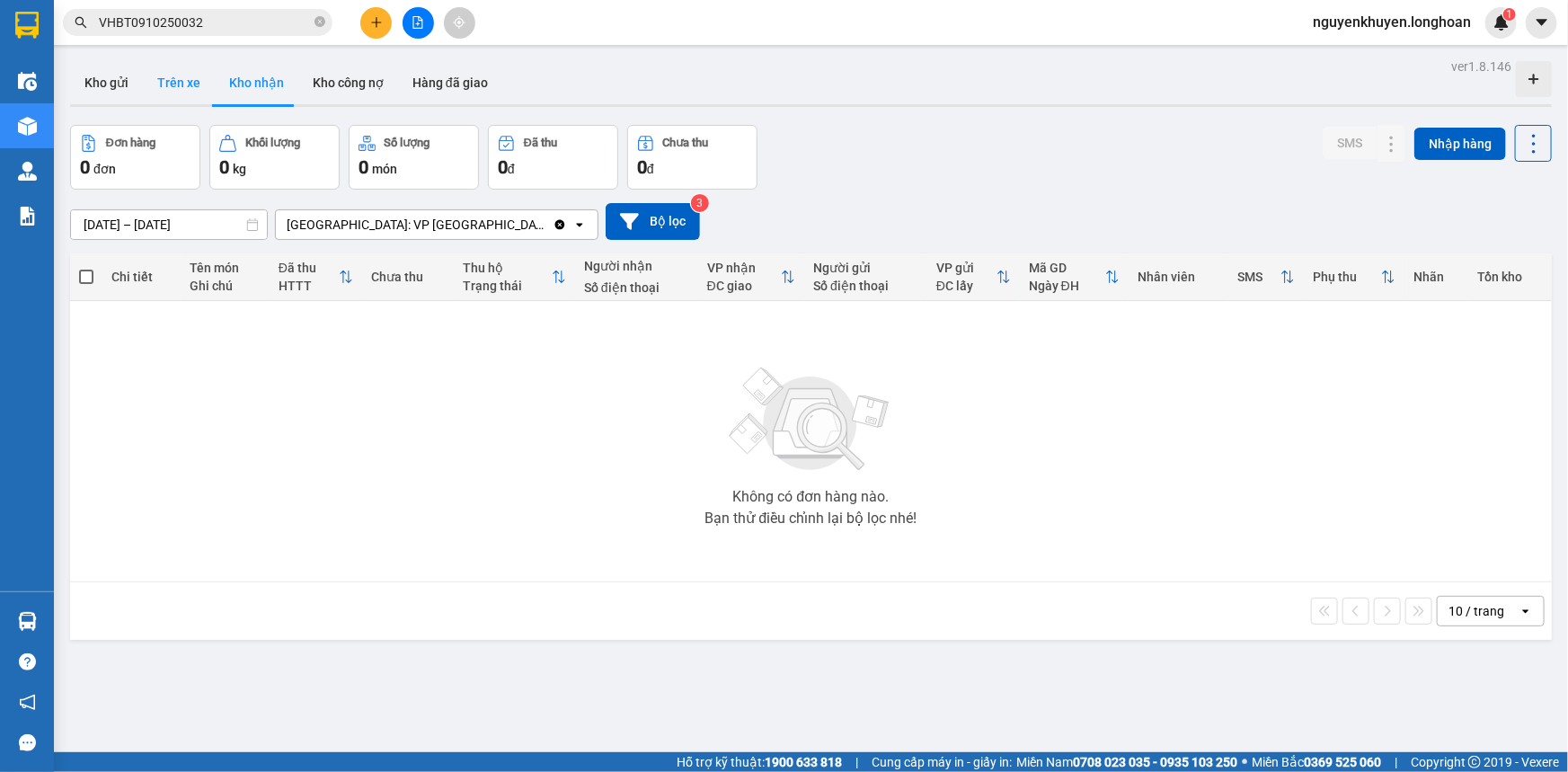
click at [185, 81] on button "Trên xe" at bounding box center [179, 82] width 72 height 43
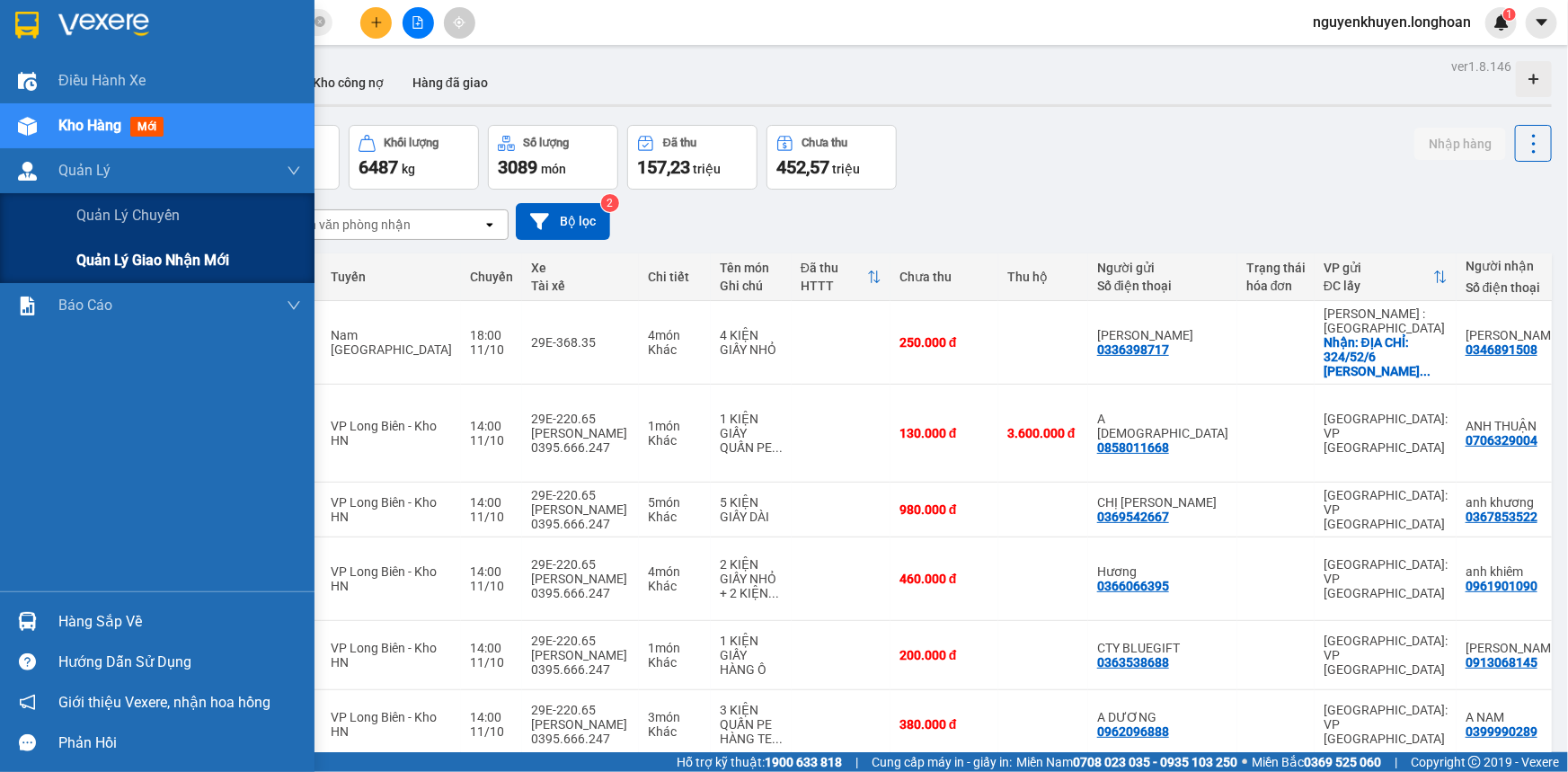
click at [111, 269] on span "Quản lý giao nhận mới" at bounding box center [152, 260] width 153 height 22
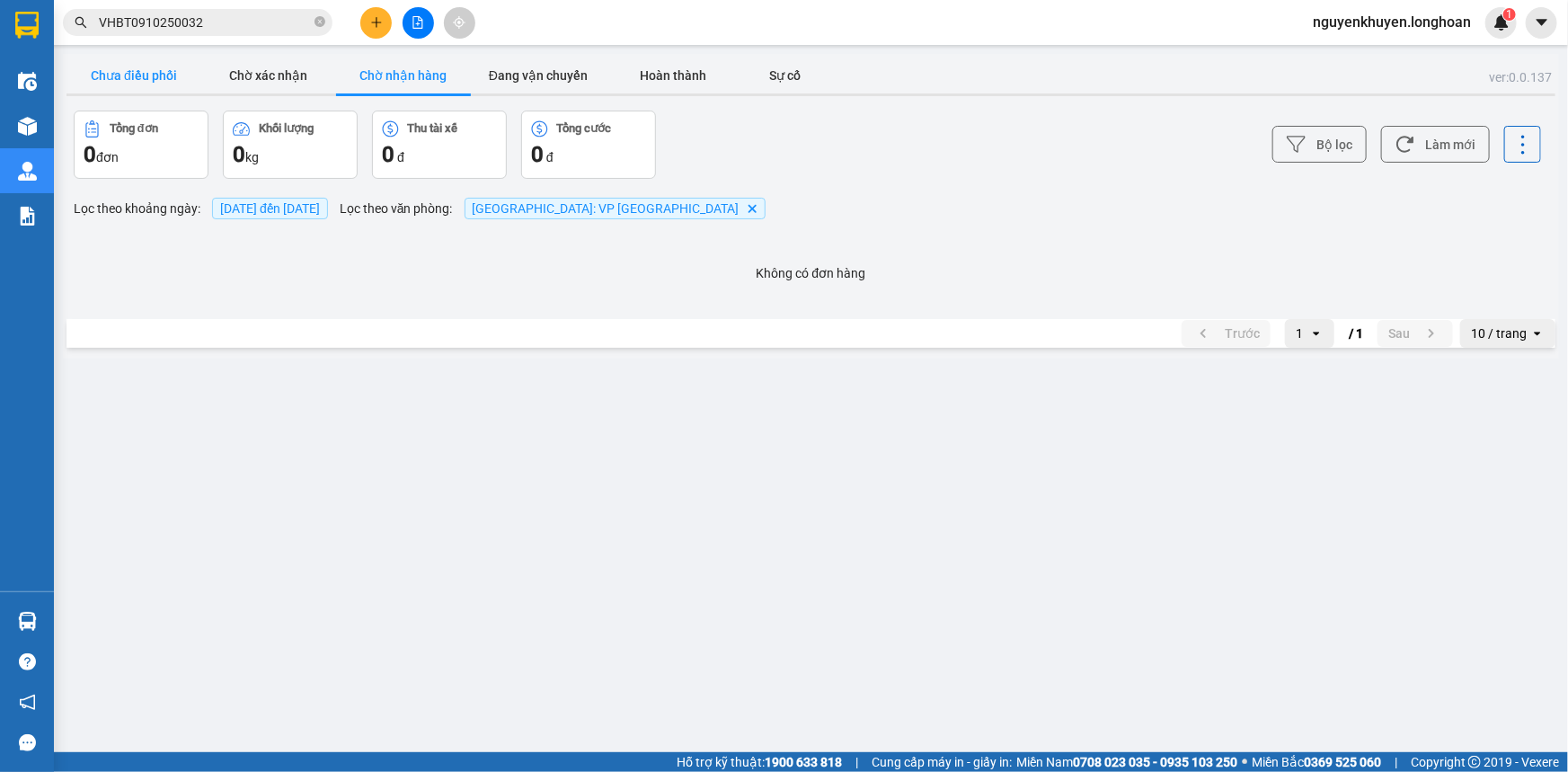
click at [125, 80] on button "Chưa điều phối" at bounding box center [133, 75] width 135 height 36
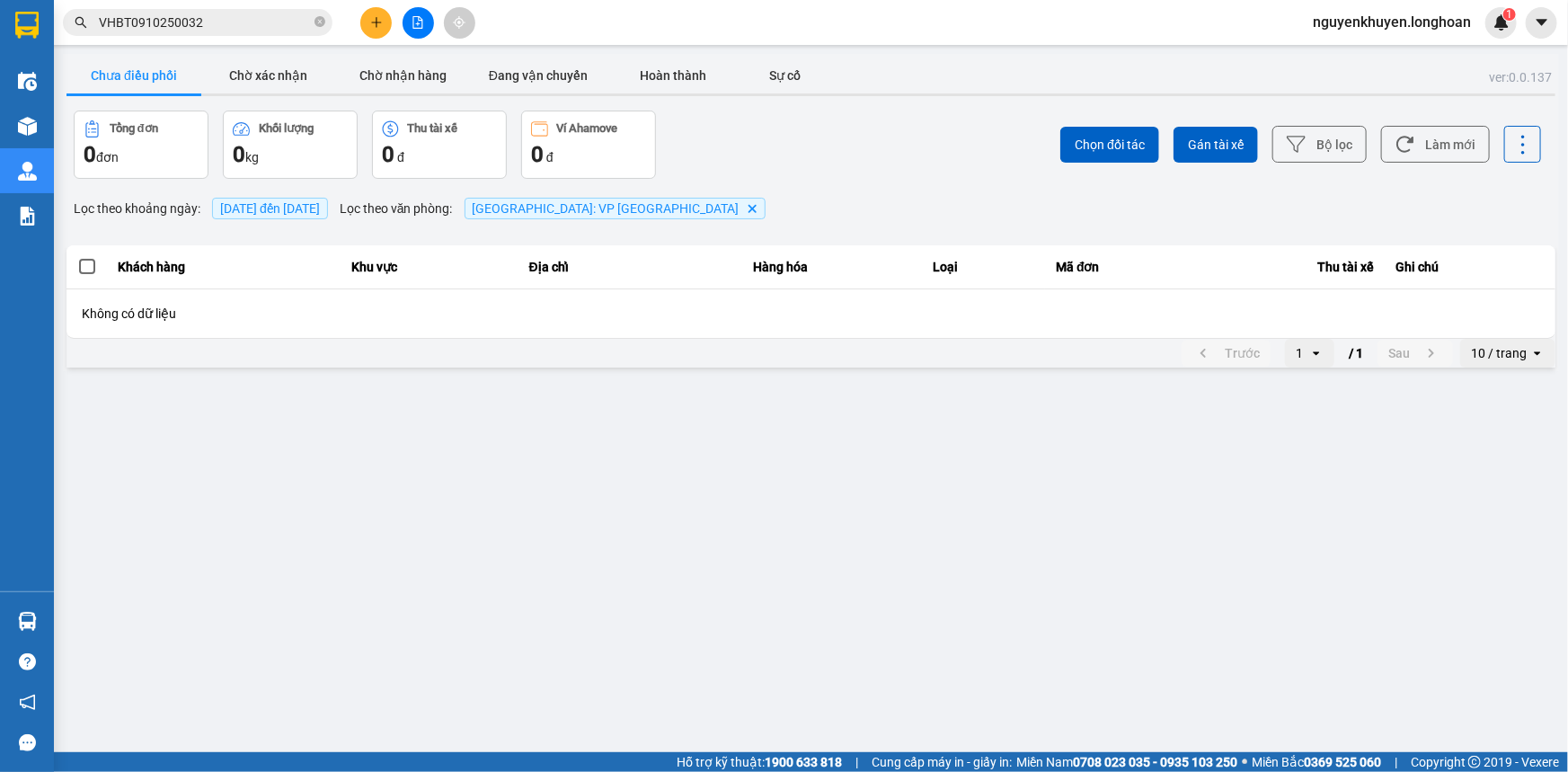
click at [313, 210] on span "[DATE] đến [DATE]" at bounding box center [270, 208] width 100 height 14
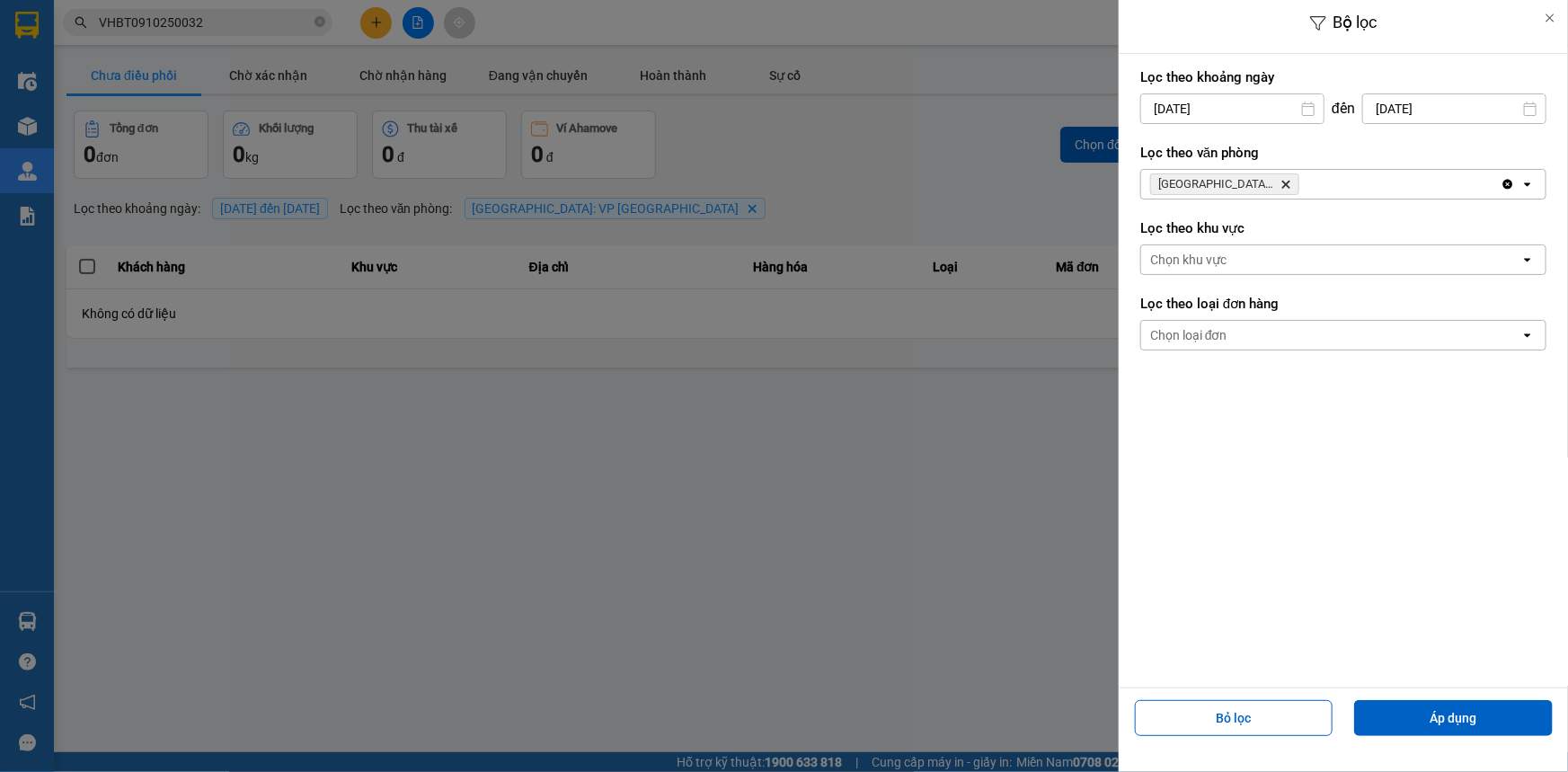
click at [656, 444] on div at bounding box center [784, 386] width 1568 height 772
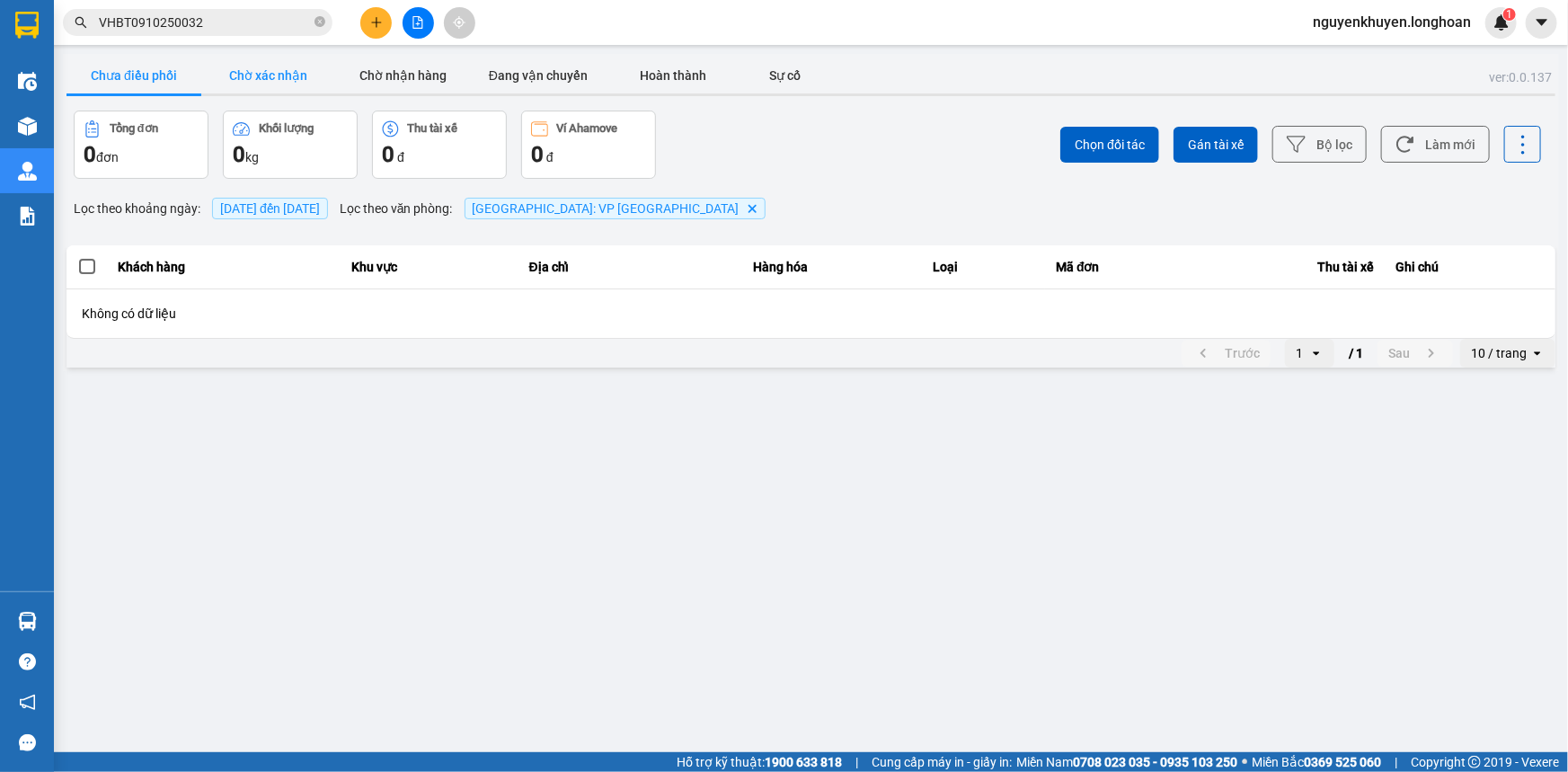
click at [282, 76] on button "Chờ xác nhận" at bounding box center [268, 75] width 135 height 36
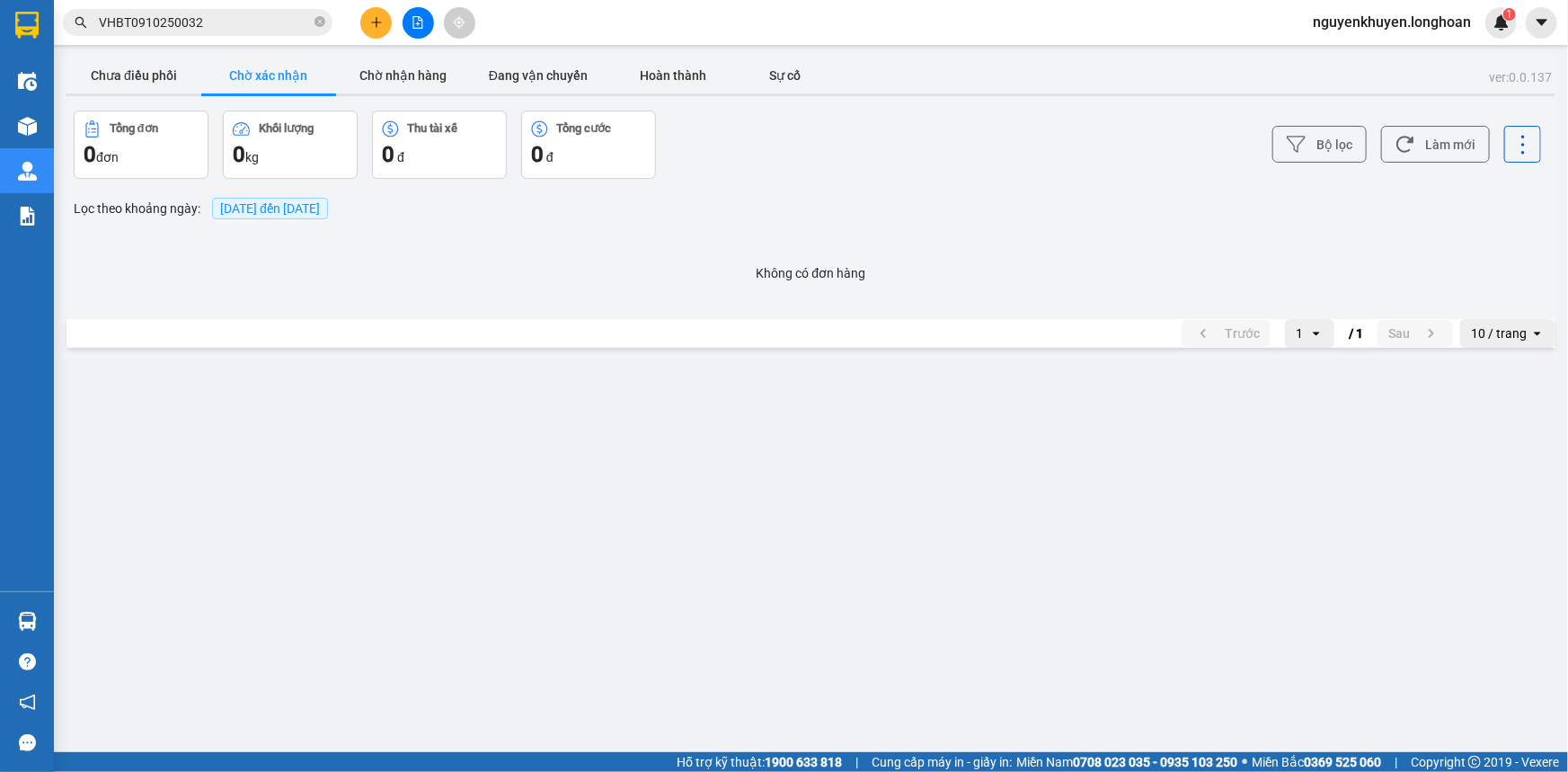
click at [313, 212] on span "[DATE] đến [DATE]" at bounding box center [270, 208] width 100 height 14
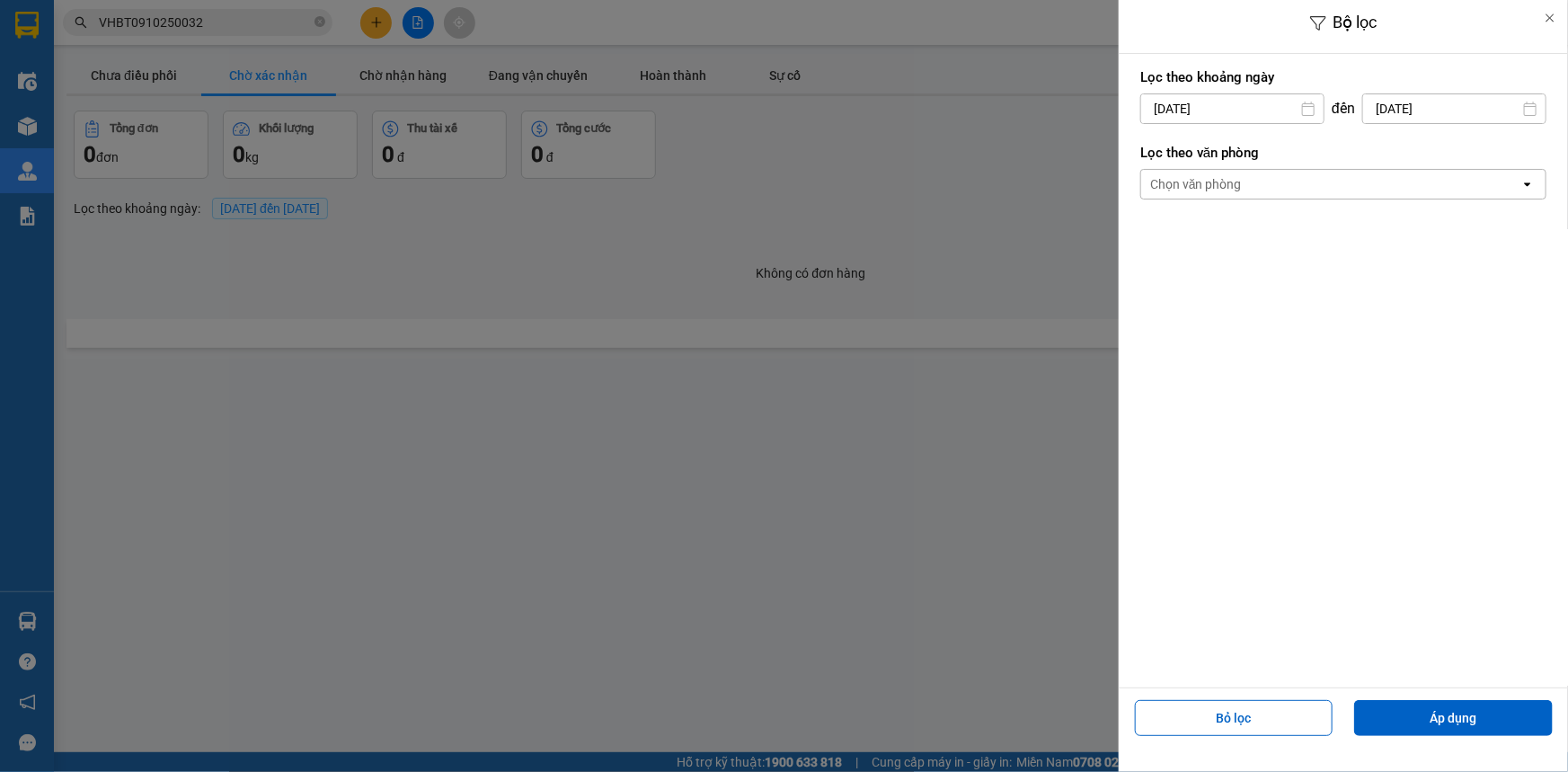
click at [1247, 187] on div "Chọn văn phòng" at bounding box center [1330, 184] width 379 height 29
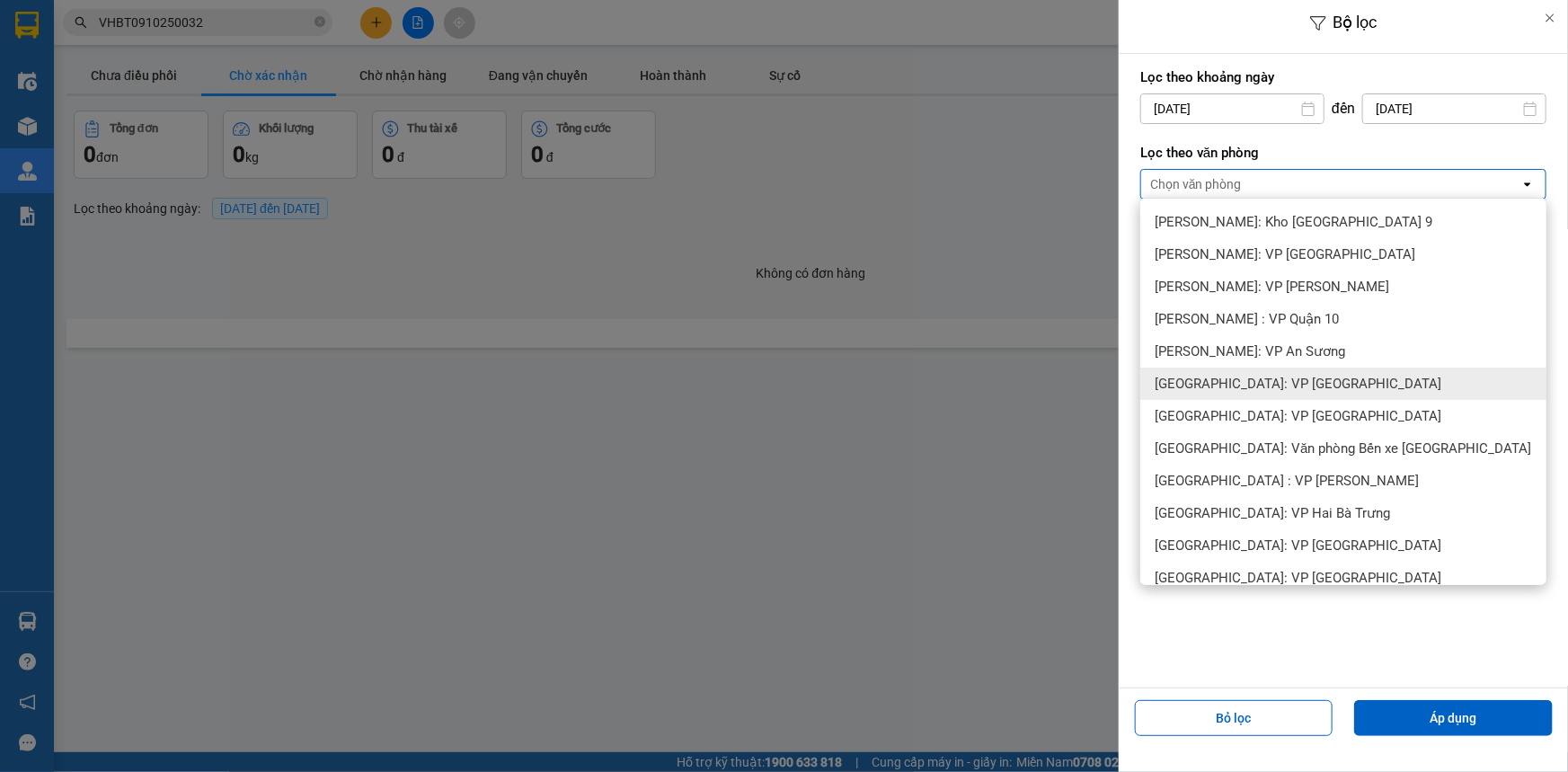
click at [1291, 383] on span "[GEOGRAPHIC_DATA]: VP [GEOGRAPHIC_DATA]" at bounding box center [1297, 384] width 287 height 18
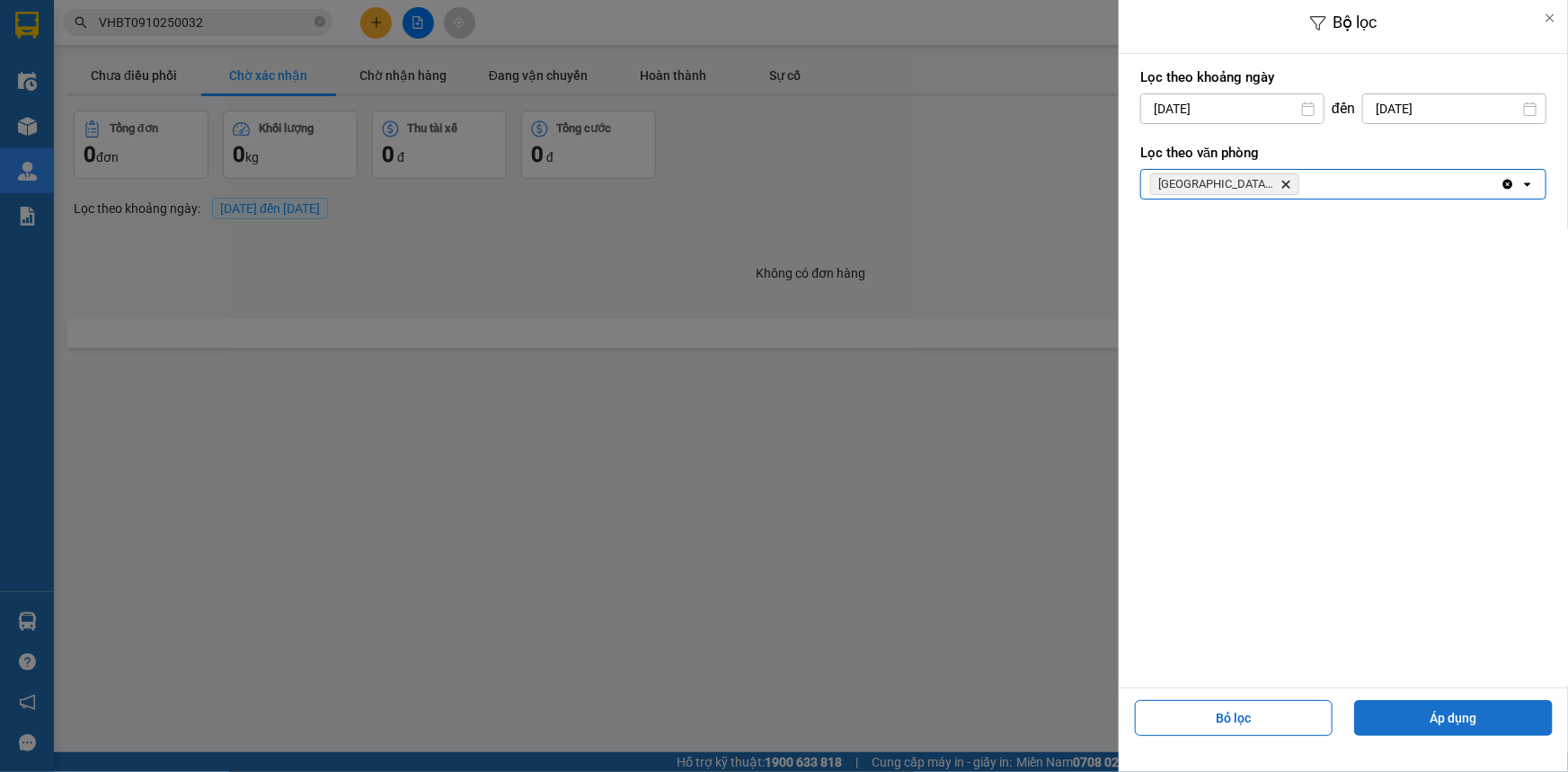
click at [1420, 724] on button "Áp dụng" at bounding box center [1453, 718] width 199 height 36
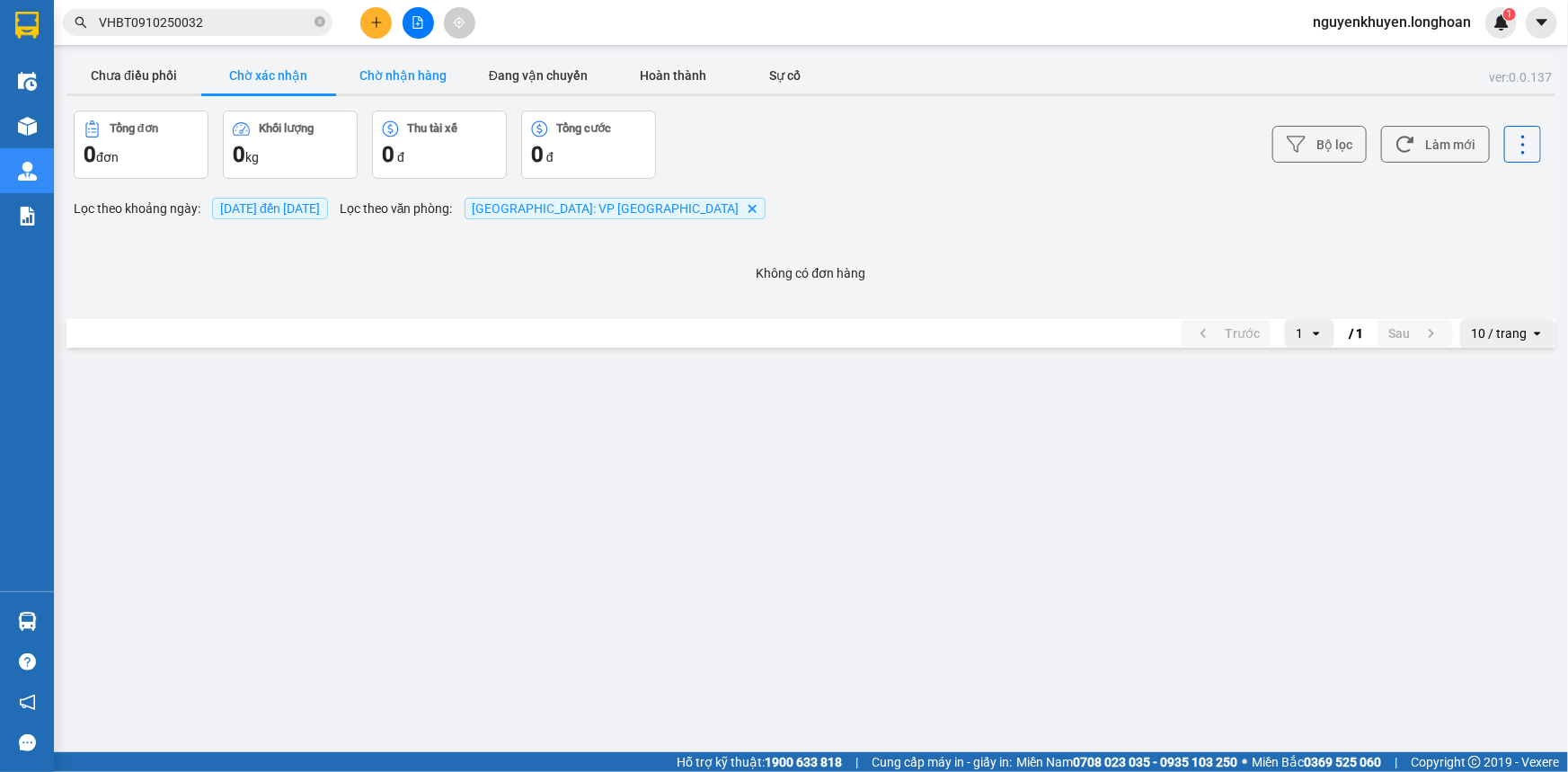
click at [416, 81] on button "Chờ nhận hàng" at bounding box center [403, 75] width 135 height 36
click at [387, 72] on button "Chờ nhận hàng" at bounding box center [403, 75] width 135 height 36
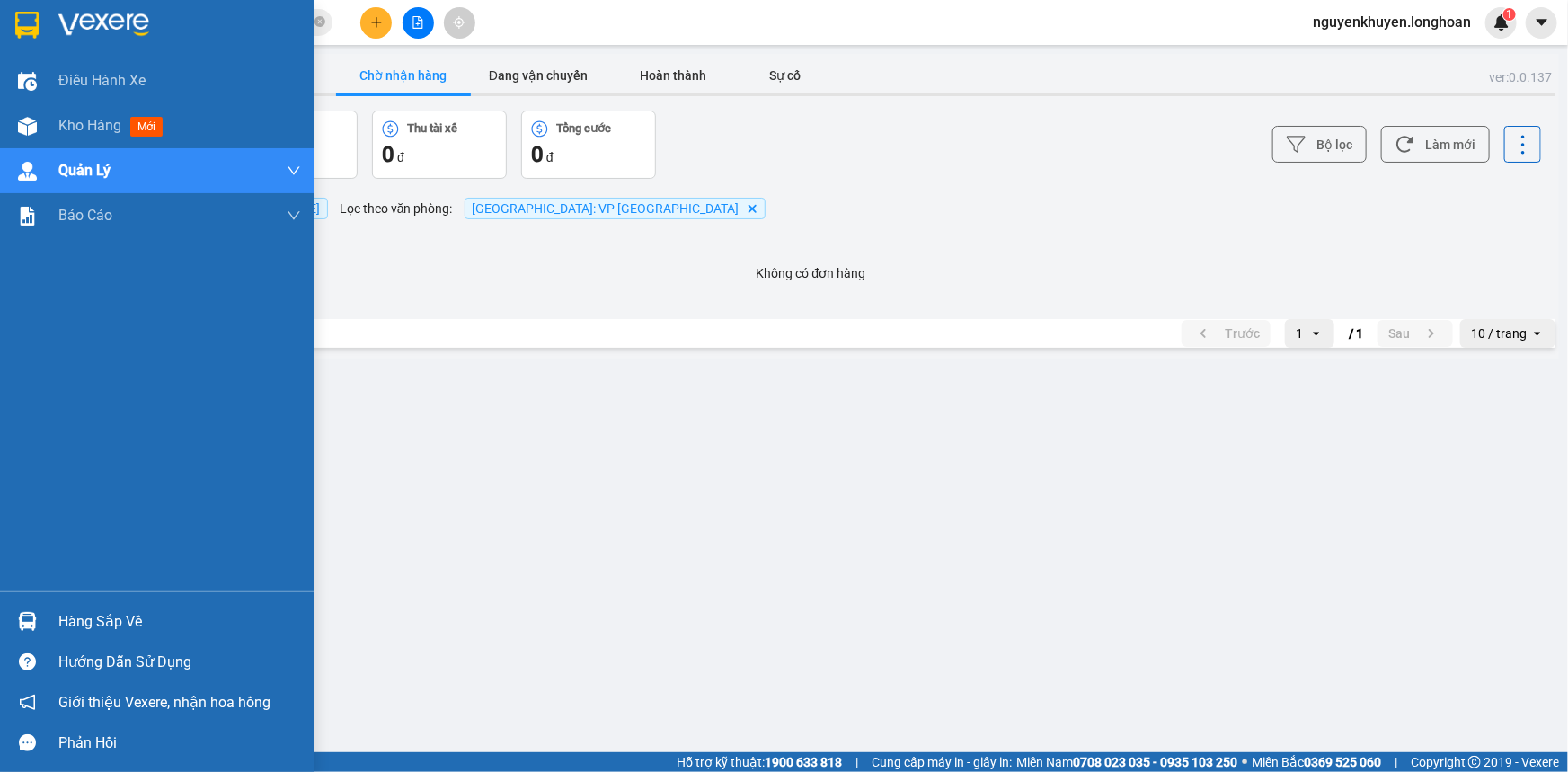
click at [82, 624] on div "Hàng sắp về" at bounding box center [179, 621] width 243 height 27
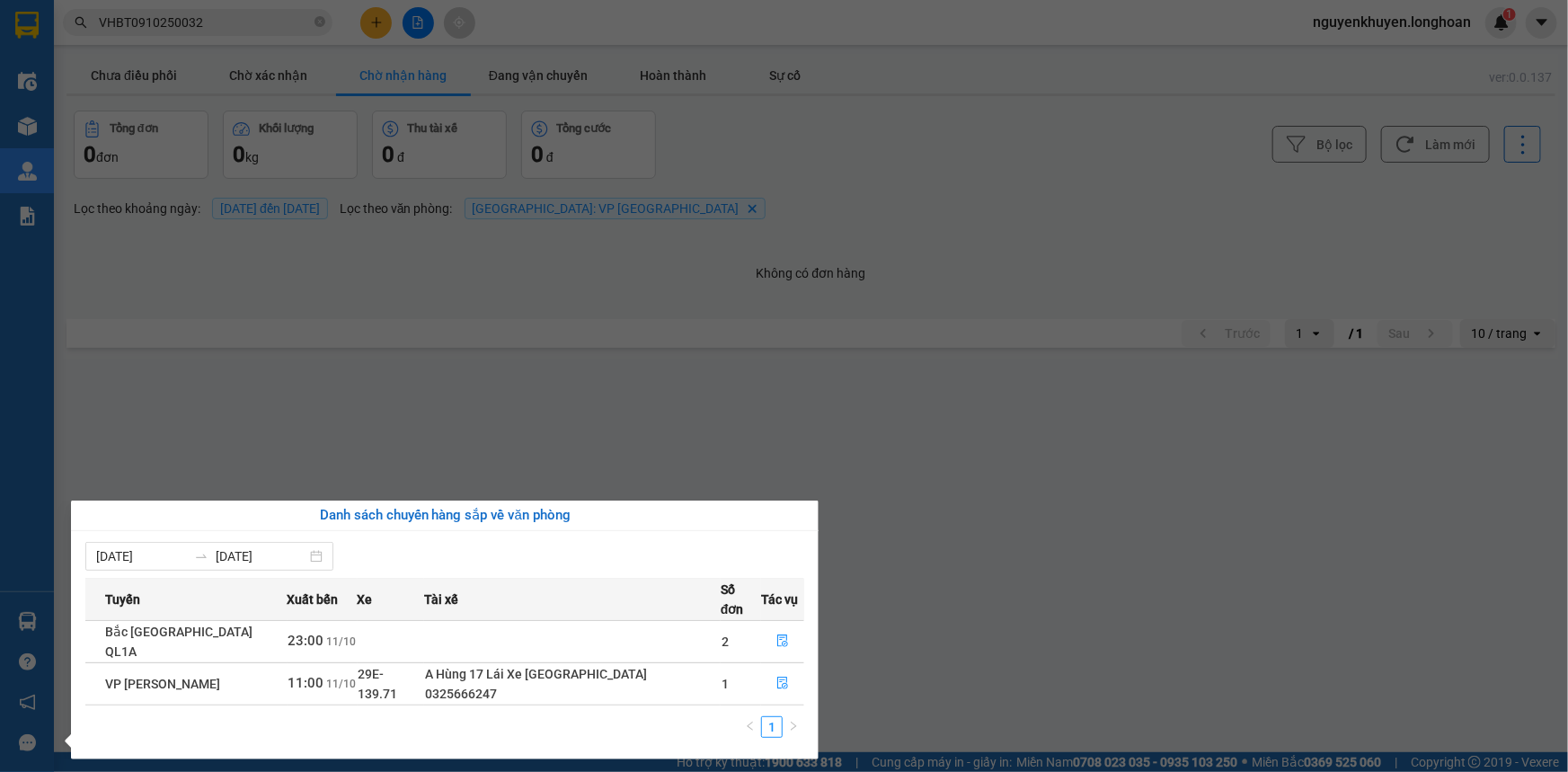
click at [730, 459] on section "Kết quả tìm kiếm ( 1 ) Bộ lọc Mã ĐH Trạng thái Món hàng Thu hộ Tổng cước Chưa c…" at bounding box center [784, 386] width 1568 height 772
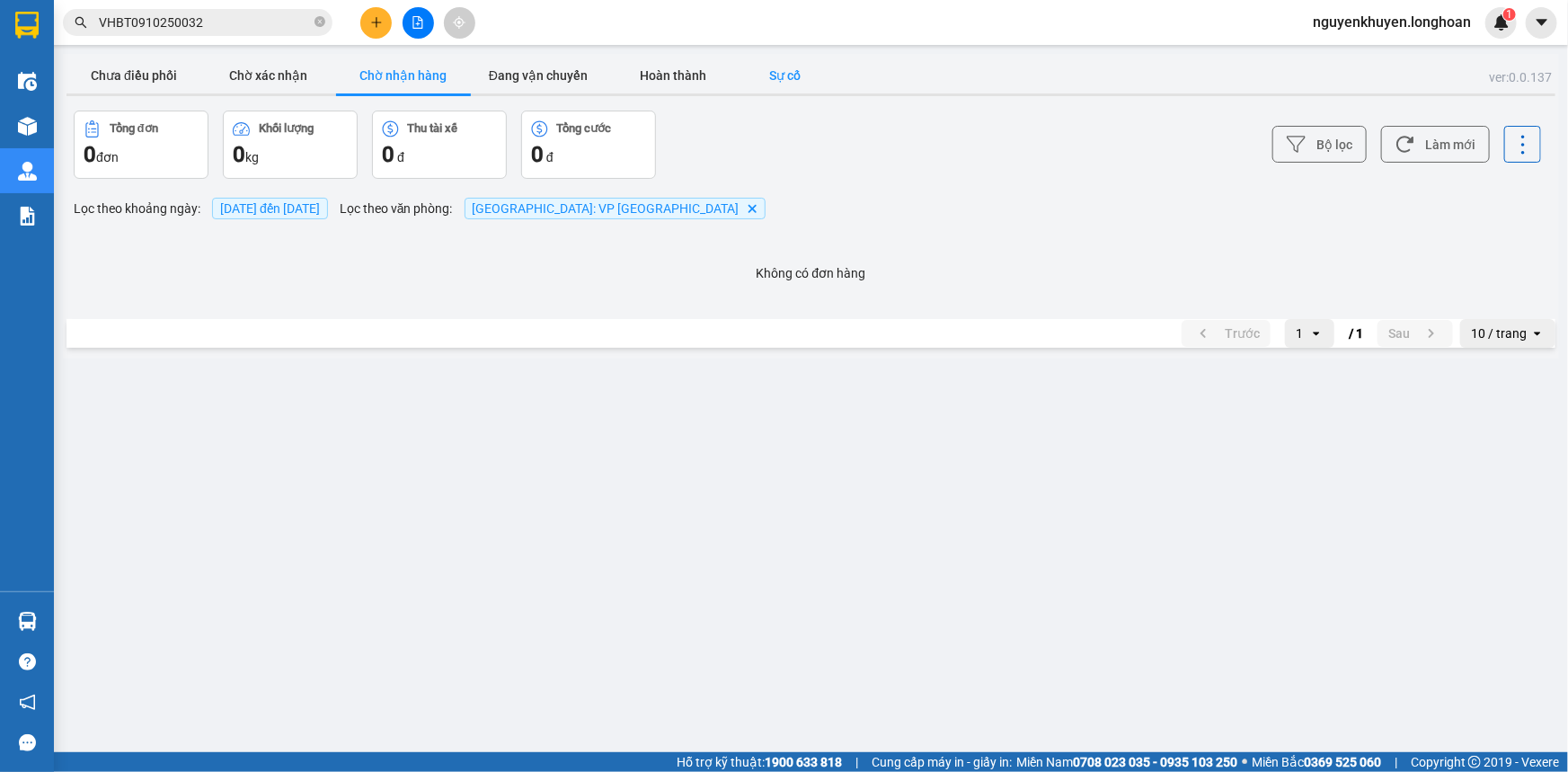
click at [773, 78] on button "Sự cố" at bounding box center [785, 75] width 90 height 36
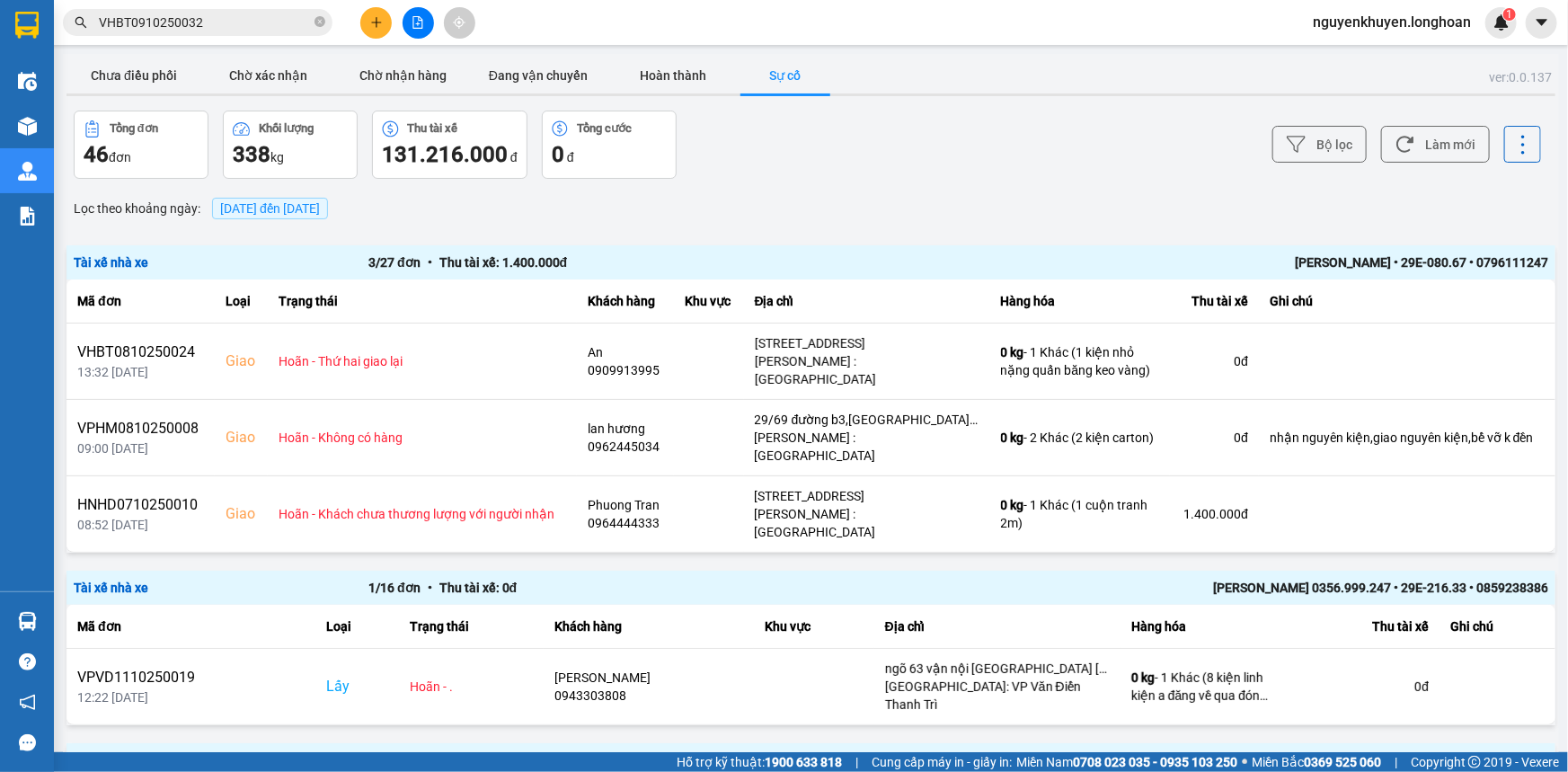
click at [311, 206] on span "[DATE] đến [DATE]" at bounding box center [270, 208] width 100 height 14
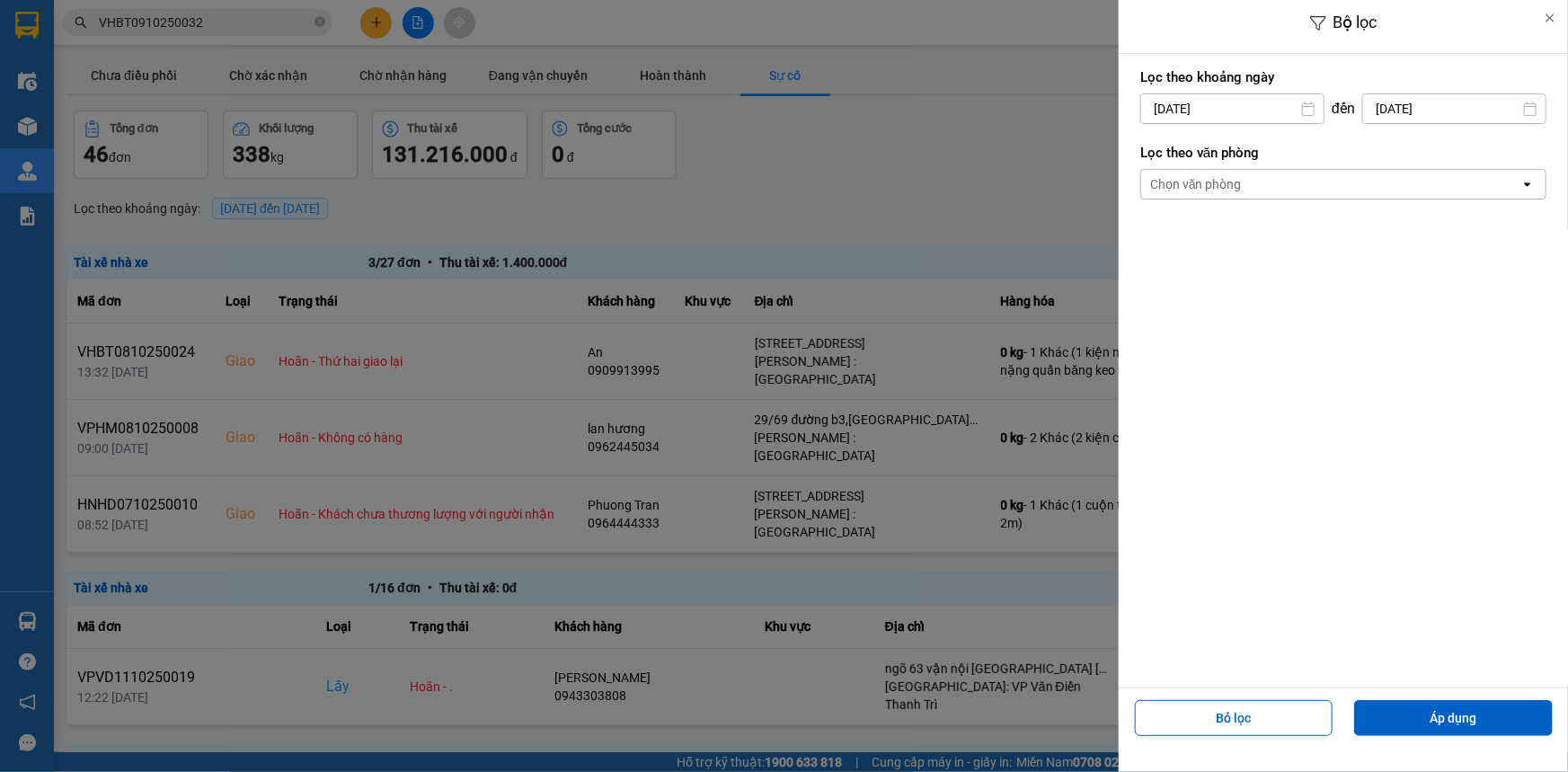
click at [1353, 181] on div "Chọn văn phòng" at bounding box center [1330, 184] width 379 height 29
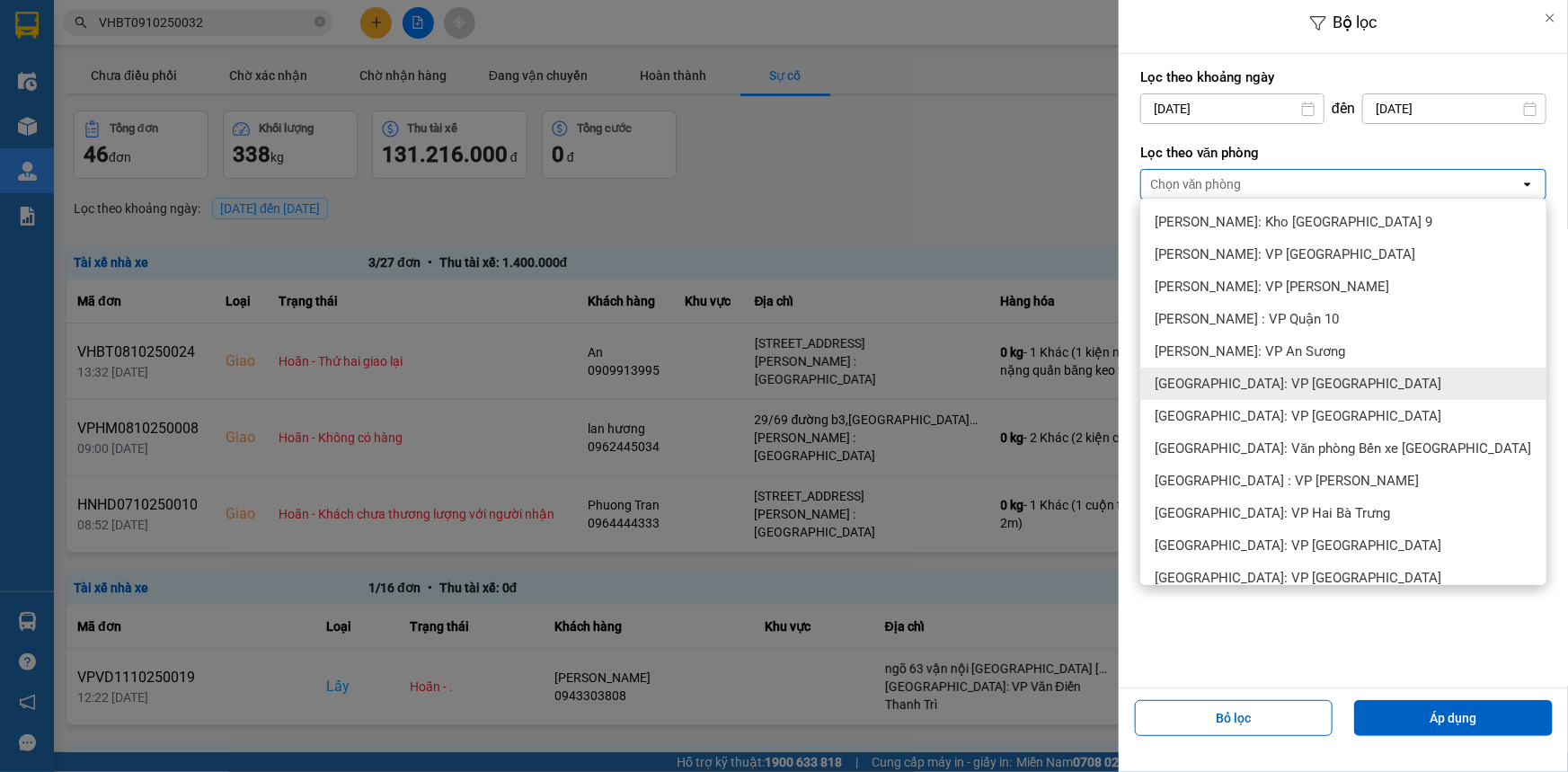
click at [1321, 377] on span "[GEOGRAPHIC_DATA]: VP [GEOGRAPHIC_DATA]" at bounding box center [1297, 384] width 287 height 18
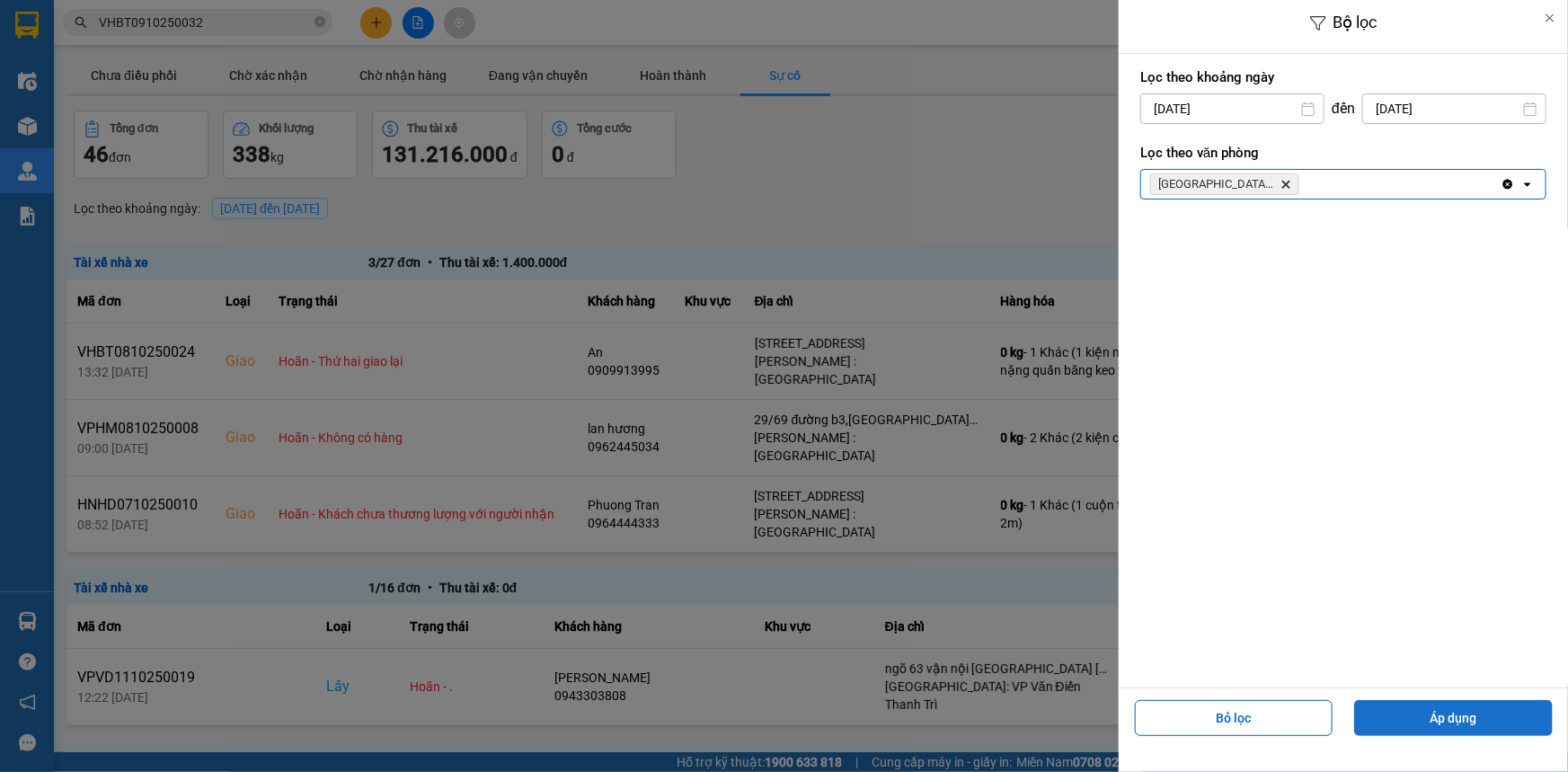
click at [1439, 711] on button "Áp dụng" at bounding box center [1453, 718] width 199 height 36
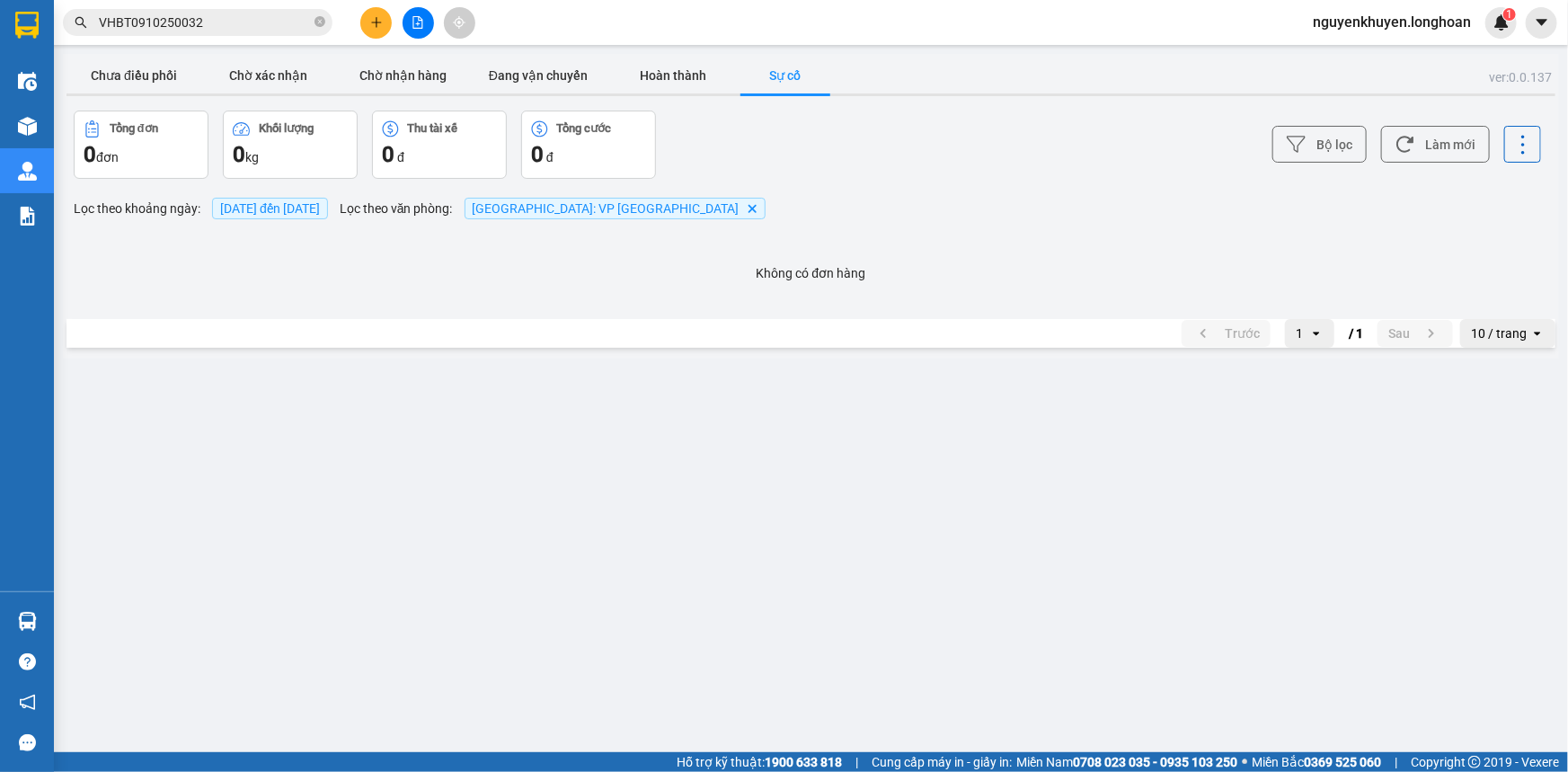
click at [294, 212] on span "[DATE] đến [DATE]" at bounding box center [270, 208] width 100 height 14
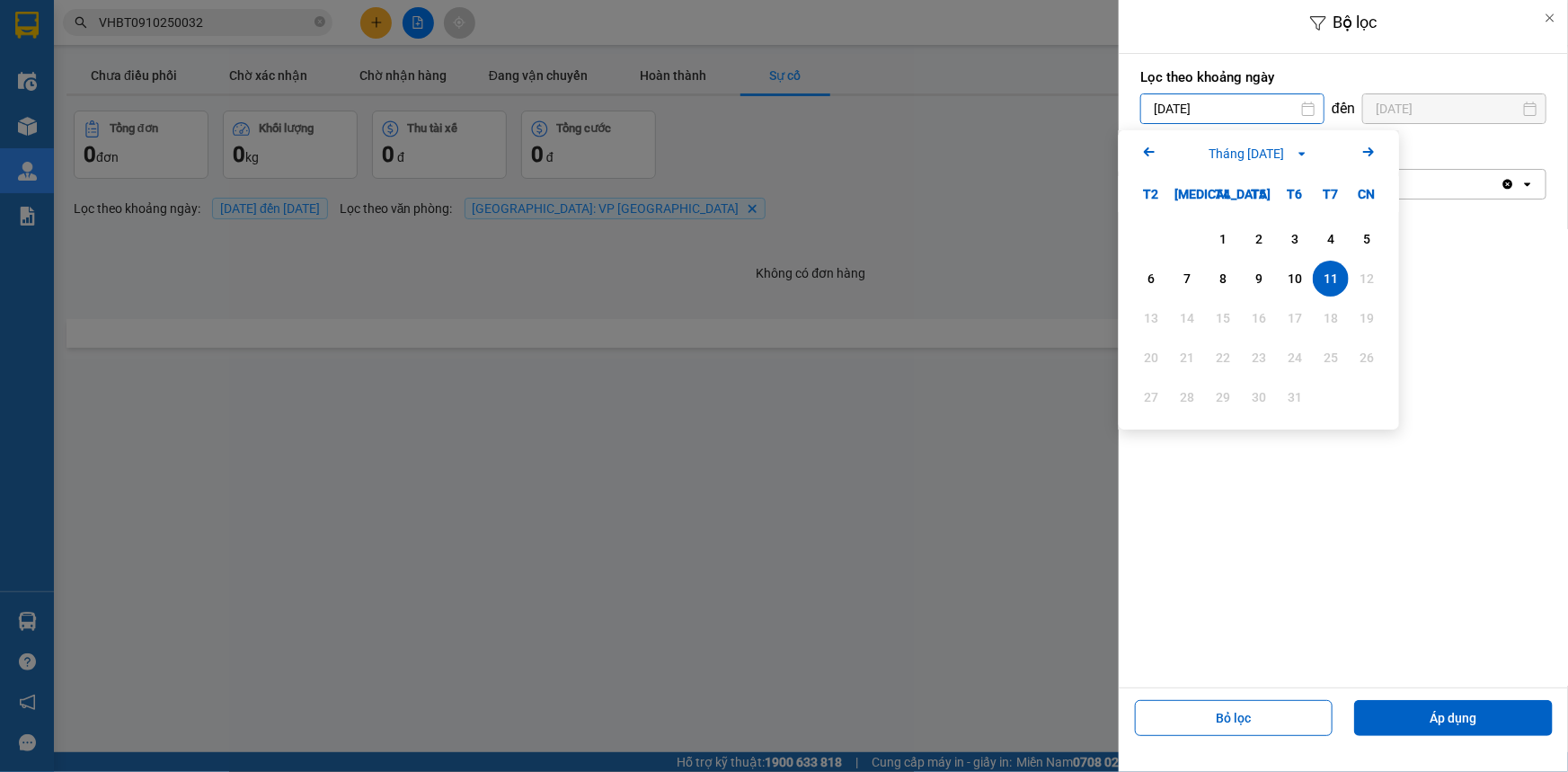
click at [1249, 112] on input "[DATE]" at bounding box center [1232, 108] width 182 height 29
click at [1288, 277] on div "10" at bounding box center [1294, 279] width 25 height 22
type input "[DATE]"
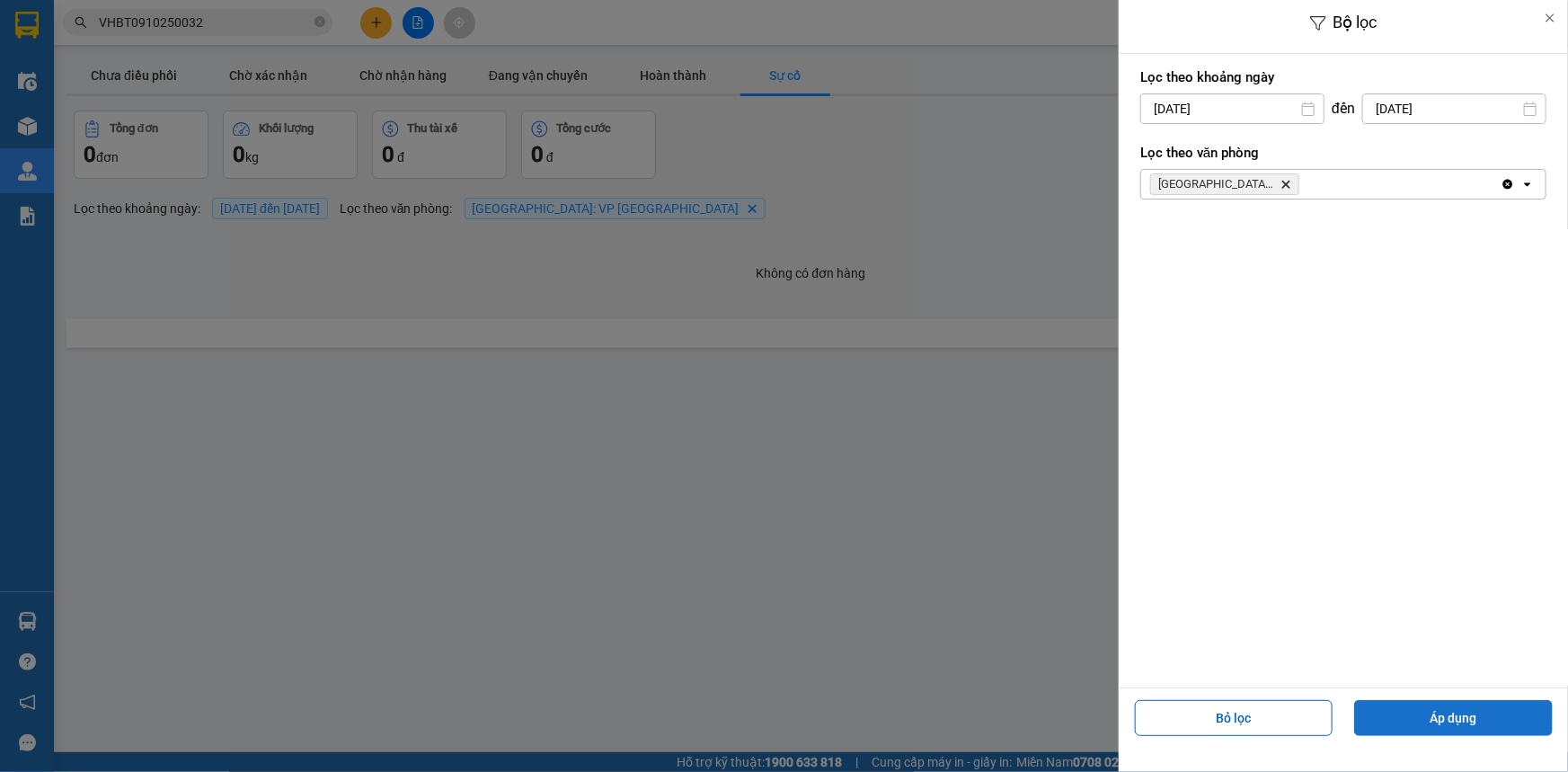
click at [1410, 713] on button "Áp dụng" at bounding box center [1453, 718] width 199 height 36
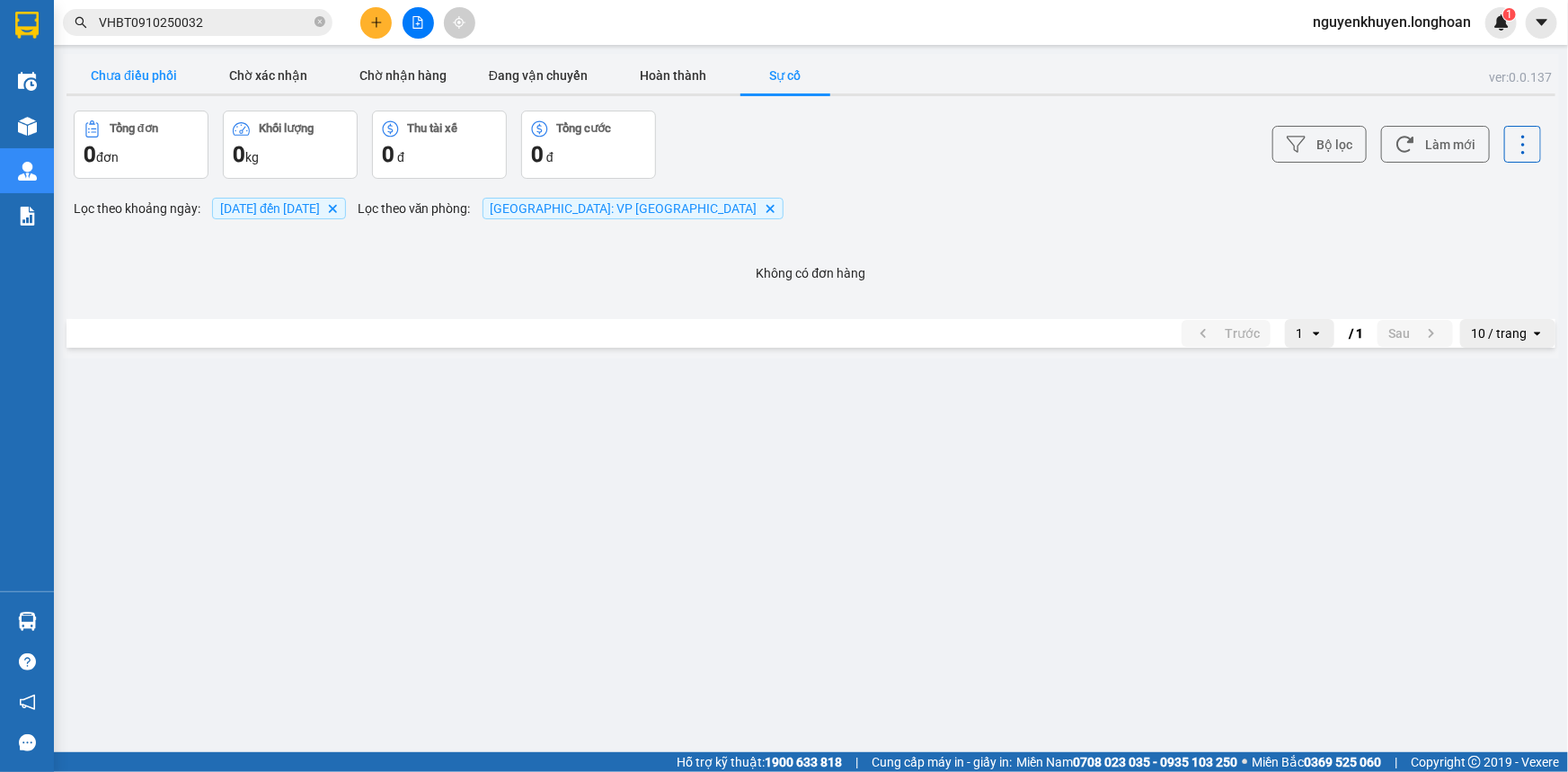
click at [128, 79] on button "Chưa điều phối" at bounding box center [133, 75] width 135 height 36
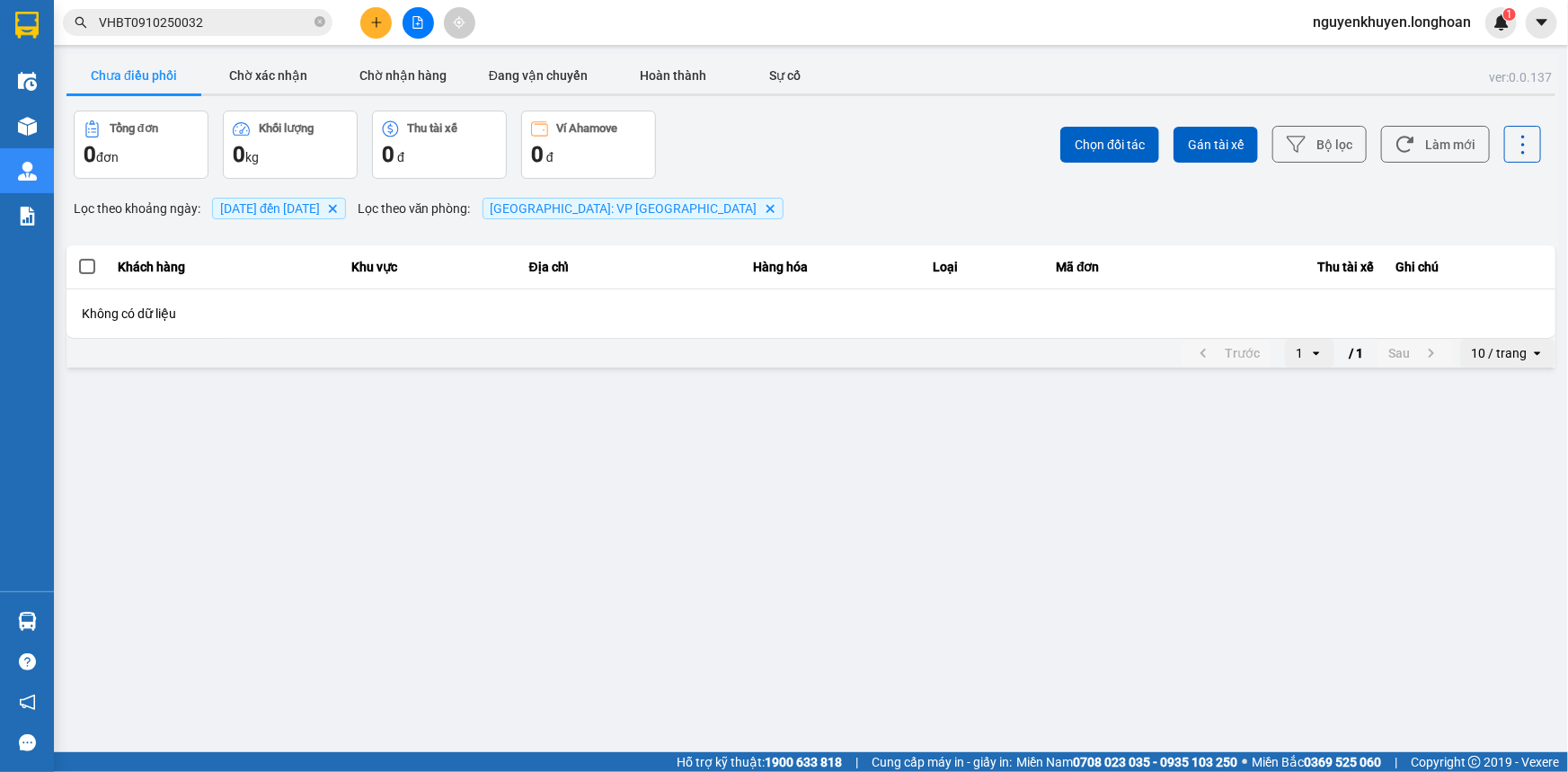
click at [678, 211] on span "[GEOGRAPHIC_DATA]: VP [GEOGRAPHIC_DATA]" at bounding box center [623, 208] width 267 height 14
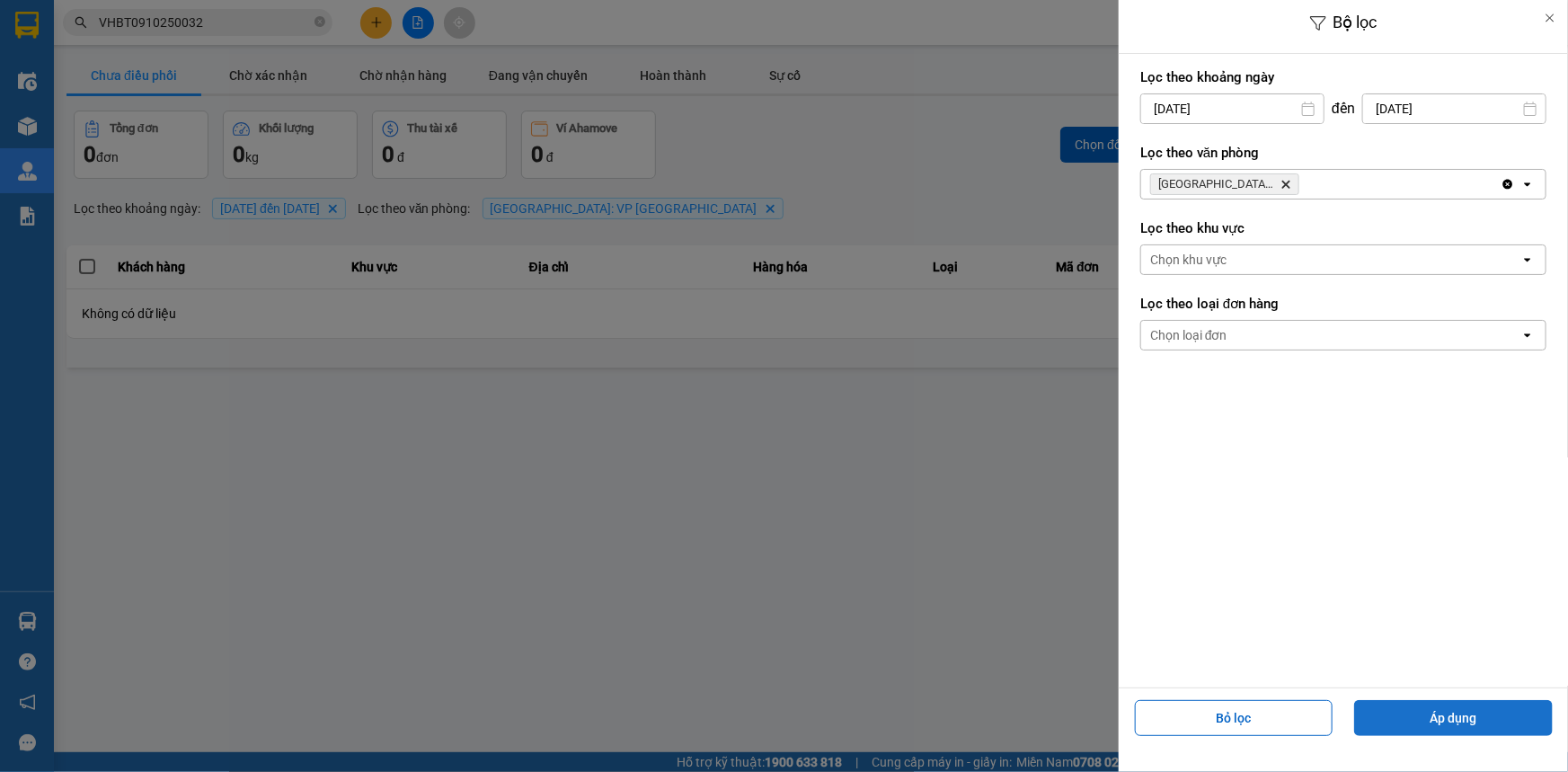
click at [1442, 720] on button "Áp dụng" at bounding box center [1453, 718] width 199 height 36
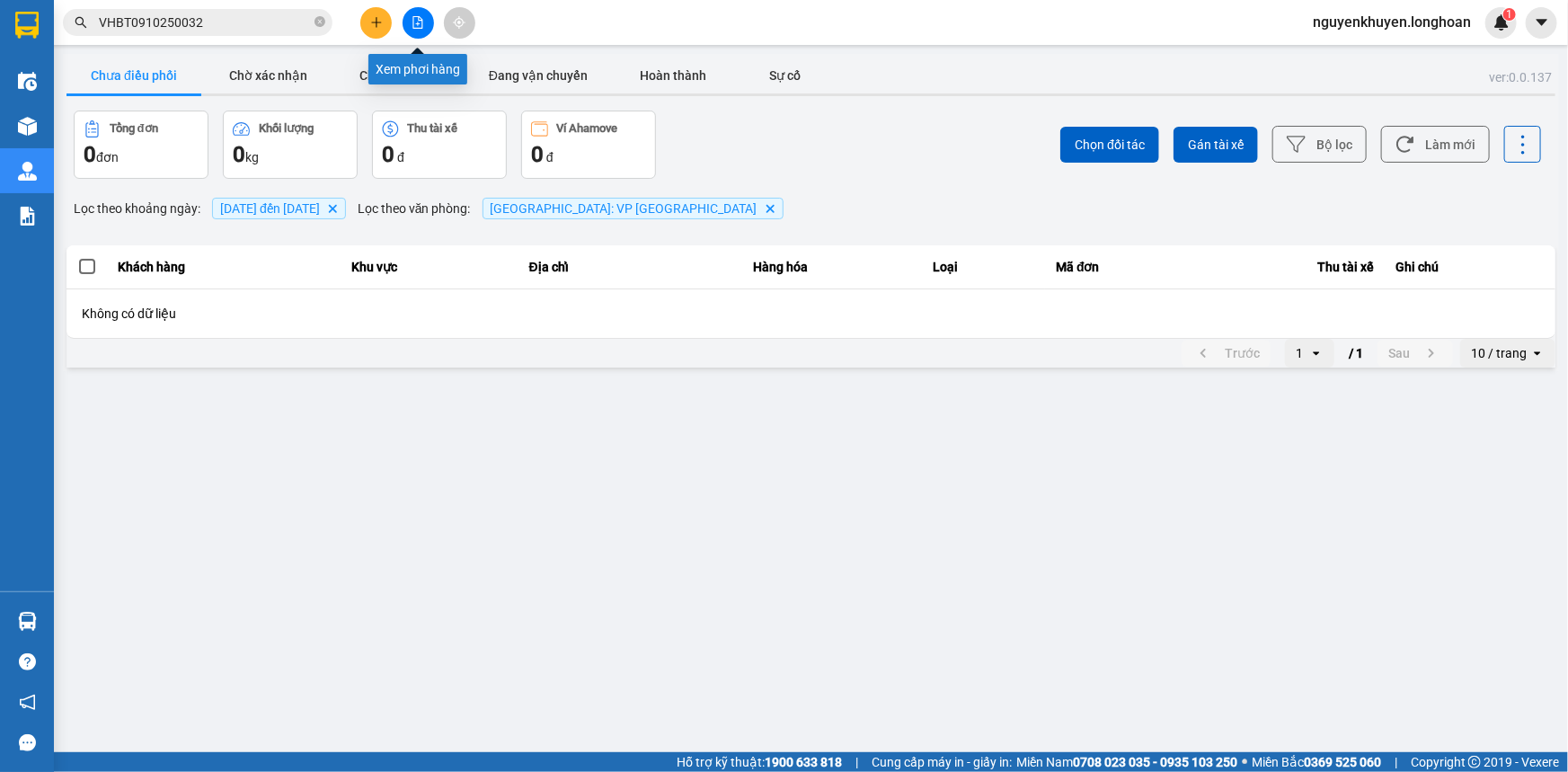
click at [414, 23] on icon "file-add" at bounding box center [417, 22] width 13 height 13
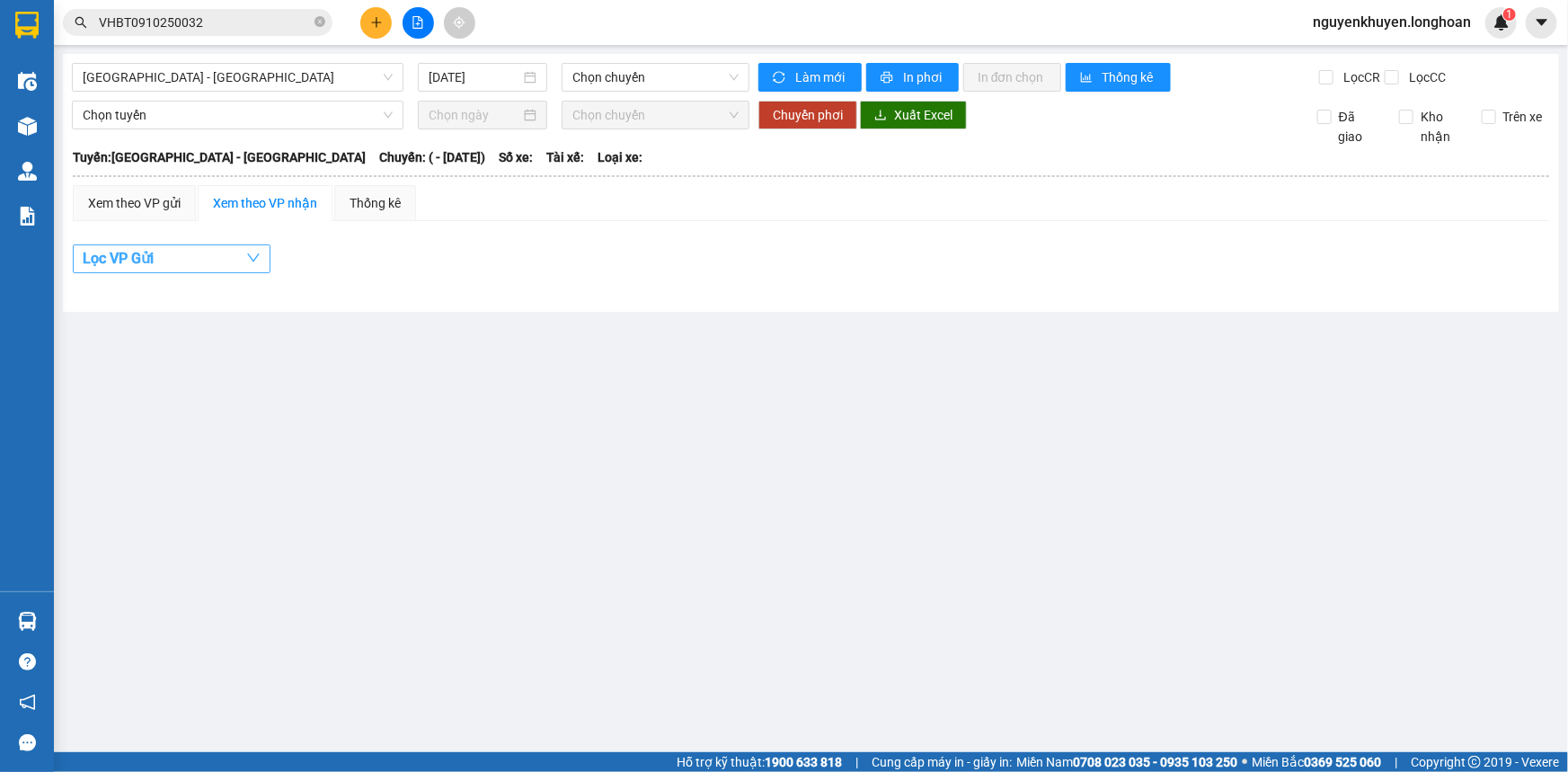
click at [167, 261] on button "Lọc VP Gửi" at bounding box center [172, 258] width 198 height 29
click at [443, 424] on main "[GEOGRAPHIC_DATA] - [GEOGRAPHIC_DATA] [DATE] Chọn chuyến Làm mới In phơi In đơn…" at bounding box center [784, 376] width 1568 height 752
click at [667, 81] on span "Chọn chuyến" at bounding box center [655, 77] width 166 height 27
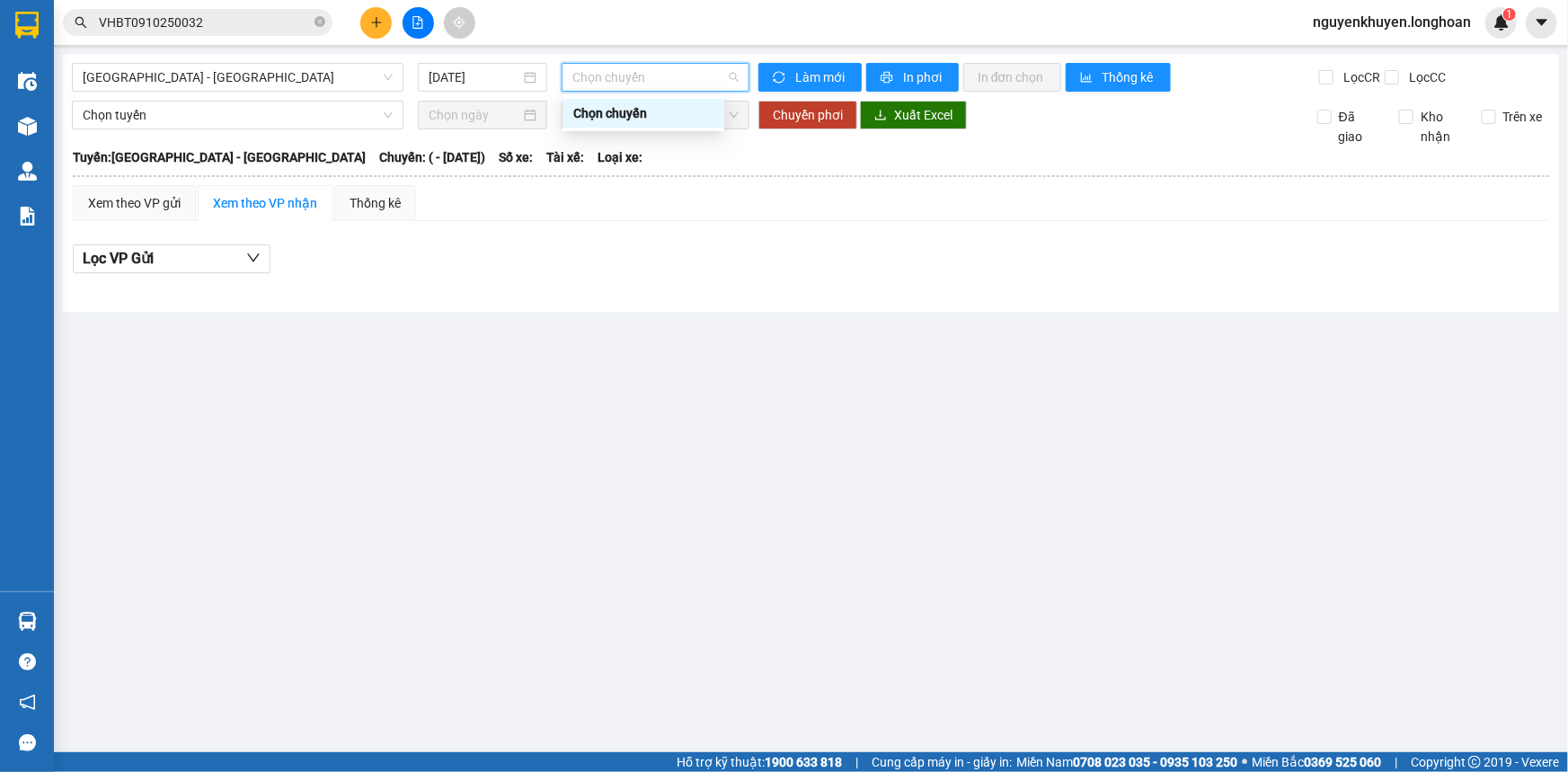
click at [504, 358] on main "[GEOGRAPHIC_DATA] - [GEOGRAPHIC_DATA] [DATE] Chọn chuyến Làm mới In phơi In đơn…" at bounding box center [784, 376] width 1568 height 752
click at [252, 113] on span "Chọn tuyến" at bounding box center [238, 115] width 310 height 27
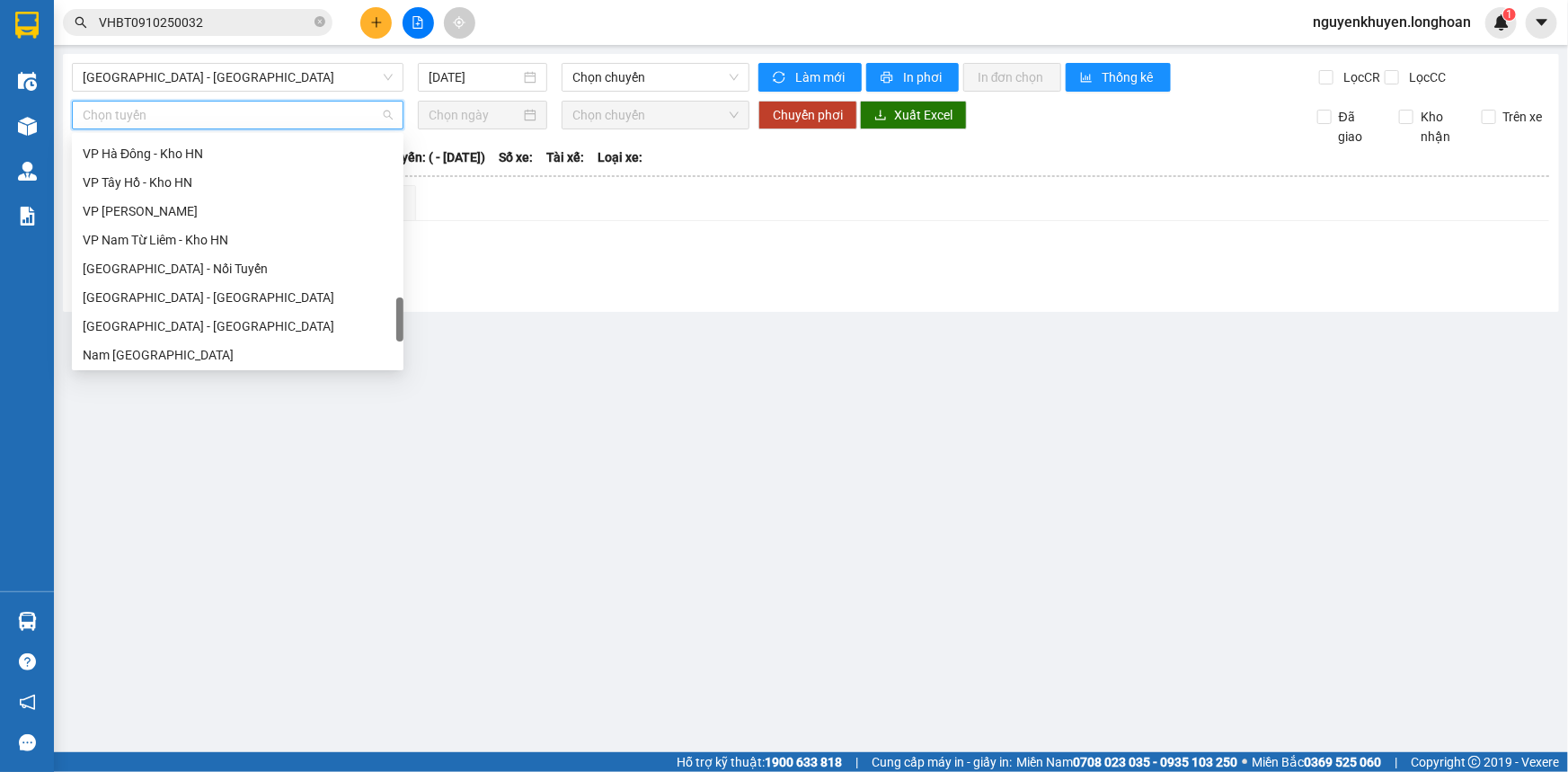
scroll to position [1264, 0]
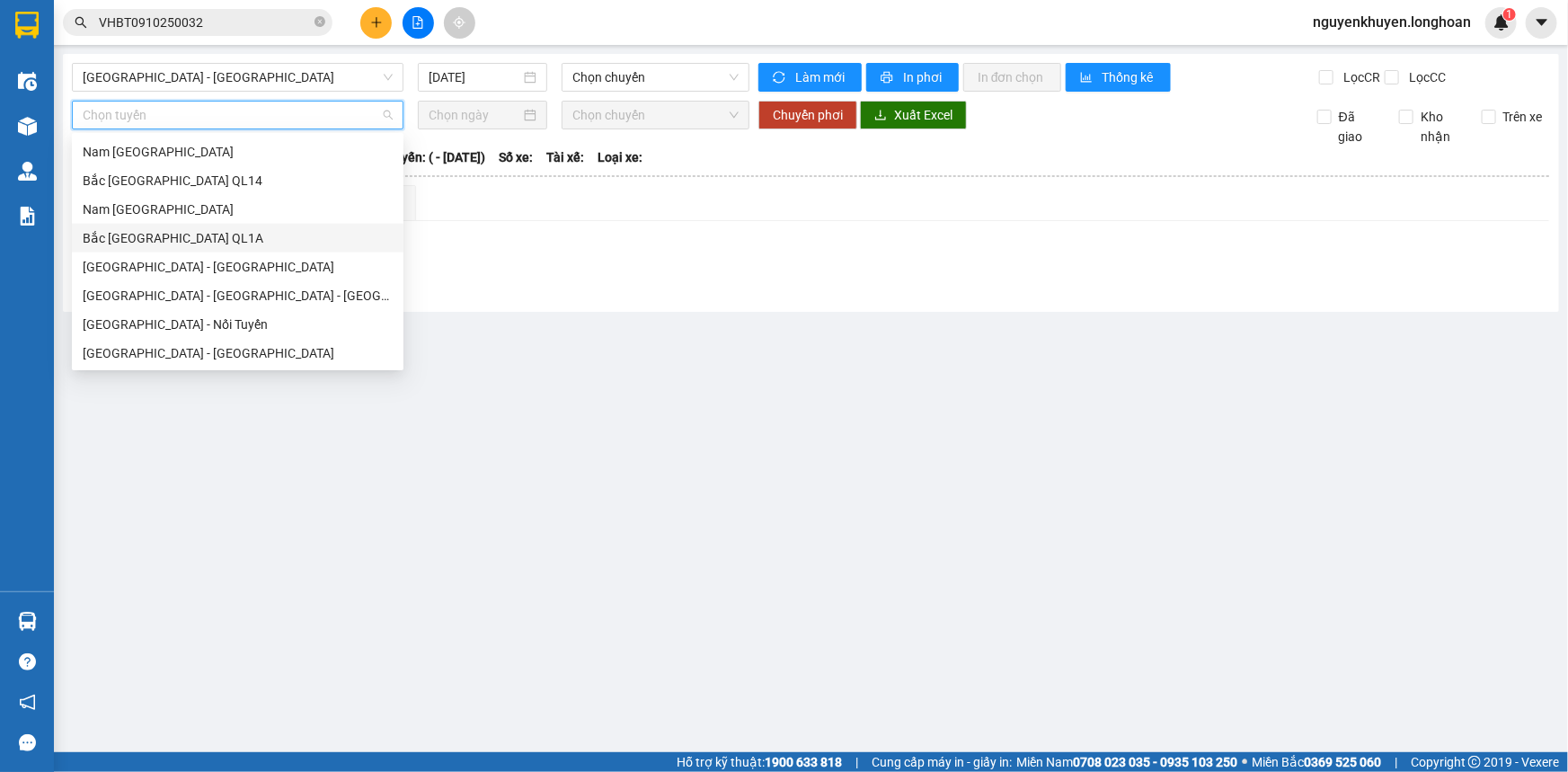
click at [150, 234] on div "Bắc [GEOGRAPHIC_DATA] QL1A" at bounding box center [238, 238] width 310 height 20
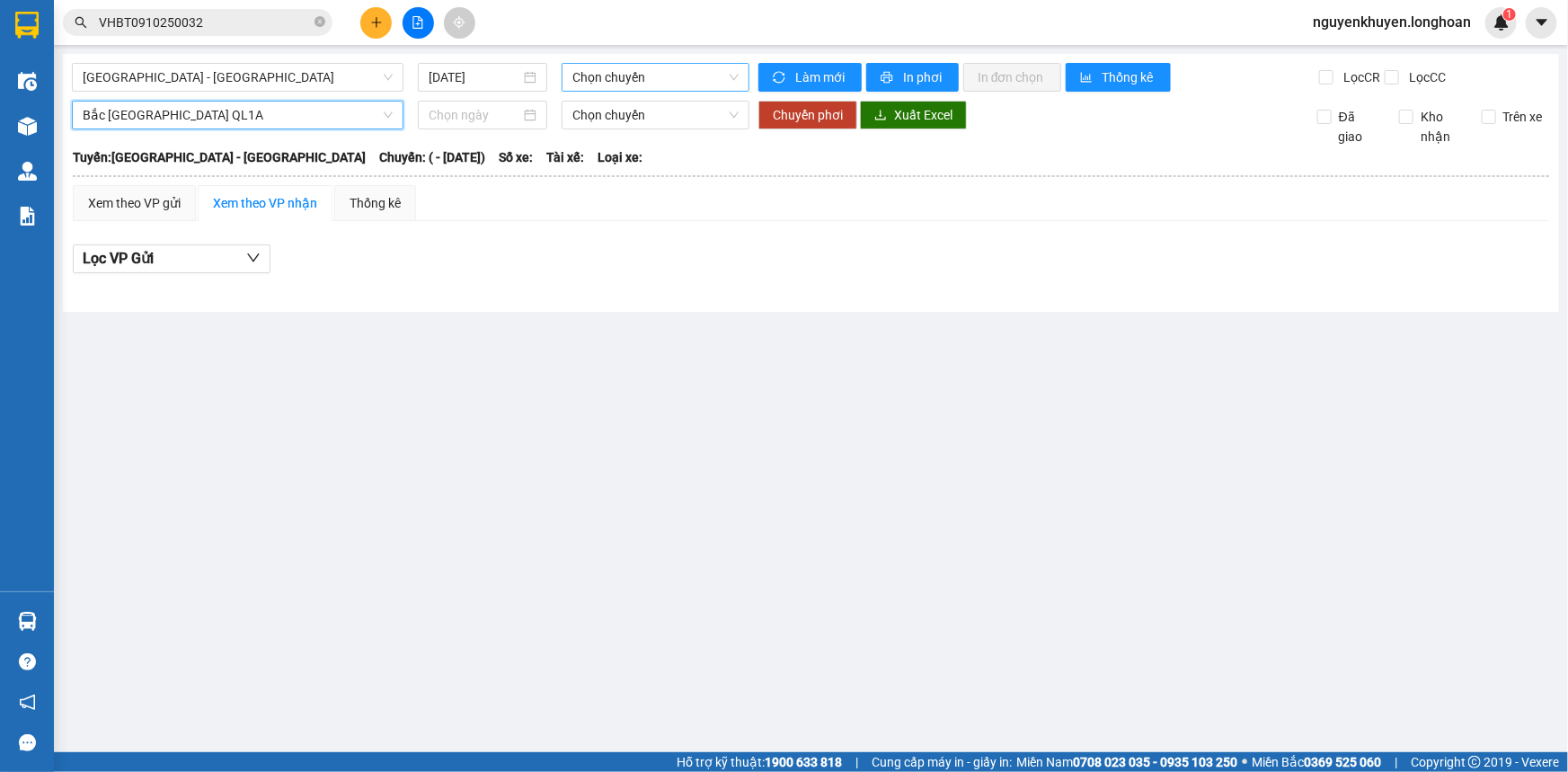
click at [620, 77] on span "Chọn chuyến" at bounding box center [655, 77] width 166 height 27
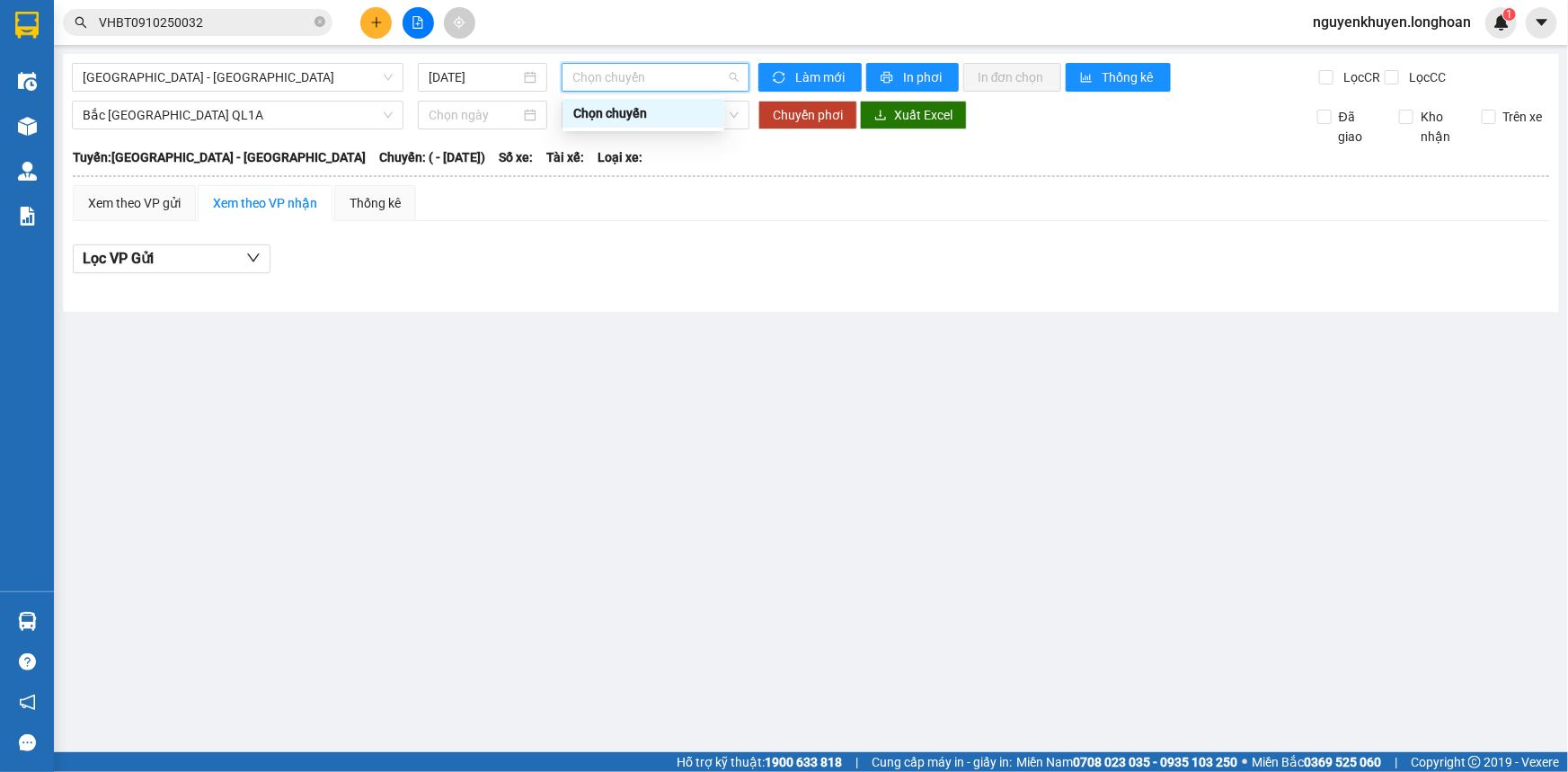
click at [674, 242] on div "Lọc VP Gửi" at bounding box center [811, 263] width 1476 height 57
click at [672, 110] on span "Chọn chuyến" at bounding box center [655, 115] width 166 height 27
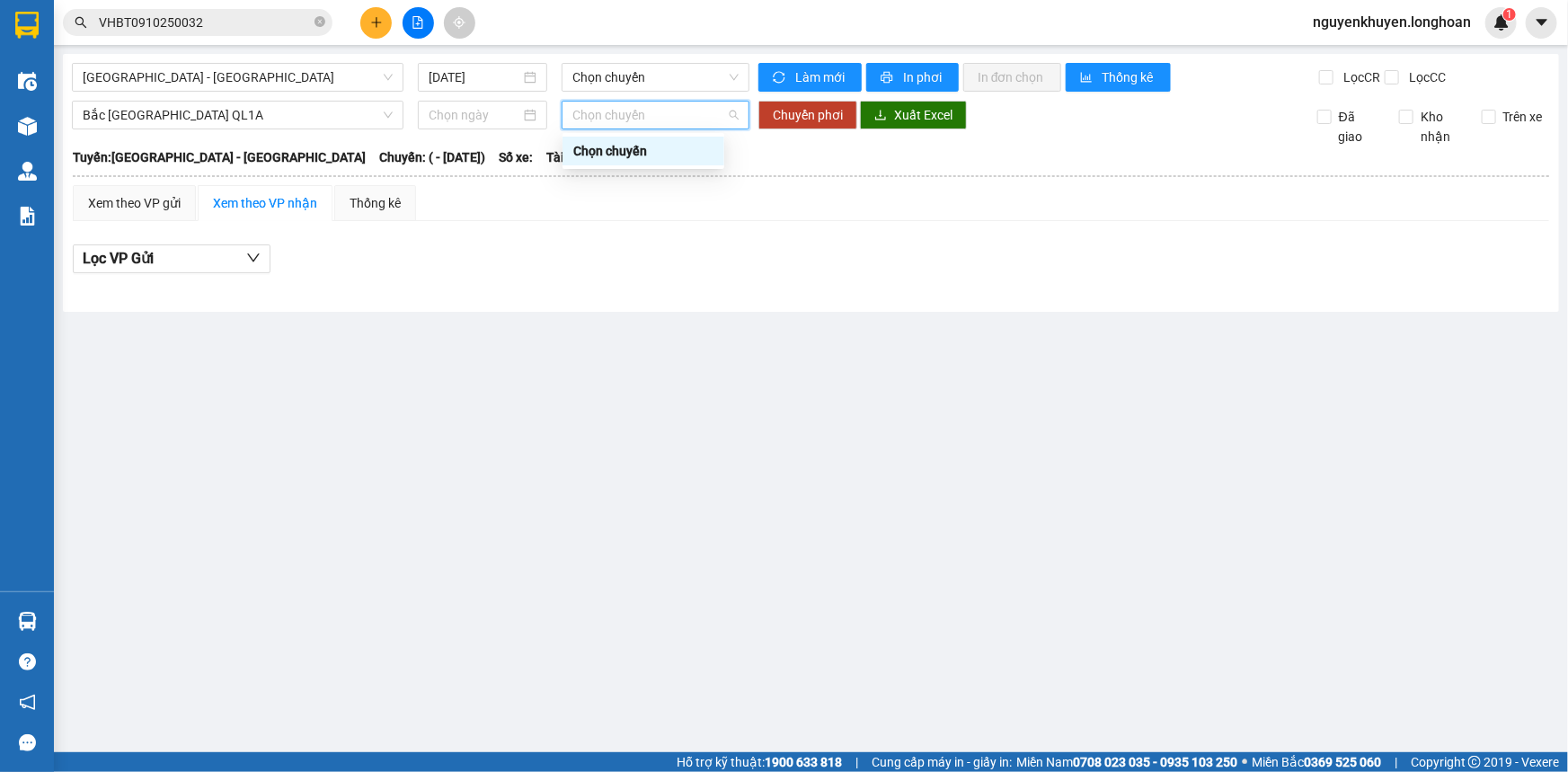
click at [678, 526] on main "[GEOGRAPHIC_DATA] - [GEOGRAPHIC_DATA] [DATE] Chọn chuyến Làm mới In phơi In đơn…" at bounding box center [784, 376] width 1568 height 752
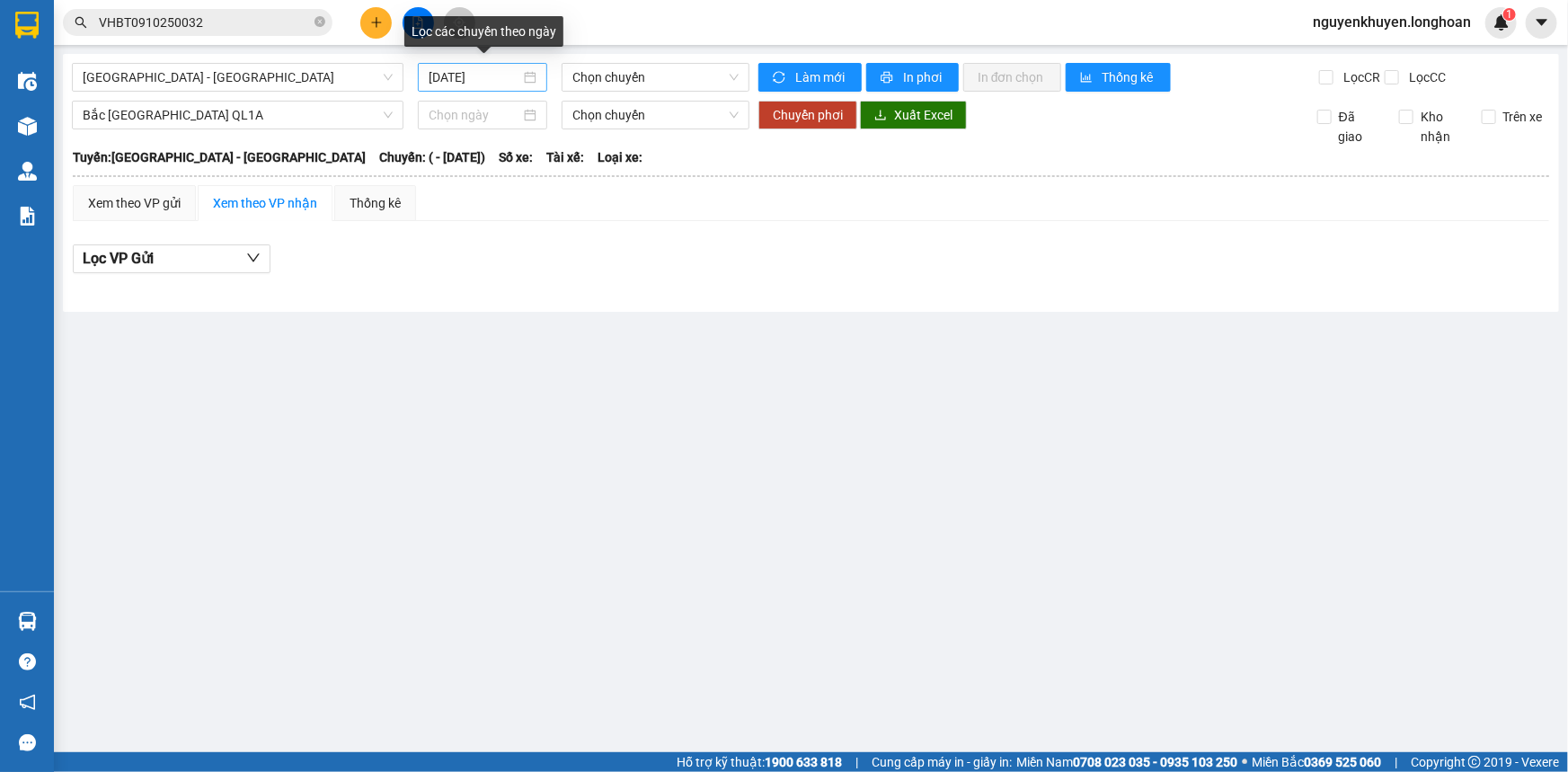
click at [517, 74] on input "[DATE]" at bounding box center [475, 77] width 92 height 20
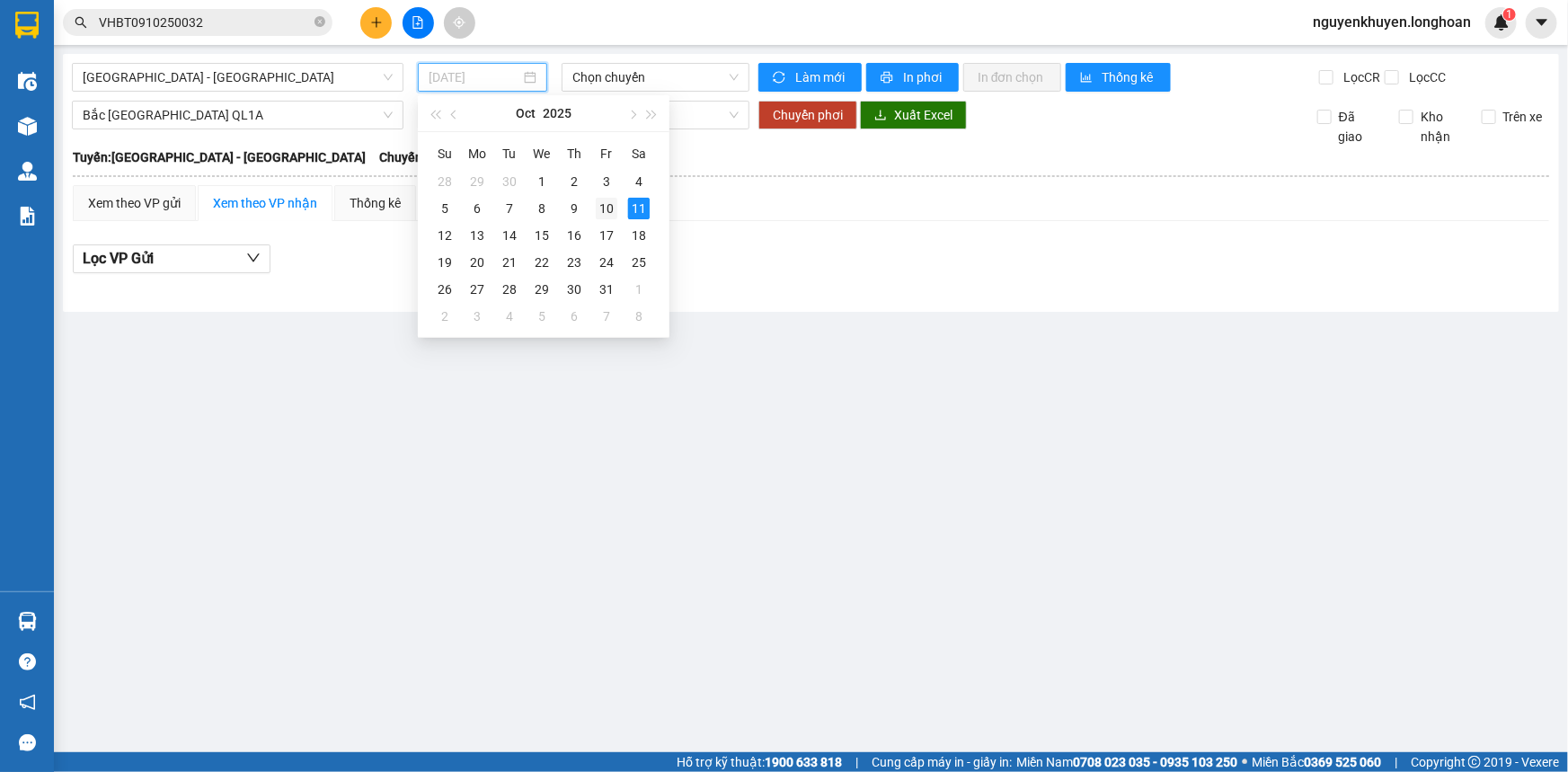
click at [609, 206] on div "10" at bounding box center [607, 209] width 22 height 22
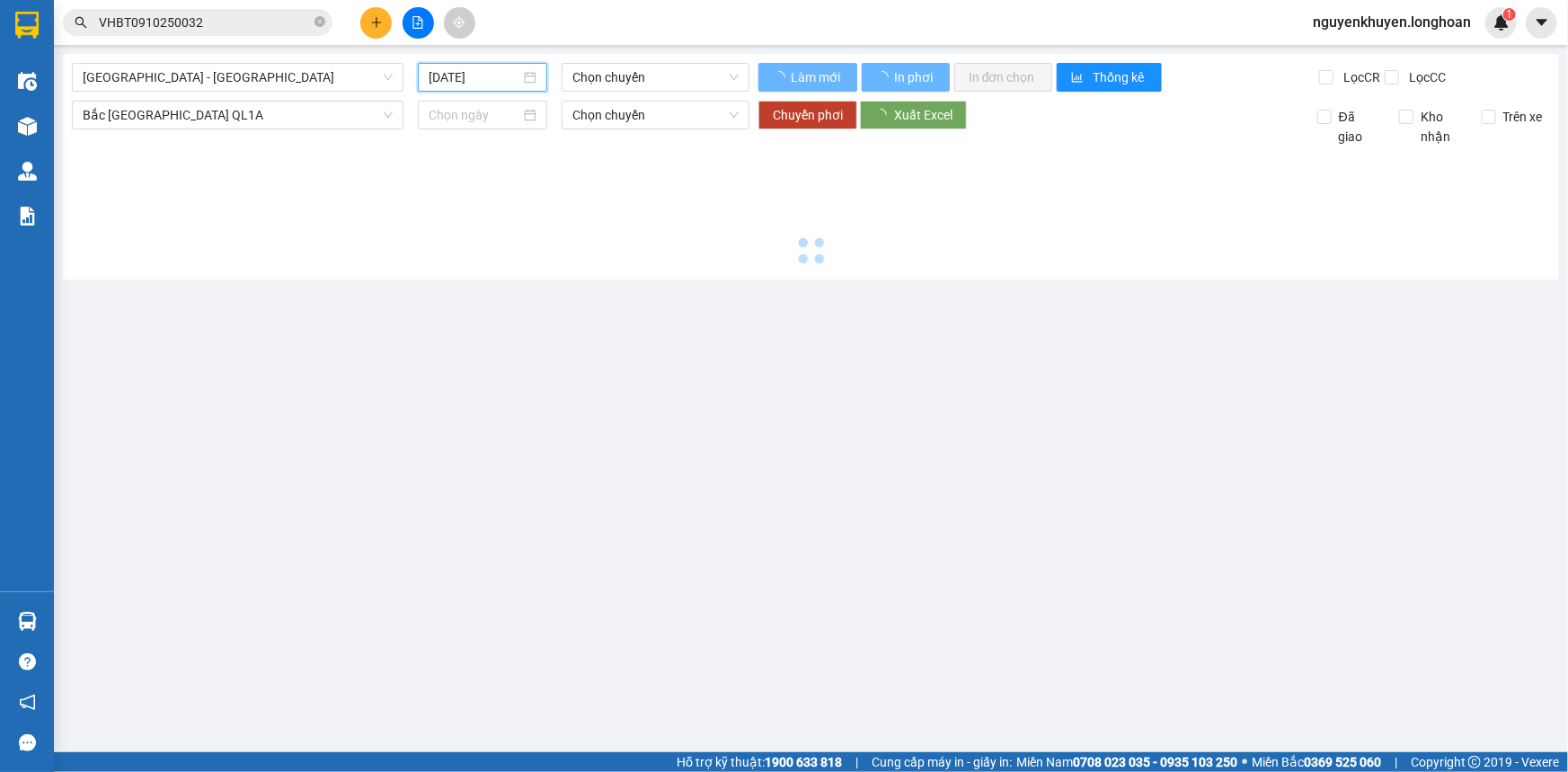
type input "[DATE]"
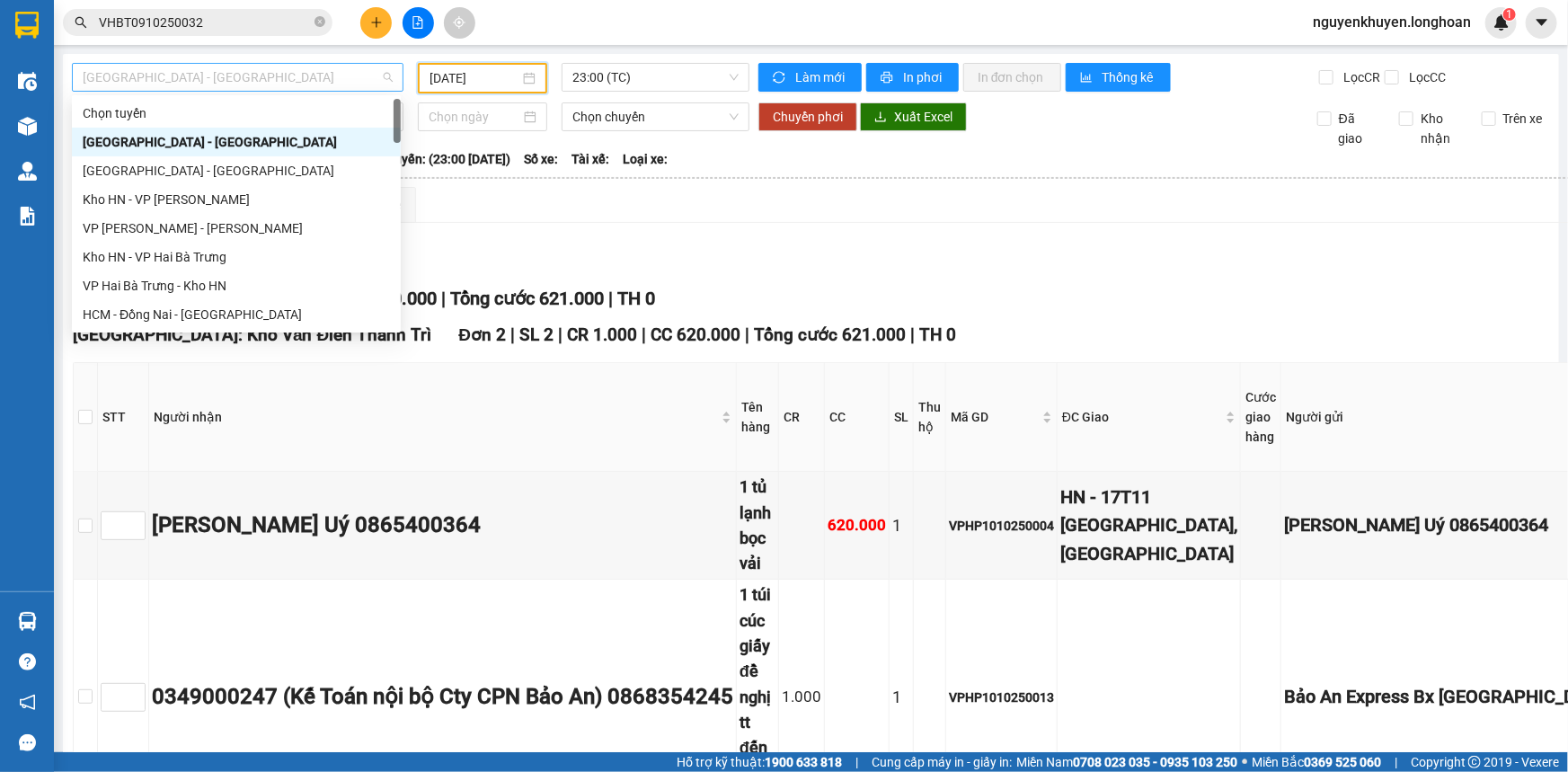
click at [241, 78] on span "[GEOGRAPHIC_DATA] - [GEOGRAPHIC_DATA]" at bounding box center [238, 77] width 310 height 27
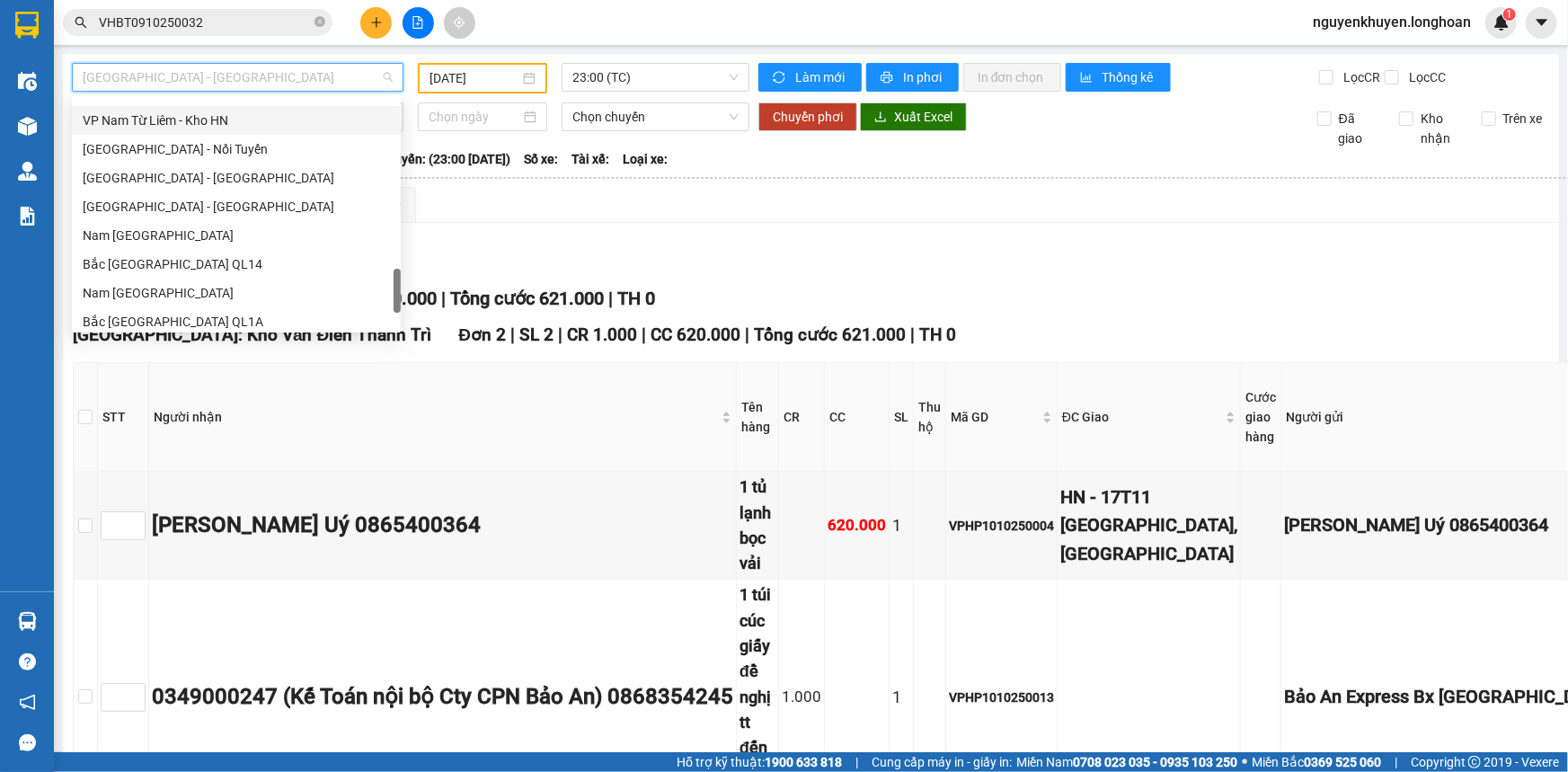
scroll to position [1224, 0]
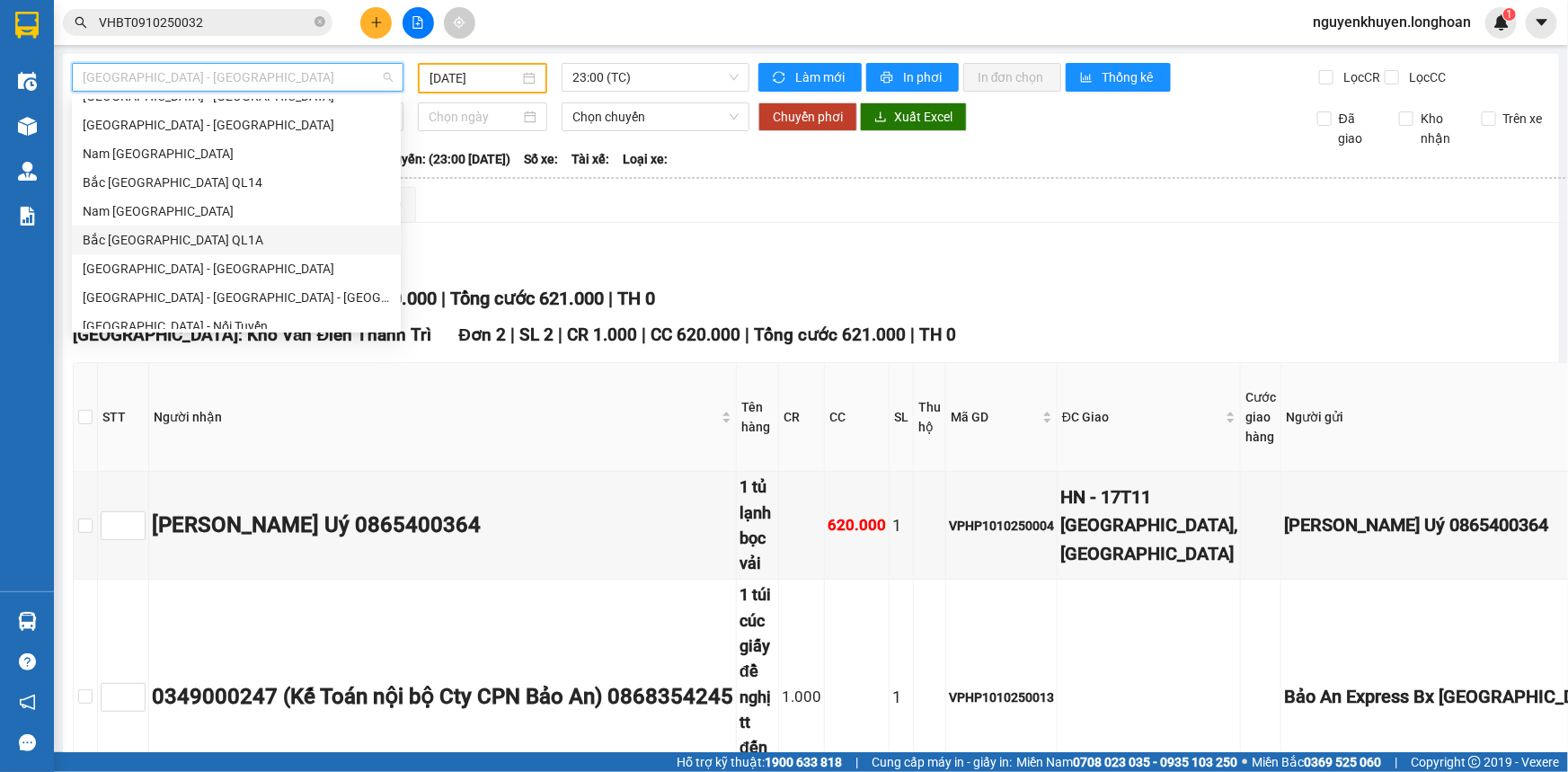
click at [144, 240] on div "Bắc [GEOGRAPHIC_DATA] QL1A" at bounding box center [236, 240] width 307 height 20
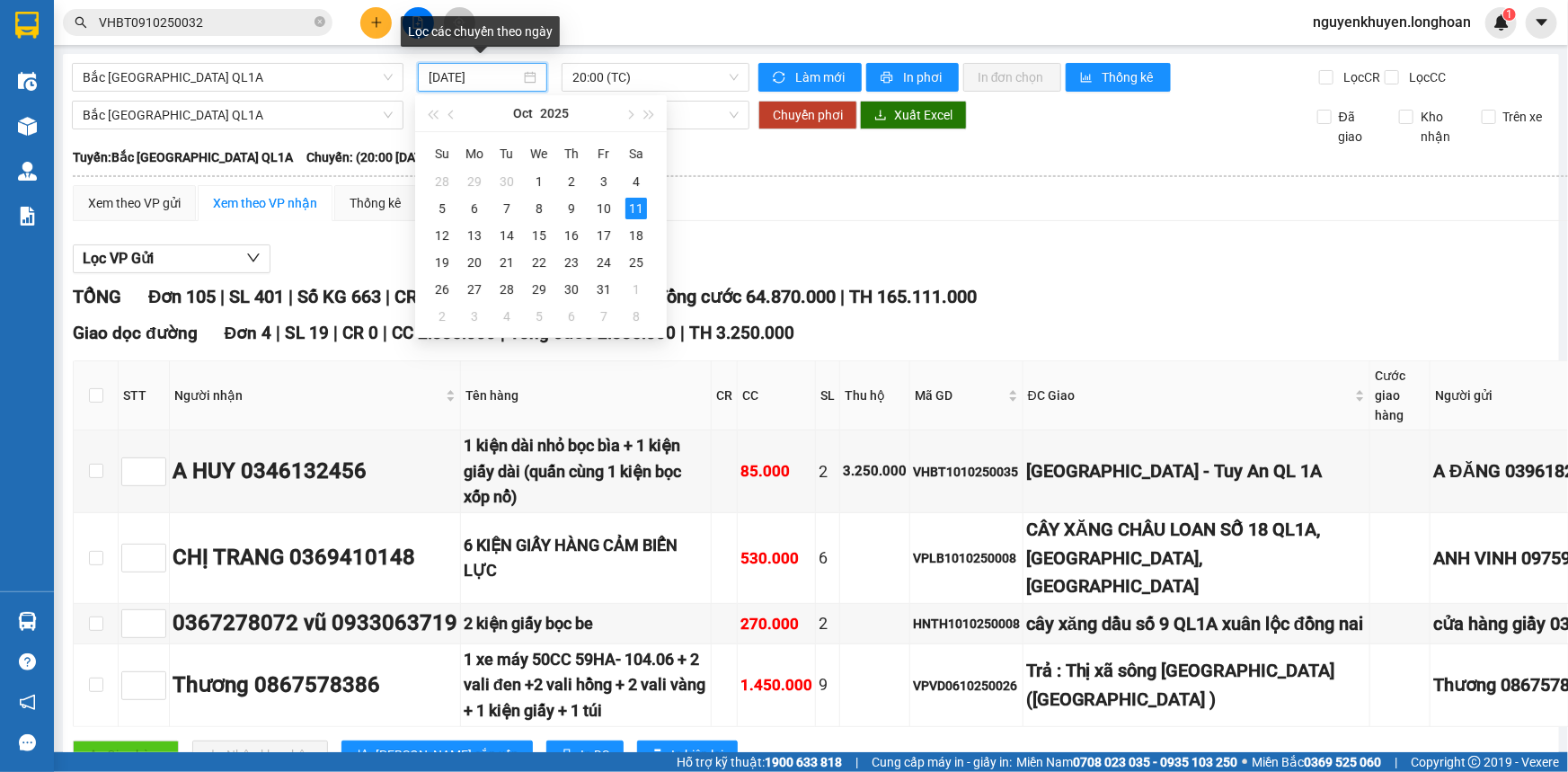
click at [506, 75] on input "[DATE]" at bounding box center [475, 77] width 92 height 20
click at [607, 212] on div "10" at bounding box center [604, 209] width 22 height 22
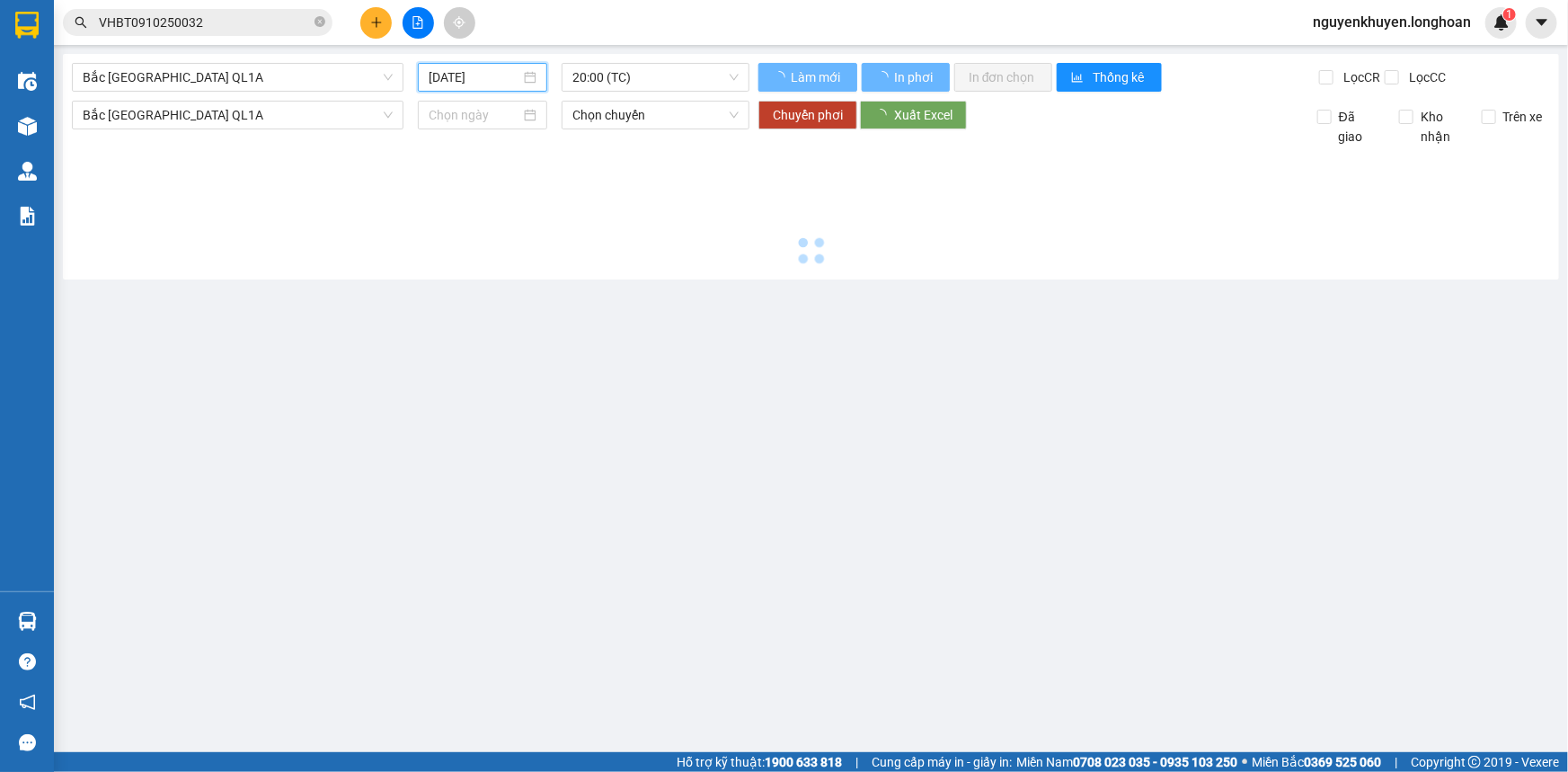
type input "[DATE]"
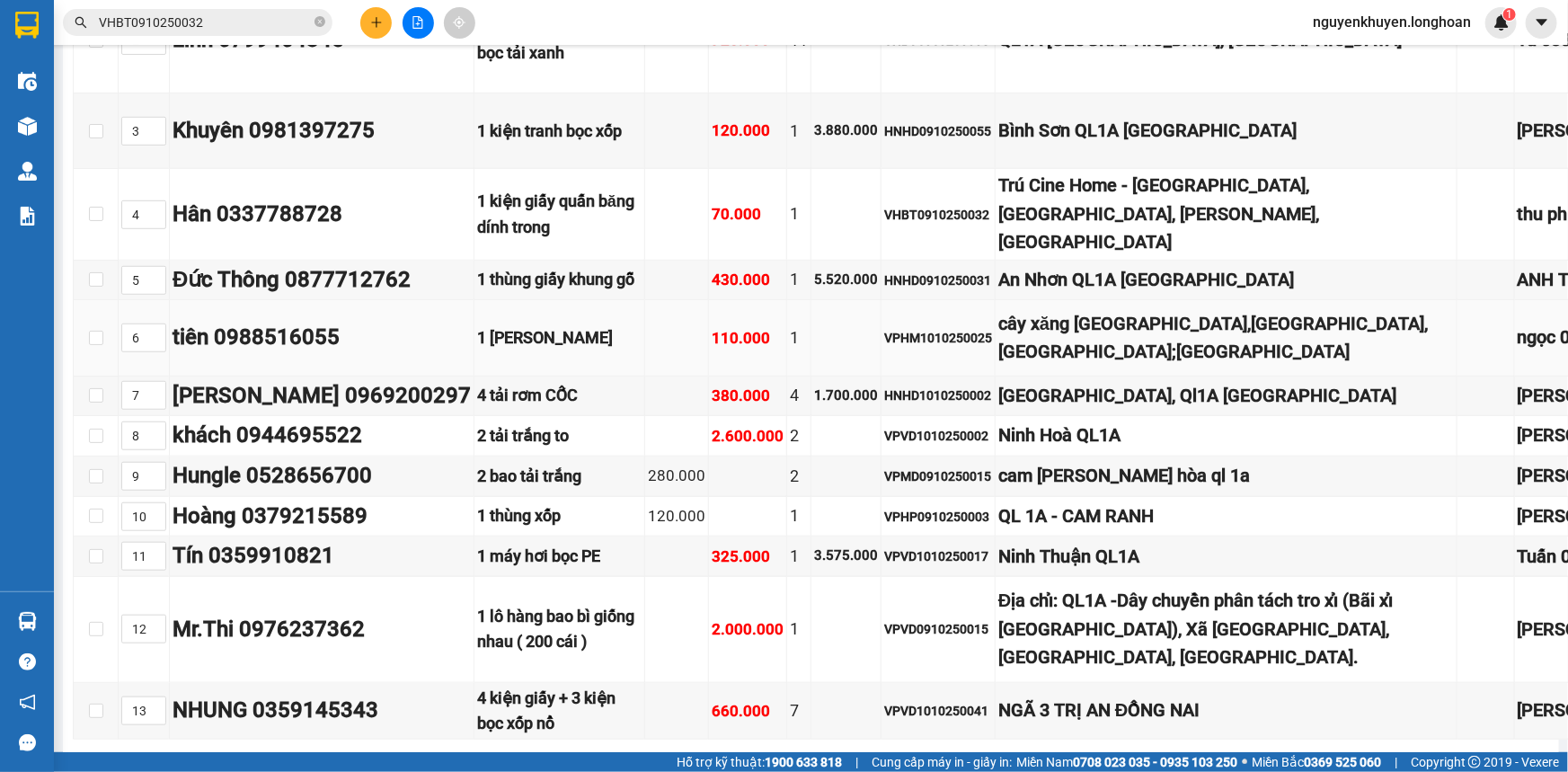
scroll to position [571, 0]
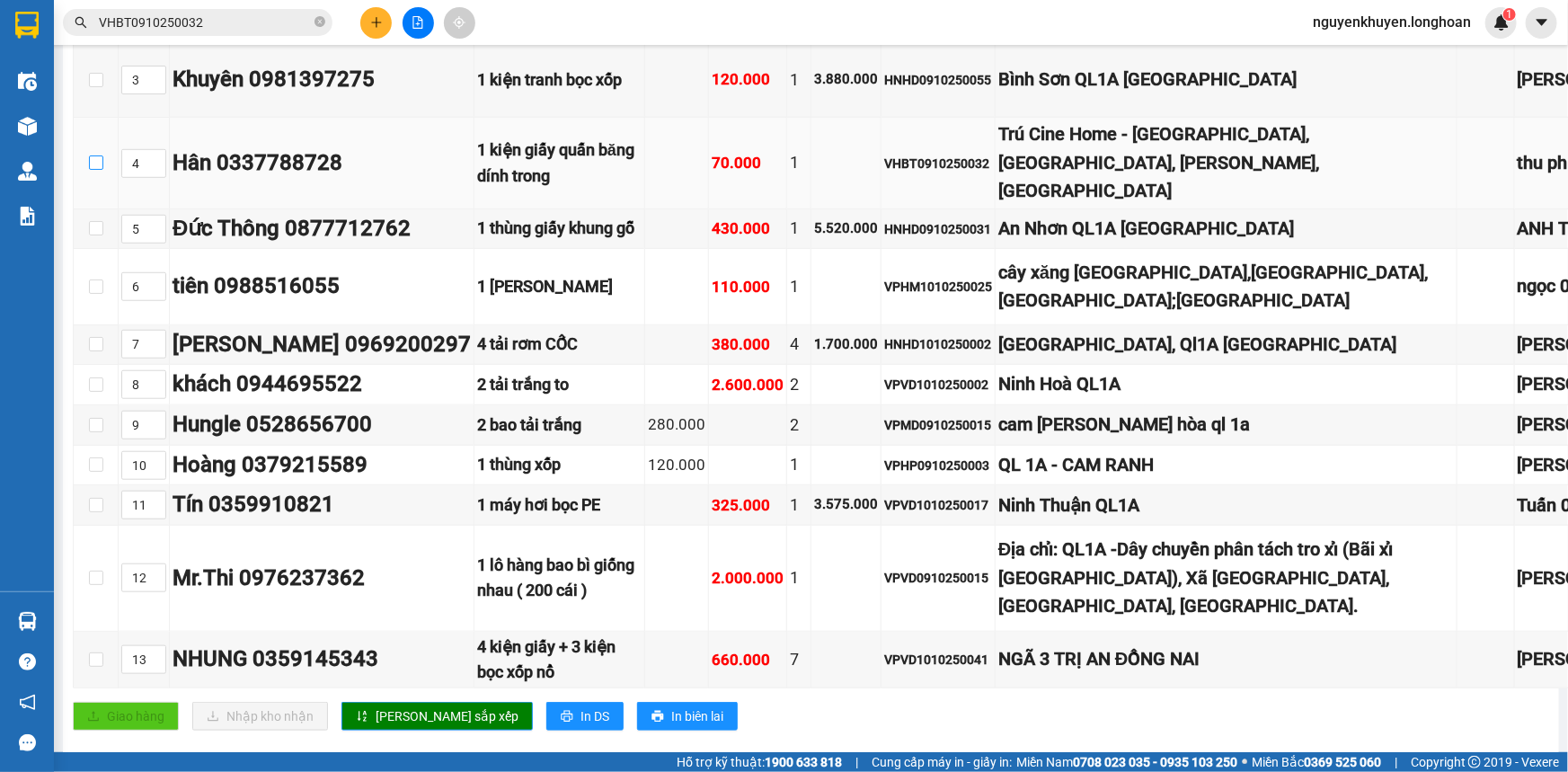
click at [96, 170] on input "checkbox" at bounding box center [96, 162] width 14 height 14
checkbox input "true"
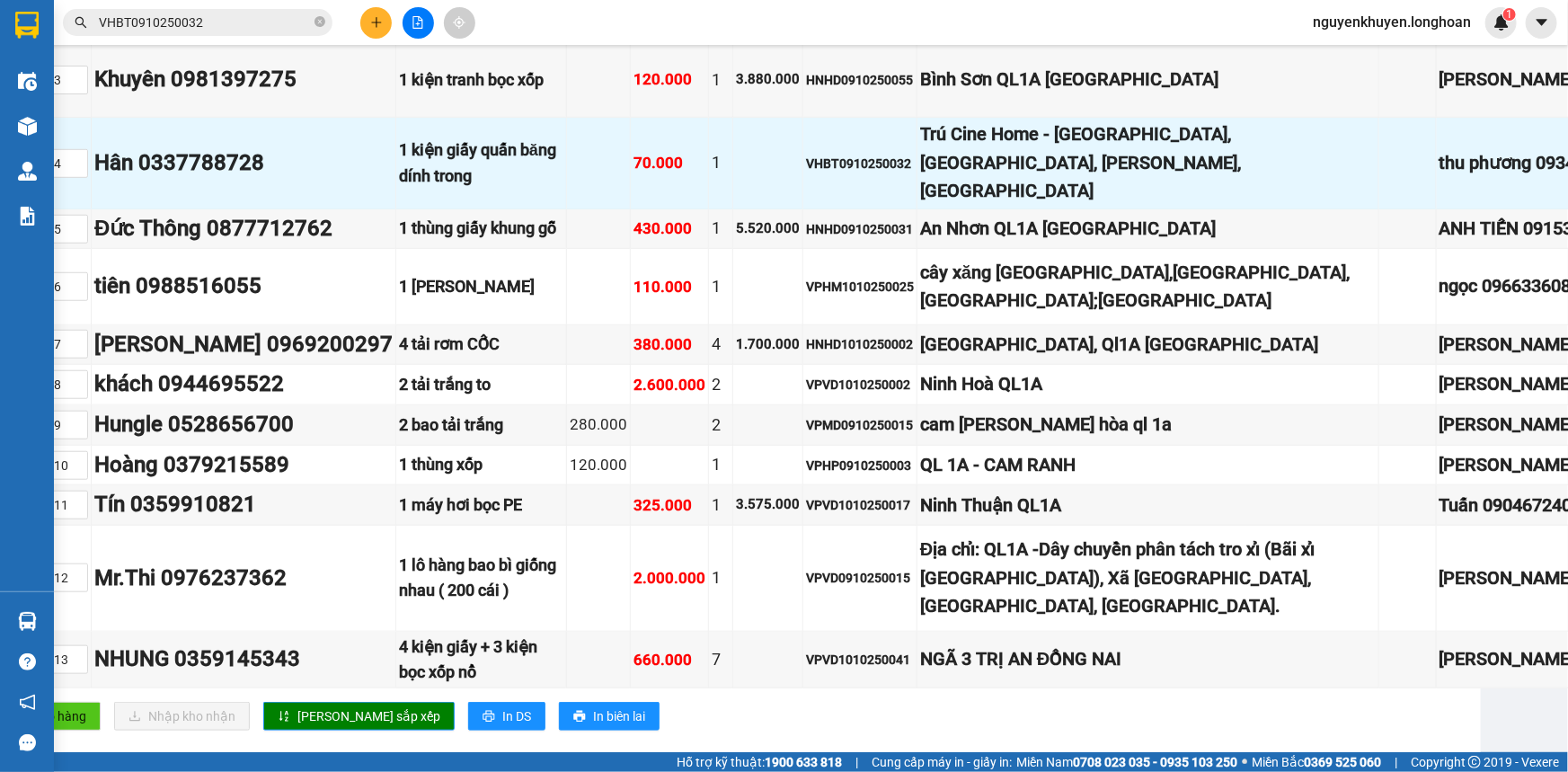
scroll to position [571, 138]
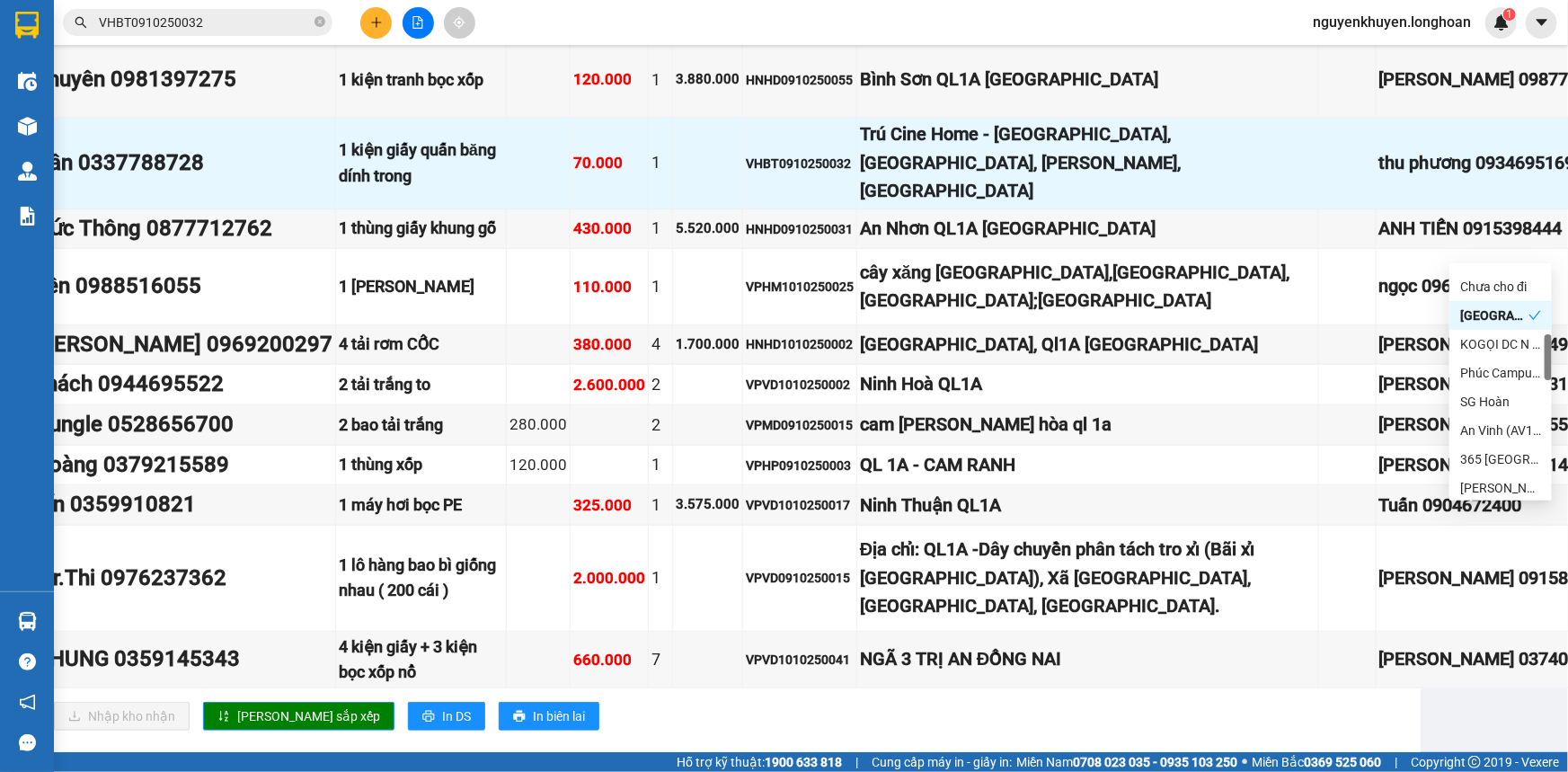
scroll to position [374, 0]
drag, startPoint x: 1545, startPoint y: 282, endPoint x: 1547, endPoint y: 350, distance: 68.3
click at [1547, 350] on div at bounding box center [1547, 358] width 7 height 46
click at [1493, 310] on div "[GEOGRAPHIC_DATA] tận nơi" at bounding box center [1494, 310] width 68 height 20
click at [1502, 296] on div "[GEOGRAPHIC_DATA] tận nơi" at bounding box center [1500, 296] width 81 height 20
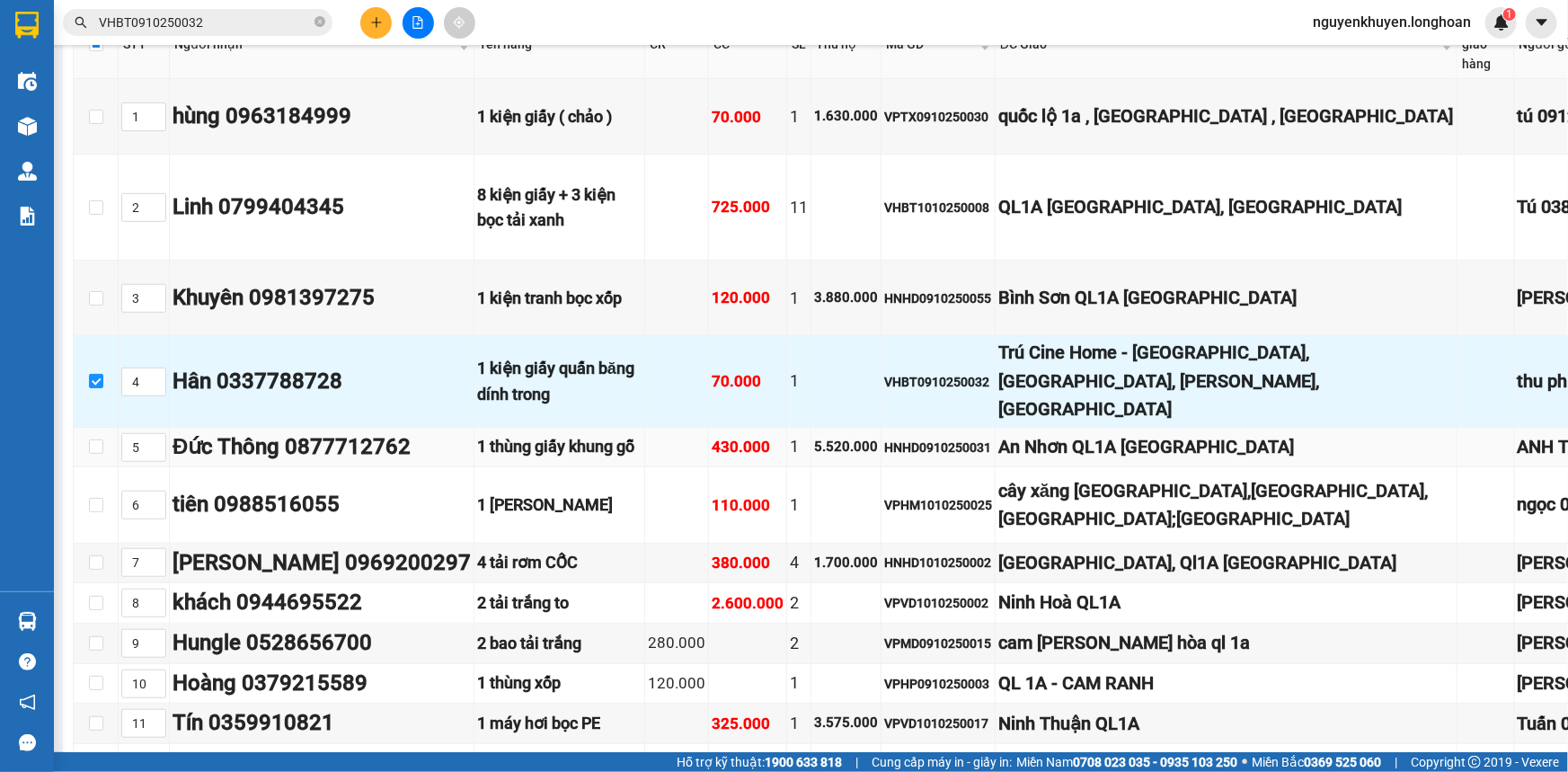
scroll to position [408, 0]
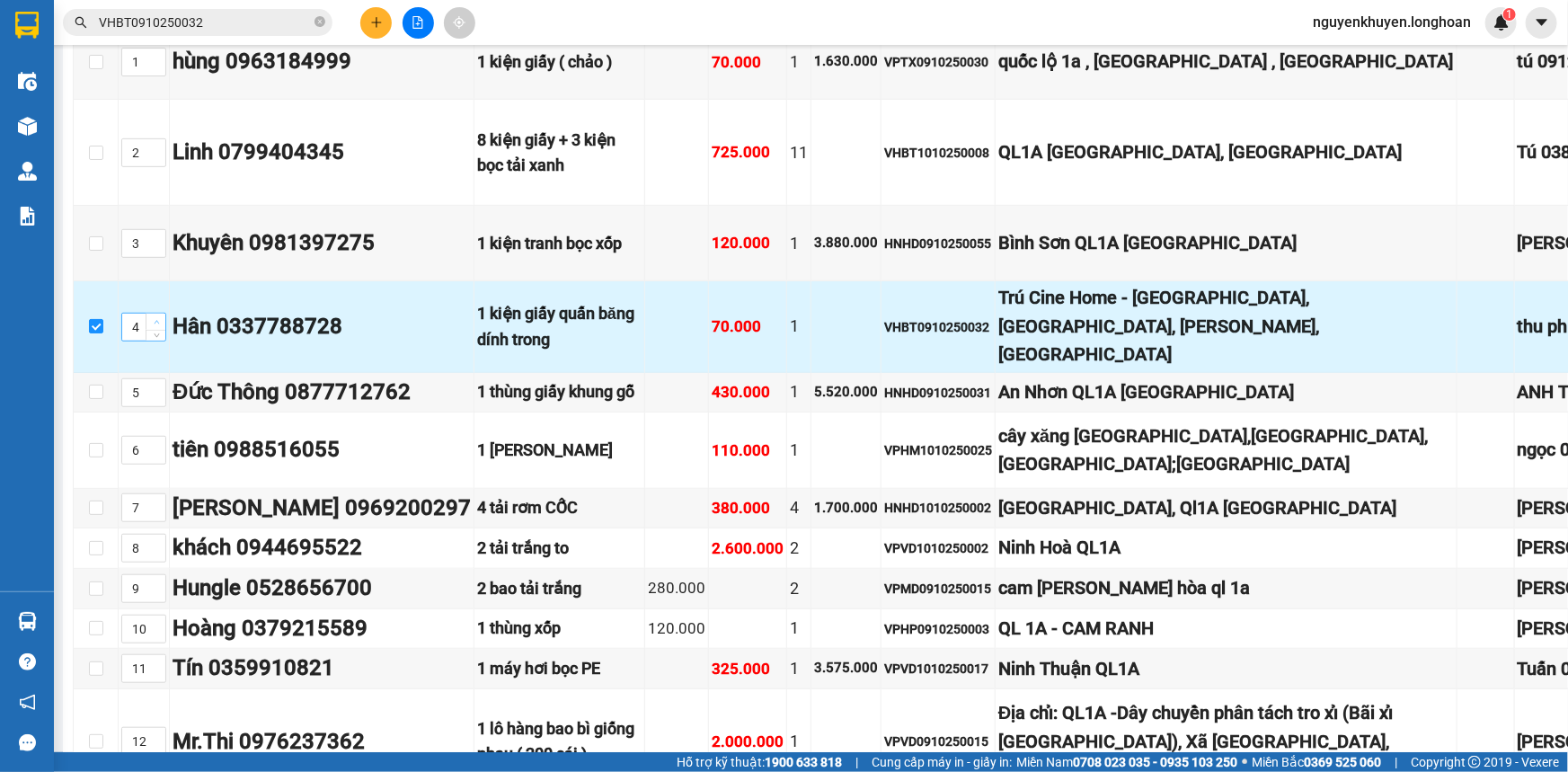
click at [161, 328] on span "up" at bounding box center [156, 322] width 11 height 11
type input "4"
click at [157, 336] on icon "down" at bounding box center [157, 333] width 6 height 6
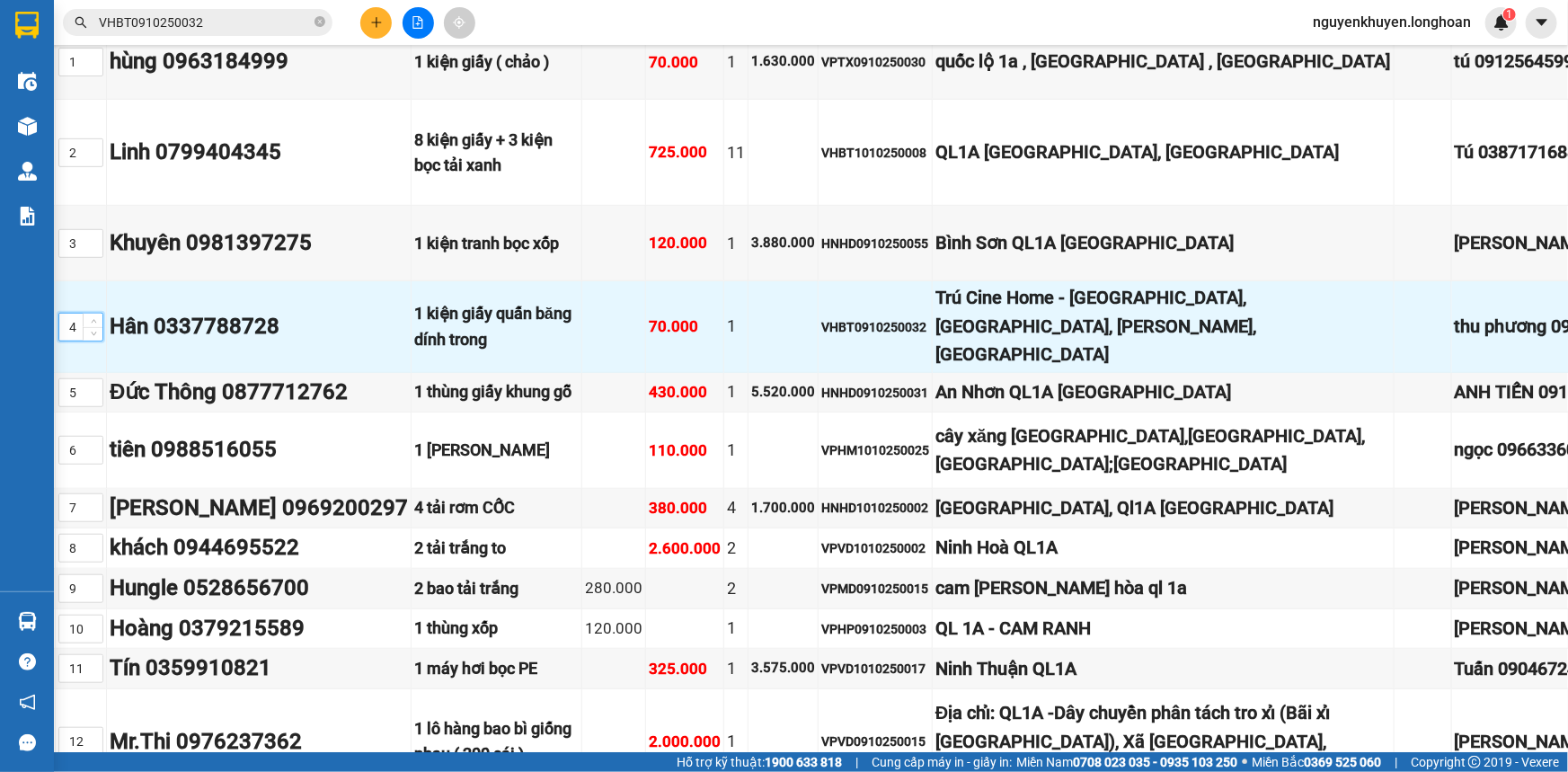
scroll to position [408, 138]
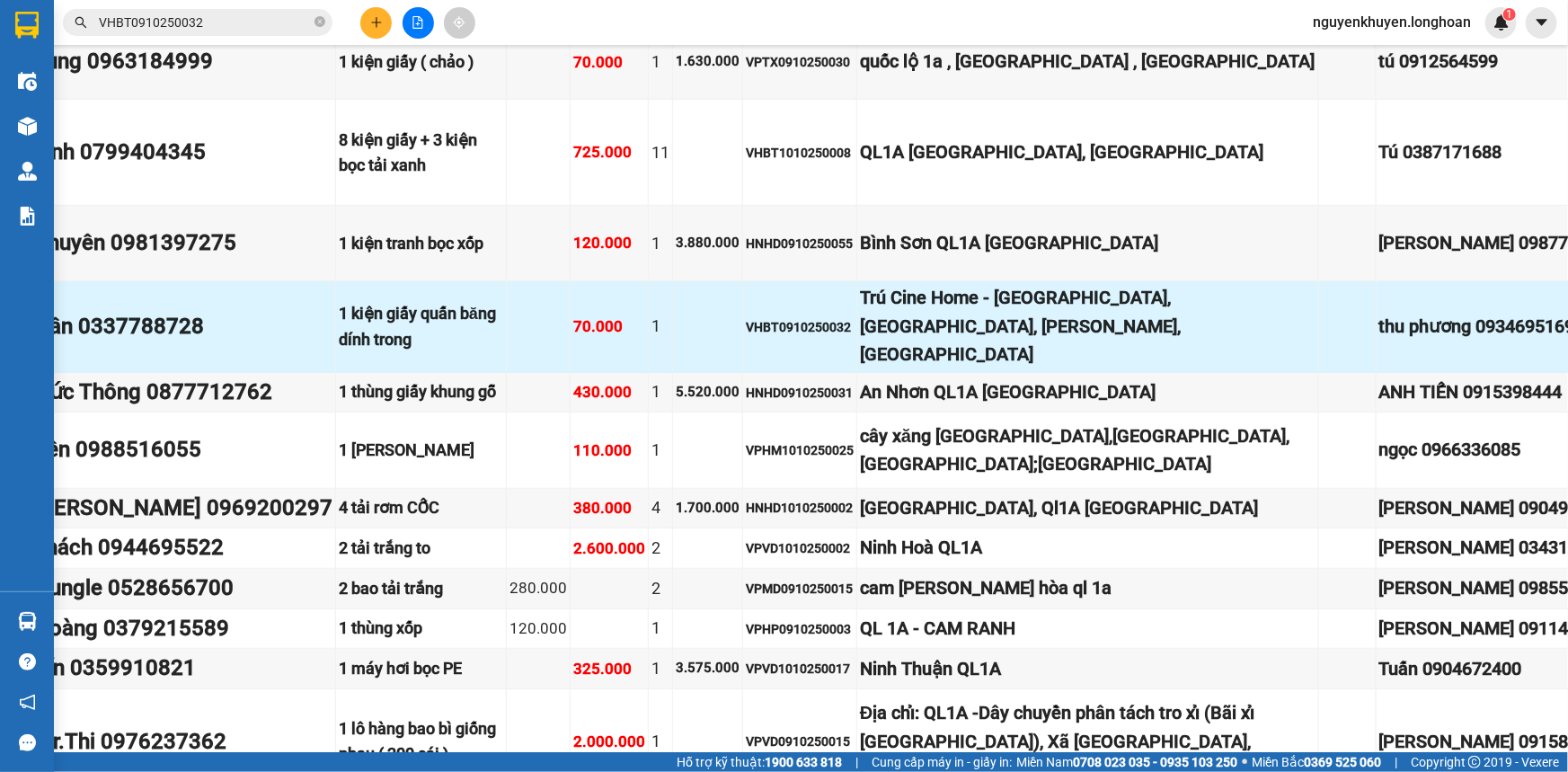
click at [1379, 340] on div "thu phương 0934695169" at bounding box center [1498, 327] width 239 height 28
click at [860, 368] on div "Trú Cine Home - [GEOGRAPHIC_DATA], [GEOGRAPHIC_DATA], [PERSON_NAME], [GEOGRAPHI…" at bounding box center [1087, 326] width 455 height 84
click at [1319, 372] on td at bounding box center [1347, 326] width 57 height 91
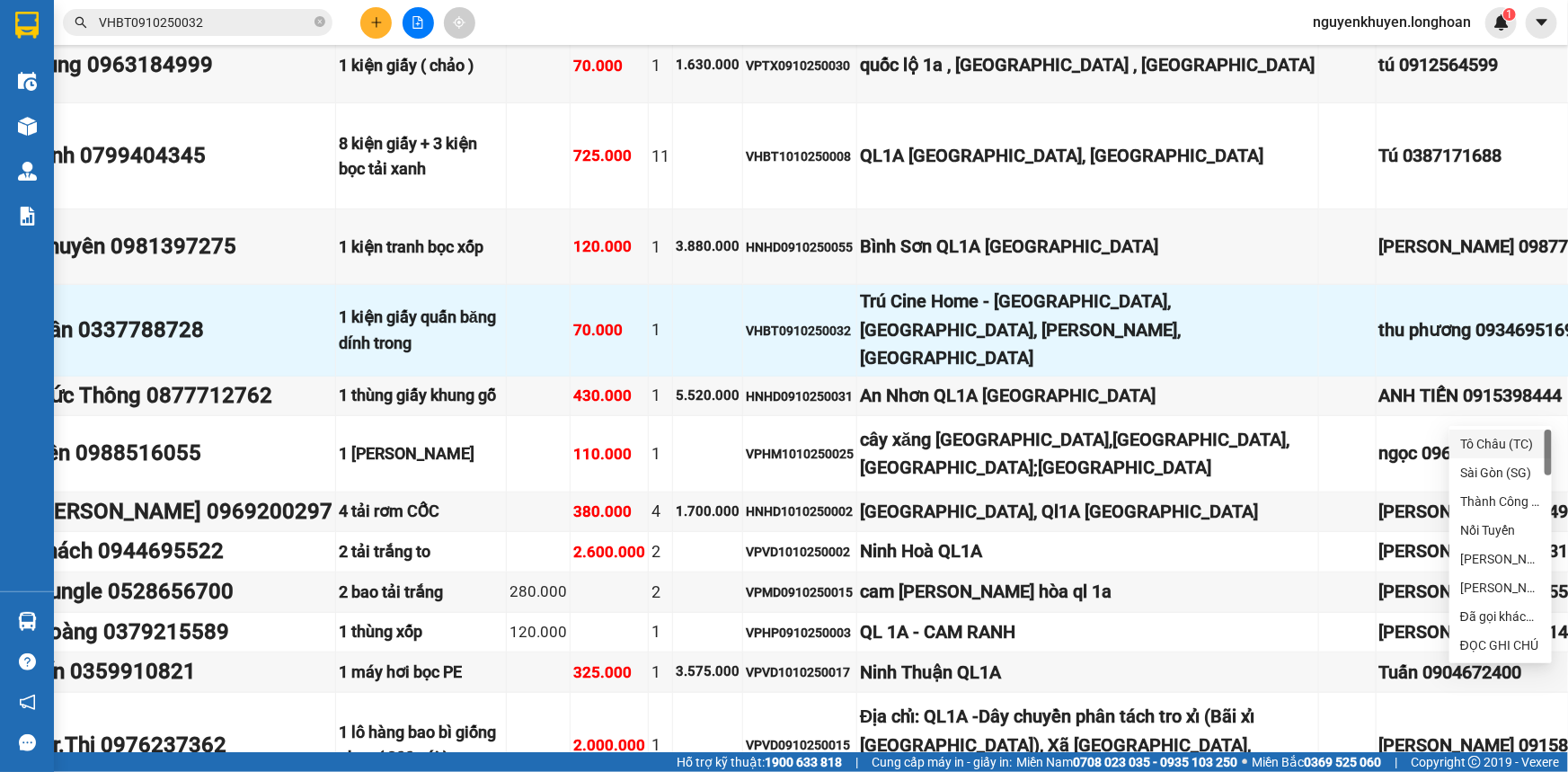
scroll to position [244, 138]
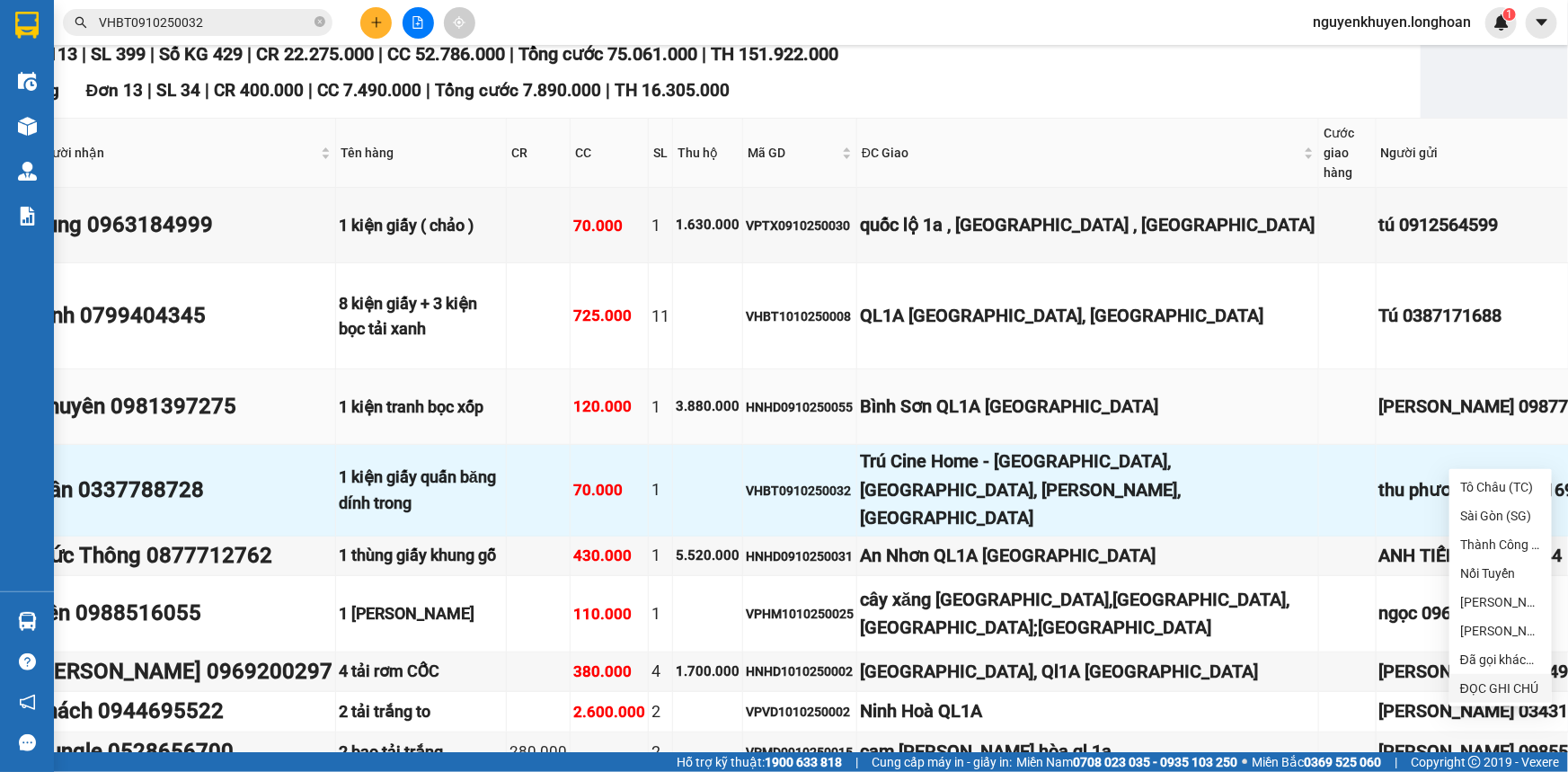
click at [1379, 420] on div "[PERSON_NAME] 0987728545" at bounding box center [1498, 407] width 239 height 28
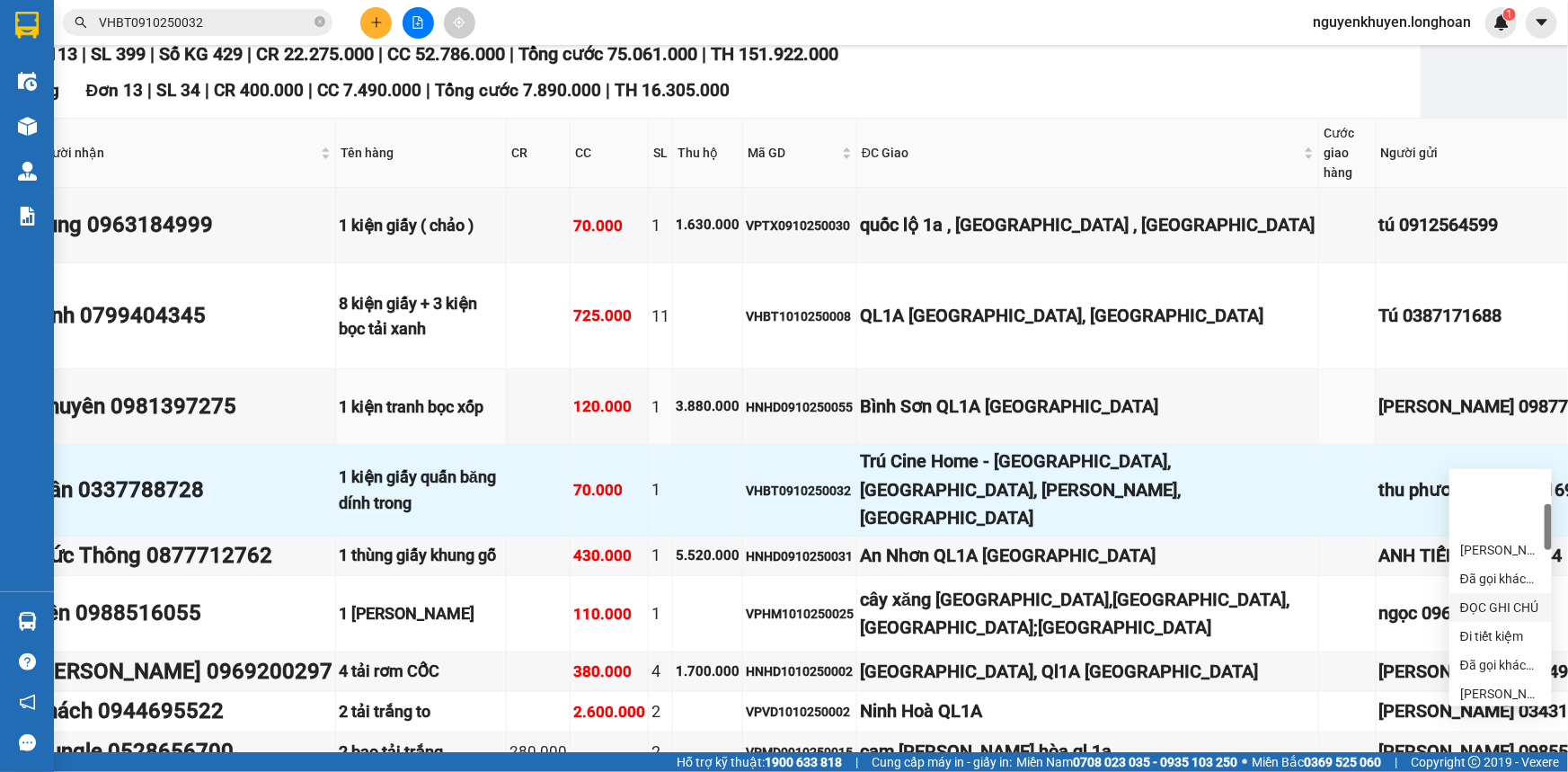
scroll to position [163, 0]
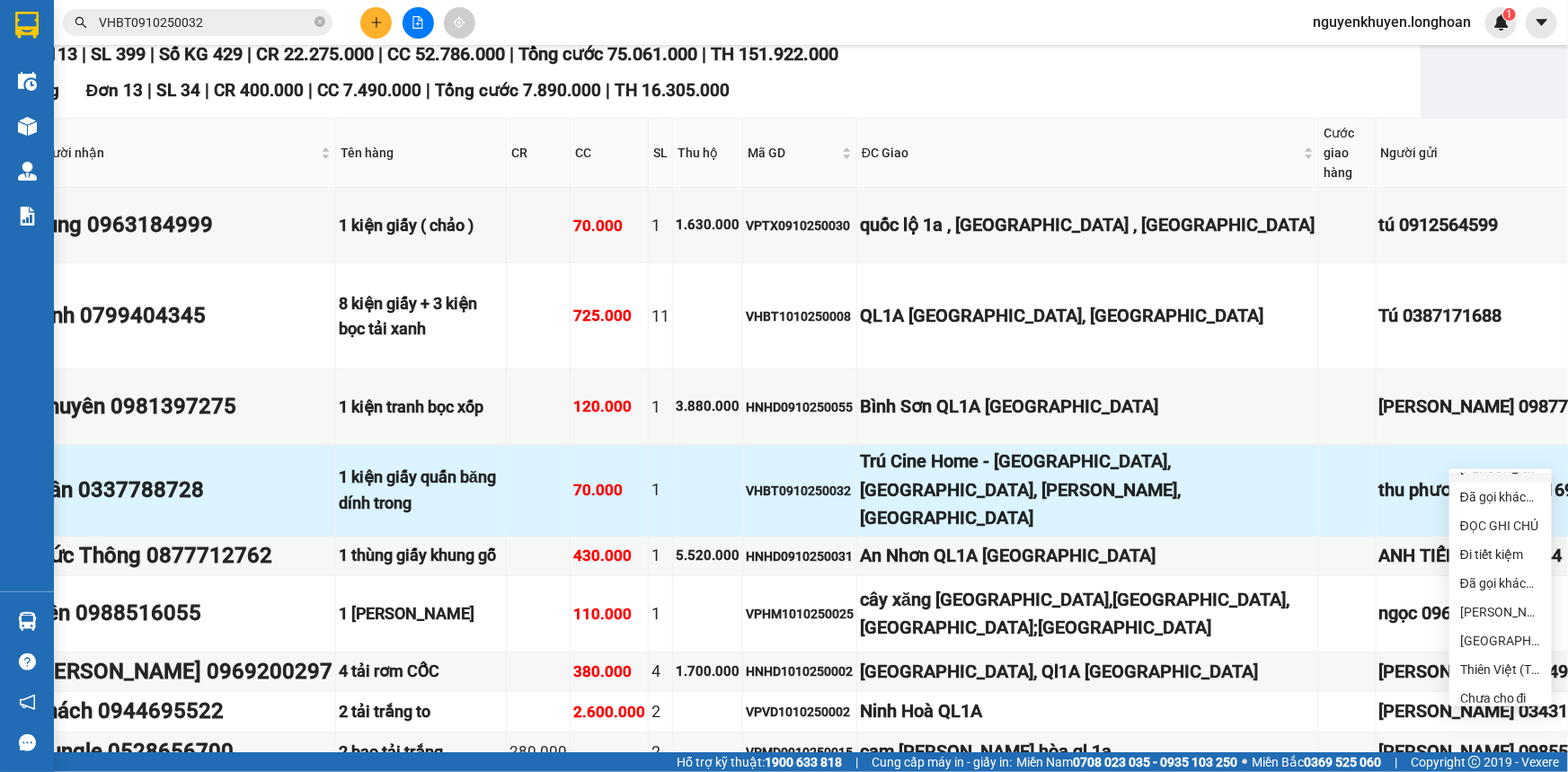
click at [1376, 535] on td "thu phương 0934695169" at bounding box center [1498, 490] width 245 height 91
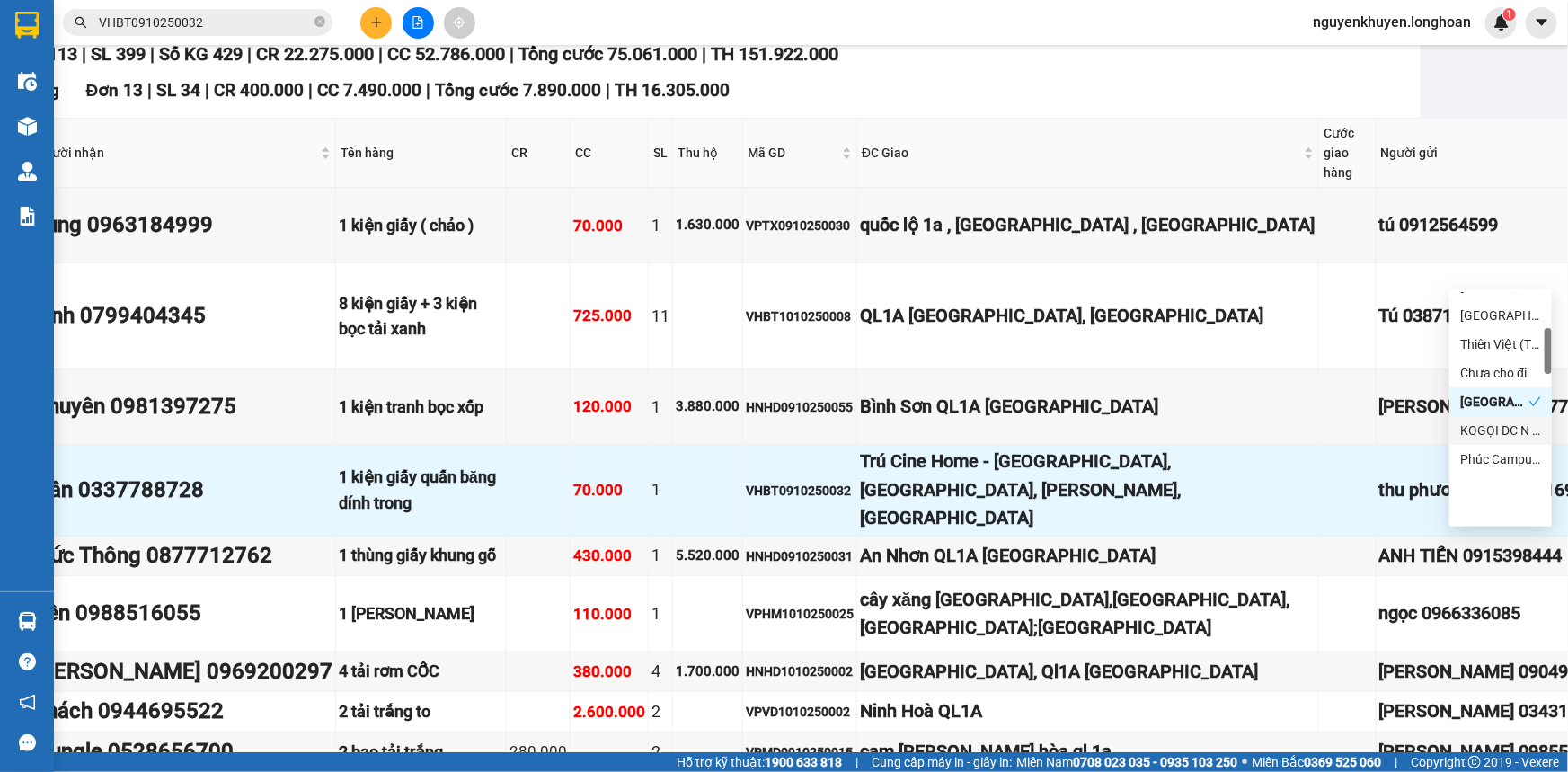
scroll to position [226, 0]
click at [1515, 485] on div "[GEOGRAPHIC_DATA] tận nơi" at bounding box center [1494, 483] width 68 height 20
click at [1505, 493] on div "[GEOGRAPHIC_DATA] tận nơi" at bounding box center [1500, 497] width 81 height 20
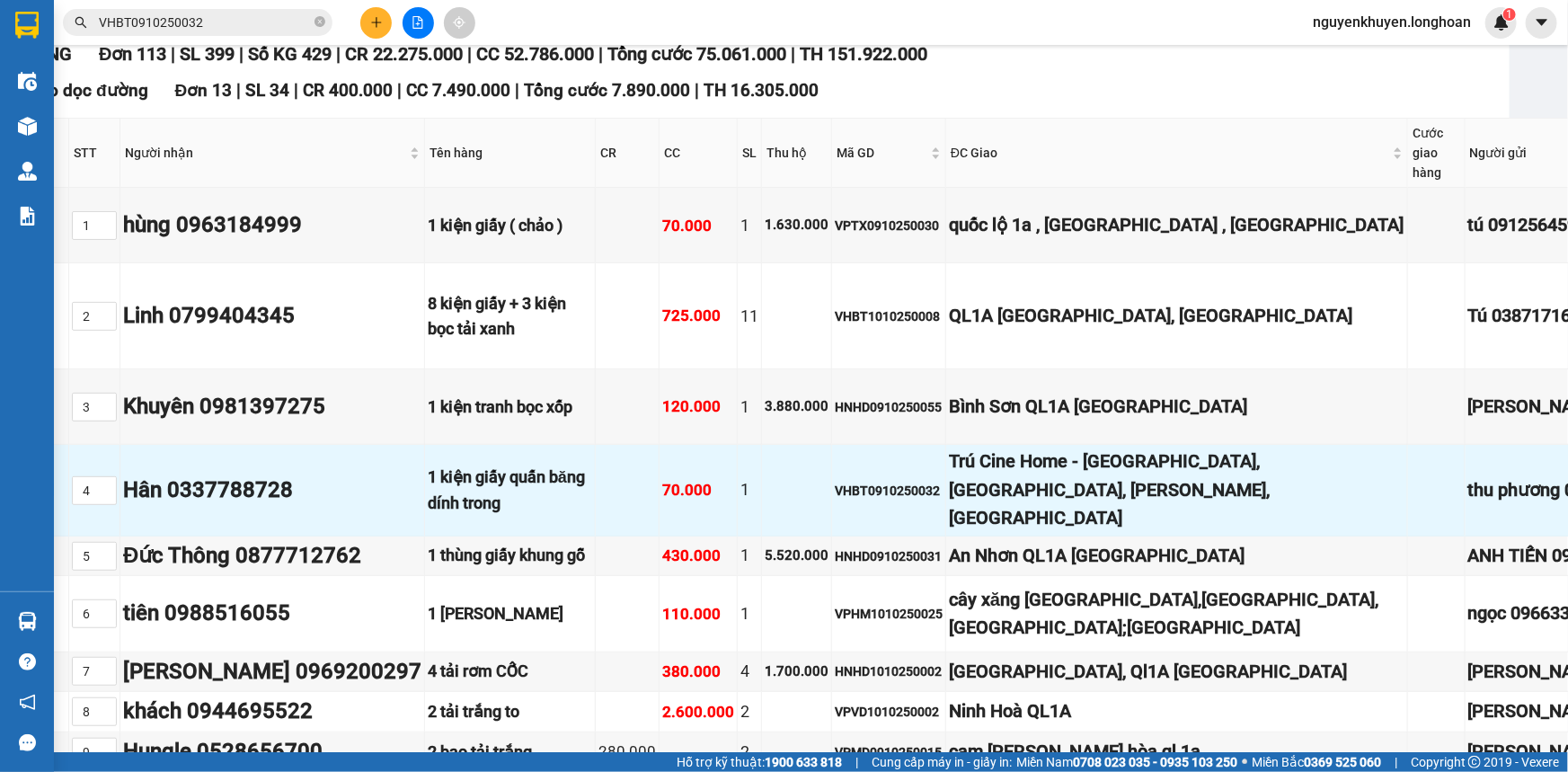
scroll to position [244, 0]
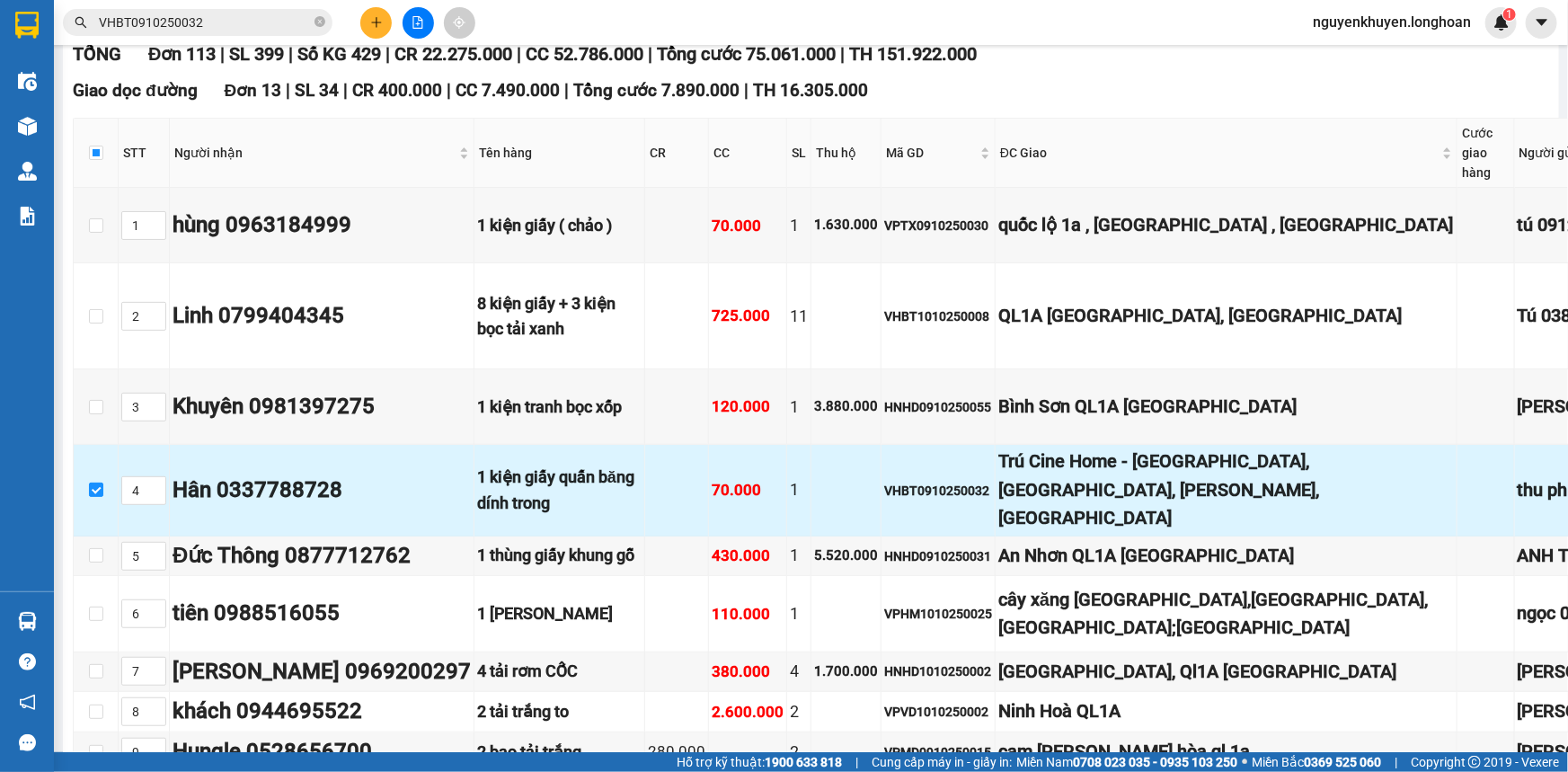
click at [197, 508] on div "Hân 0337788728" at bounding box center [321, 490] width 298 height 34
click at [243, 508] on div "Hân 0337788728" at bounding box center [321, 490] width 298 height 34
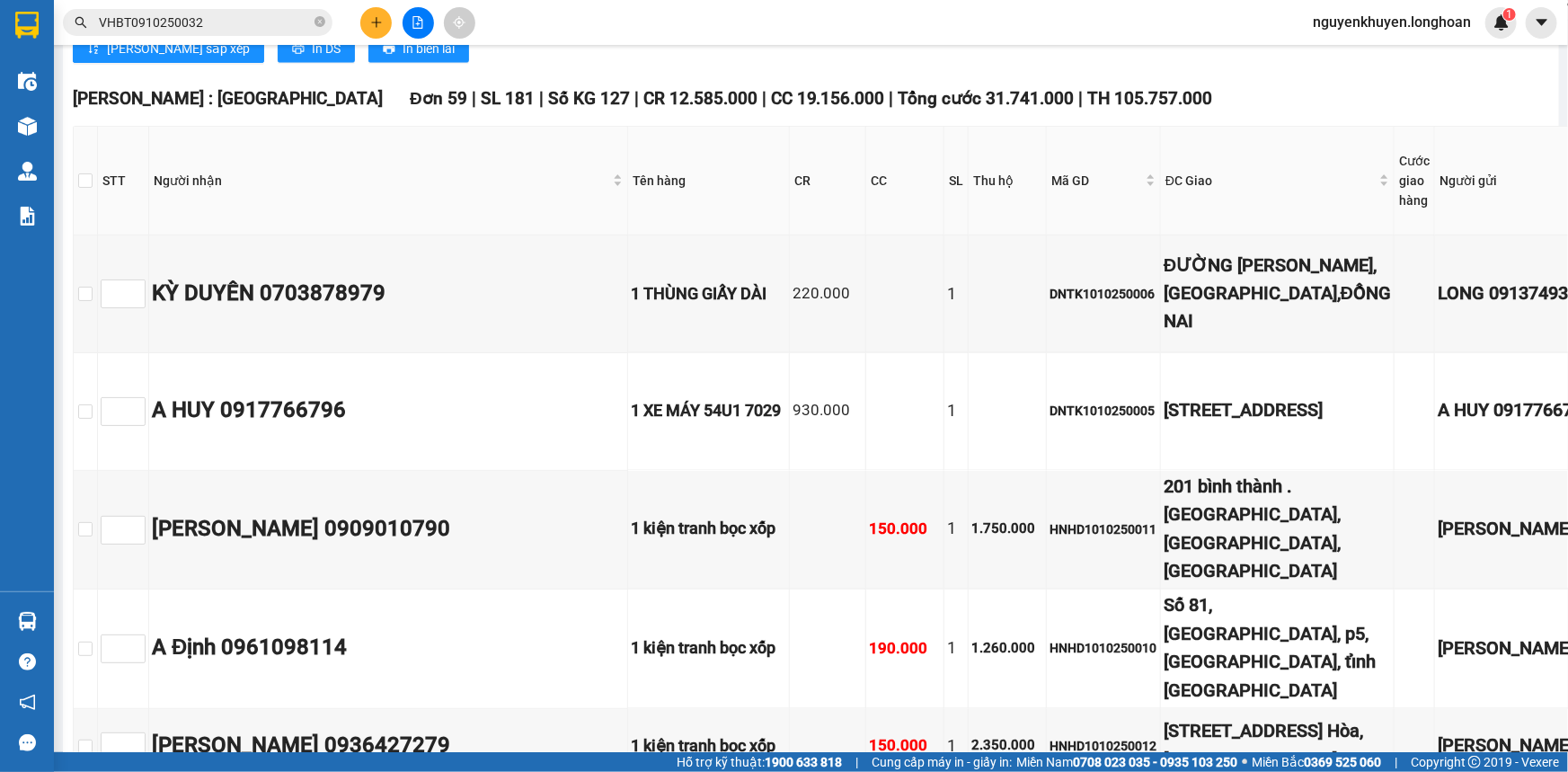
scroll to position [1388, 0]
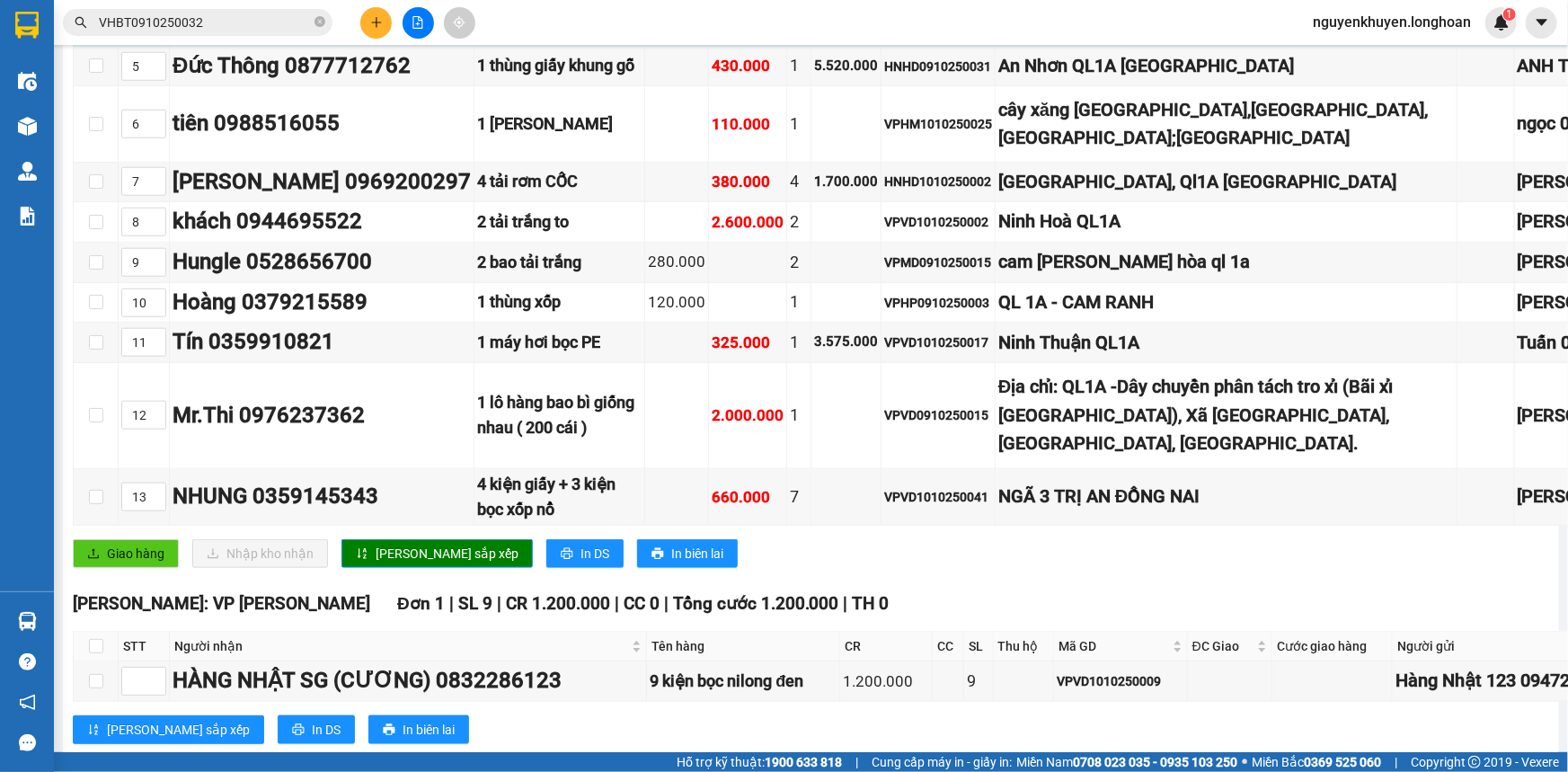
scroll to position [490, 0]
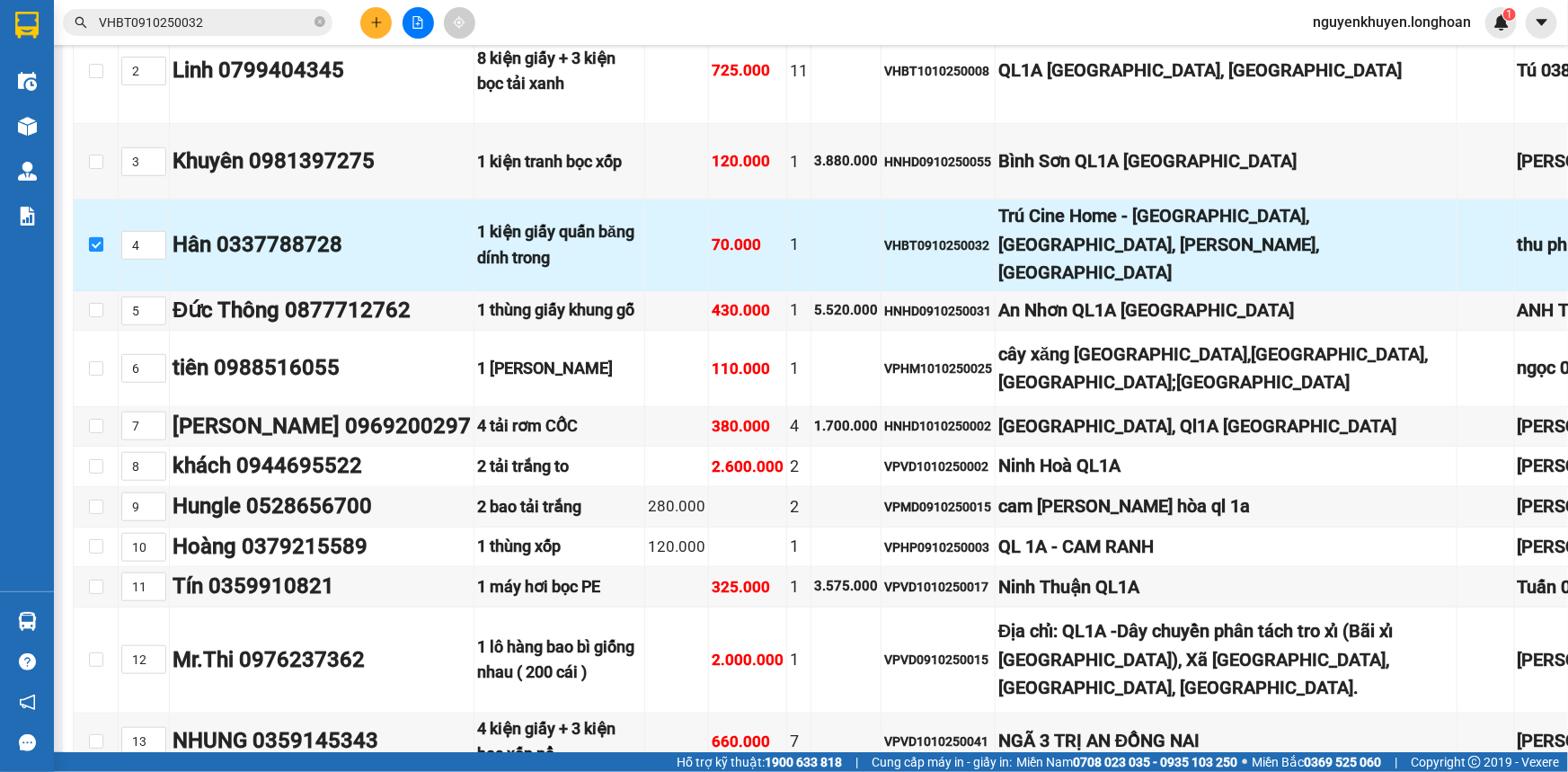
click at [102, 252] on input "checkbox" at bounding box center [96, 244] width 14 height 14
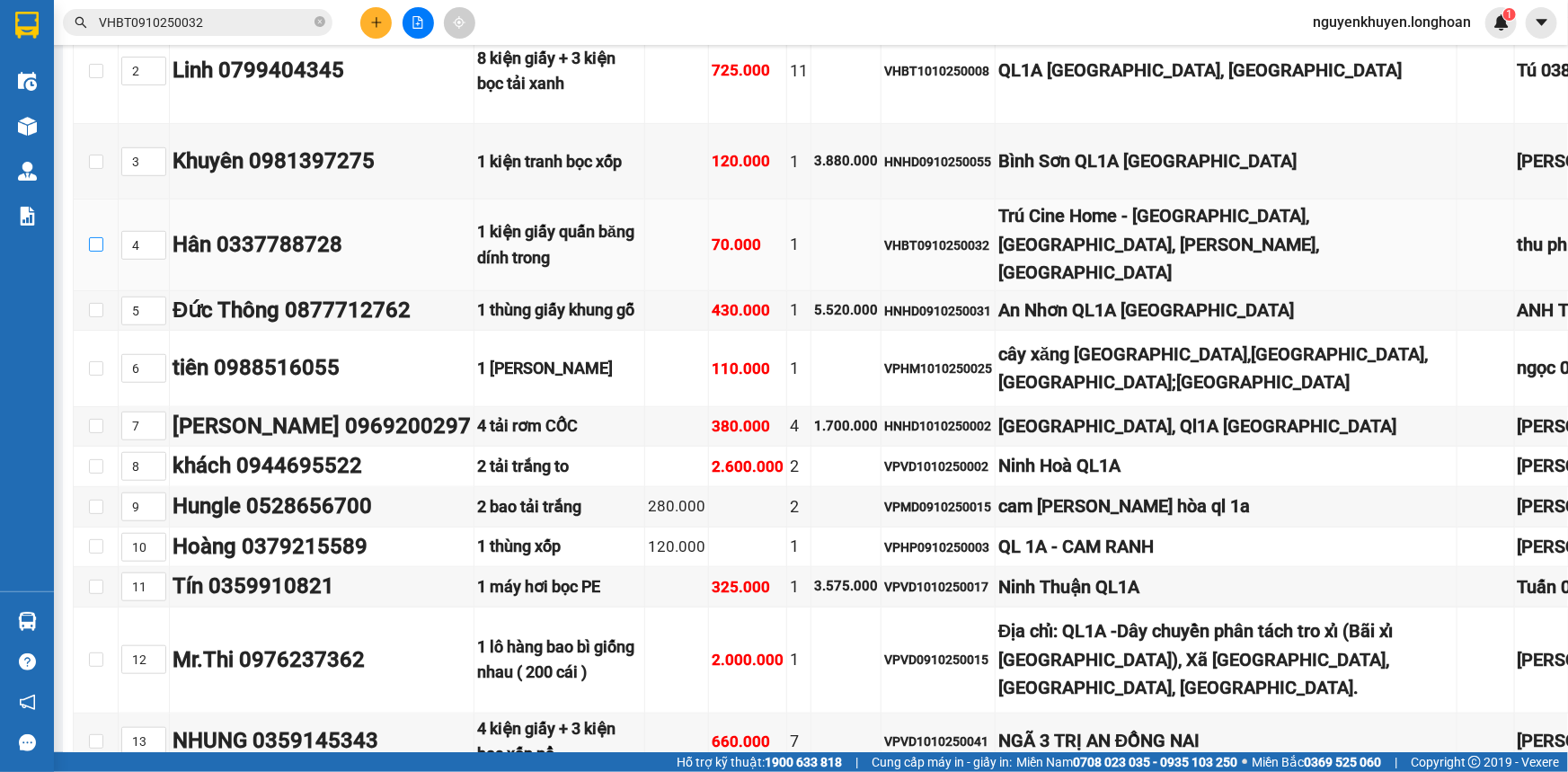
click at [95, 252] on input "checkbox" at bounding box center [96, 244] width 14 height 14
checkbox input "true"
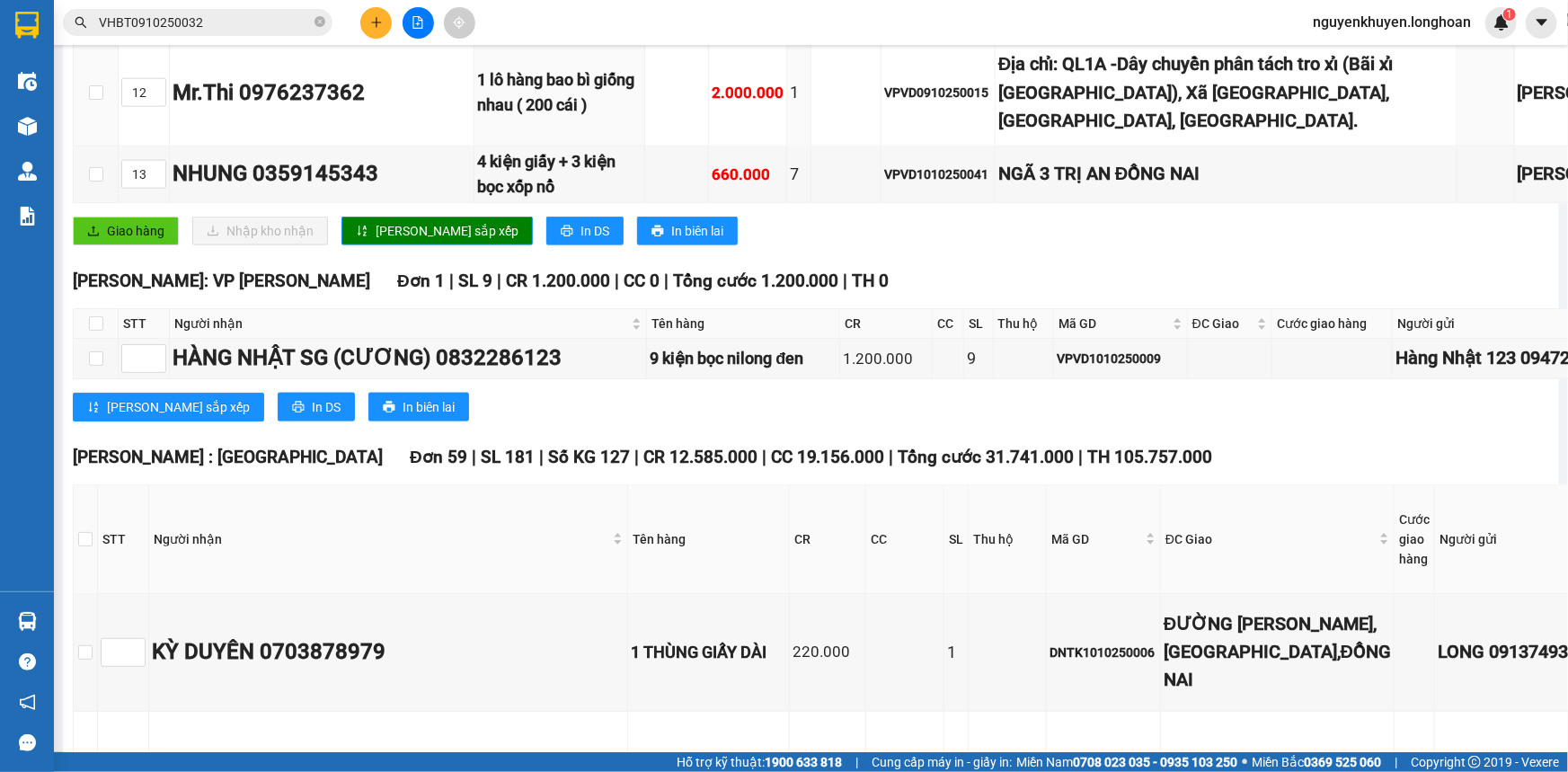
scroll to position [1306, 0]
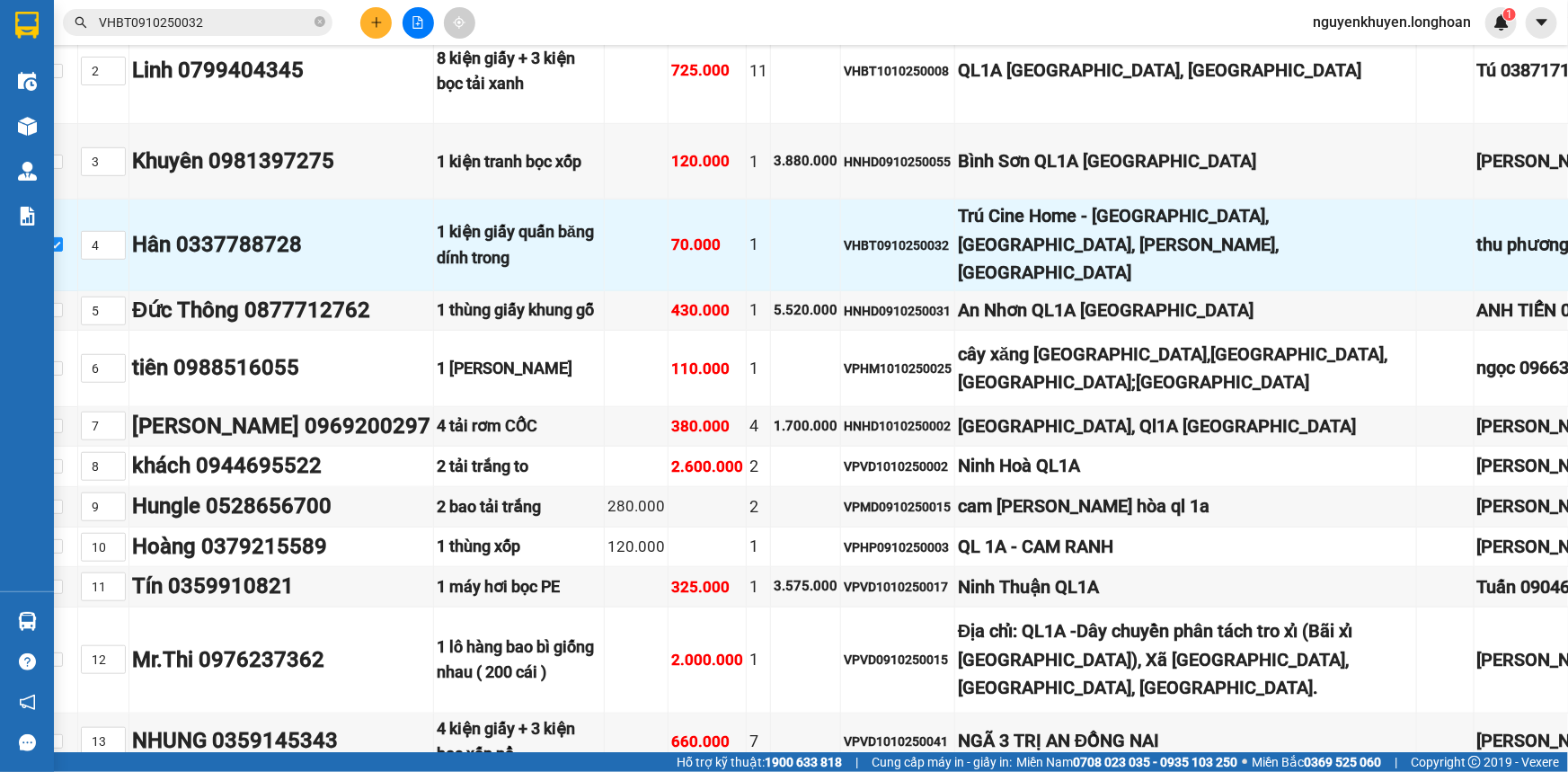
scroll to position [490, 138]
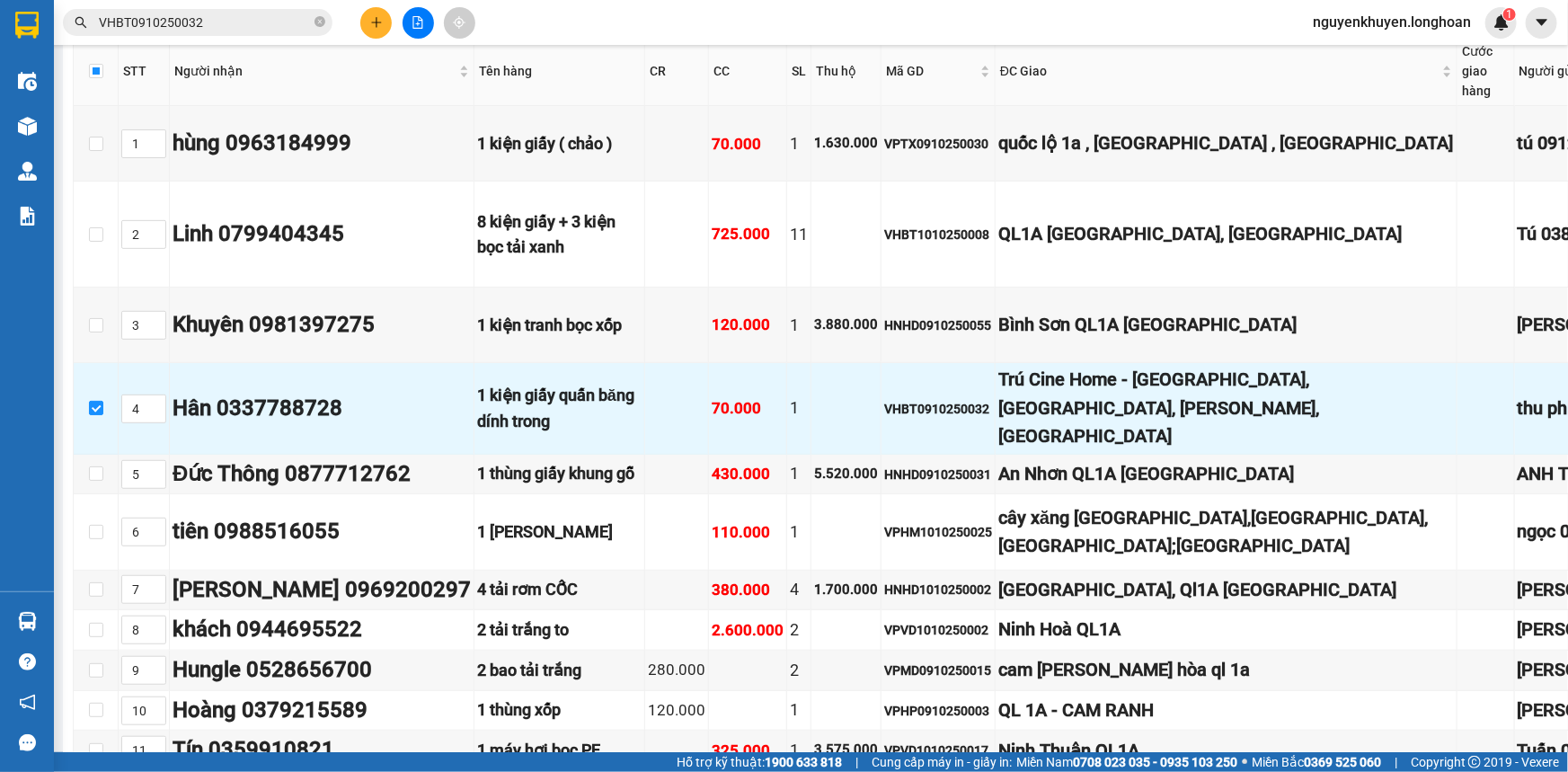
scroll to position [326, 138]
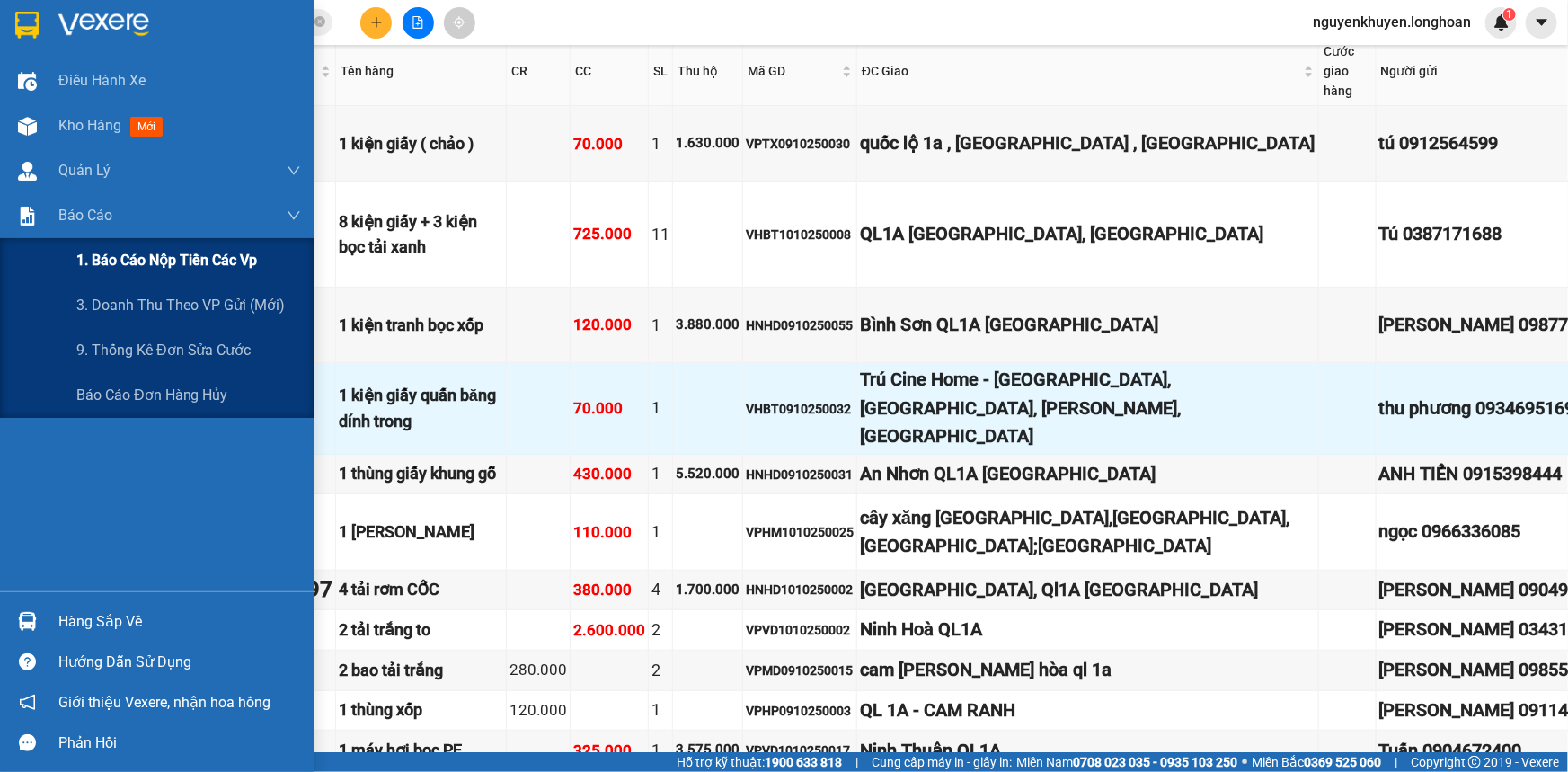
click at [192, 263] on span "1. Báo cáo nộp tiền các vp" at bounding box center [166, 260] width 181 height 22
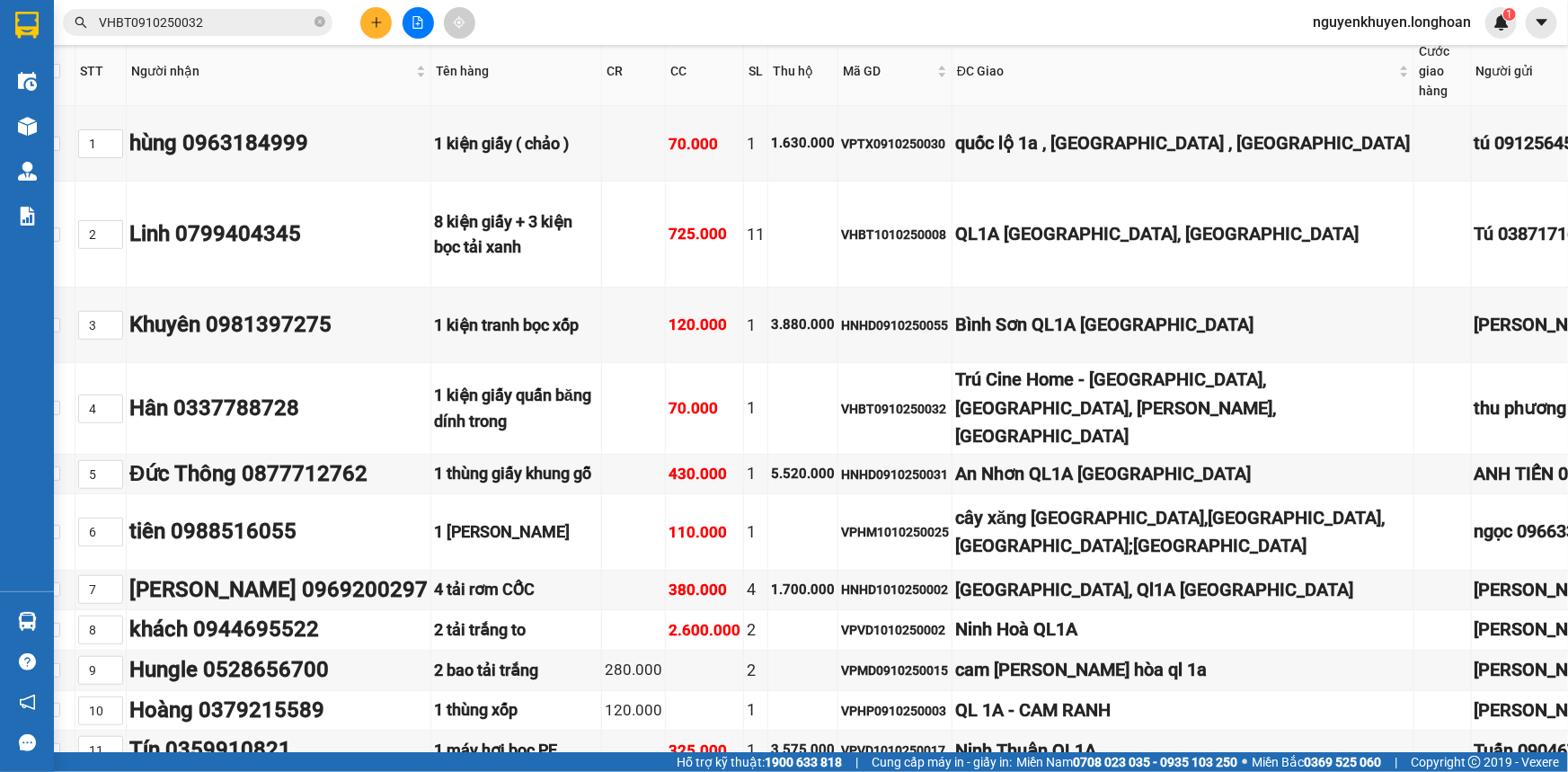
scroll to position [326, 0]
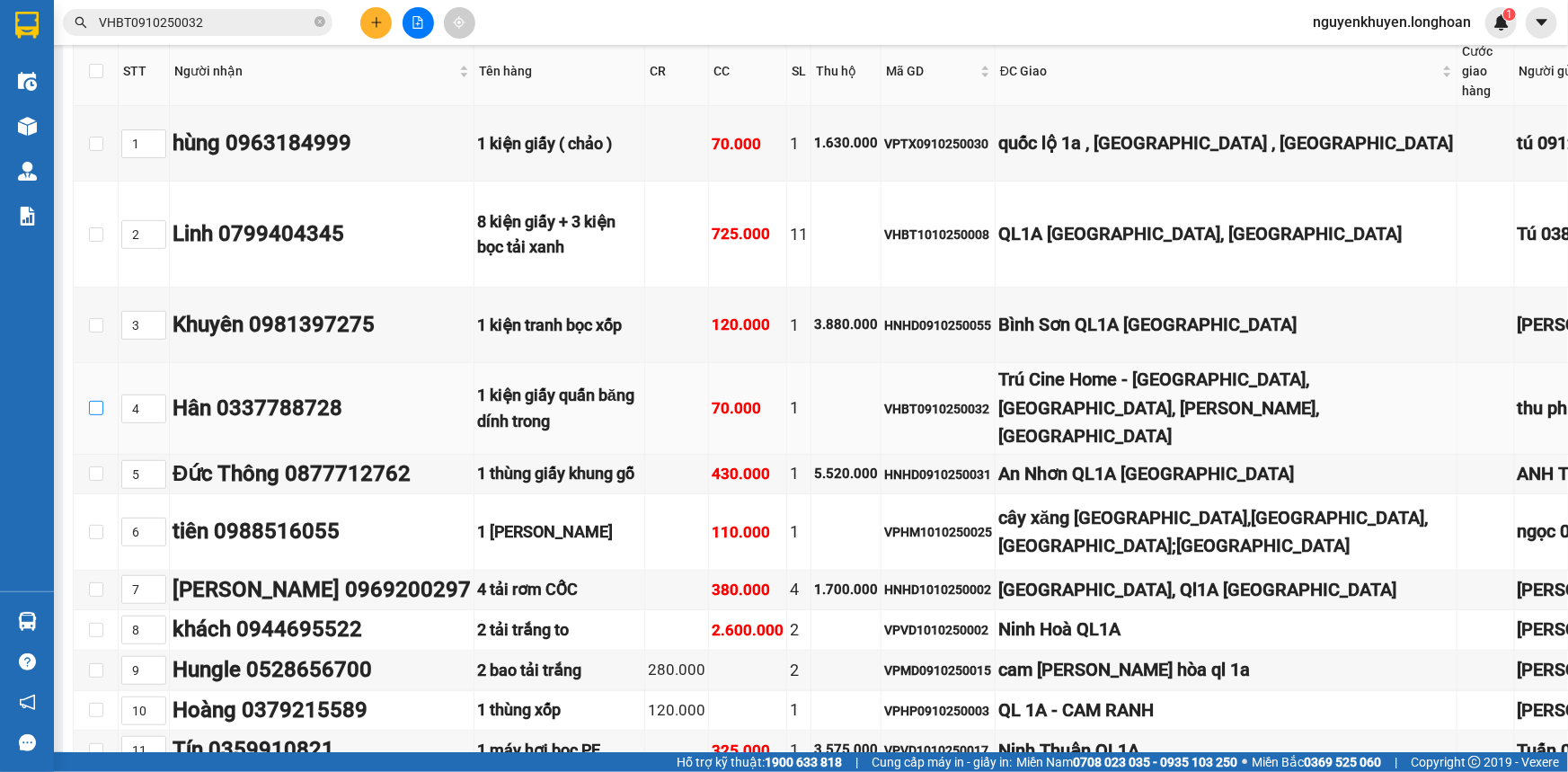
click at [93, 415] on input "checkbox" at bounding box center [96, 408] width 14 height 14
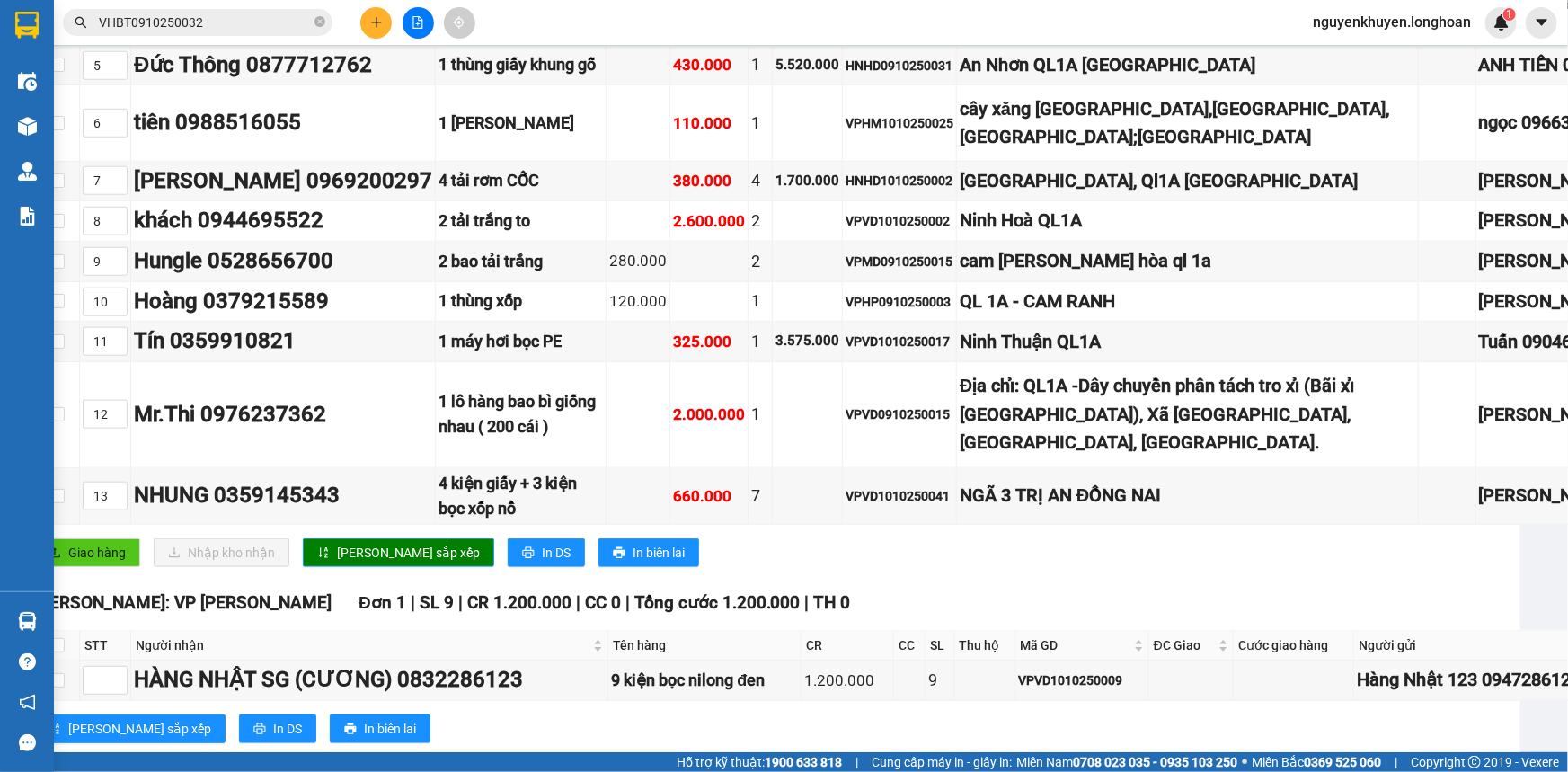
scroll to position [735, 0]
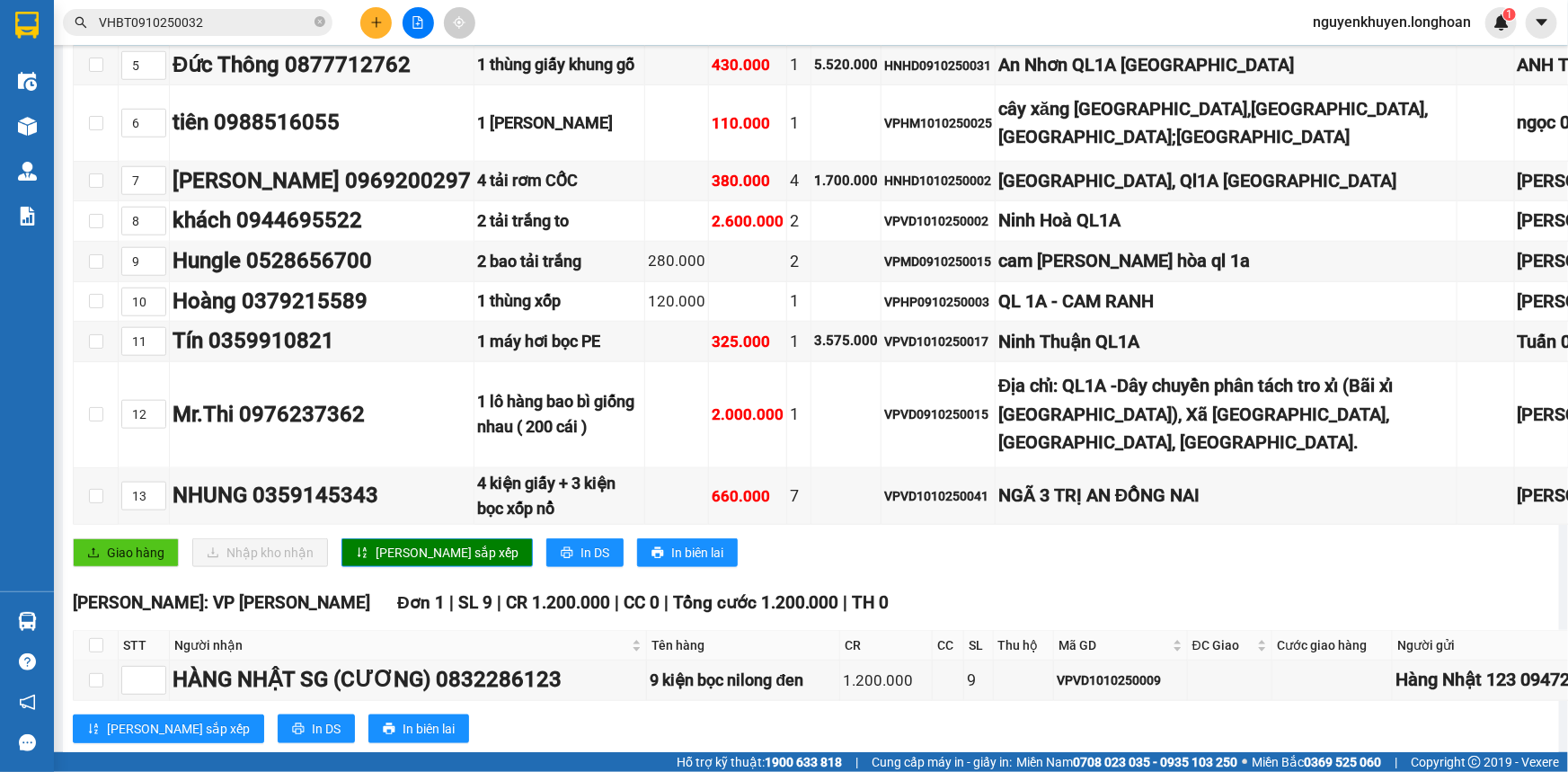
checkbox input "false"
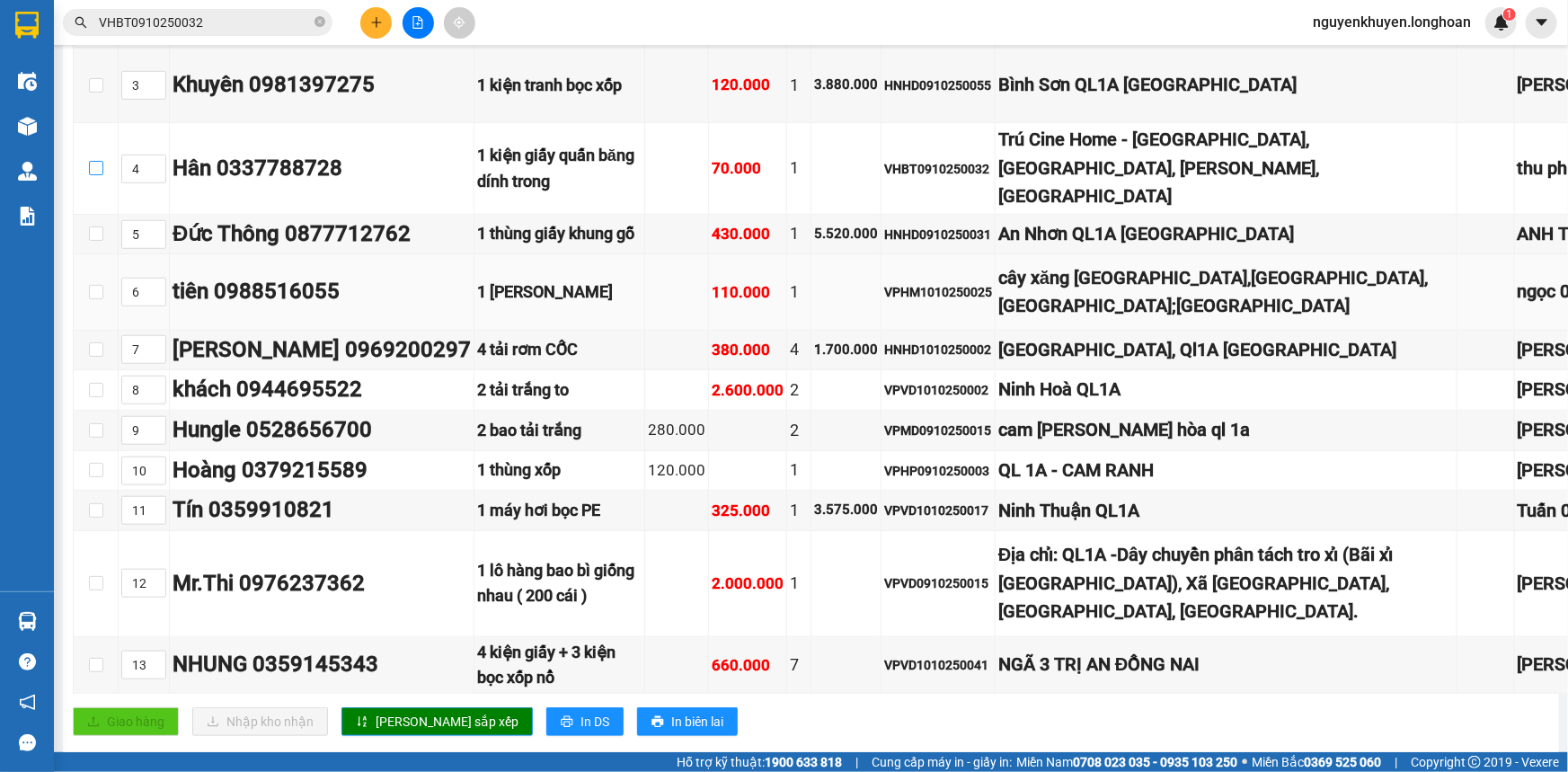
scroll to position [490, 0]
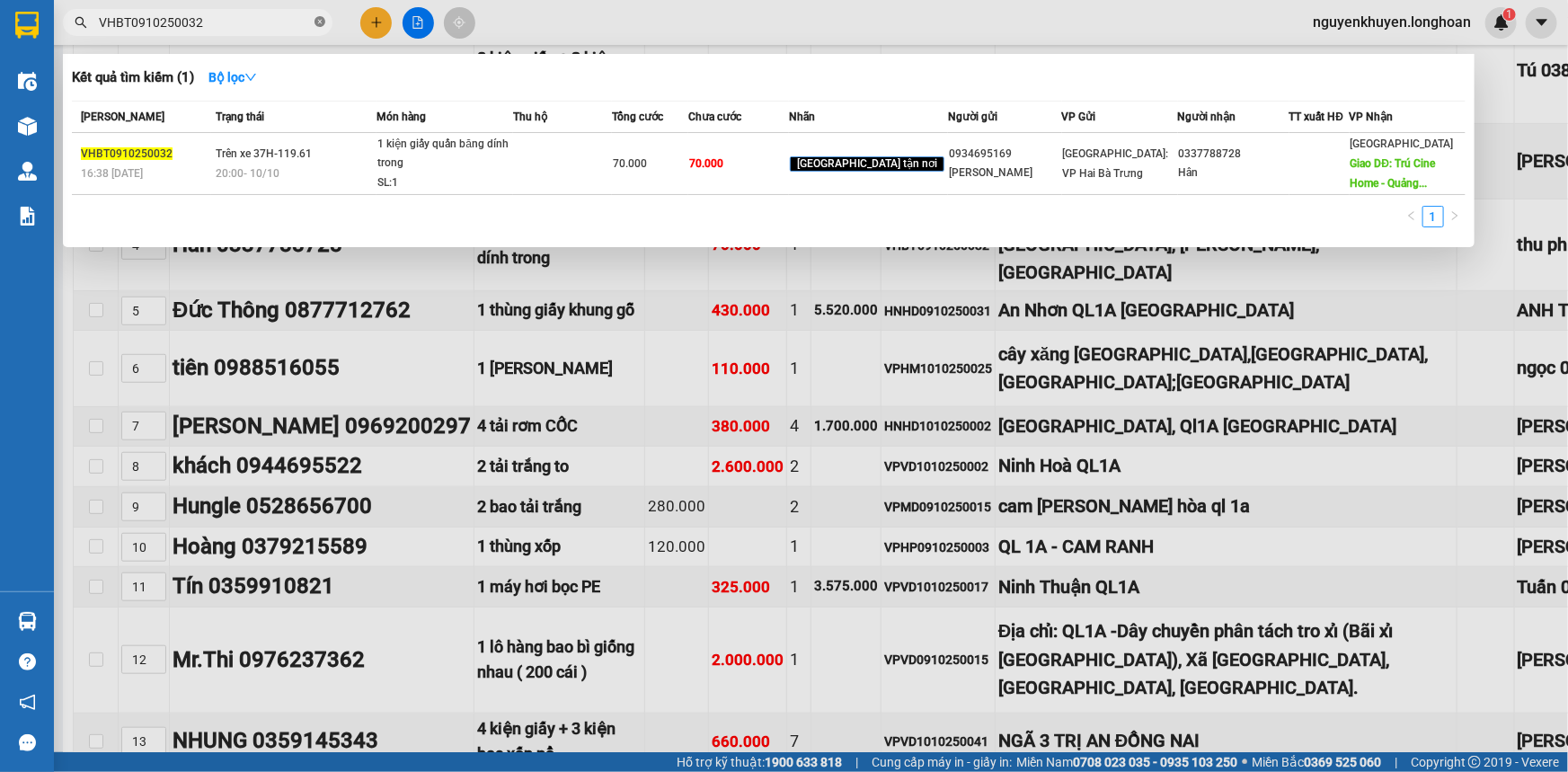
click at [320, 25] on icon "close-circle" at bounding box center [319, 21] width 11 height 11
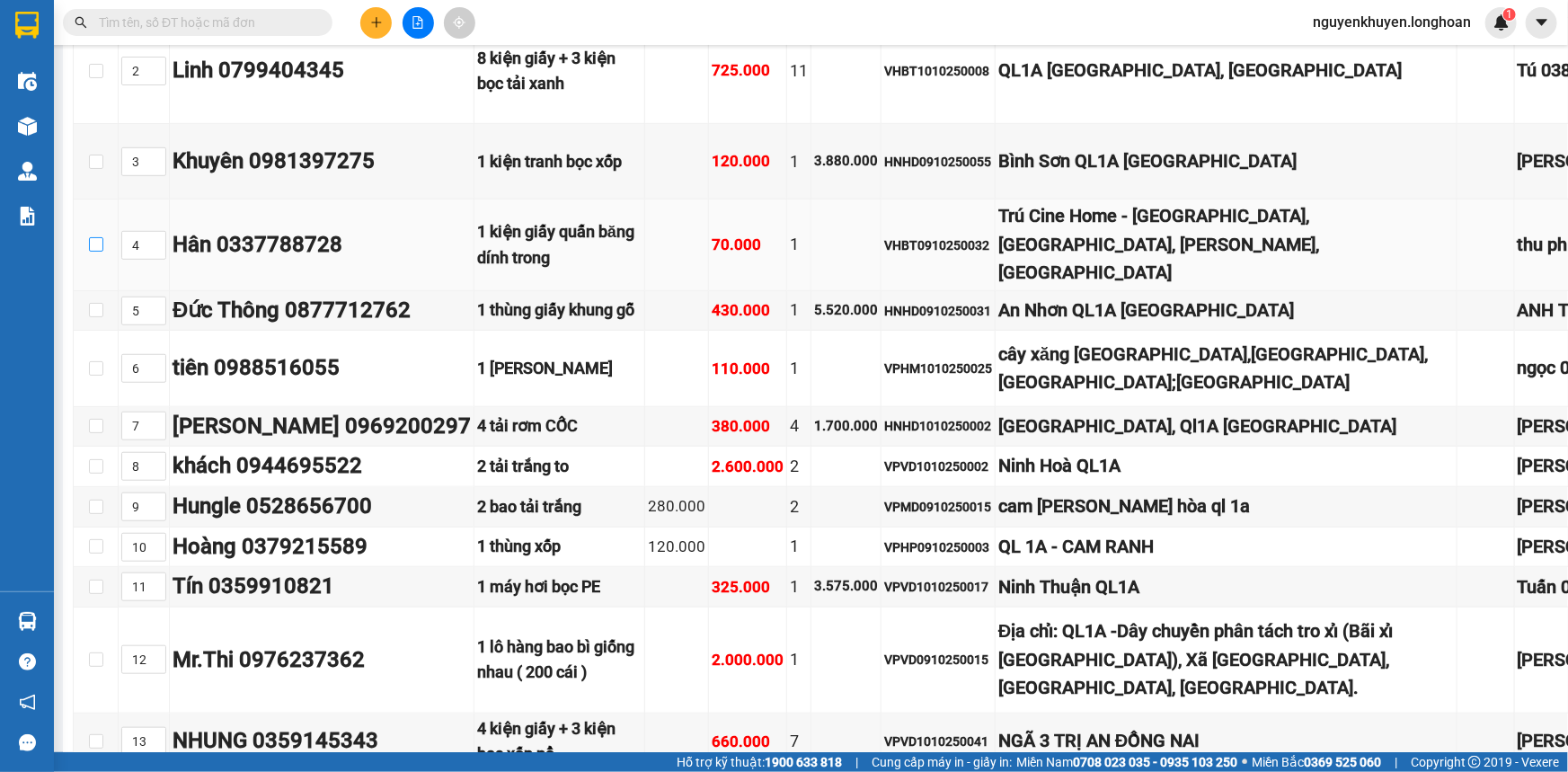
click at [95, 252] on input "checkbox" at bounding box center [96, 244] width 14 height 14
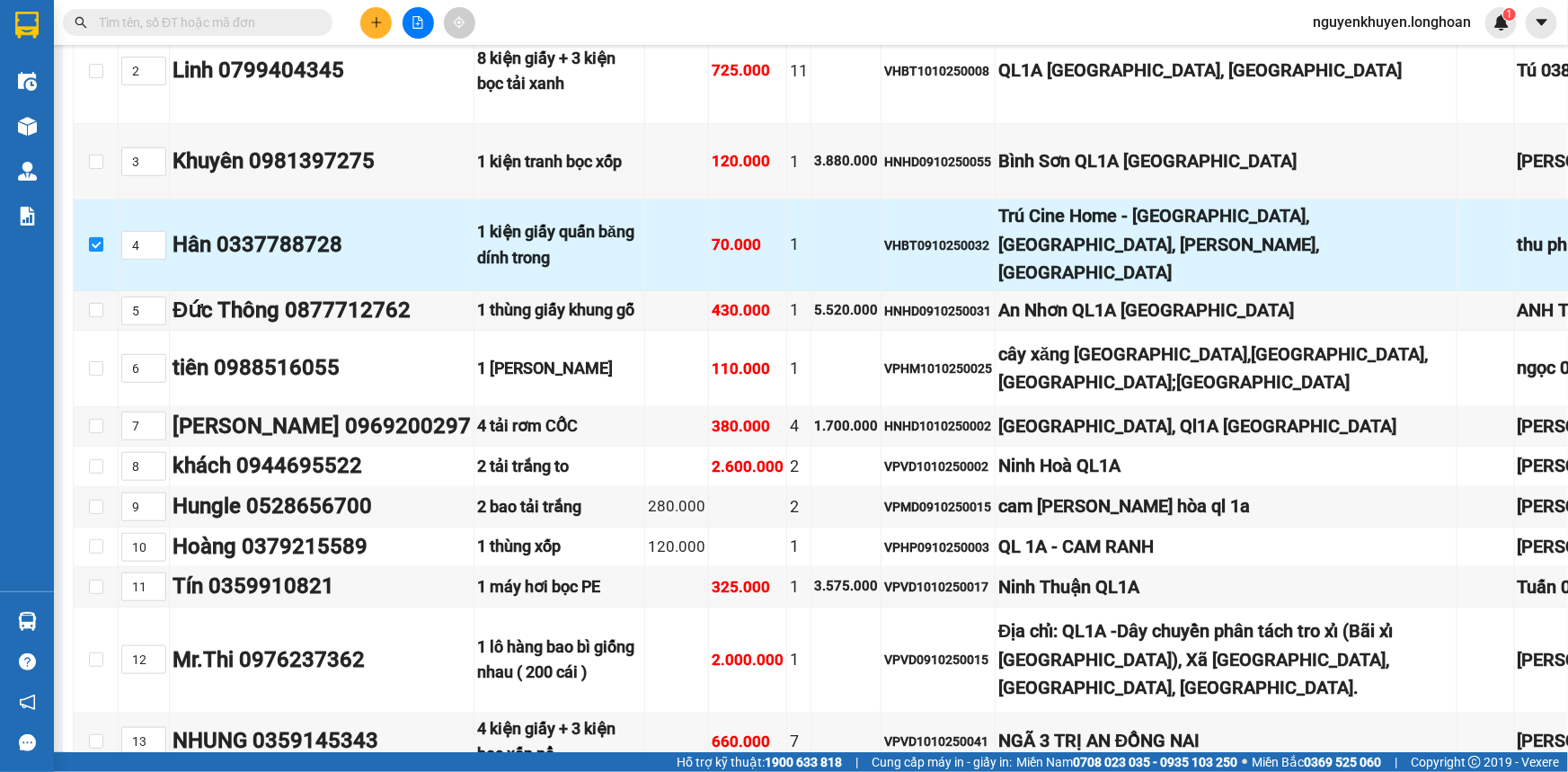
click at [94, 252] on input "checkbox" at bounding box center [96, 244] width 14 height 14
checkbox input "false"
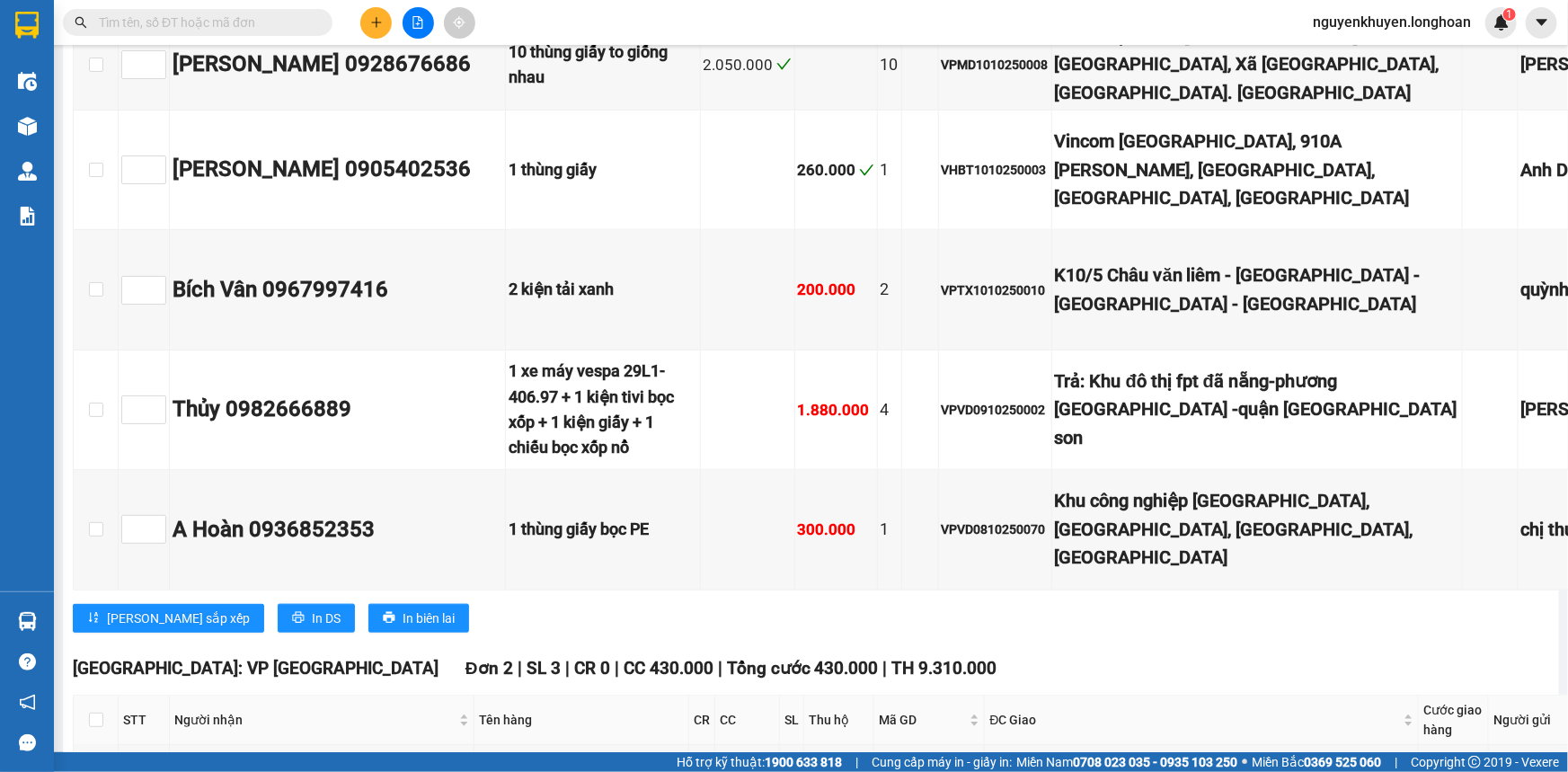
scroll to position [10861, 0]
